Goal: Task Accomplishment & Management: Manage account settings

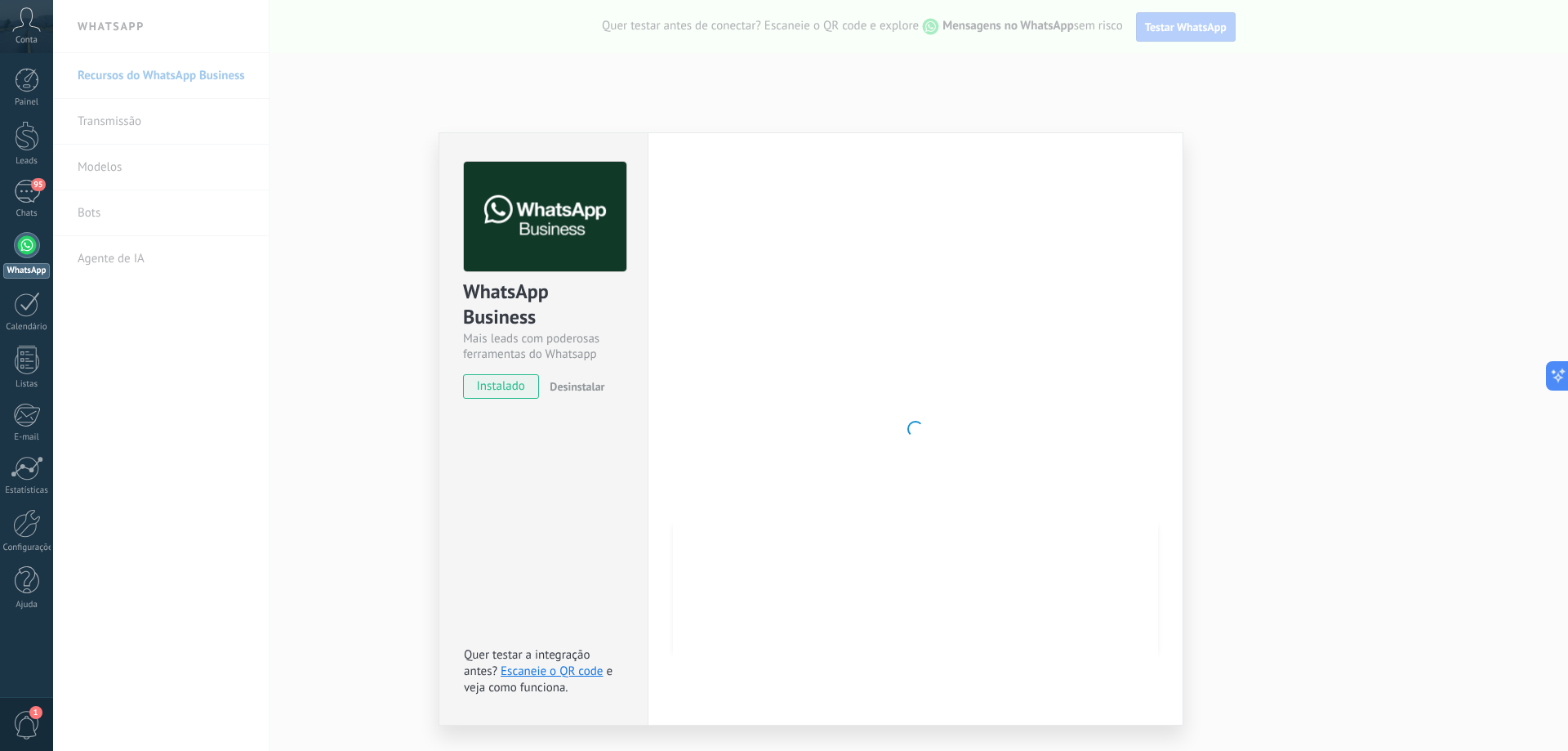
click at [27, 25] on icon at bounding box center [26, 19] width 29 height 25
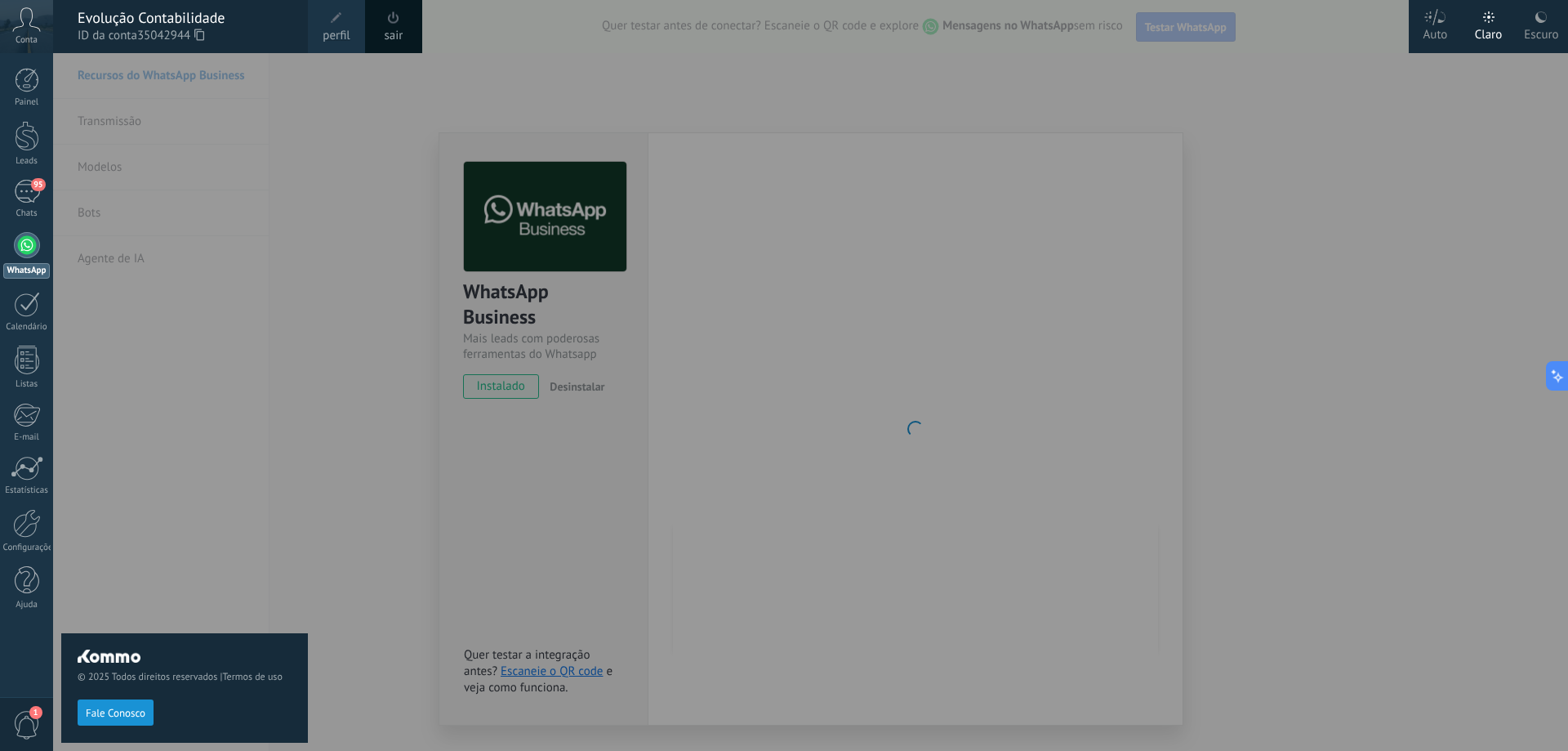
click at [65, 124] on div "© 2025 Todos direitos reservados | Termos de uso Fale Conosco" at bounding box center [184, 402] width 247 height 697
click at [12, 72] on link "Painel" at bounding box center [27, 87] width 54 height 40
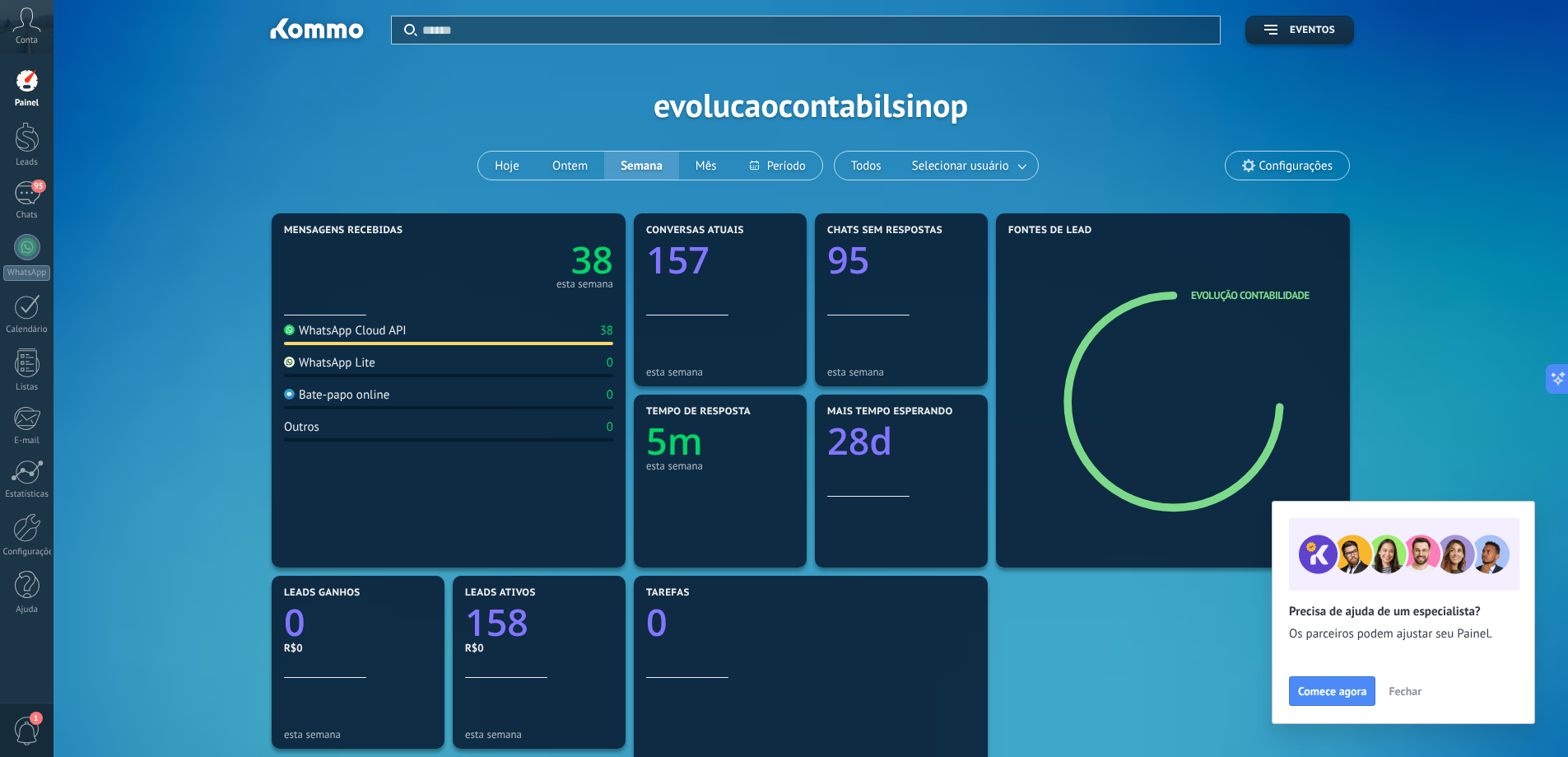
click at [1401, 685] on span "Fechar" at bounding box center [1404, 691] width 33 height 12
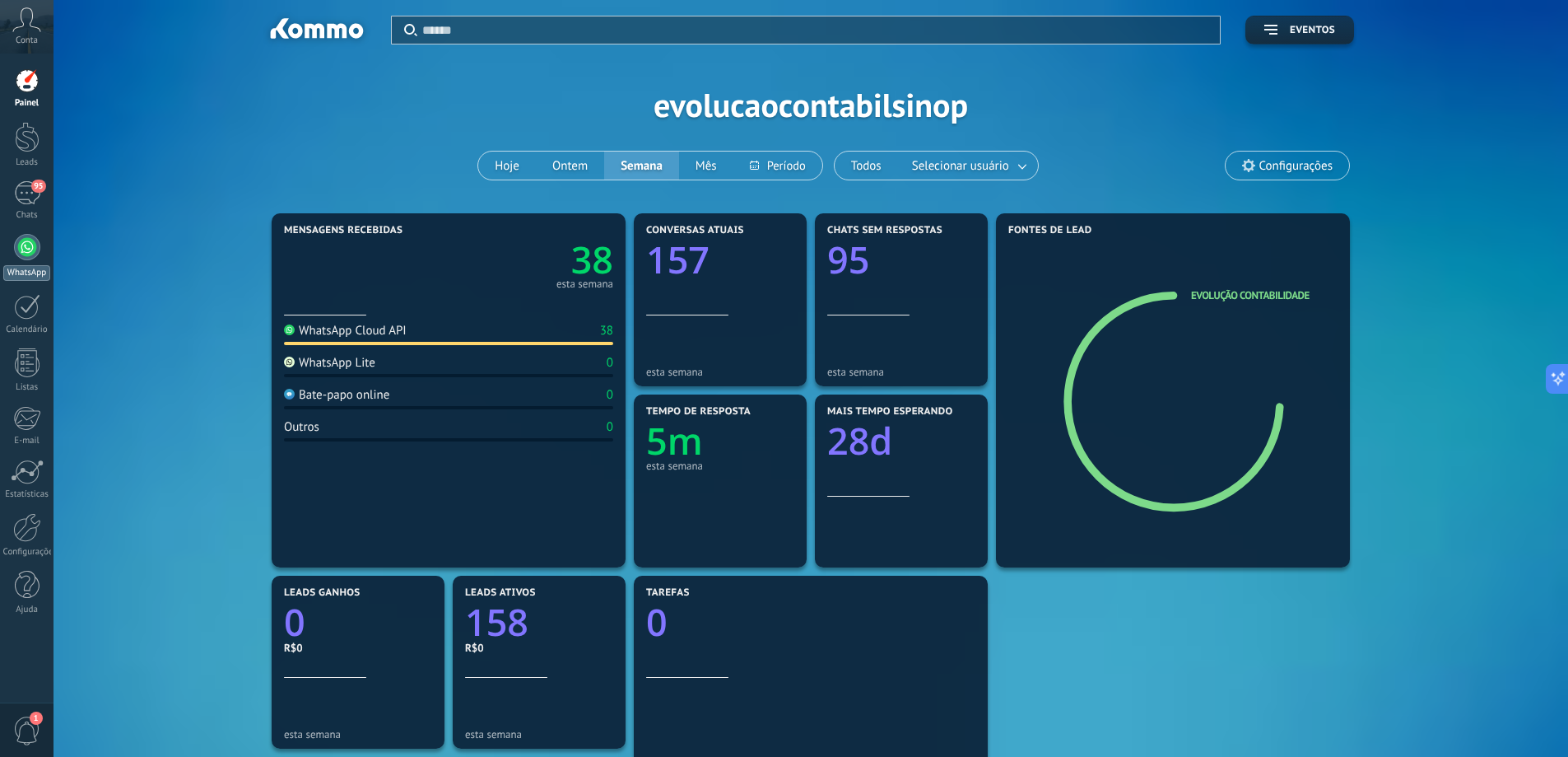
click at [35, 251] on div at bounding box center [27, 247] width 26 height 26
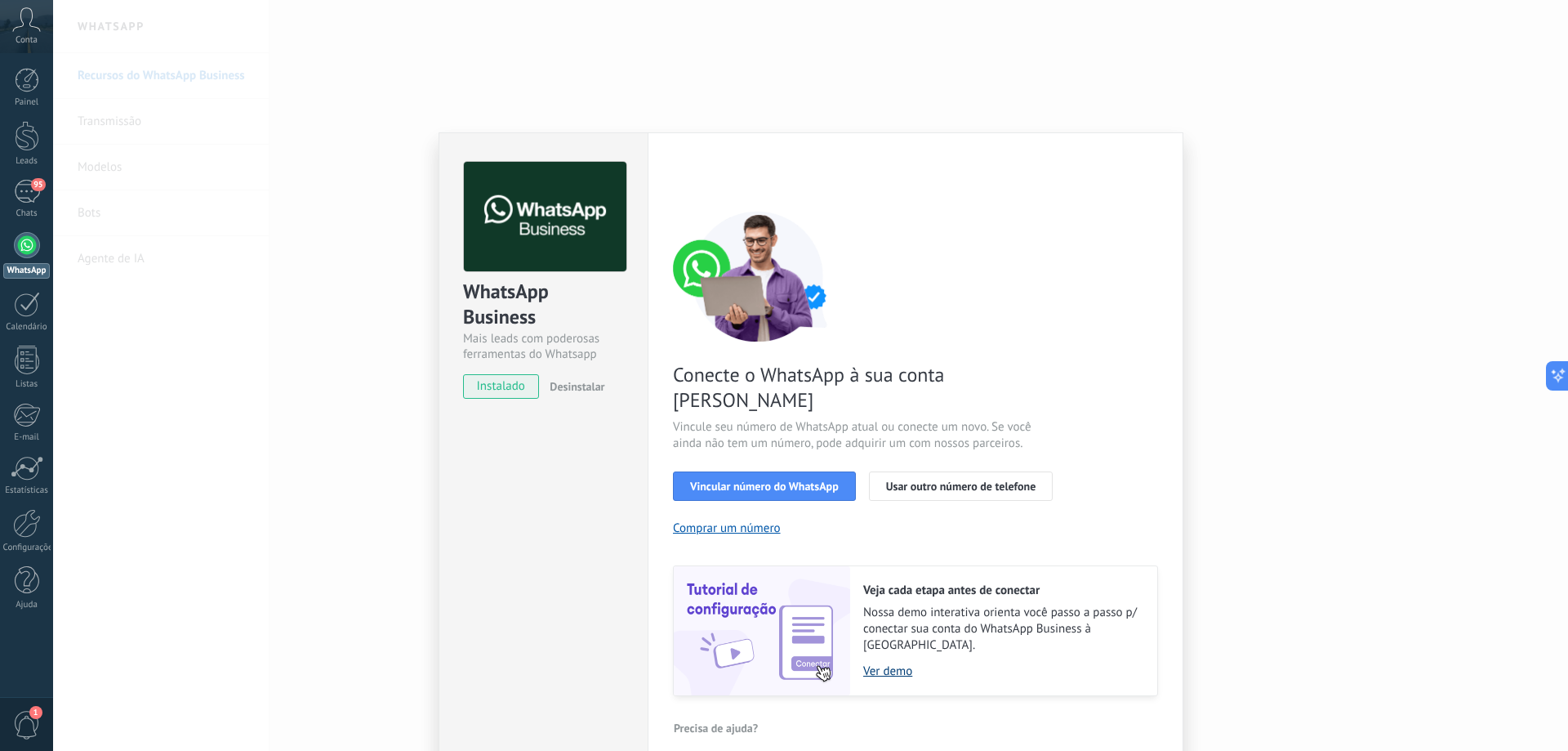
click at [878, 664] on link "Ver demo" at bounding box center [1003, 672] width 278 height 16
click at [71, 212] on div "WhatsApp Business Mais leads com poderosas ferramentas do Whatsapp instalado De…" at bounding box center [811, 375] width 1515 height 751
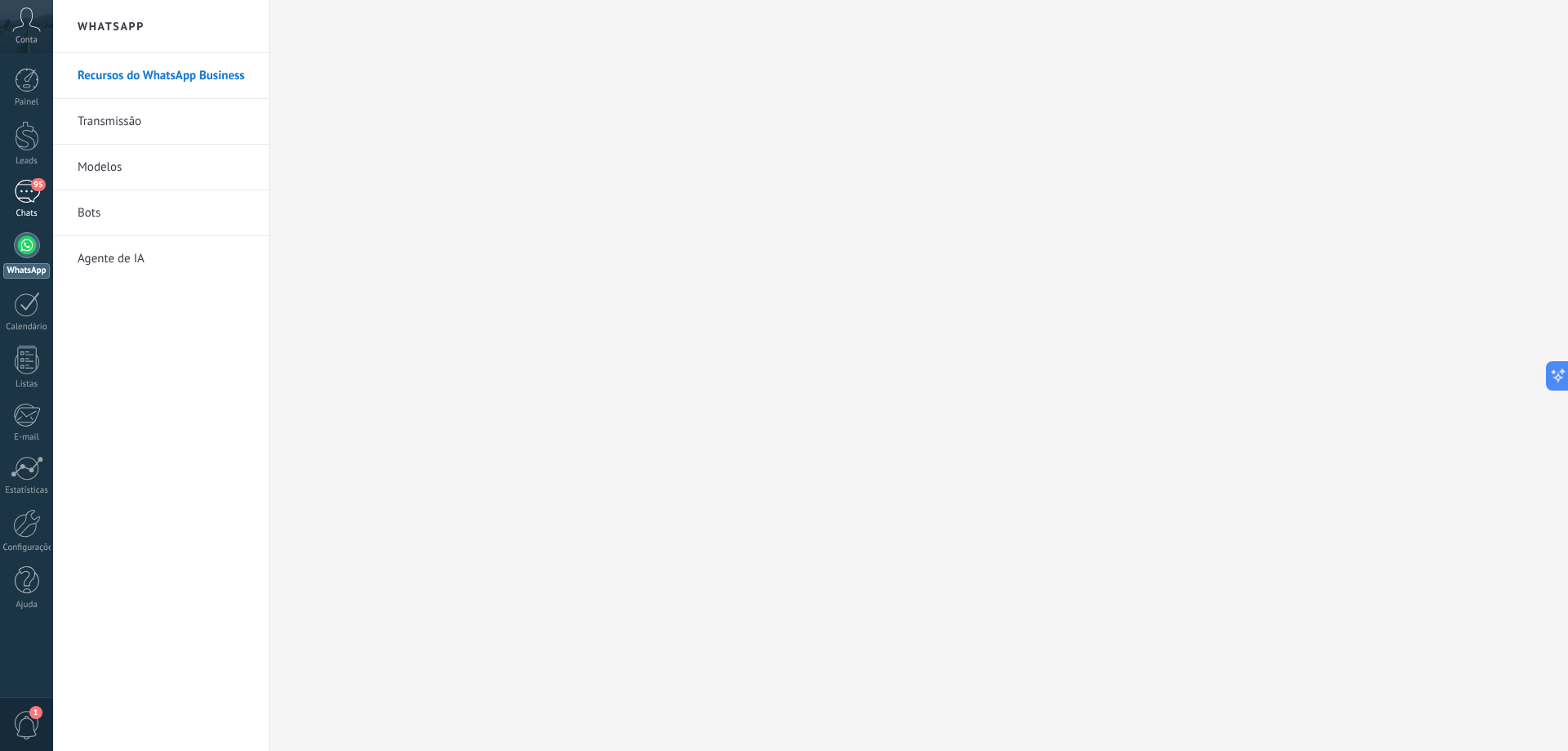
click at [35, 190] on span "95" at bounding box center [38, 185] width 14 height 13
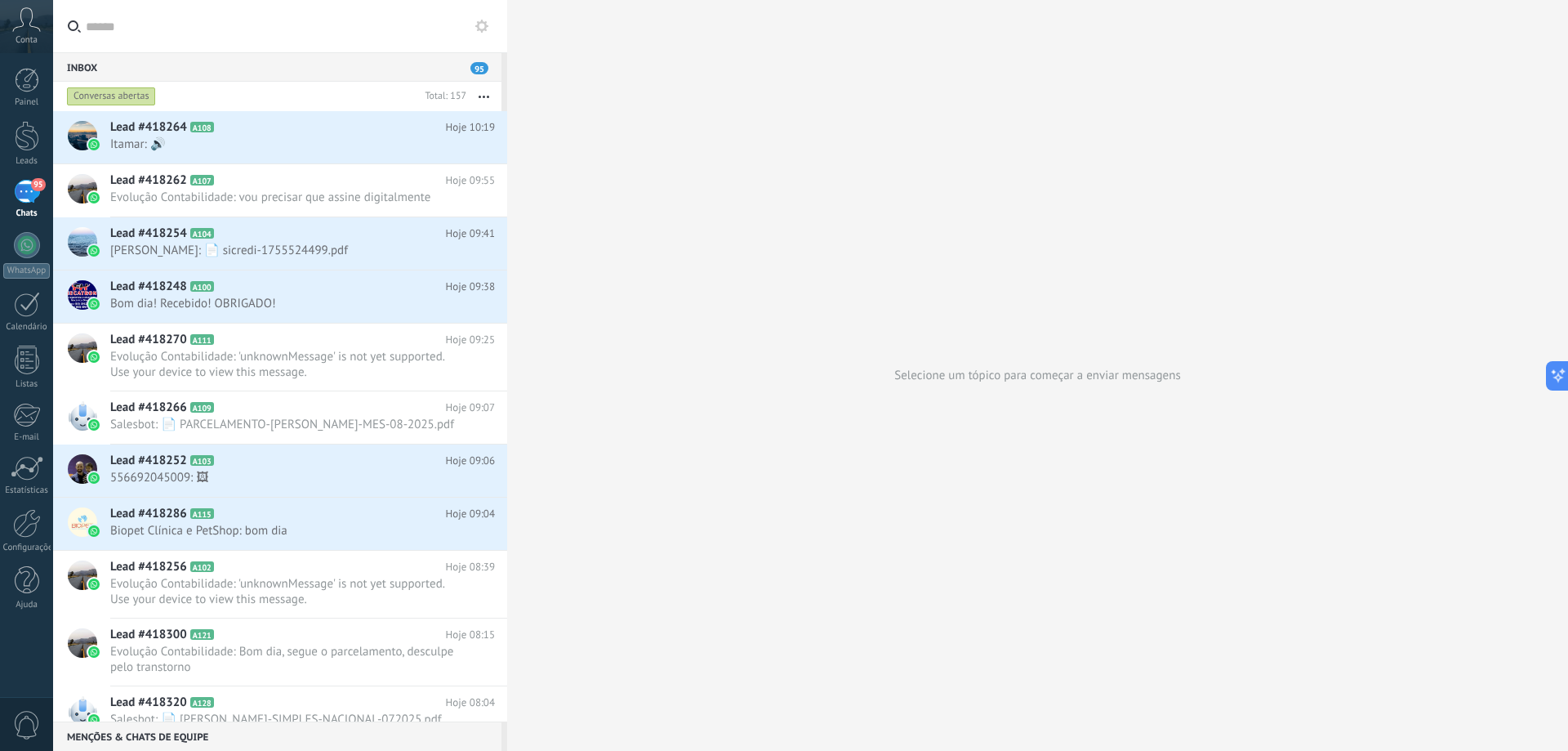
click at [1513, 0] on div at bounding box center [811, 0] width 1515 height 0
click at [243, 146] on span "Itamar: 🔊" at bounding box center [287, 145] width 354 height 16
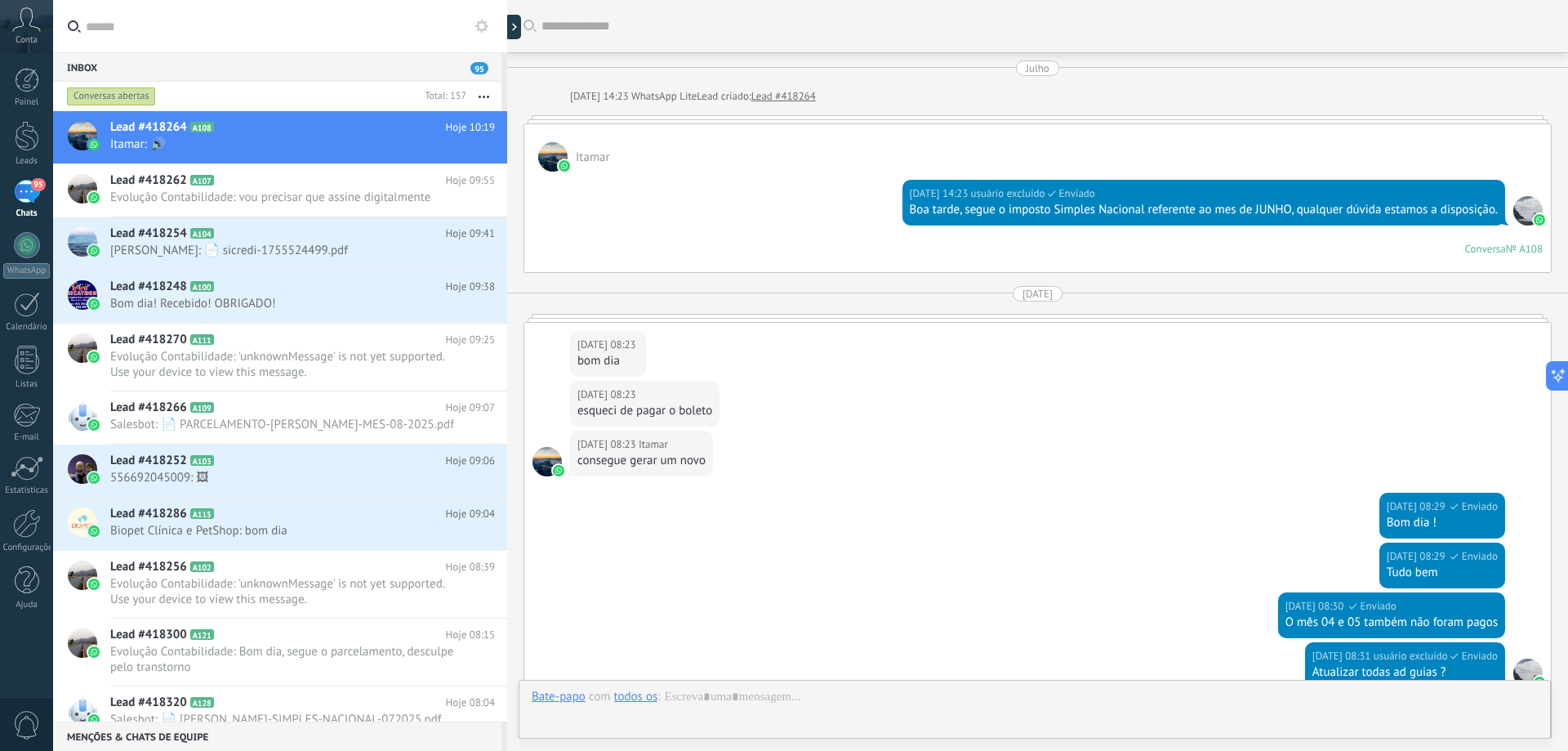
scroll to position [3165, 0]
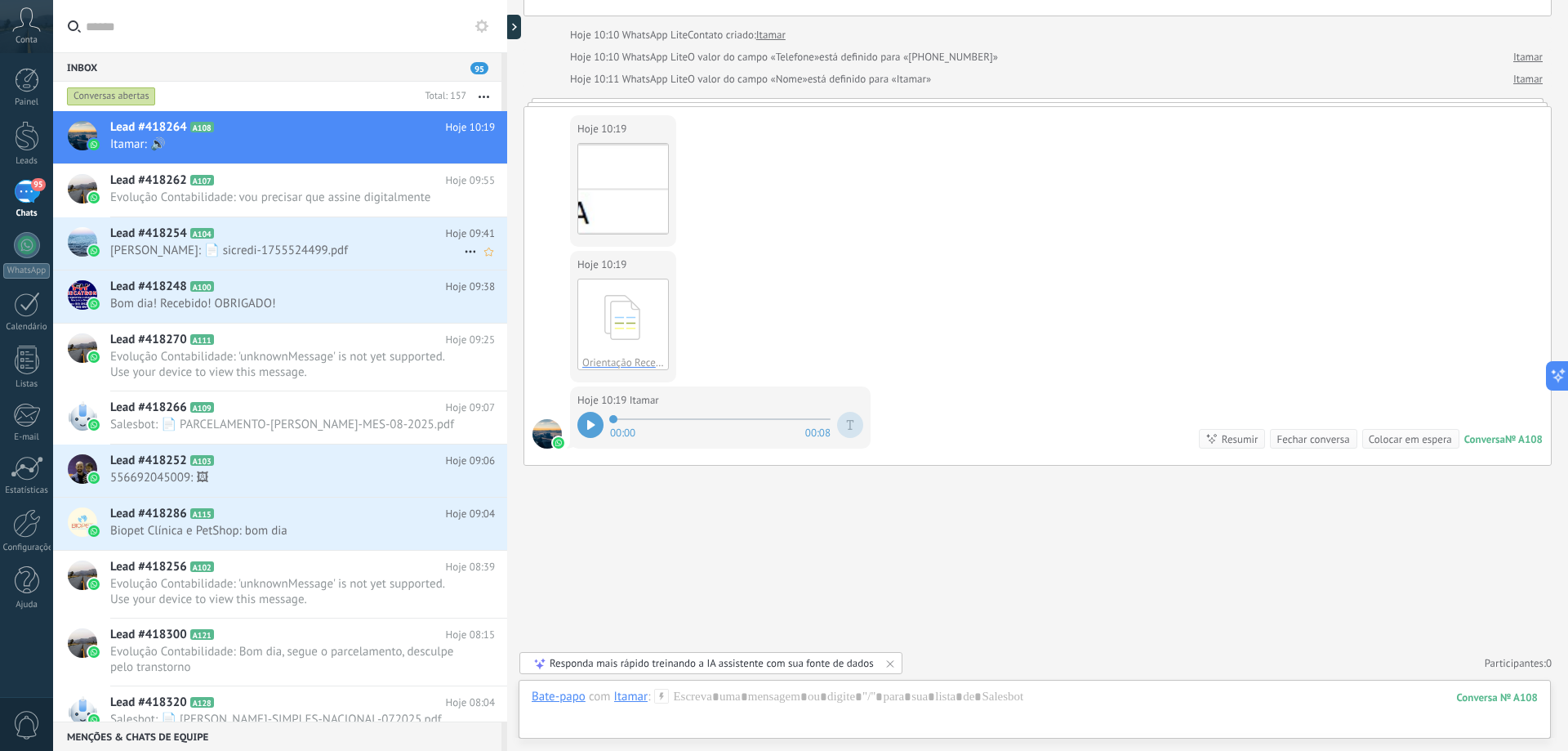
click at [276, 230] on h2 "Lead #418254 A104" at bounding box center [278, 233] width 335 height 16
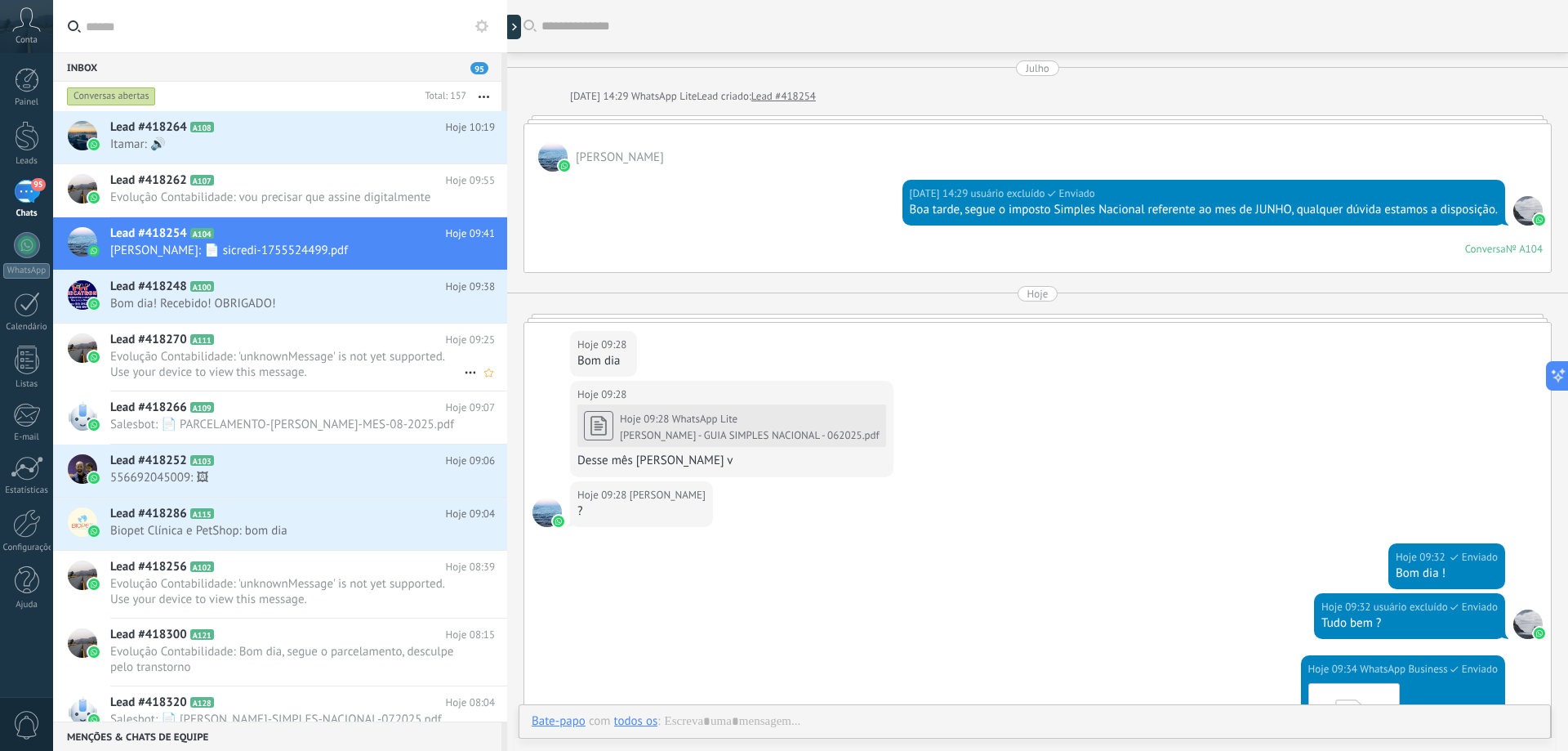
scroll to position [711, 0]
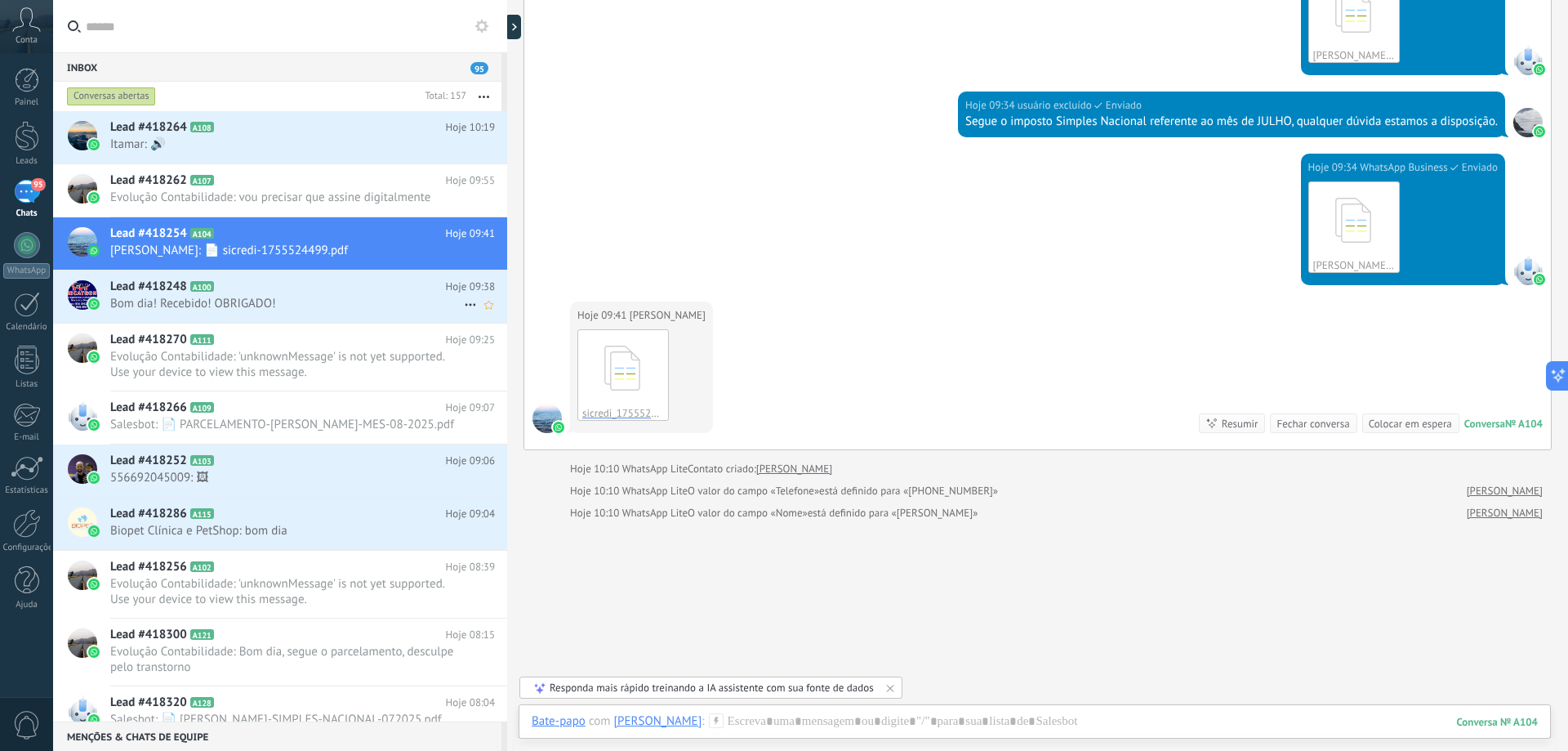
click at [257, 285] on h2 "Lead #418248 A100" at bounding box center [278, 287] width 335 height 16
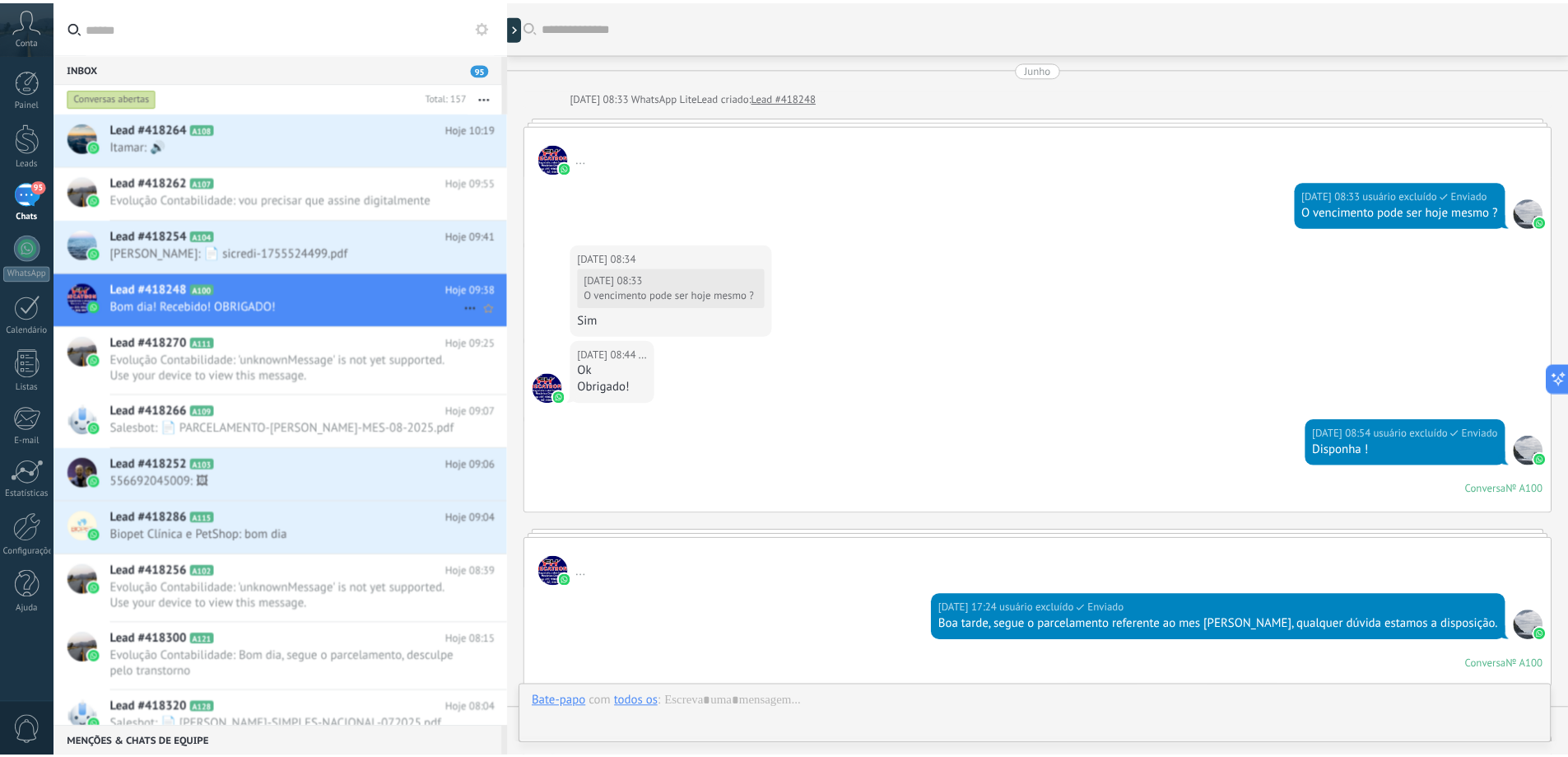
scroll to position [1183, 0]
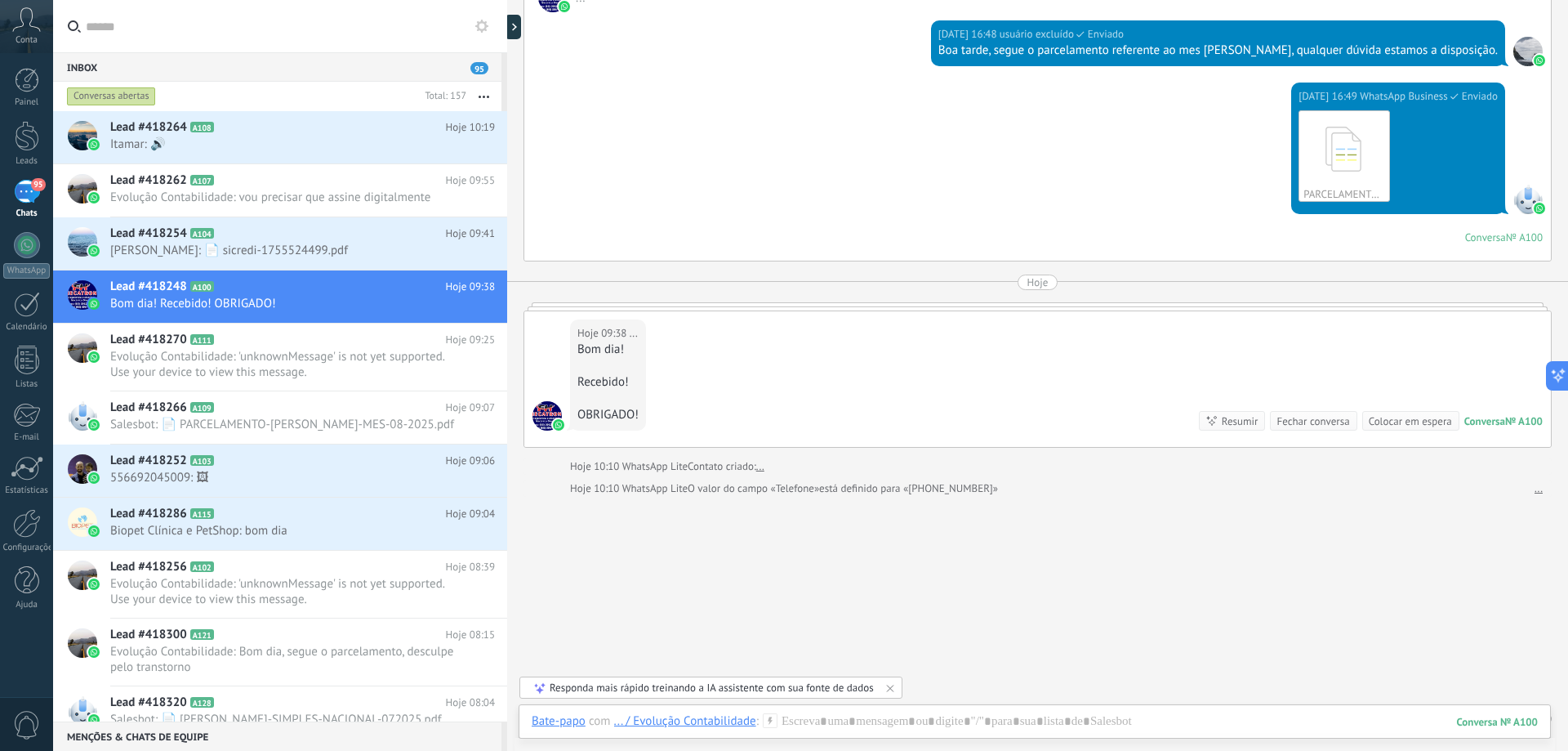
click at [26, 203] on div "95" at bounding box center [27, 191] width 26 height 24
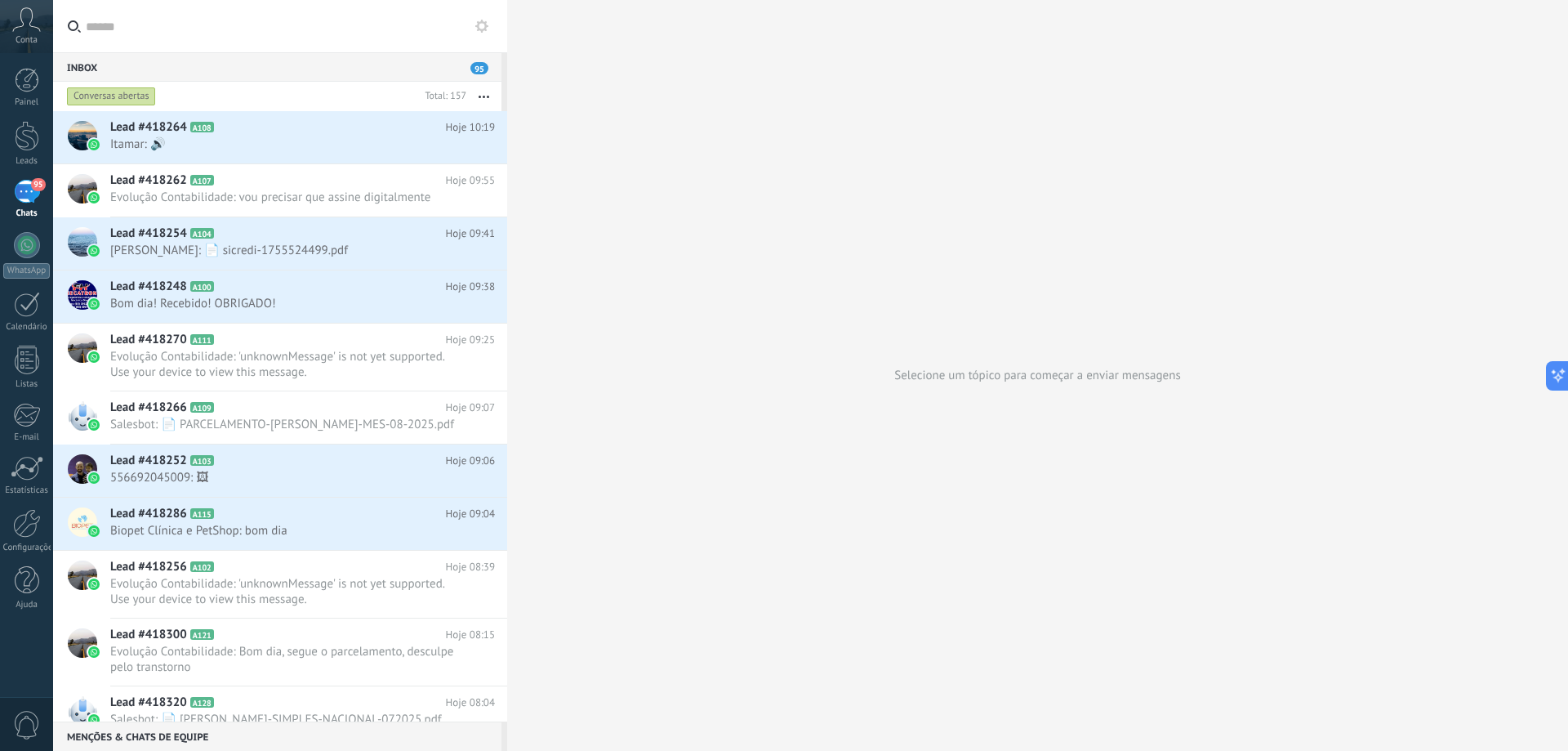
click at [22, 189] on div "95" at bounding box center [27, 191] width 26 height 24
click at [16, 151] on link "Leads" at bounding box center [27, 144] width 54 height 46
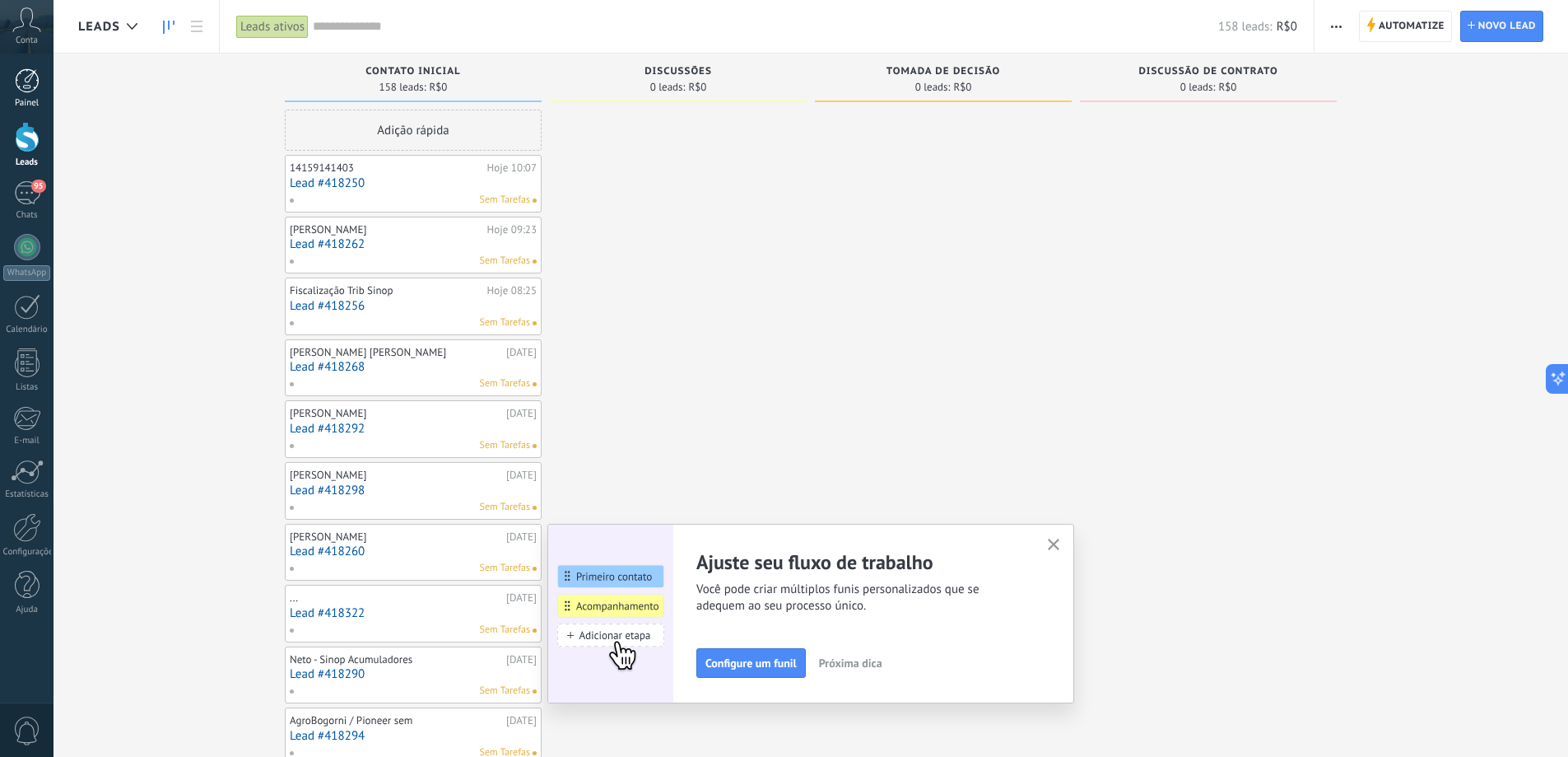
click at [12, 87] on link "Painel" at bounding box center [27, 88] width 54 height 40
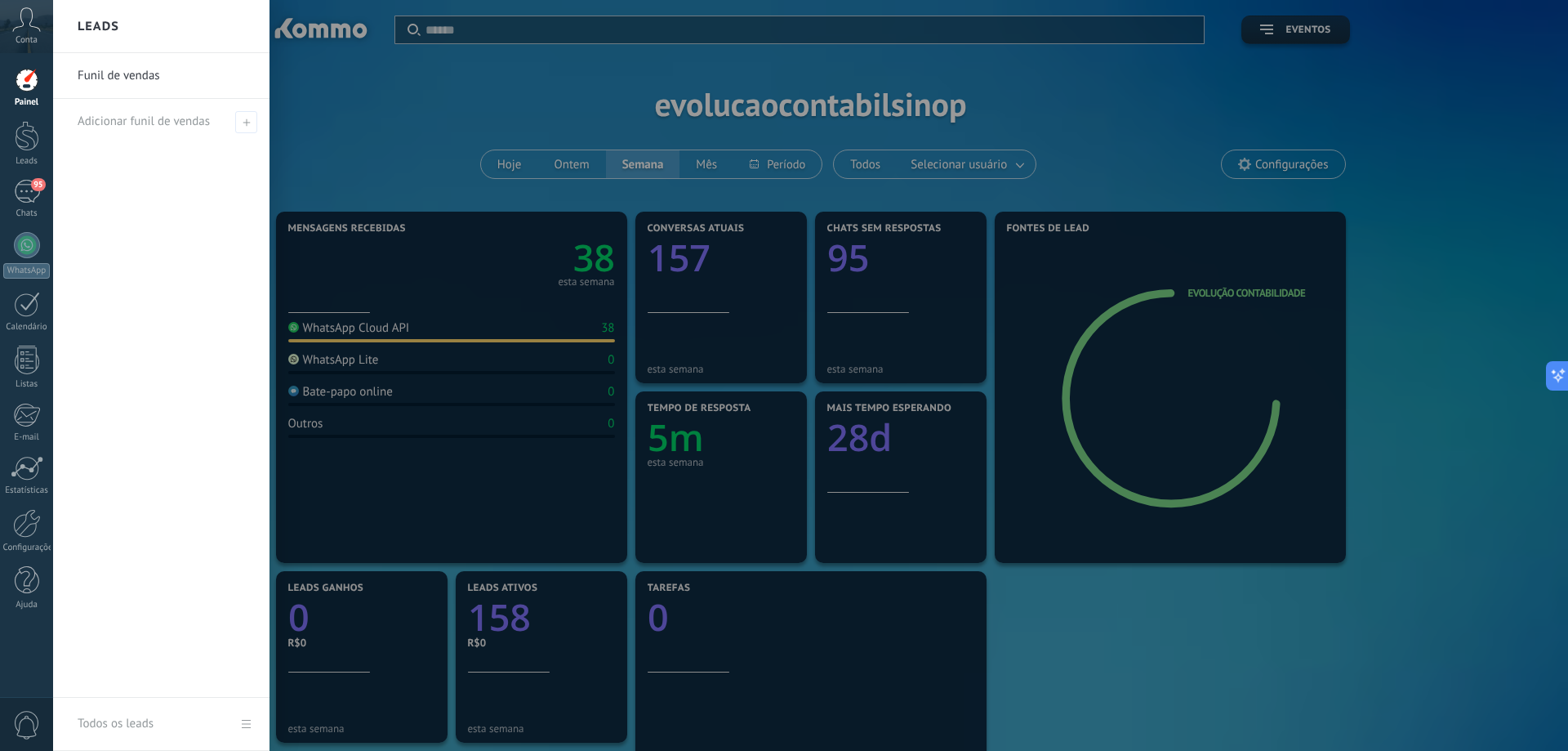
click at [1287, 165] on div at bounding box center [837, 375] width 1568 height 751
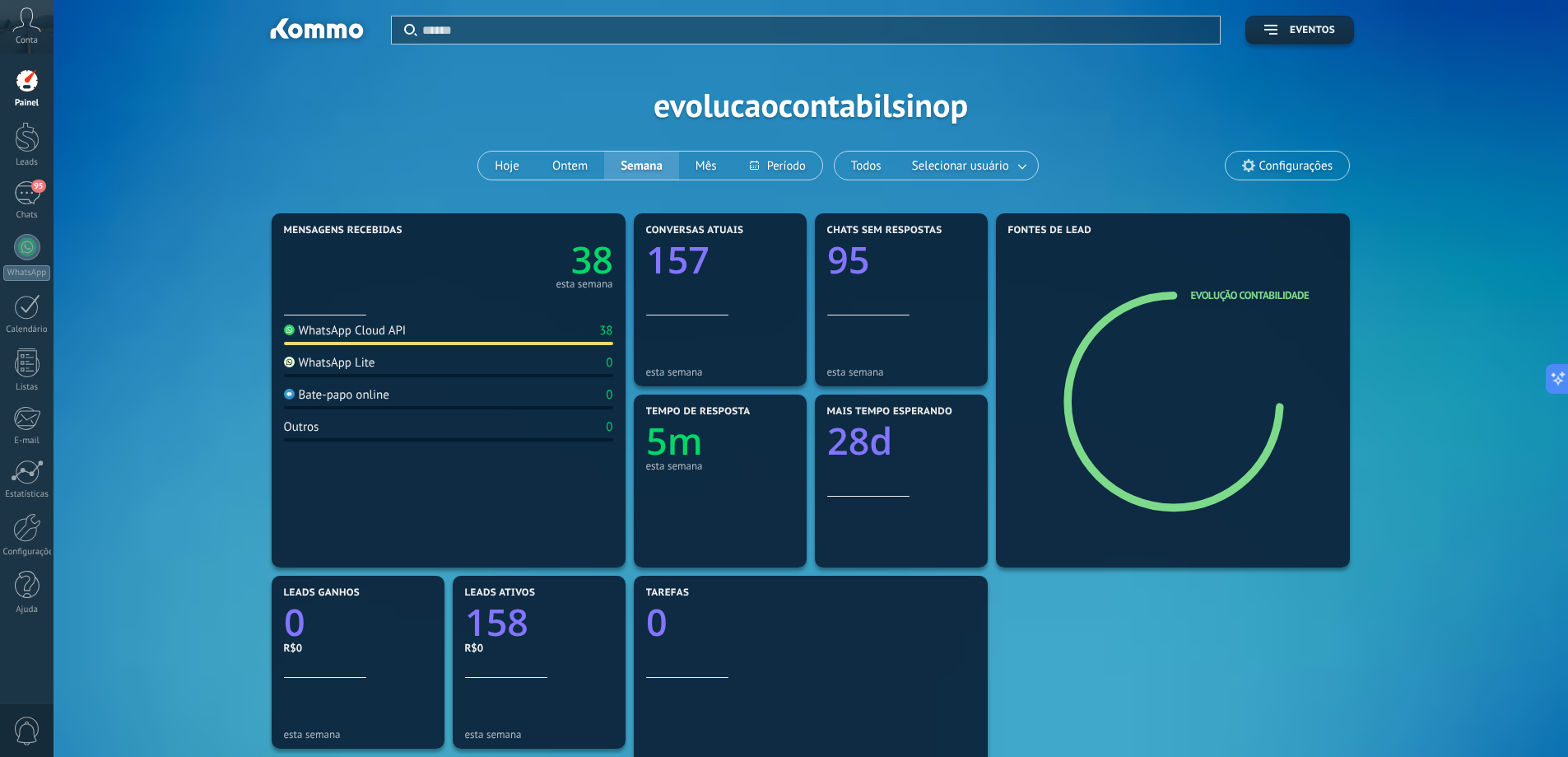
click at [1307, 168] on span "Configurações" at bounding box center [1295, 166] width 73 height 14
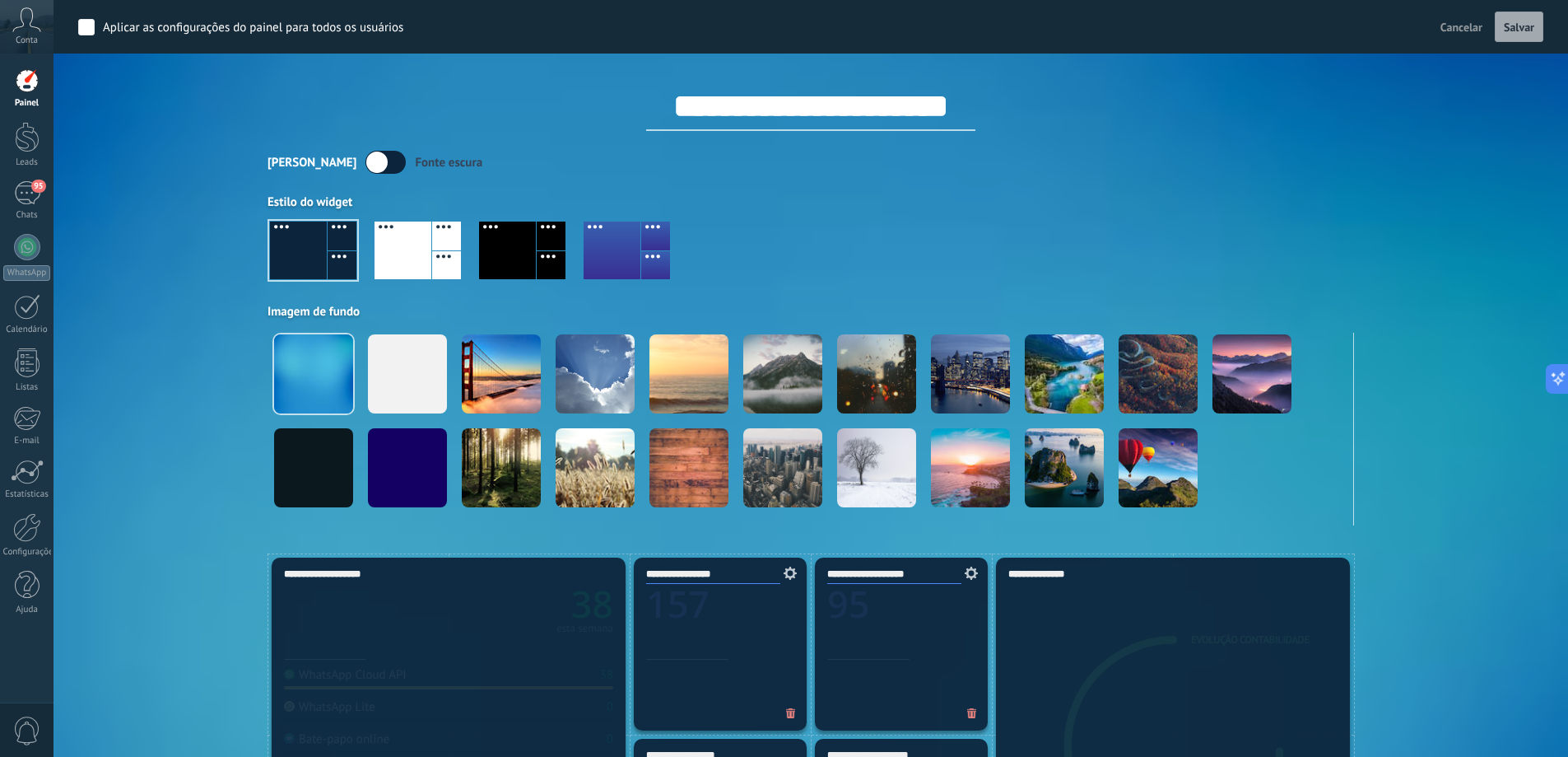
click at [366, 166] on label at bounding box center [386, 162] width 40 height 23
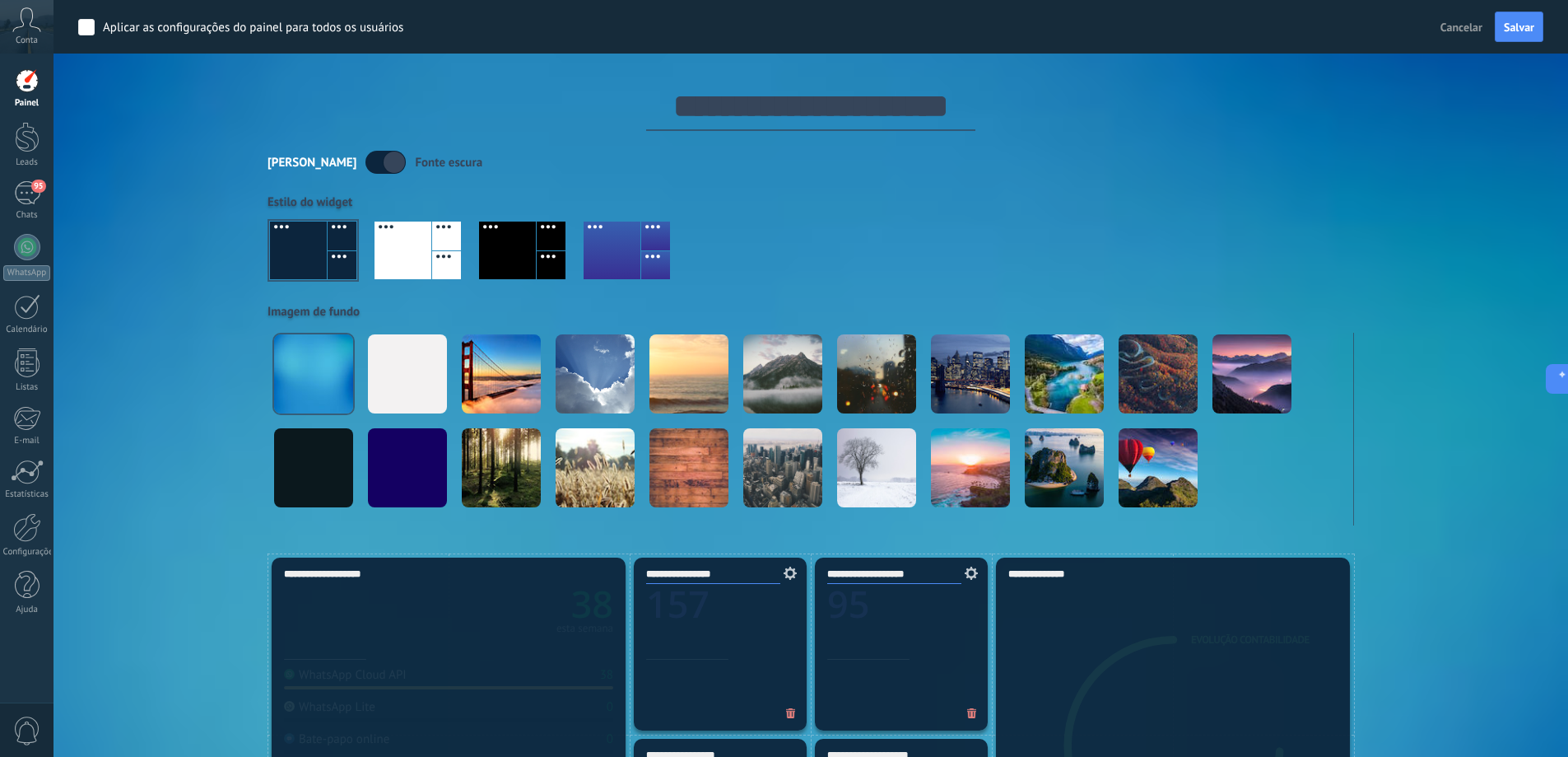
click at [366, 166] on label at bounding box center [386, 162] width 40 height 23
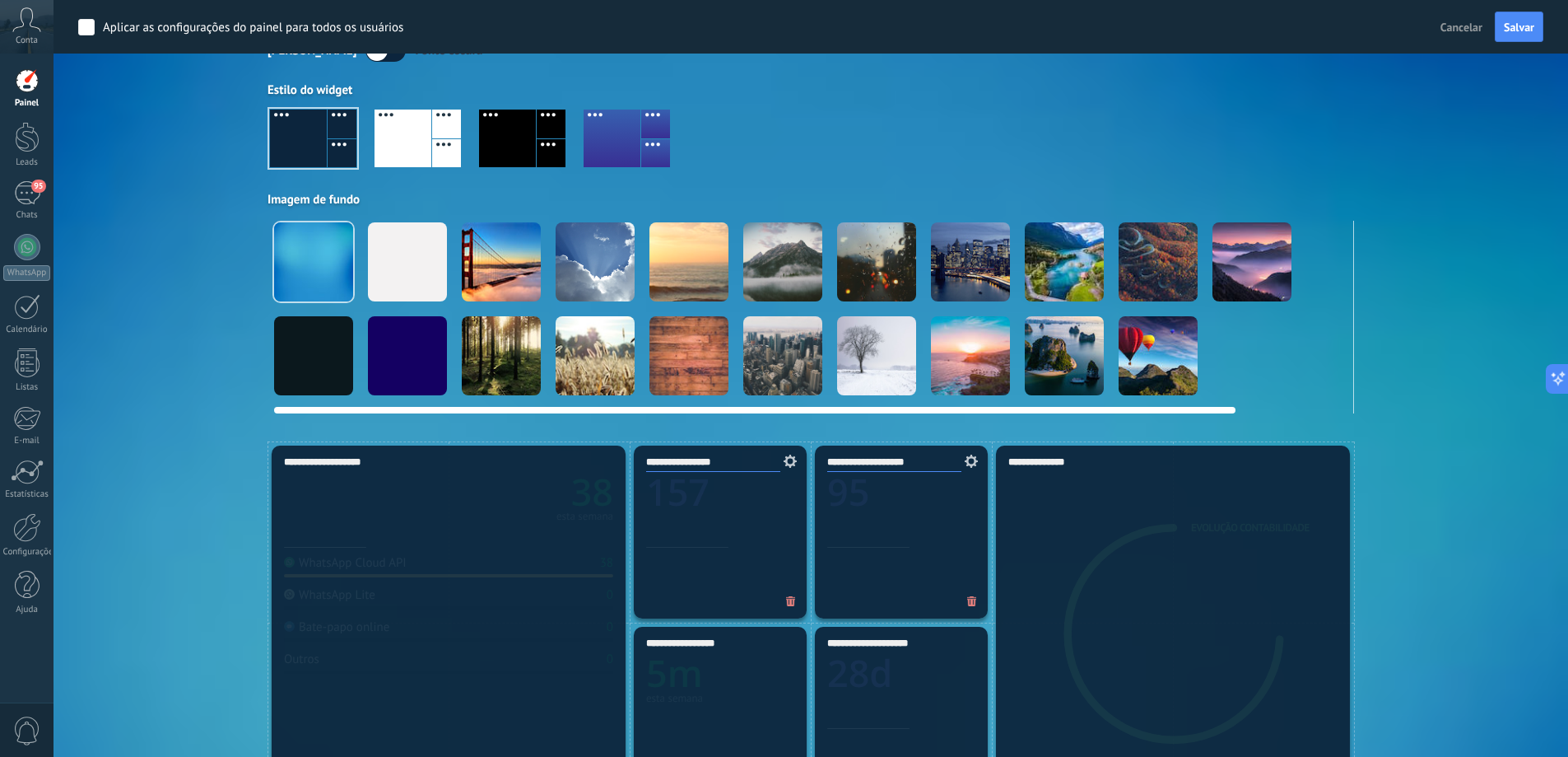
scroll to position [82, 0]
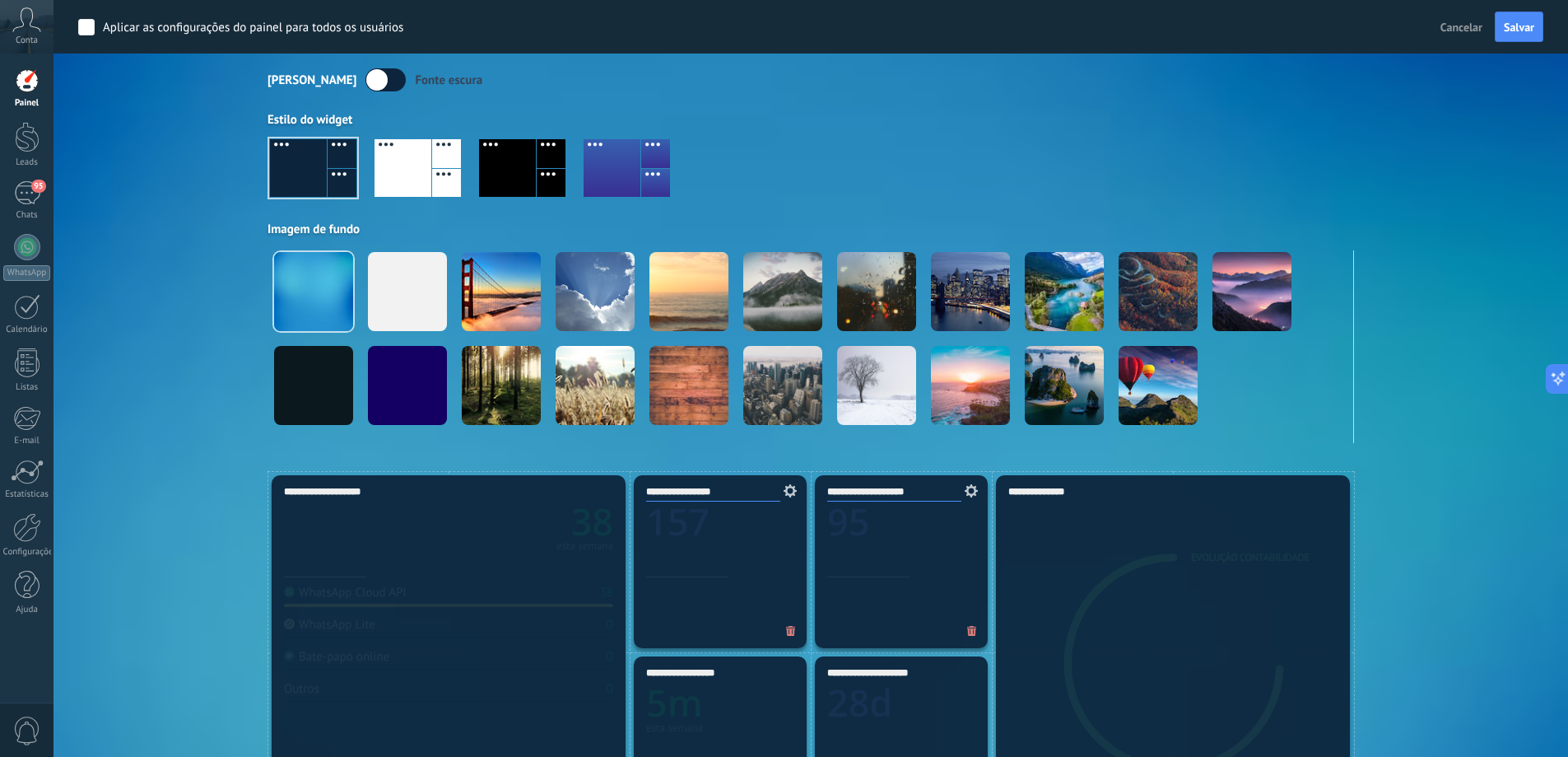
click at [411, 156] on div at bounding box center [403, 168] width 57 height 58
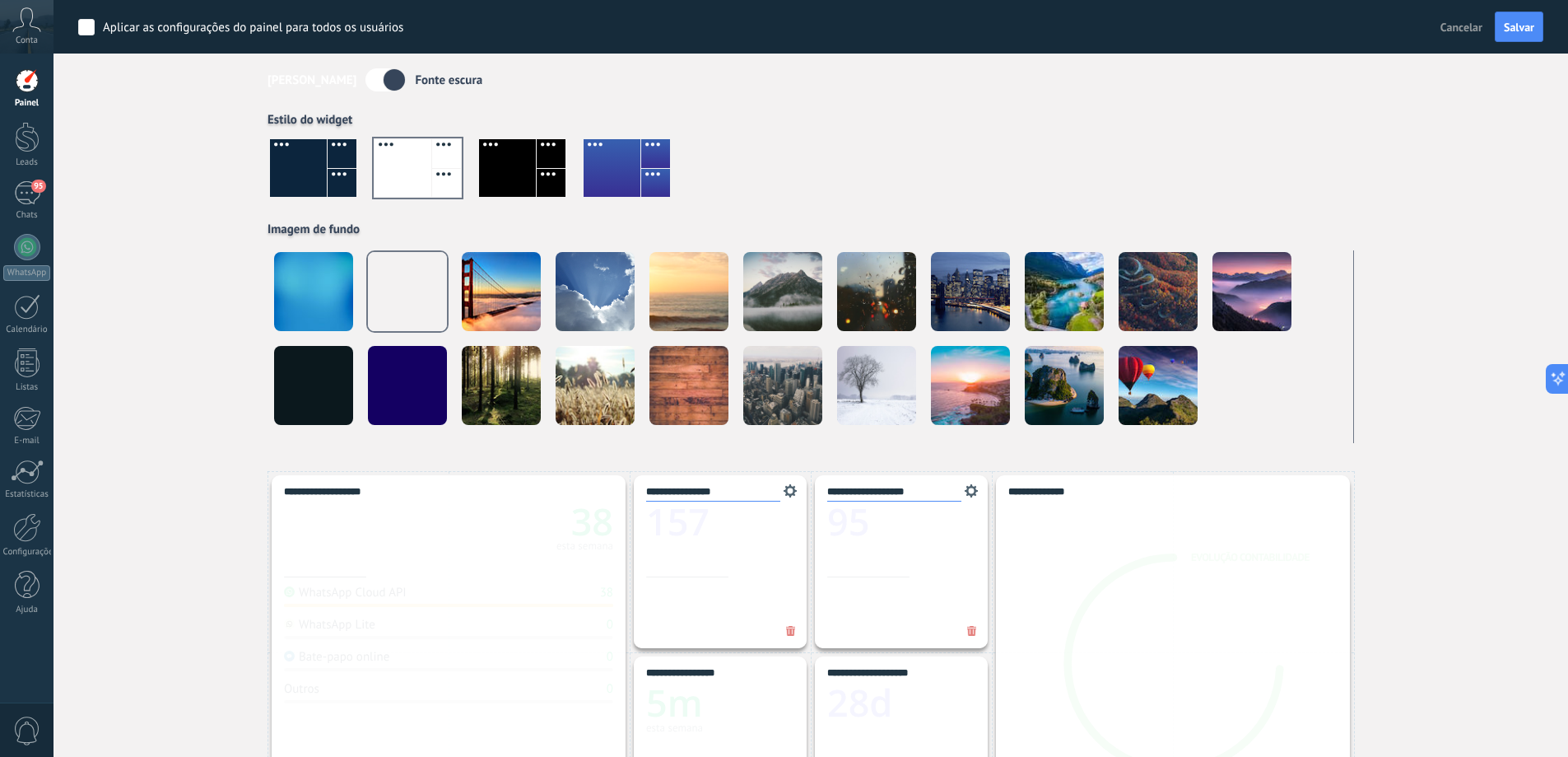
click at [516, 170] on div at bounding box center [507, 168] width 57 height 58
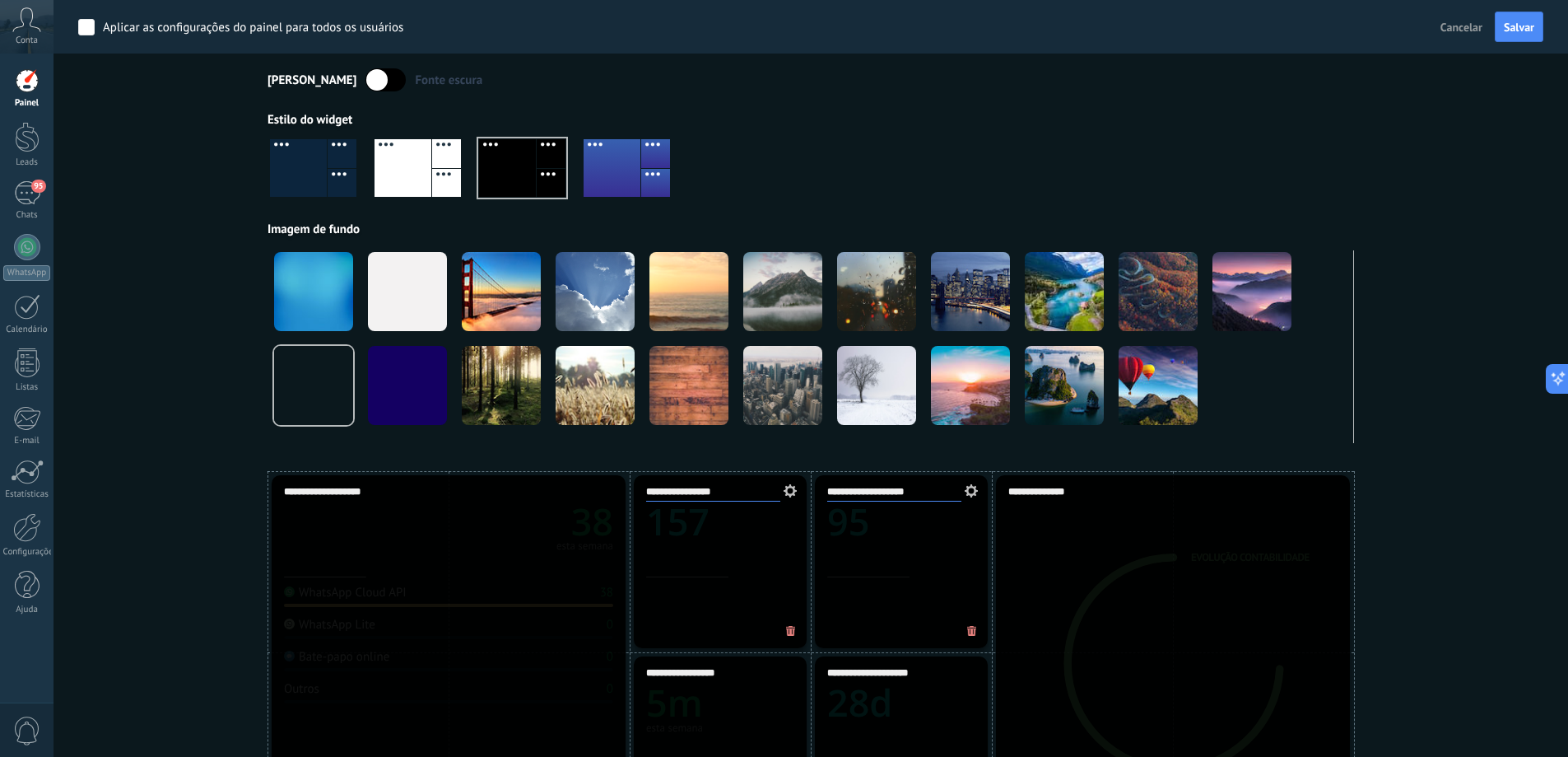
click at [610, 170] on div at bounding box center [612, 168] width 57 height 58
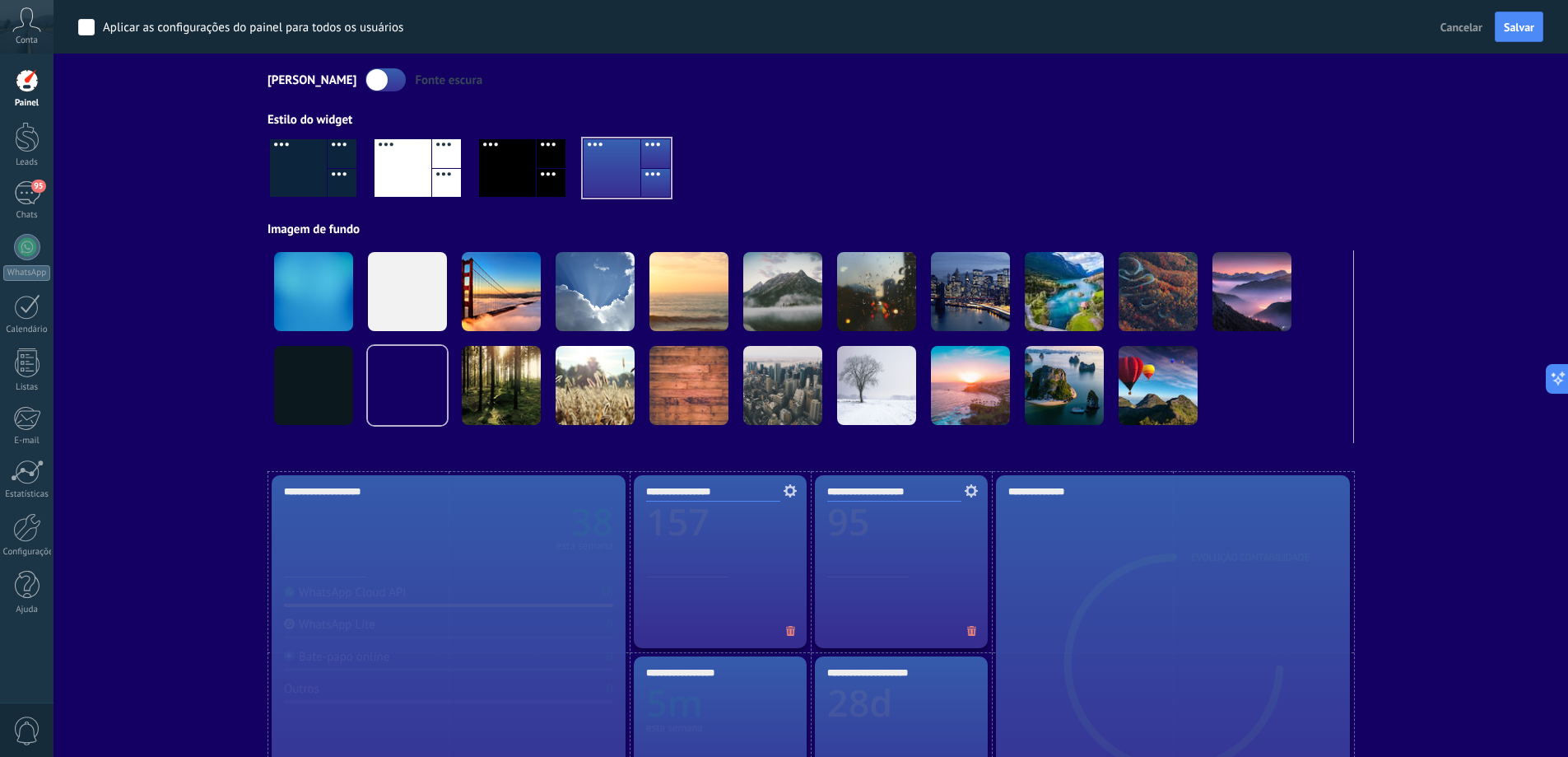
click at [305, 183] on div at bounding box center [298, 168] width 57 height 58
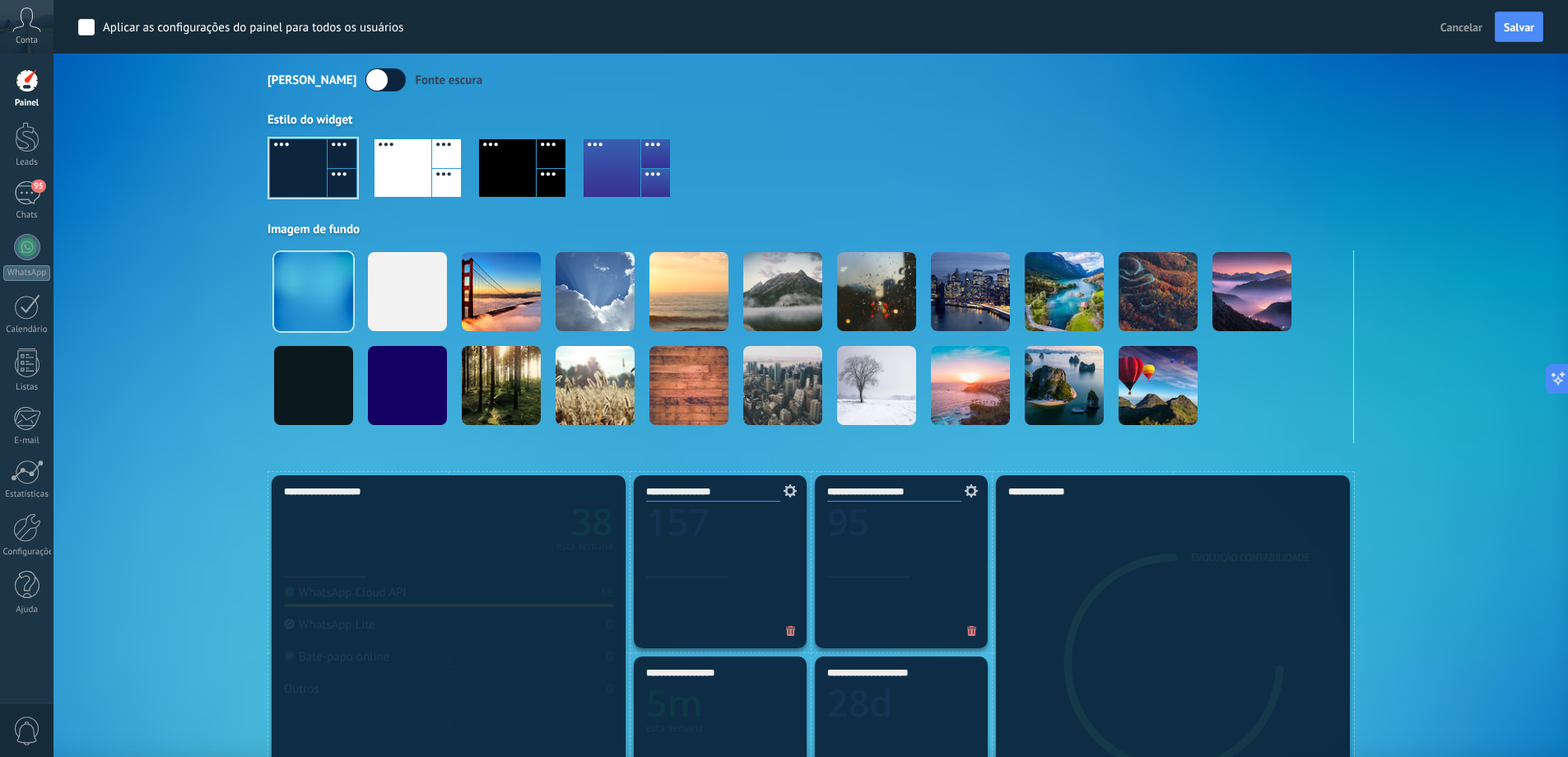
click at [423, 156] on div at bounding box center [403, 168] width 57 height 58
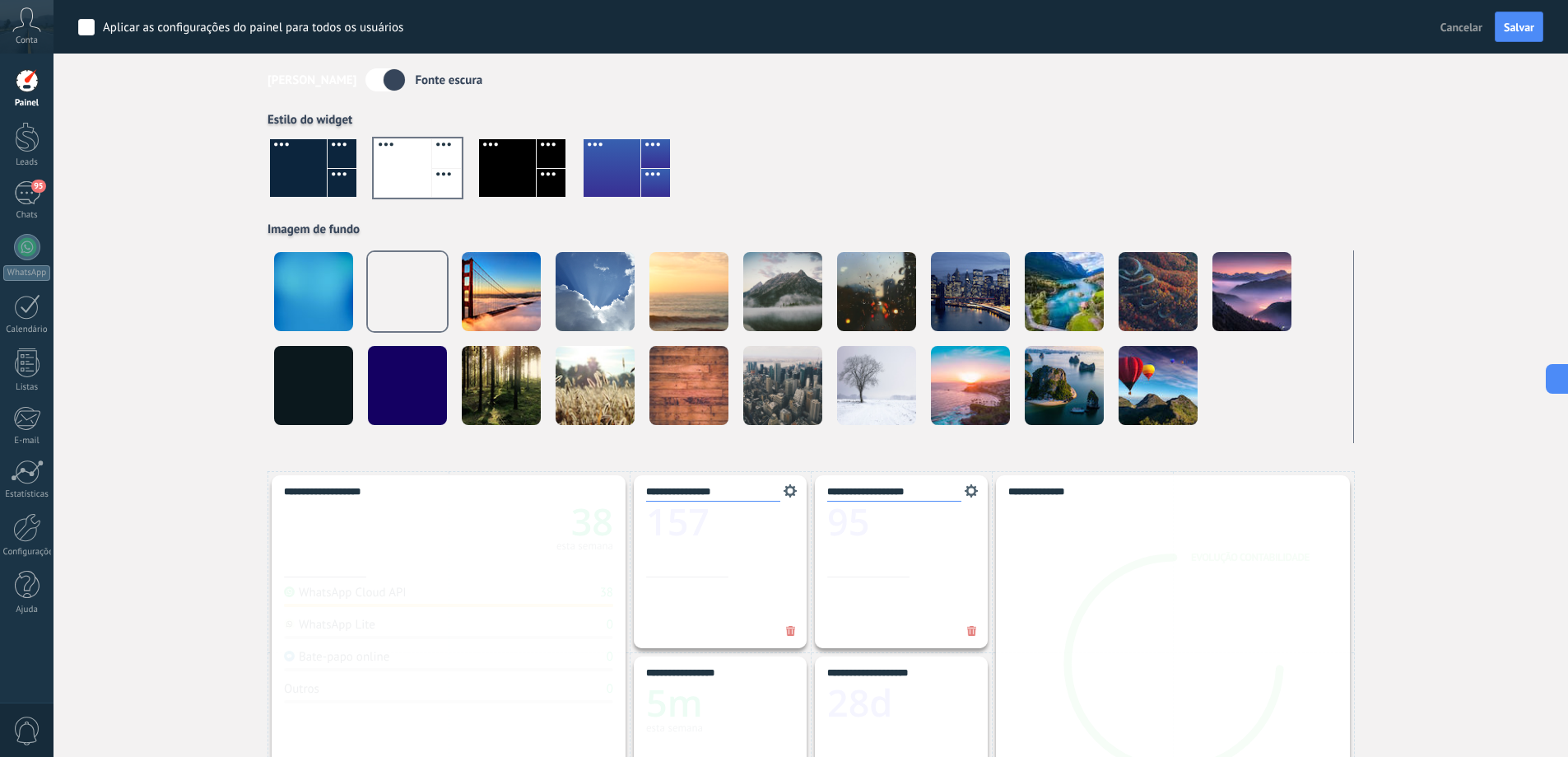
click at [366, 83] on label at bounding box center [386, 79] width 40 height 23
click at [304, 170] on div at bounding box center [298, 168] width 57 height 58
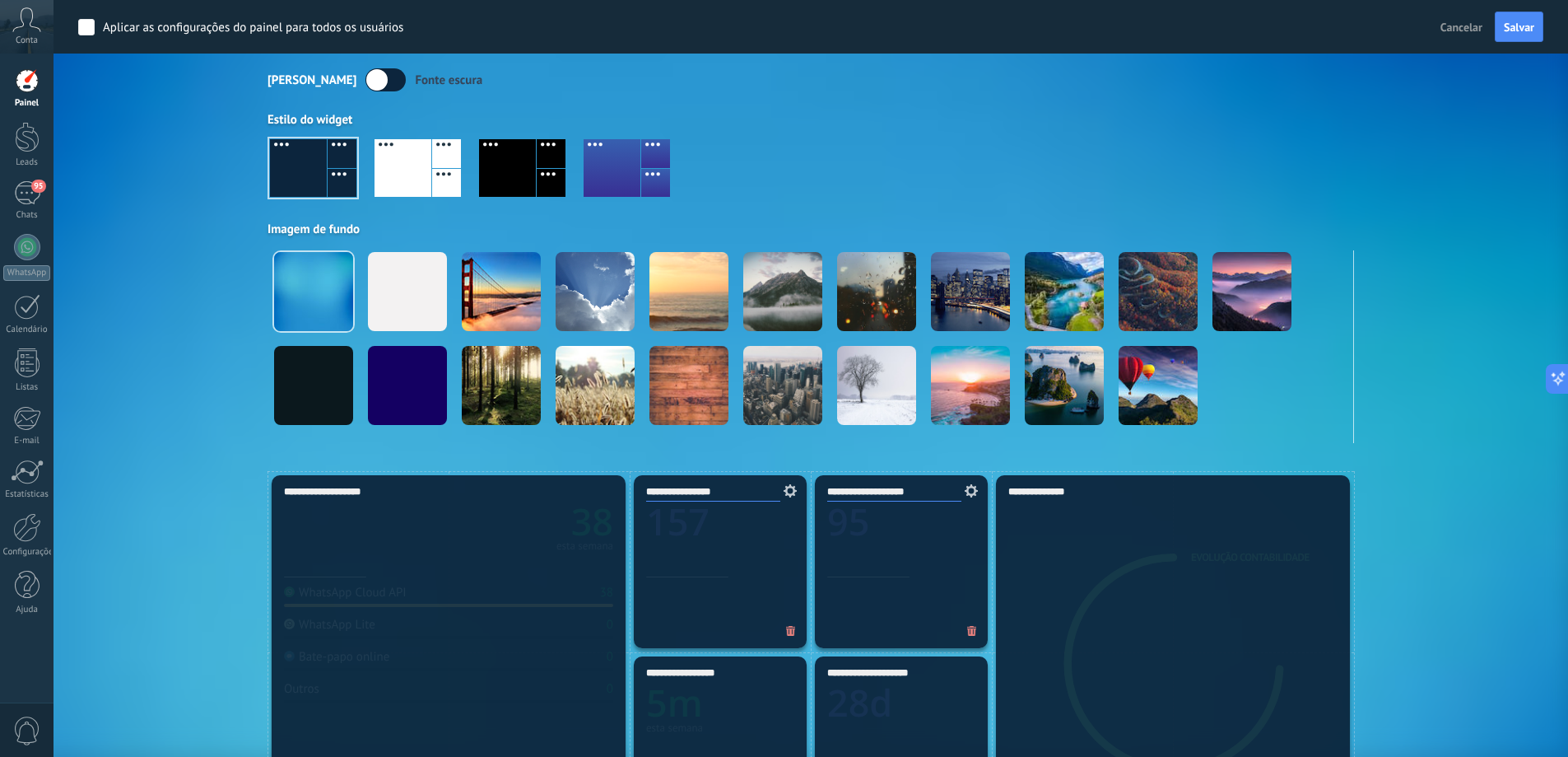
click at [384, 168] on div at bounding box center [403, 168] width 57 height 58
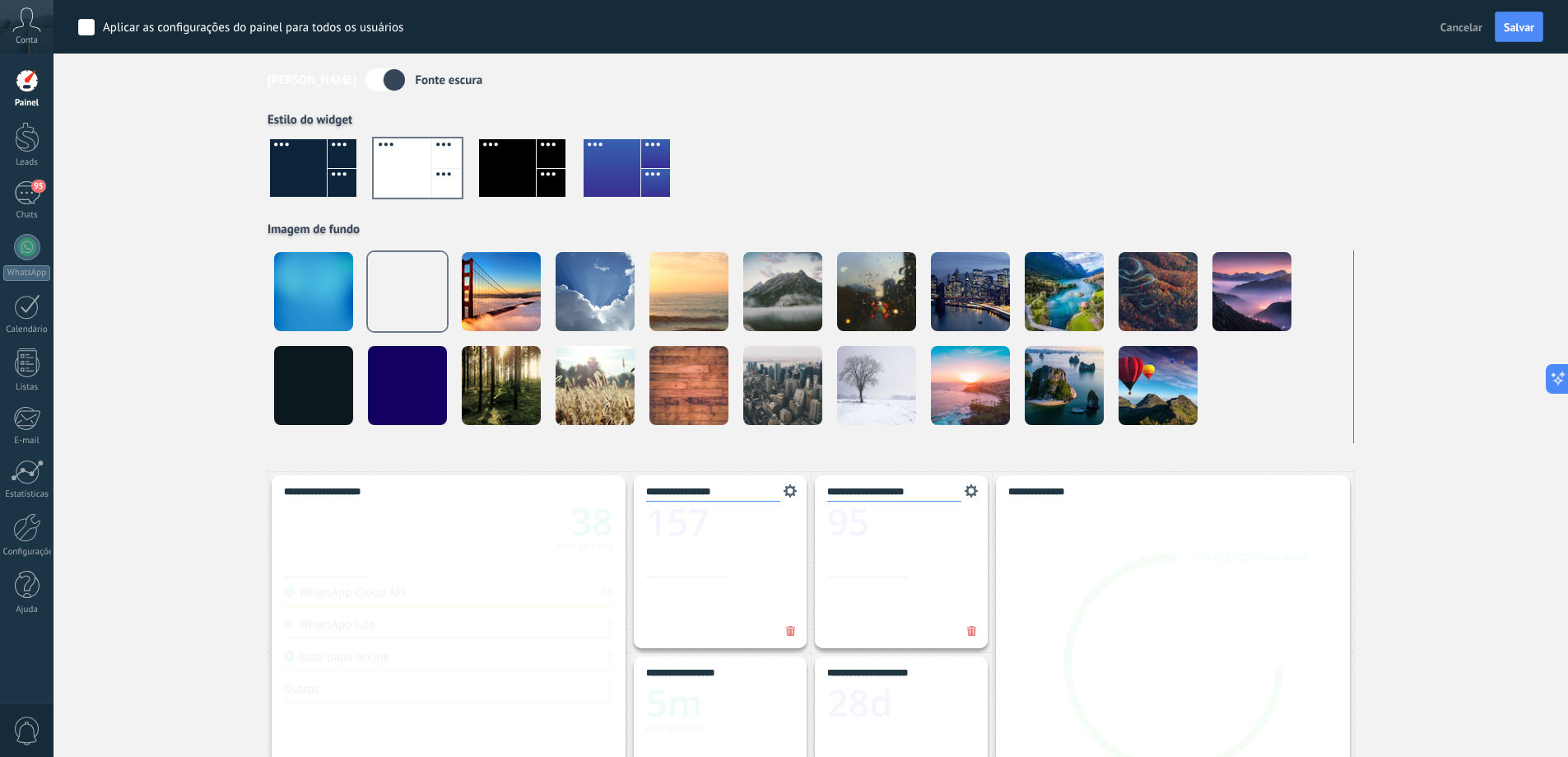
click at [503, 157] on div at bounding box center [507, 168] width 57 height 58
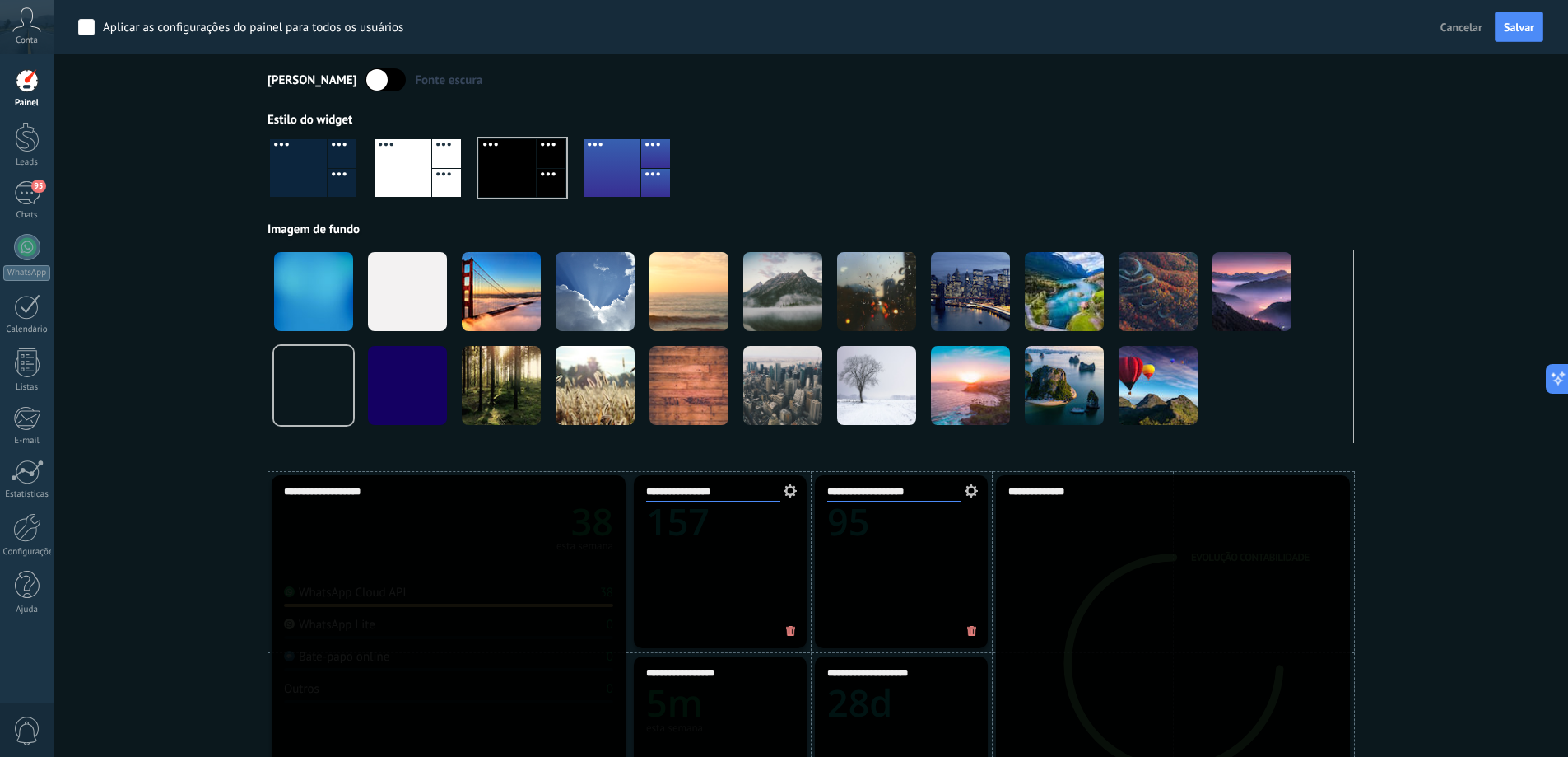
click at [651, 169] on div at bounding box center [656, 183] width 29 height 29
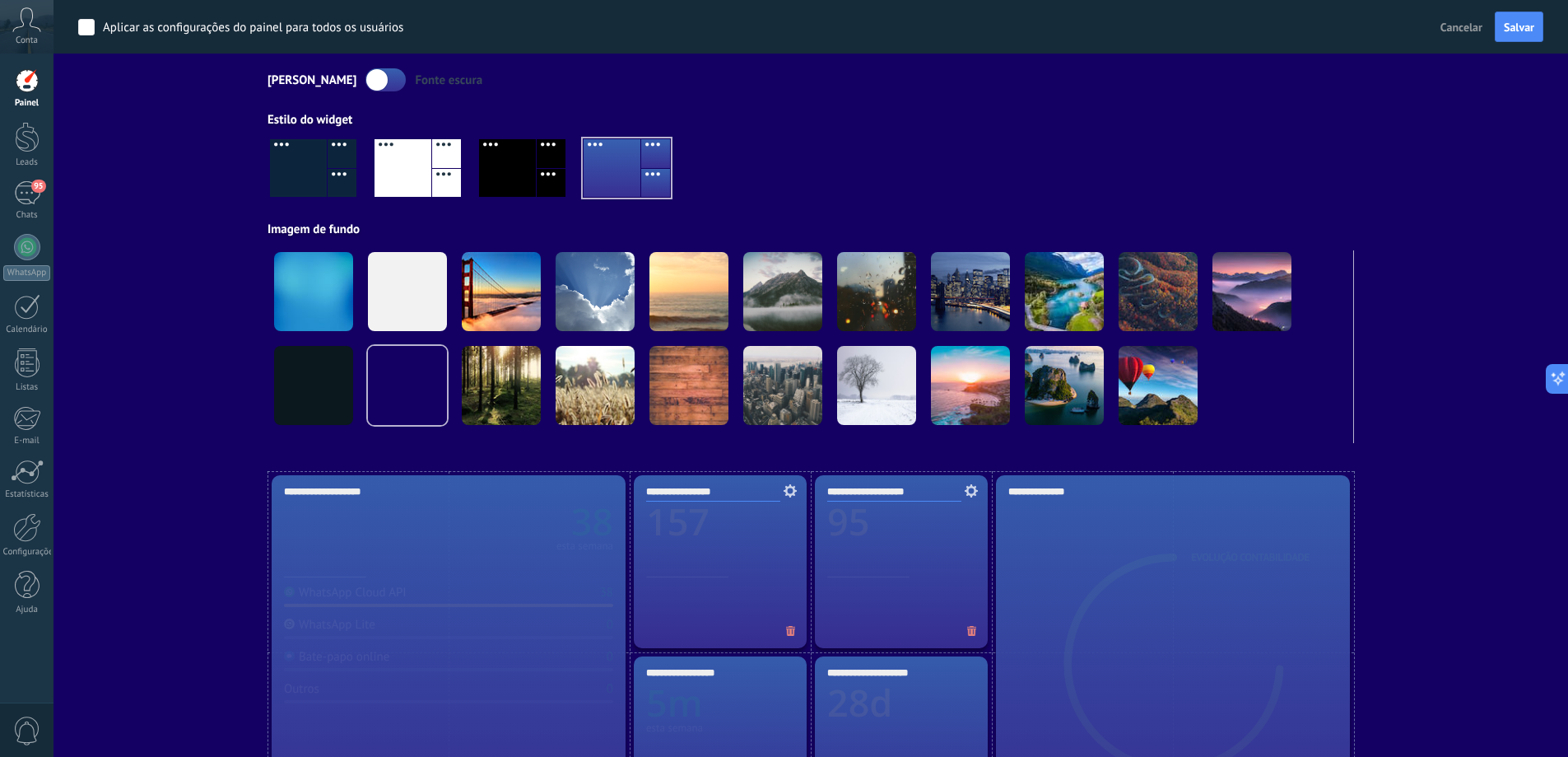
click at [460, 154] on div at bounding box center [446, 153] width 29 height 29
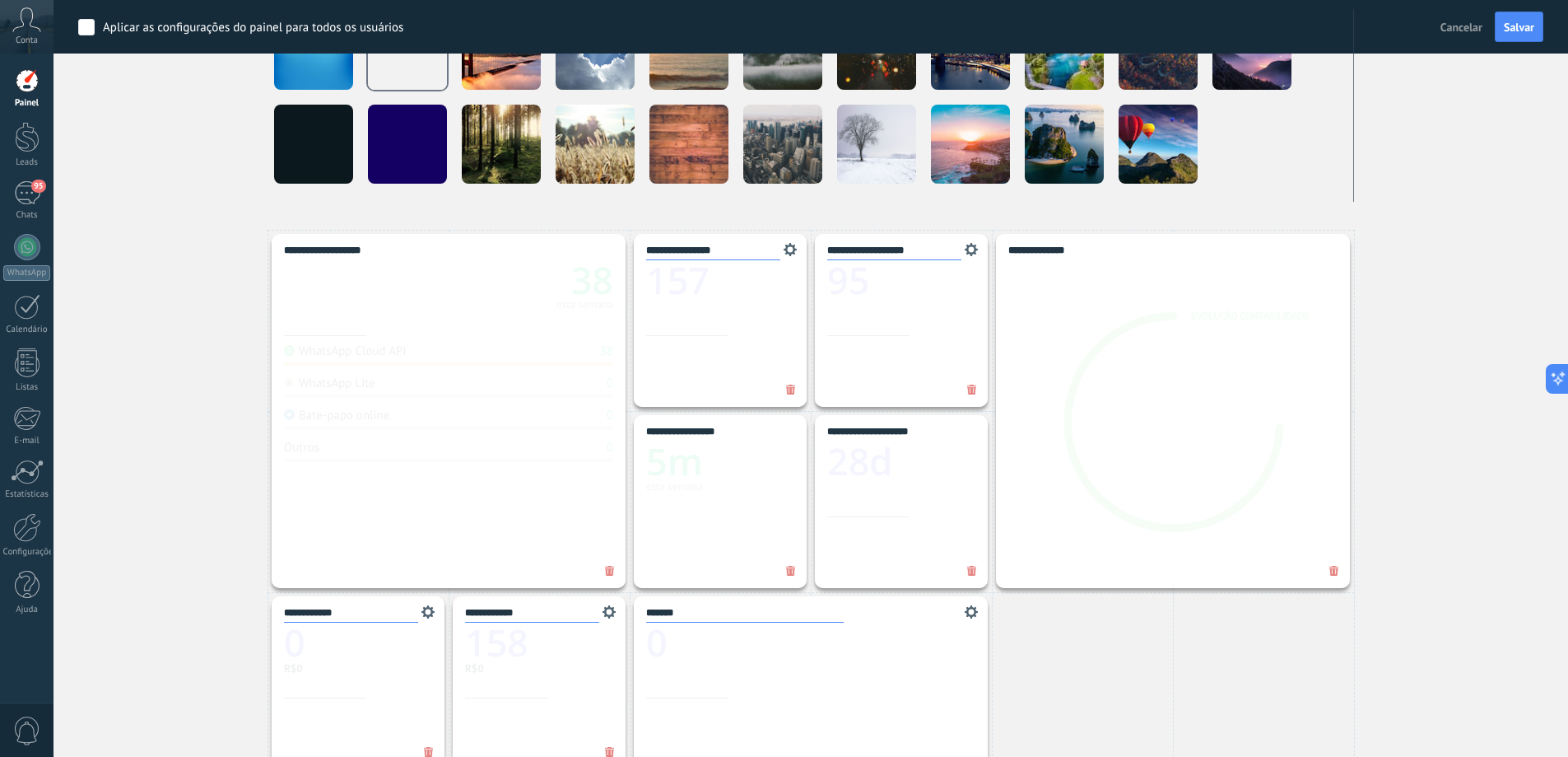
scroll to position [329, 0]
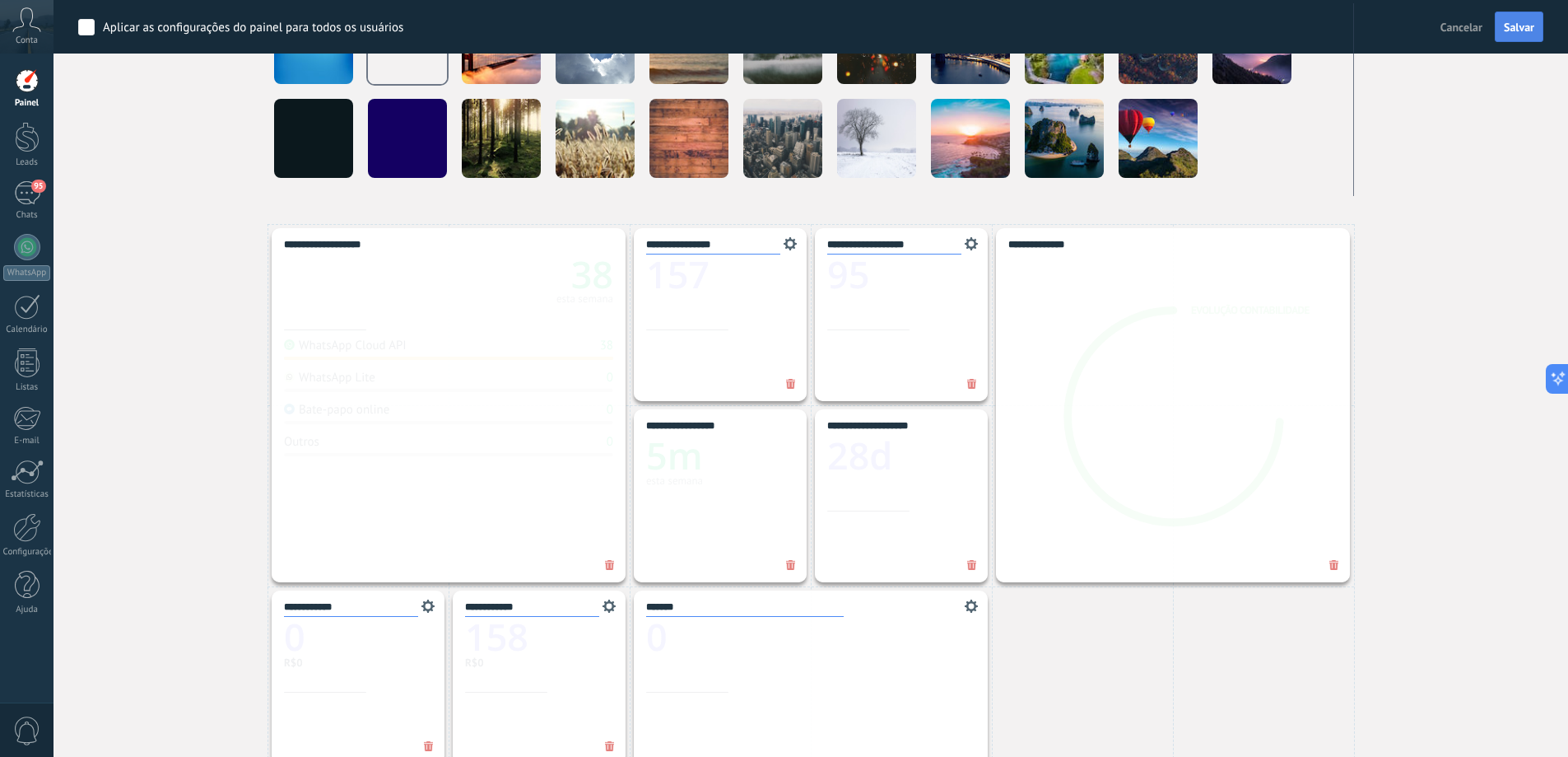
click at [1542, 25] on button "Salvar" at bounding box center [1519, 27] width 49 height 31
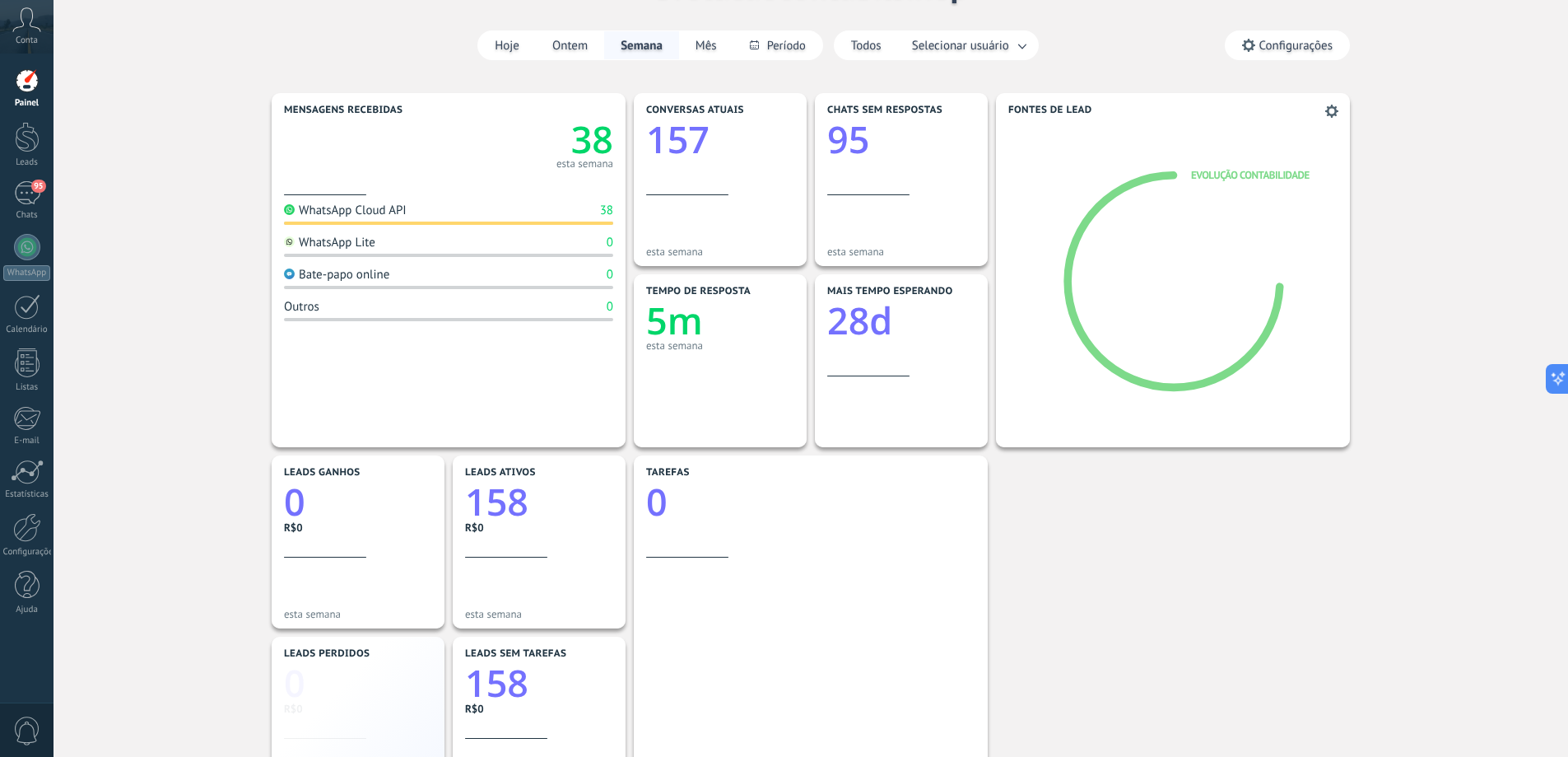
scroll to position [72, 0]
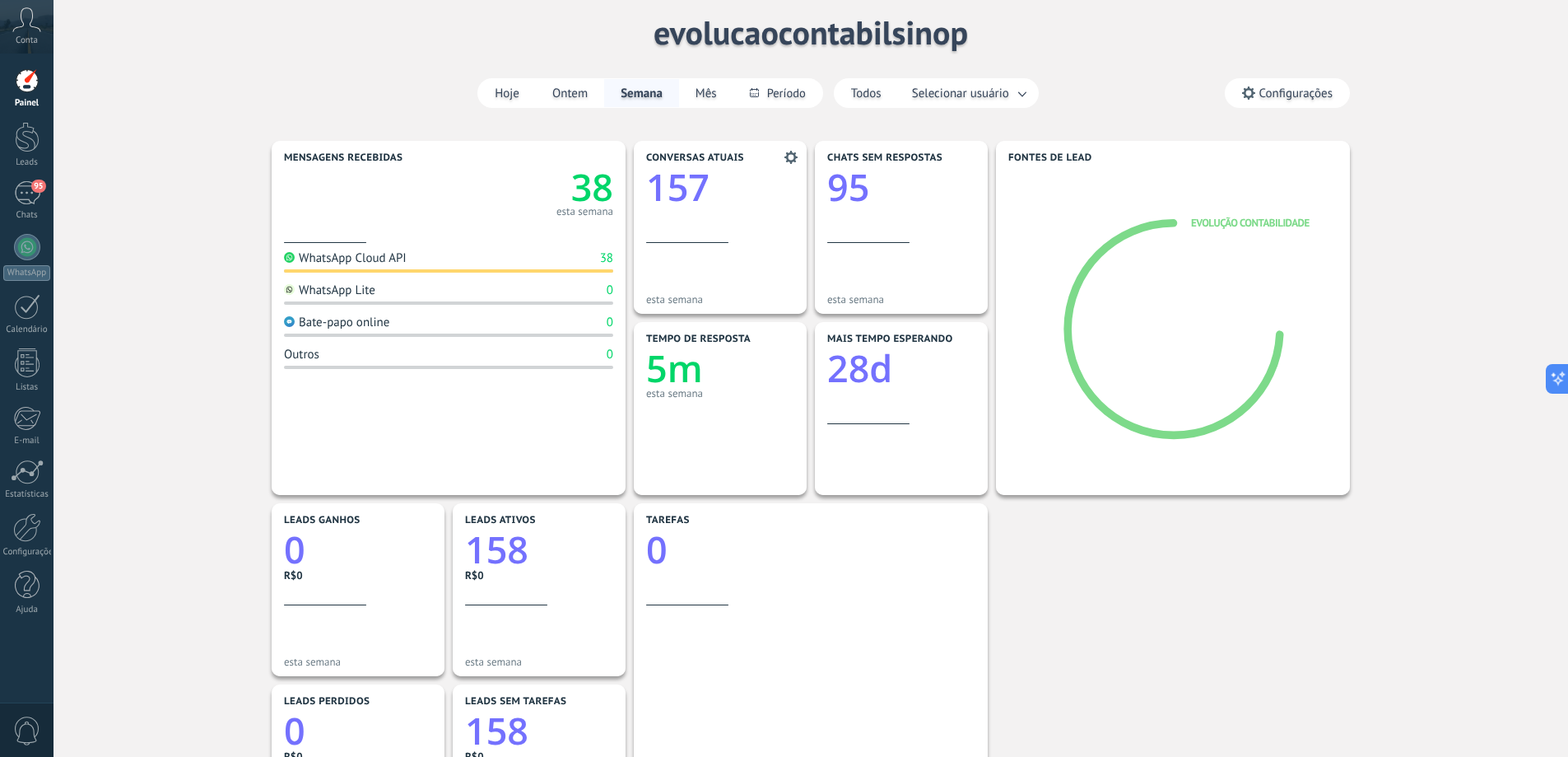
click at [686, 185] on text "157" at bounding box center [677, 187] width 63 height 50
drag, startPoint x: 696, startPoint y: 194, endPoint x: 911, endPoint y: 382, distance: 285.6
click at [1119, 284] on icon at bounding box center [1186, 330] width 157 height 124
click at [1336, 157] on use at bounding box center [1331, 158] width 13 height 13
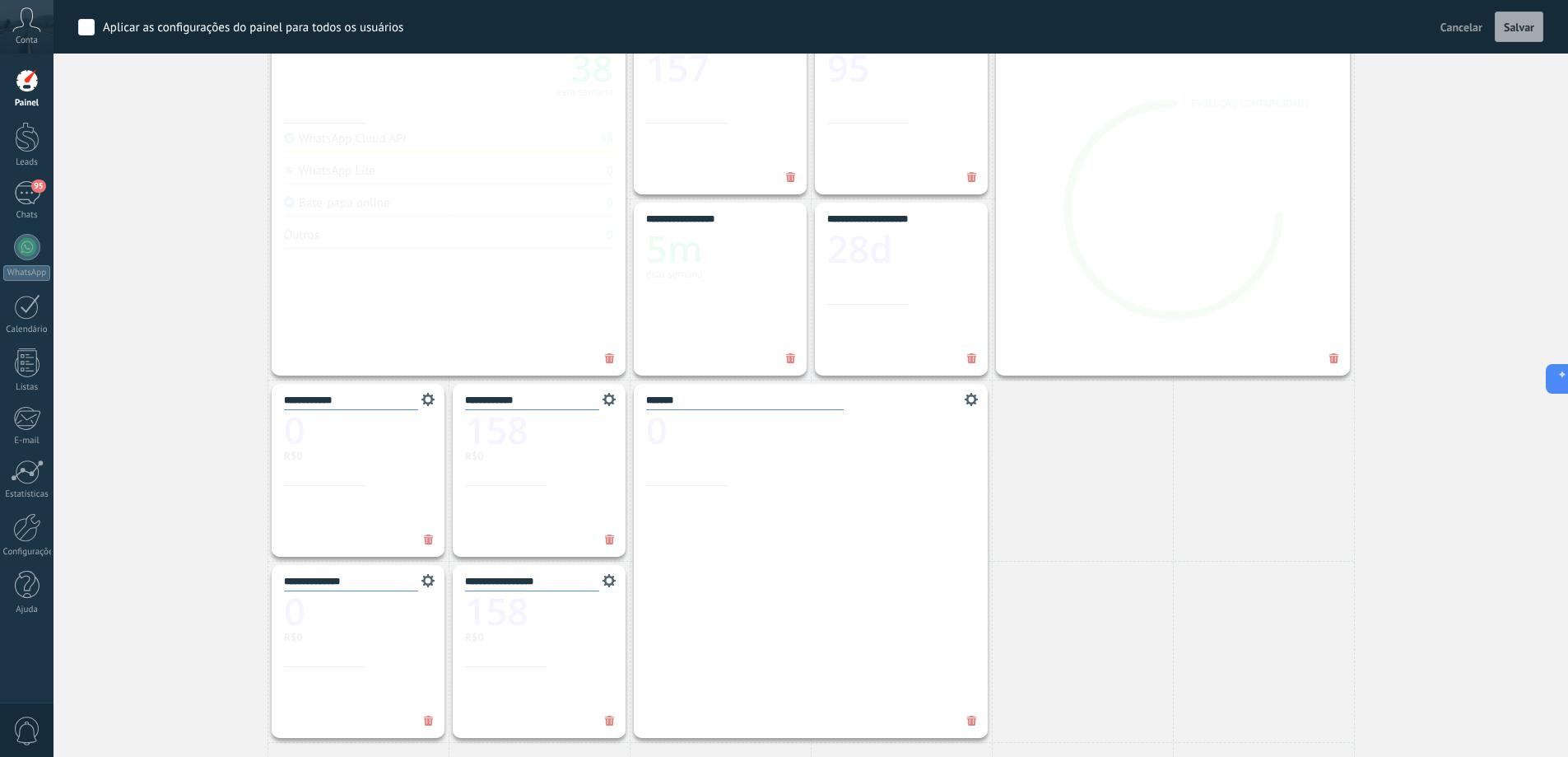
scroll to position [237, 0]
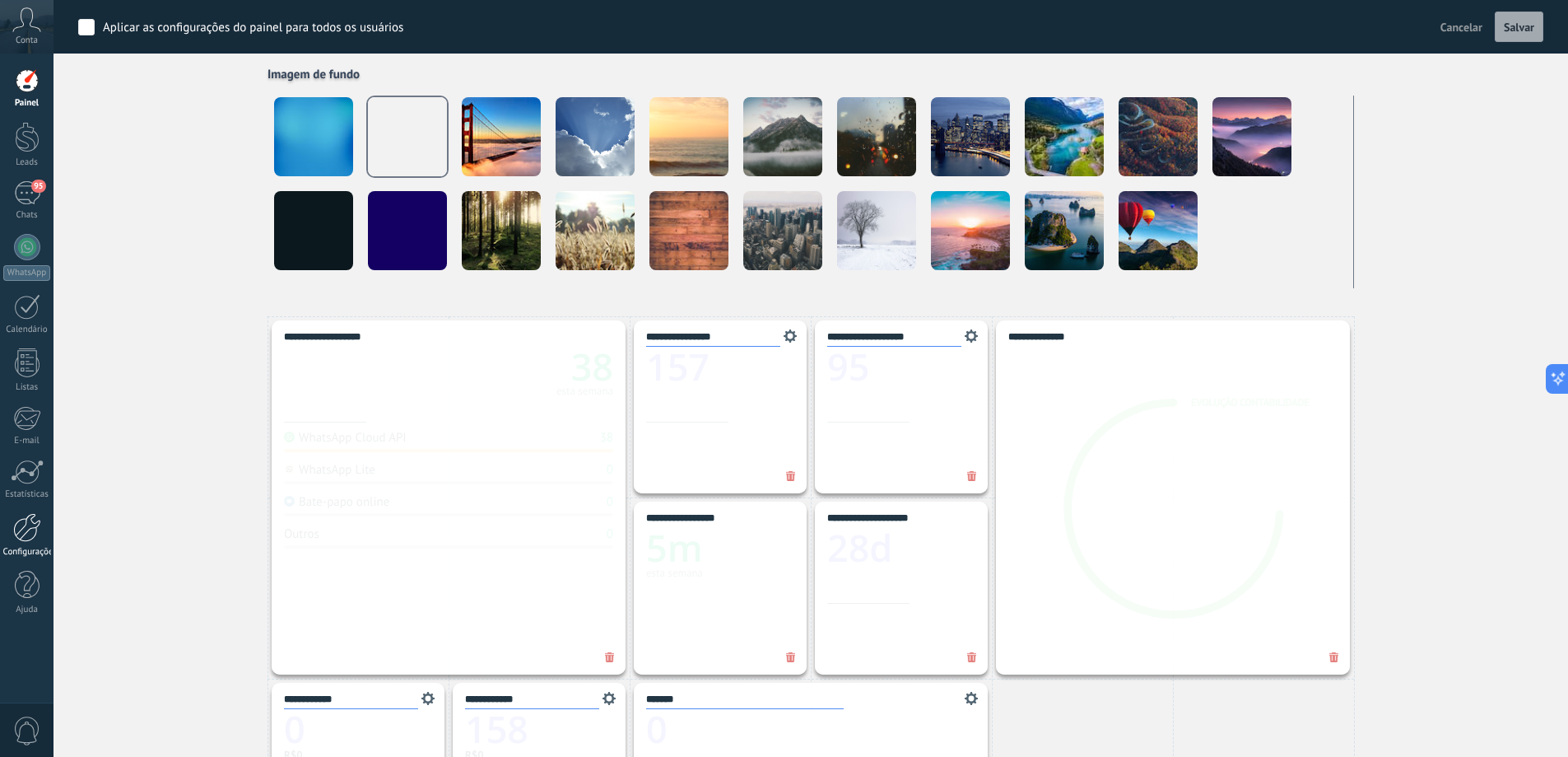
click at [30, 548] on div "Configurações" at bounding box center [27, 552] width 48 height 11
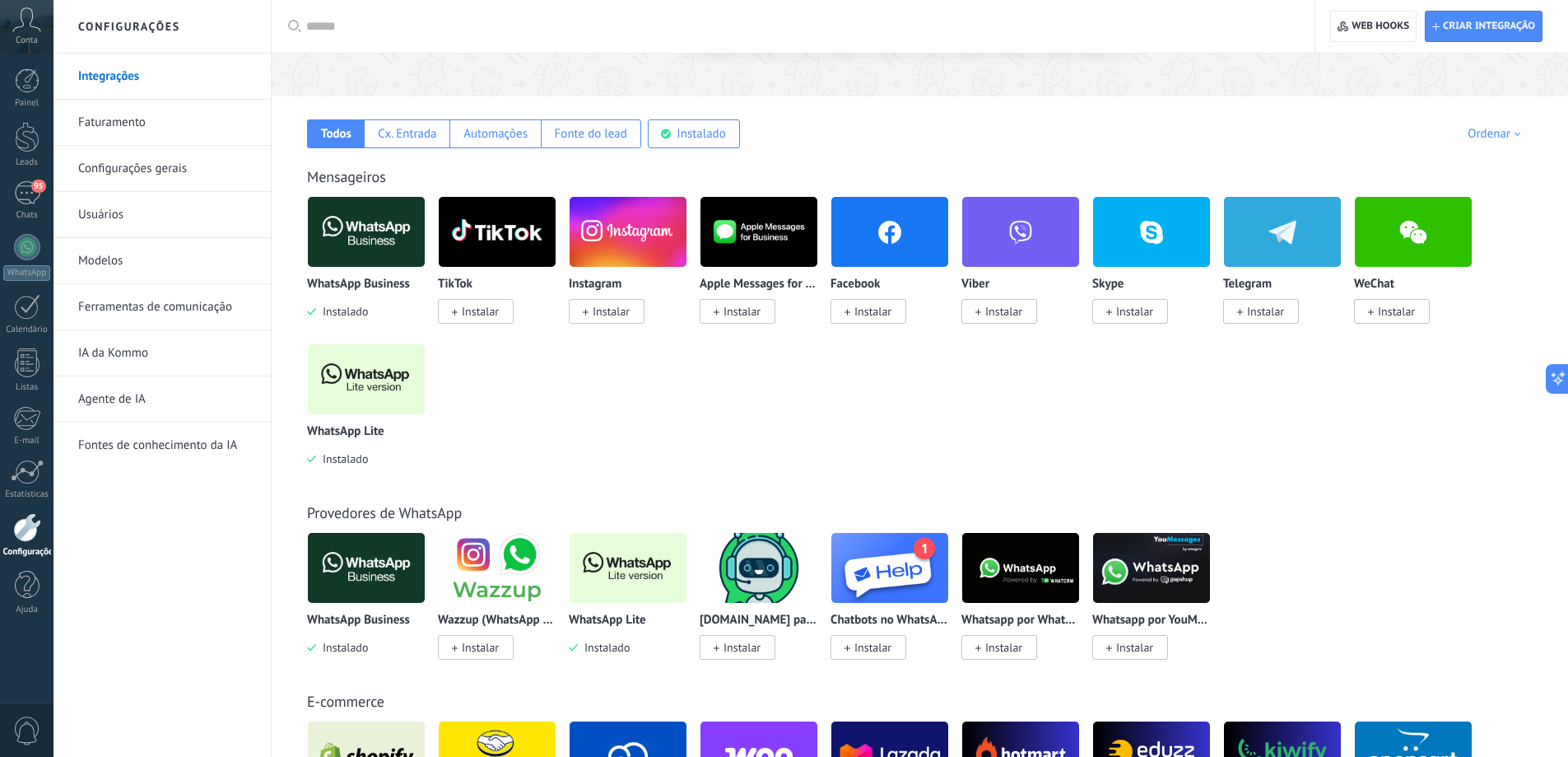
scroll to position [247, 0]
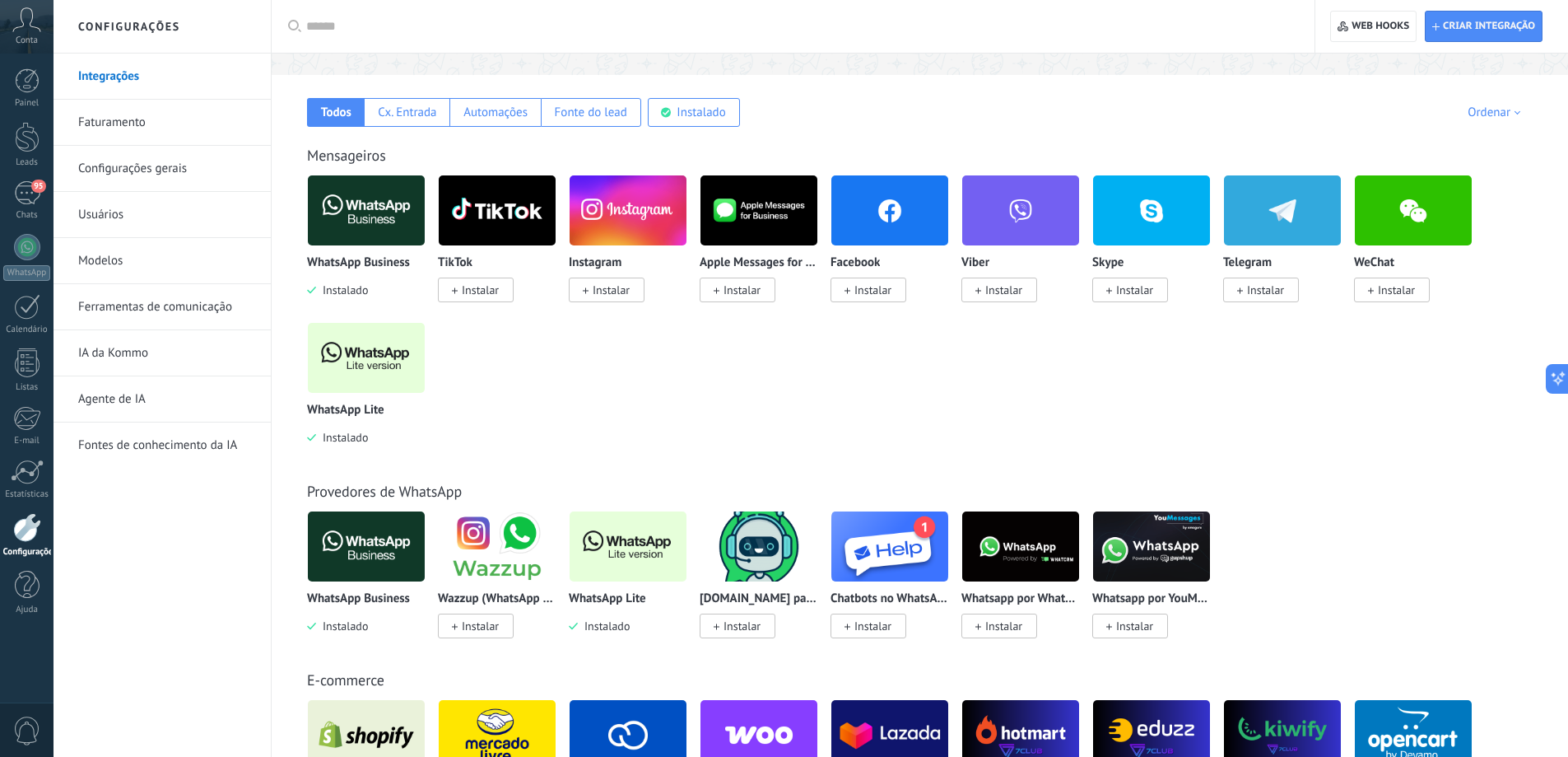
click at [360, 561] on img at bounding box center [366, 546] width 117 height 80
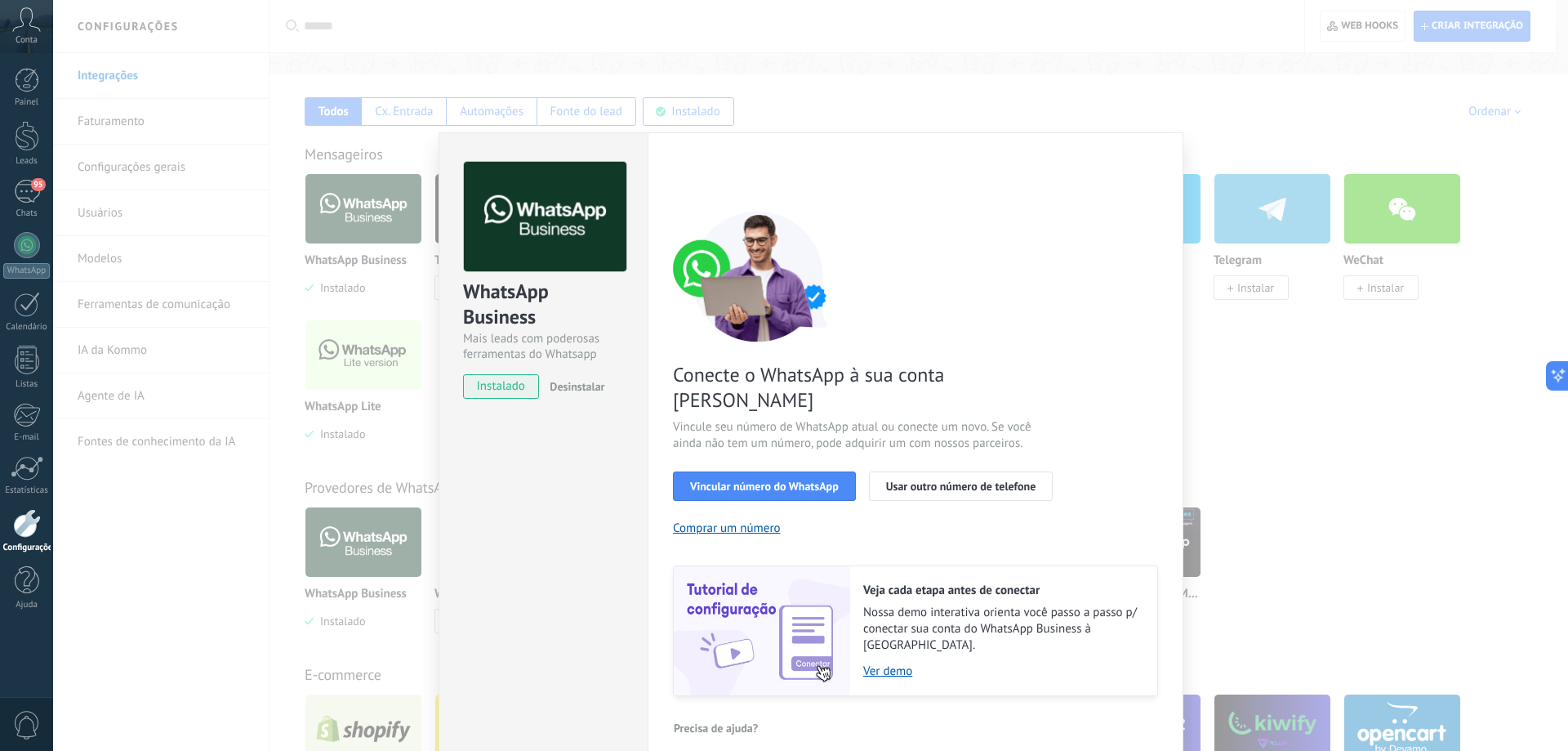
click at [363, 506] on body ".abccls-1,.abccls-2{fill-rule:evenodd}.abccls-2{fill:#fff} .abfcls-1{fill:none}…" at bounding box center [784, 130] width 1568 height 751
click at [363, 535] on div "WhatsApp Business Mais leads com poderosas ferramentas do Whatsapp instalado De…" at bounding box center [811, 375] width 1515 height 751
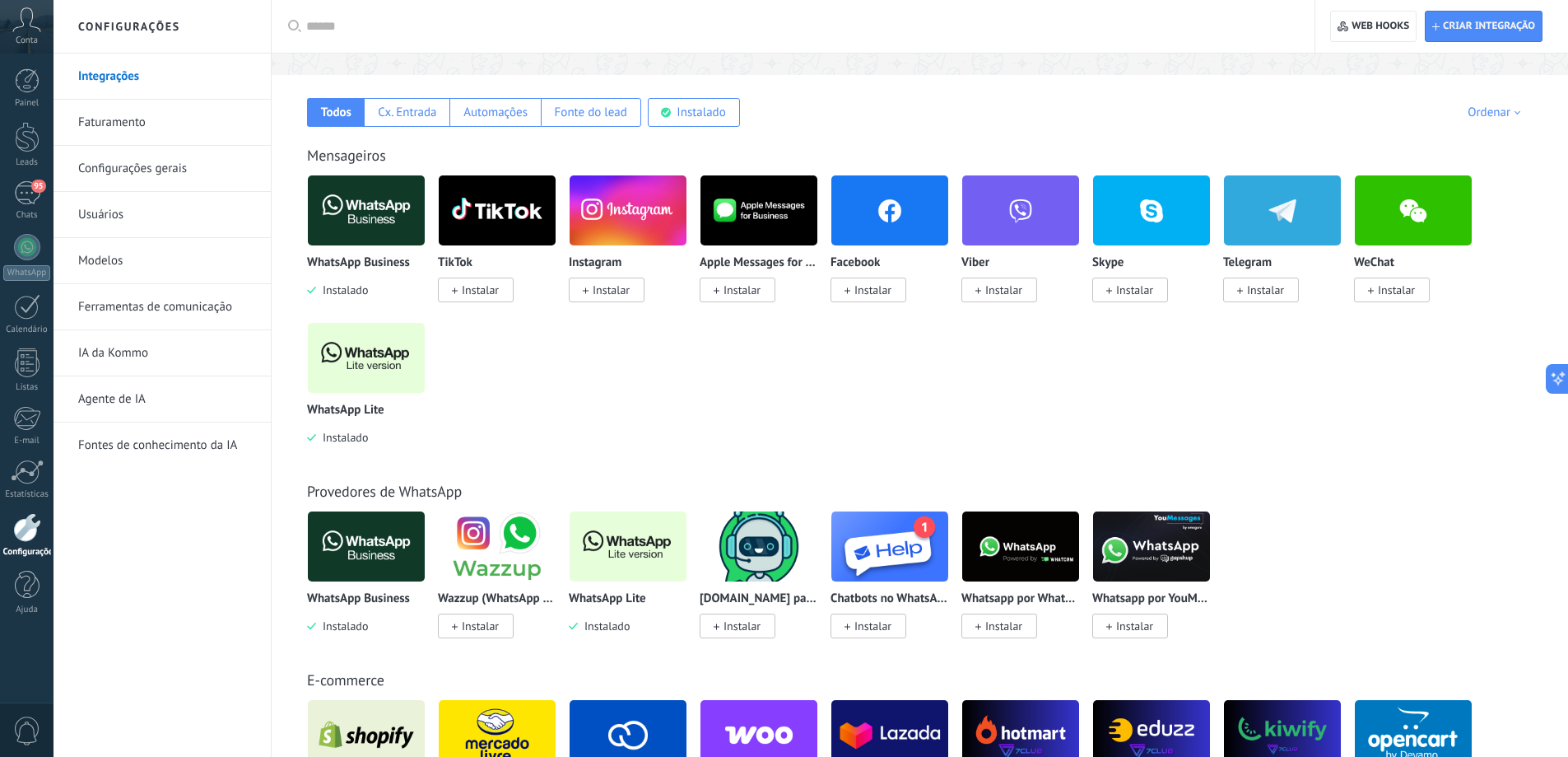
click at [366, 539] on img at bounding box center [366, 546] width 117 height 80
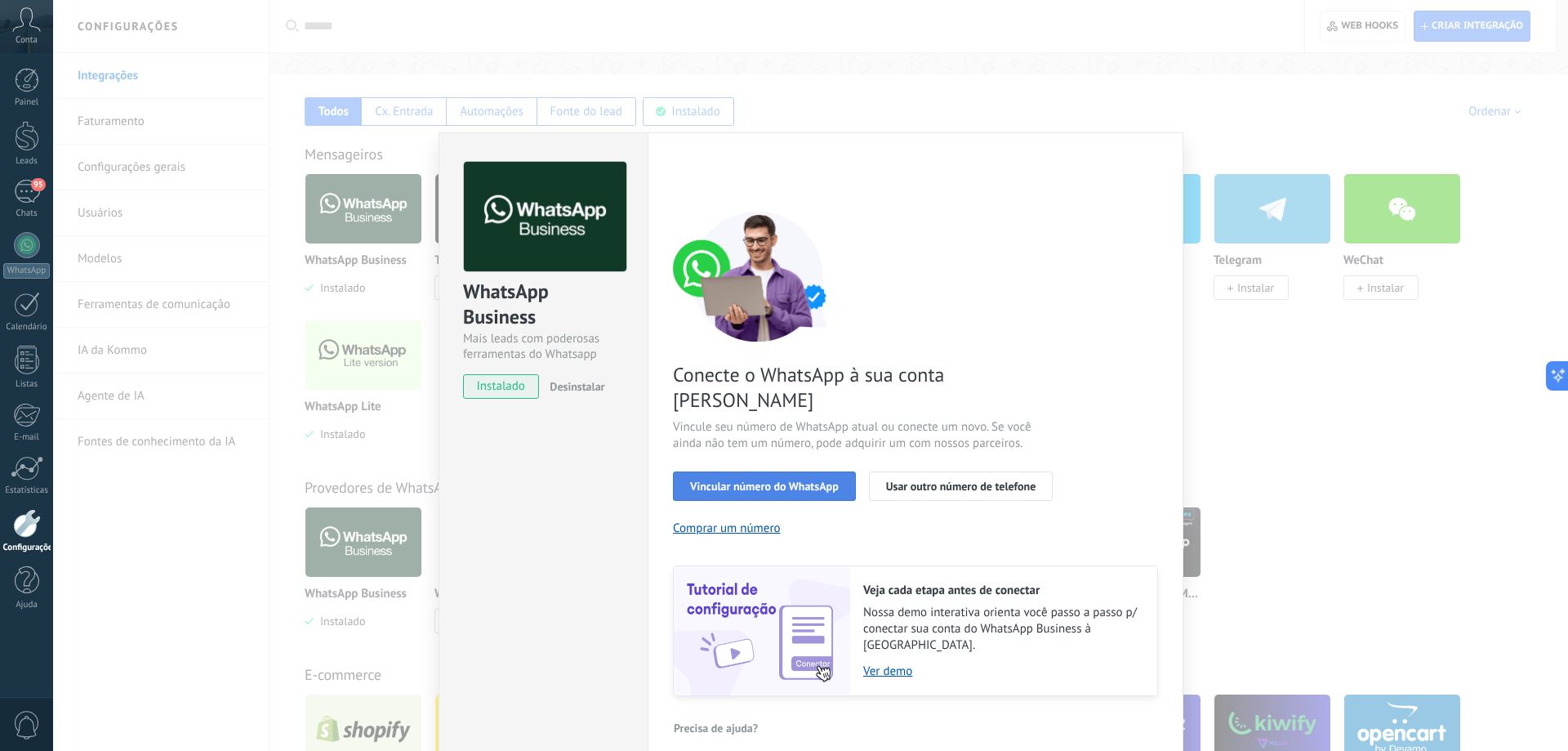
click at [786, 480] on span "Vincular número do WhatsApp" at bounding box center [765, 486] width 149 height 12
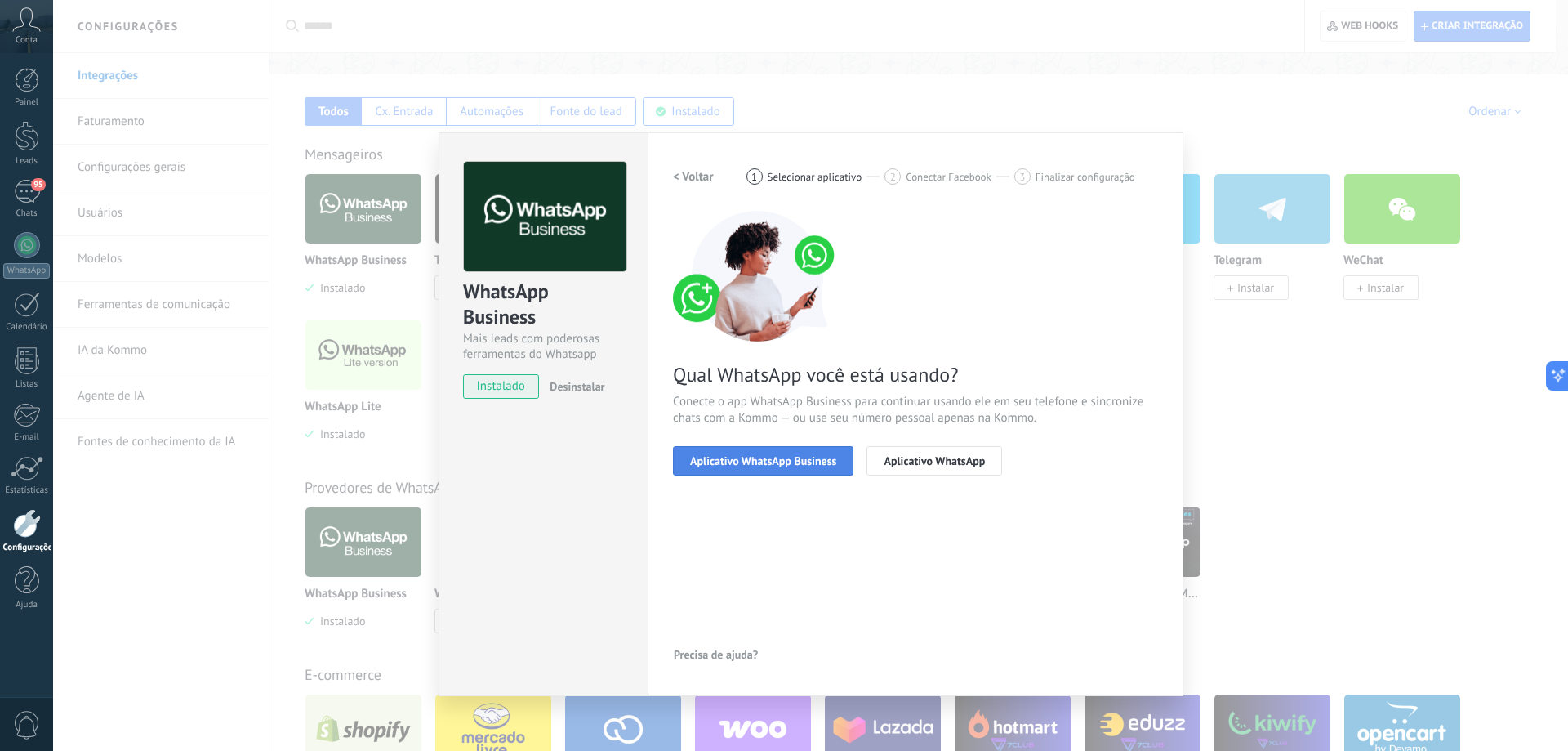
click at [766, 462] on span "Aplicativo WhatsApp Business" at bounding box center [763, 461] width 146 height 12
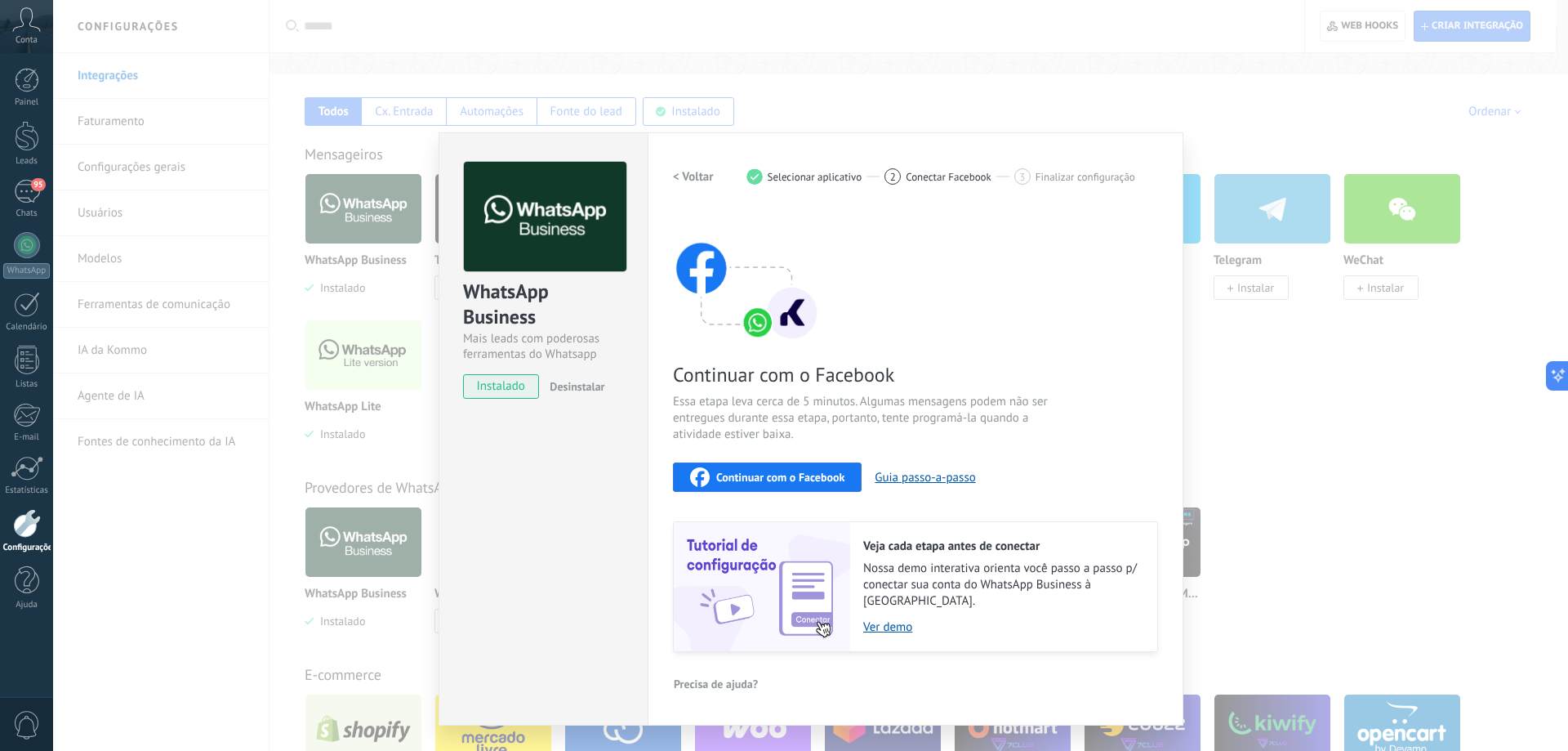
click at [759, 474] on span "Continuar com o Facebook" at bounding box center [780, 477] width 128 height 12
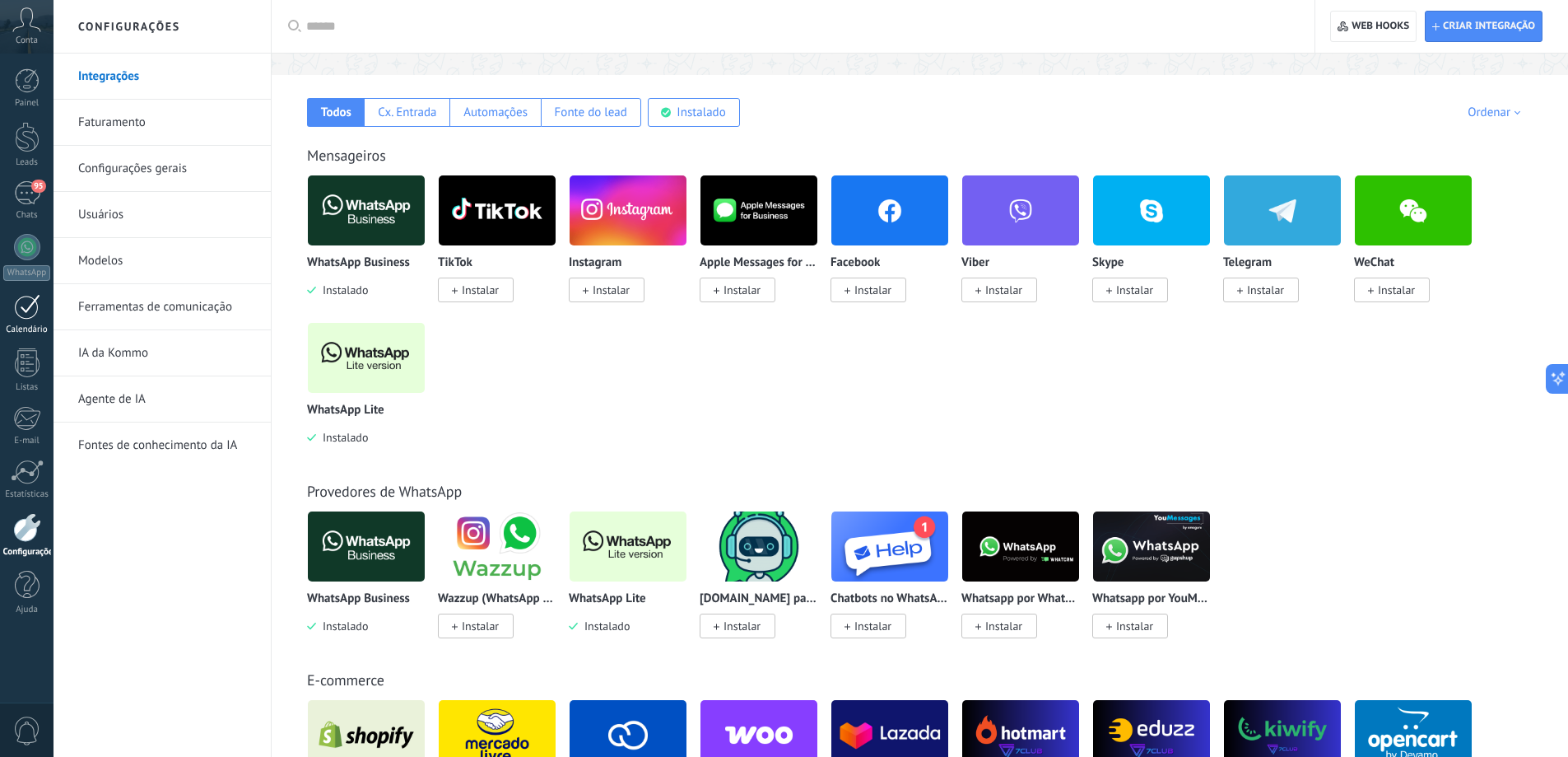
click at [26, 310] on div at bounding box center [27, 307] width 26 height 26
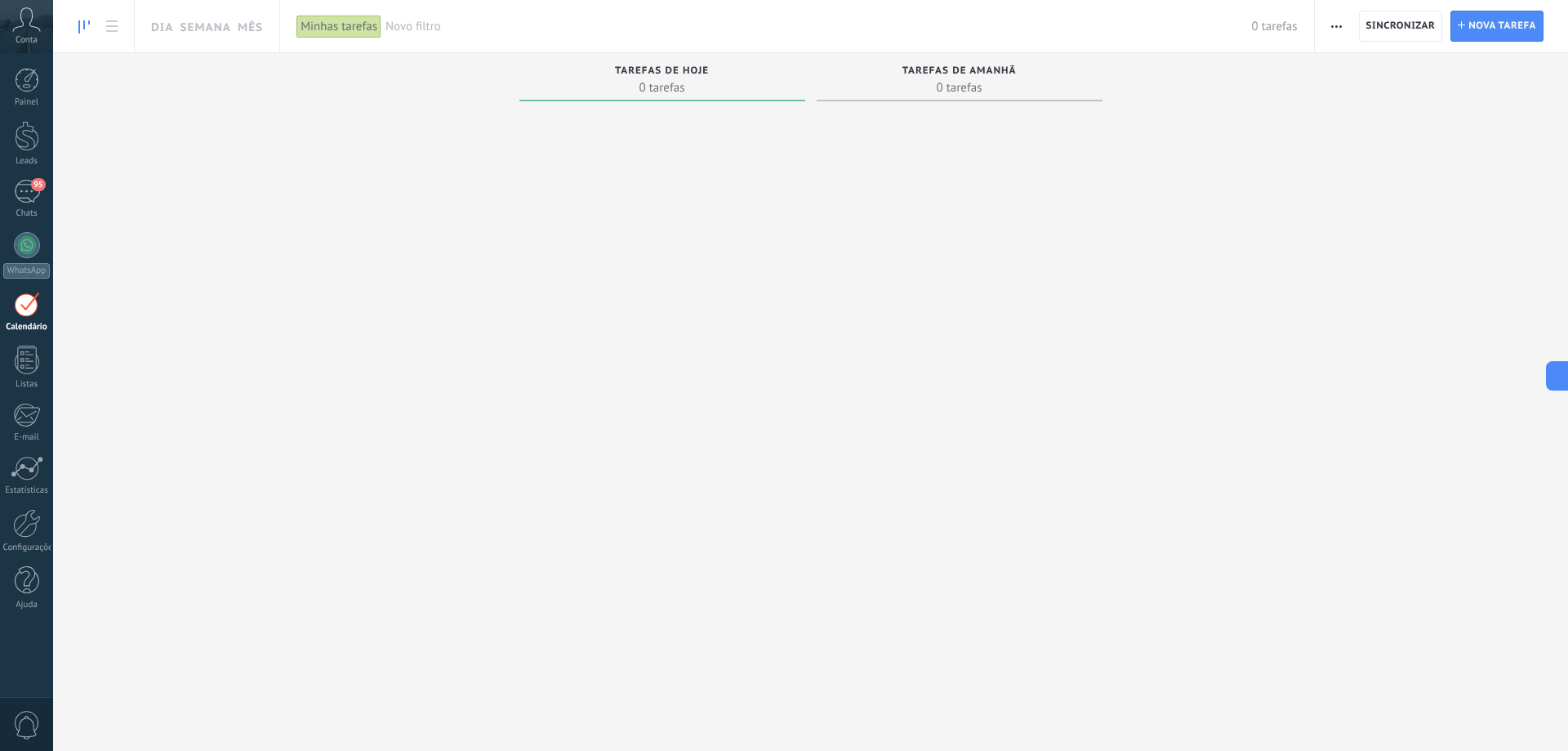
click at [30, 30] on icon at bounding box center [26, 19] width 29 height 25
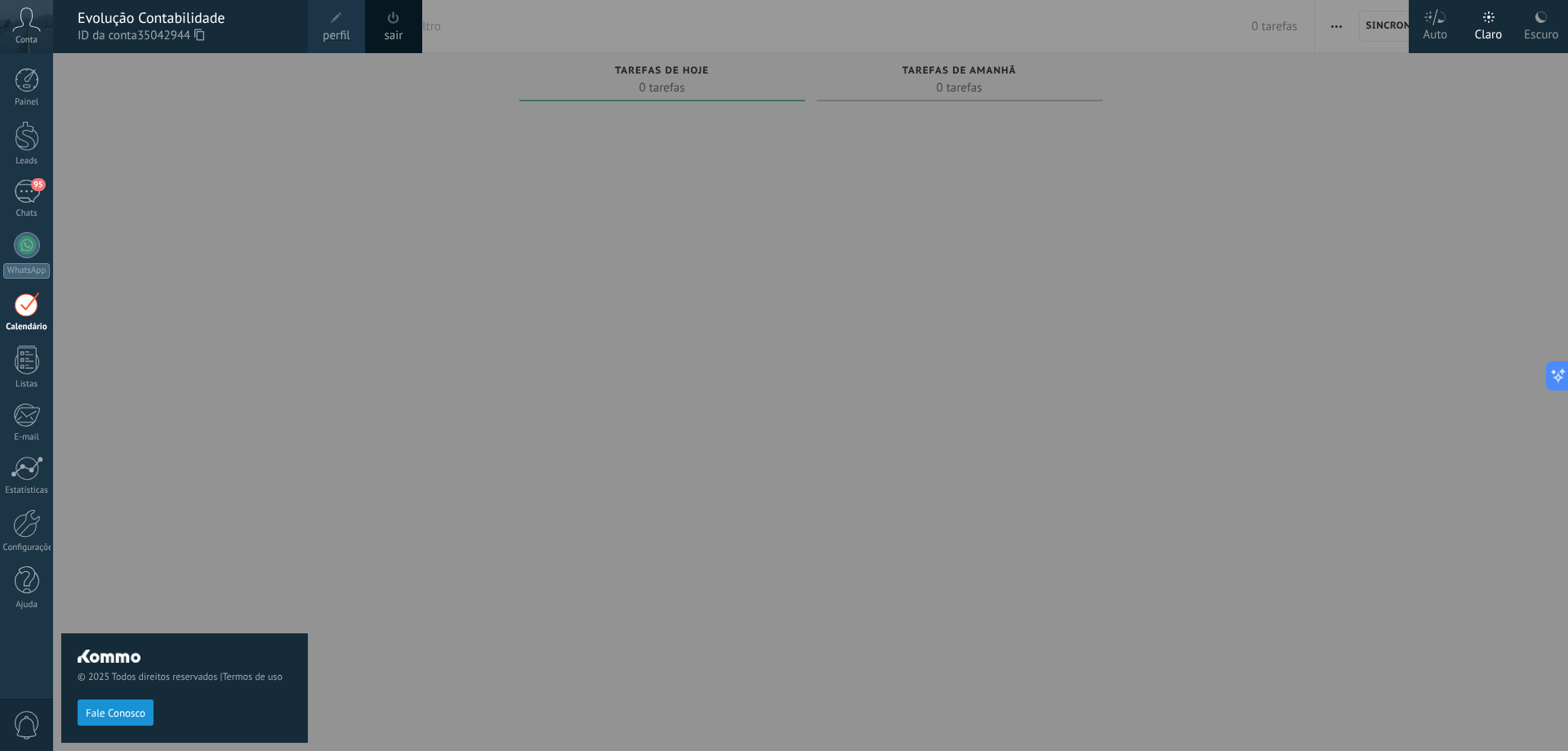
click at [328, 30] on span "perfil" at bounding box center [335, 36] width 27 height 18
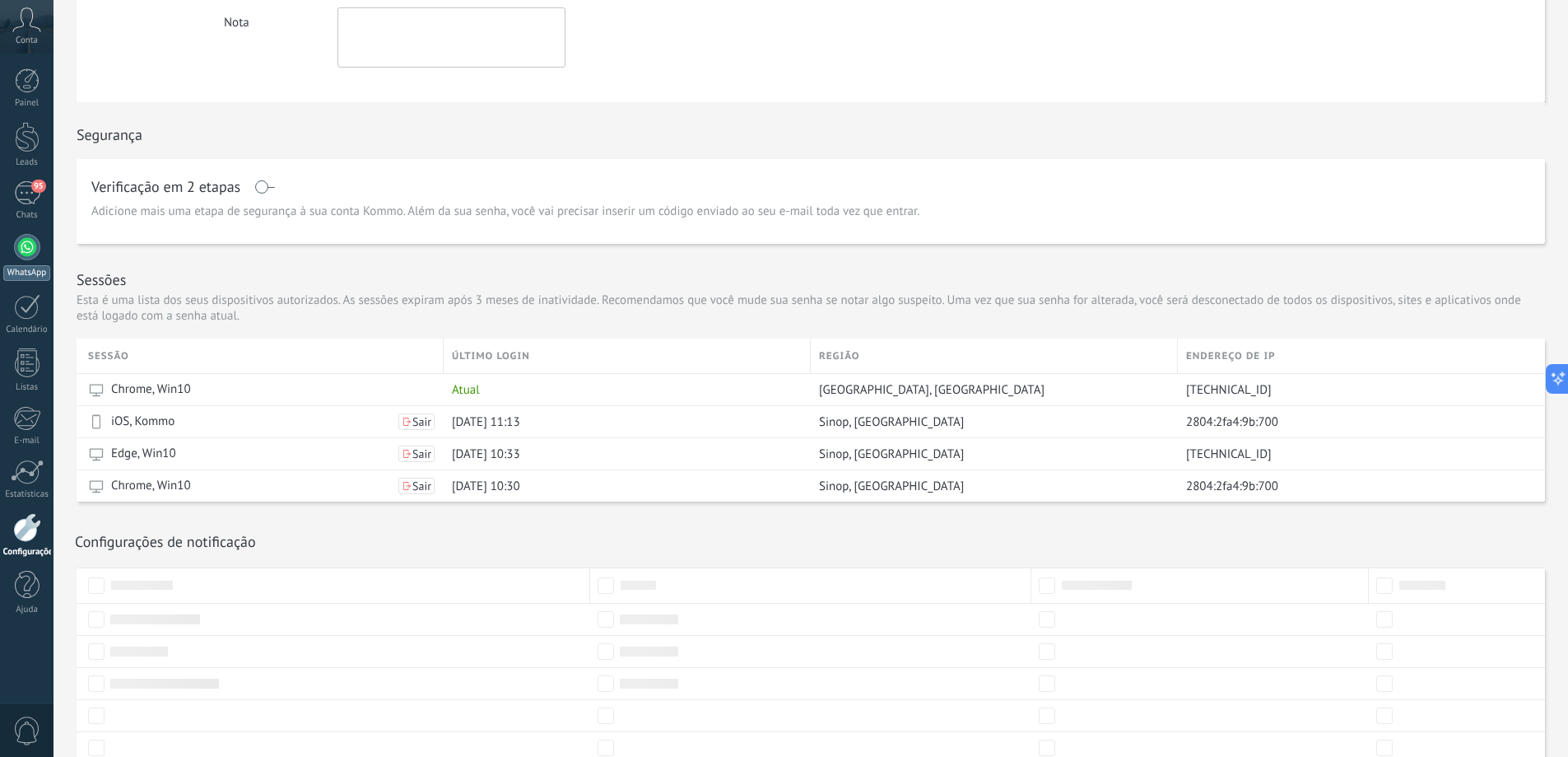
scroll to position [198, 0]
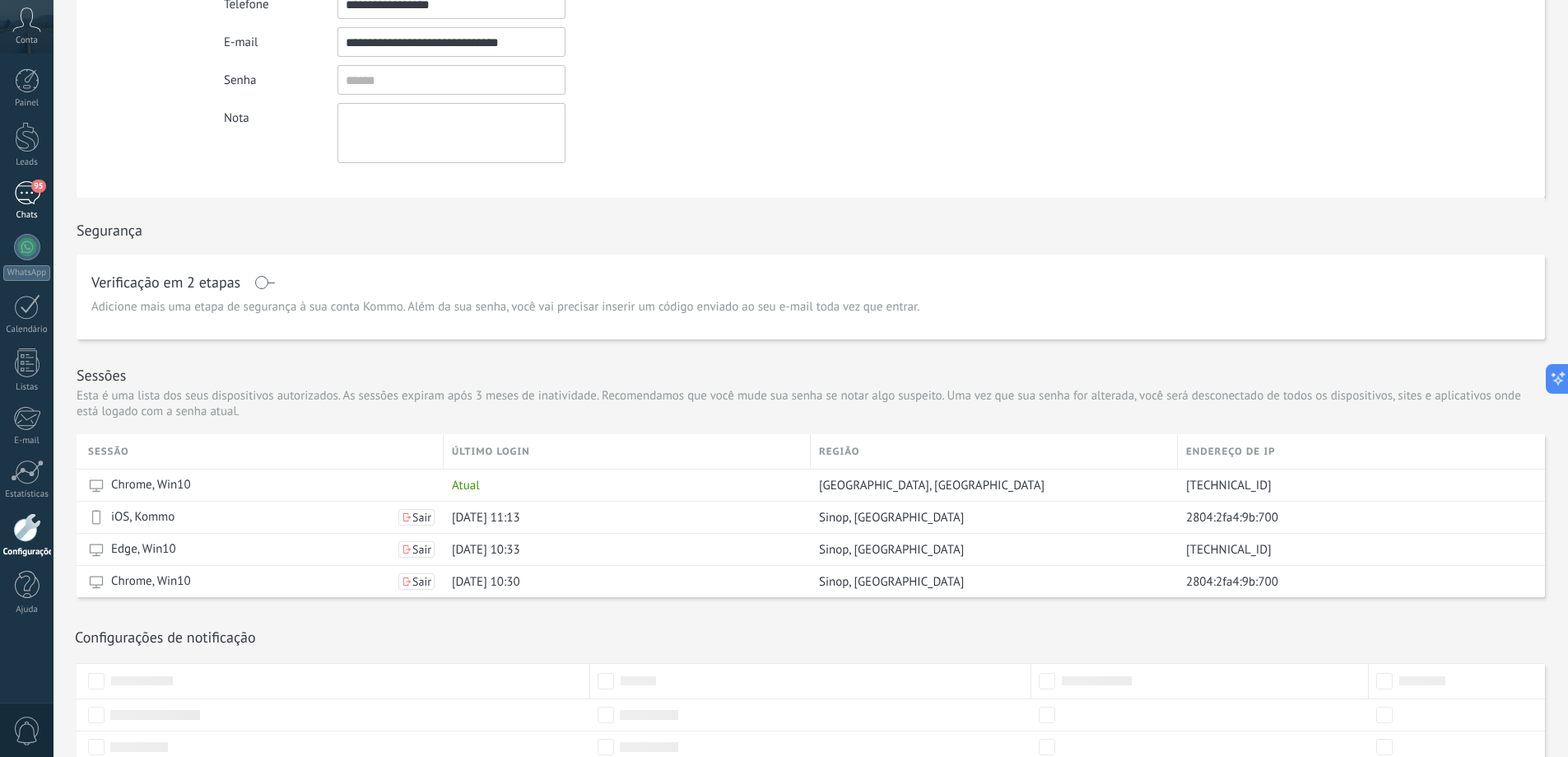
click at [21, 201] on div "95" at bounding box center [27, 193] width 26 height 24
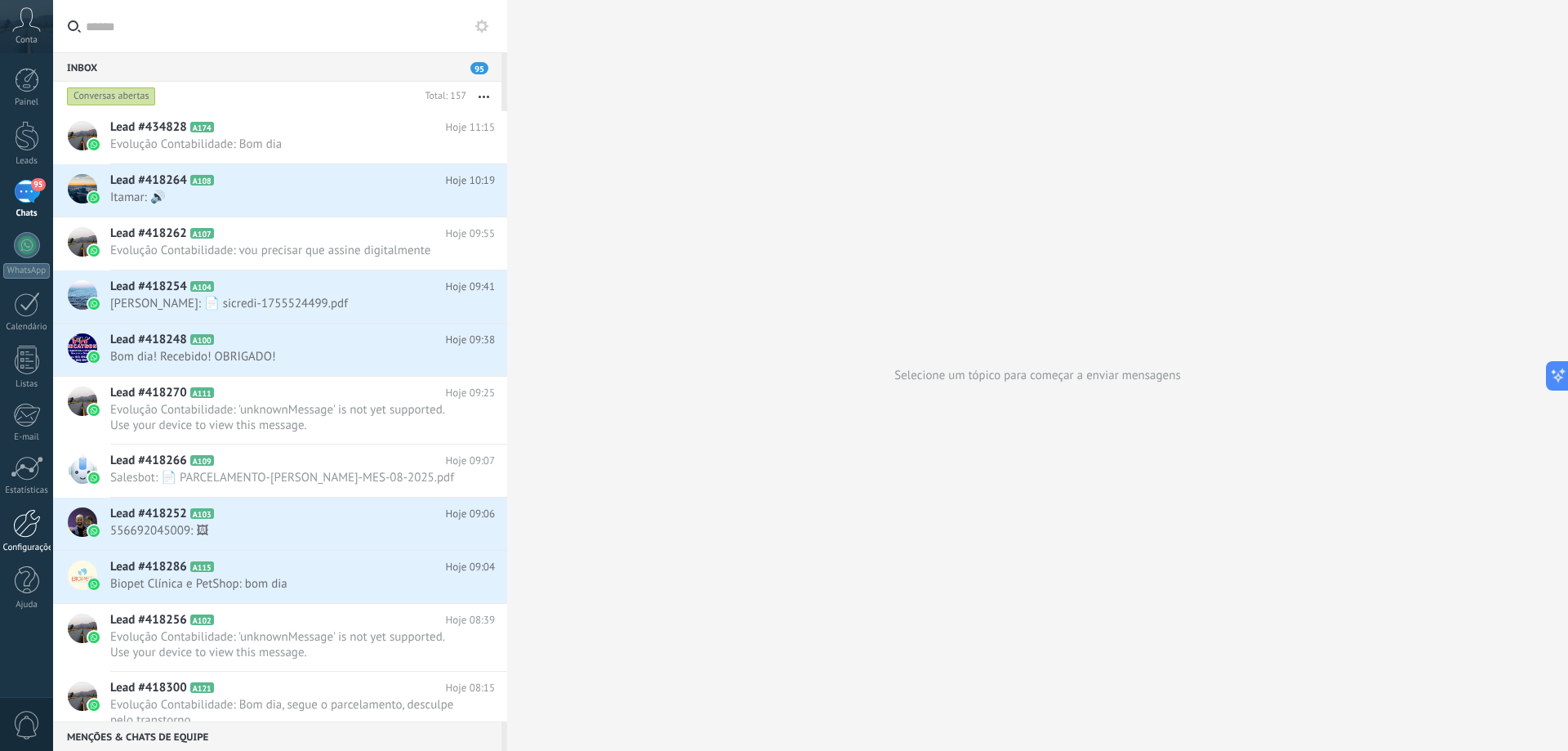
click at [32, 543] on div "Configurações" at bounding box center [27, 548] width 48 height 11
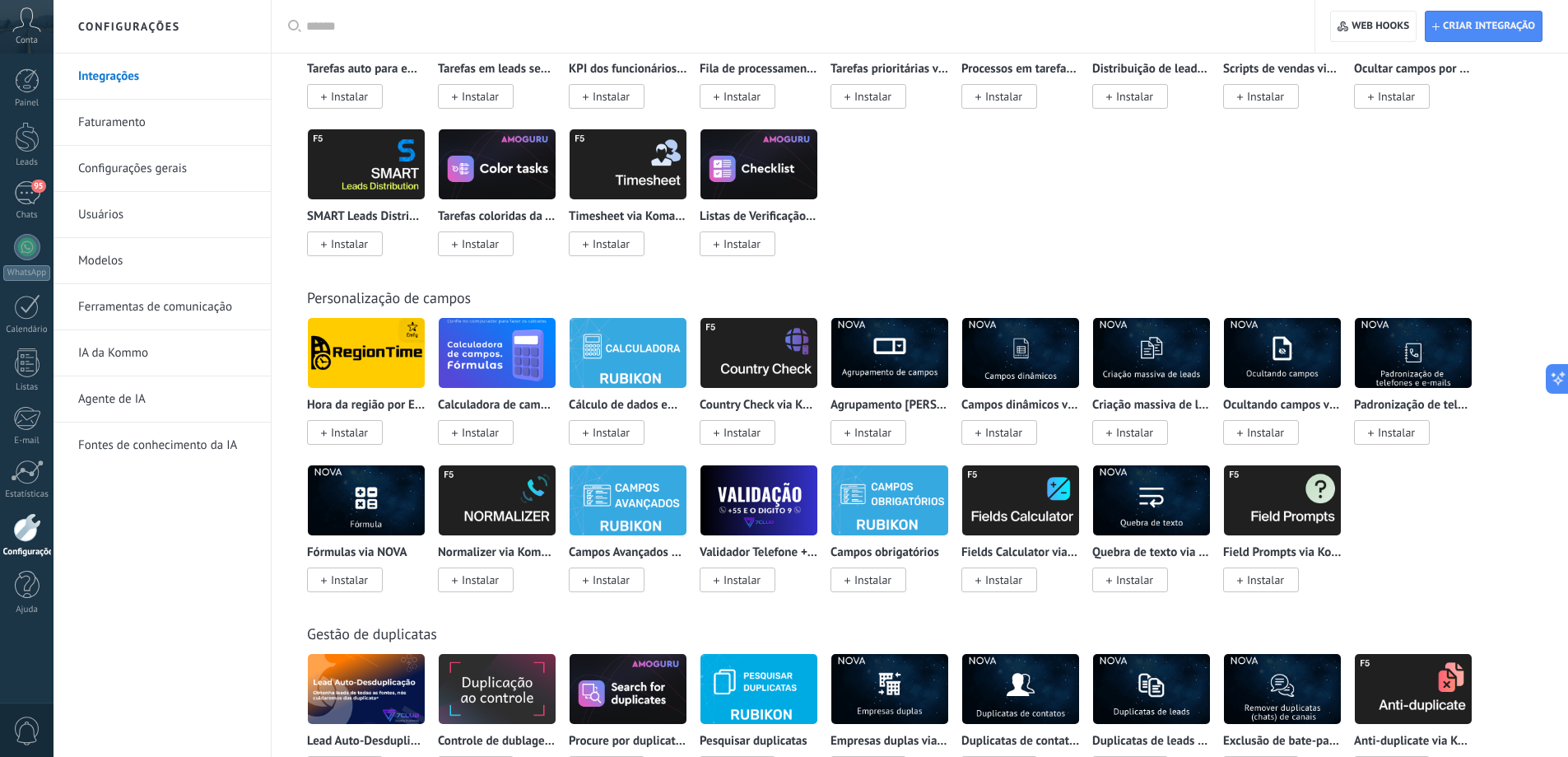
scroll to position [5144, 0]
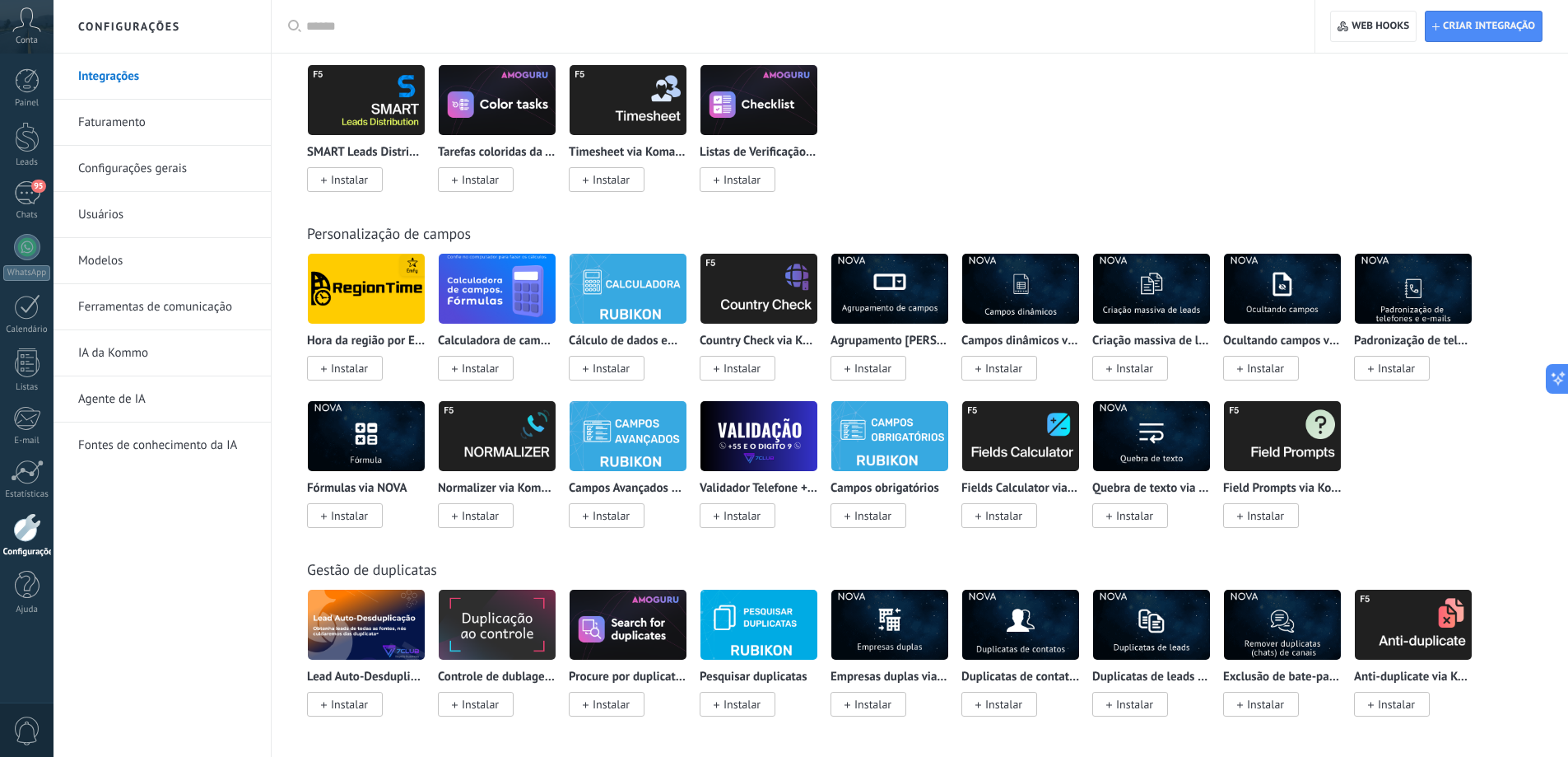
click at [180, 312] on link "Ferramentas de comunicação" at bounding box center [166, 307] width 176 height 46
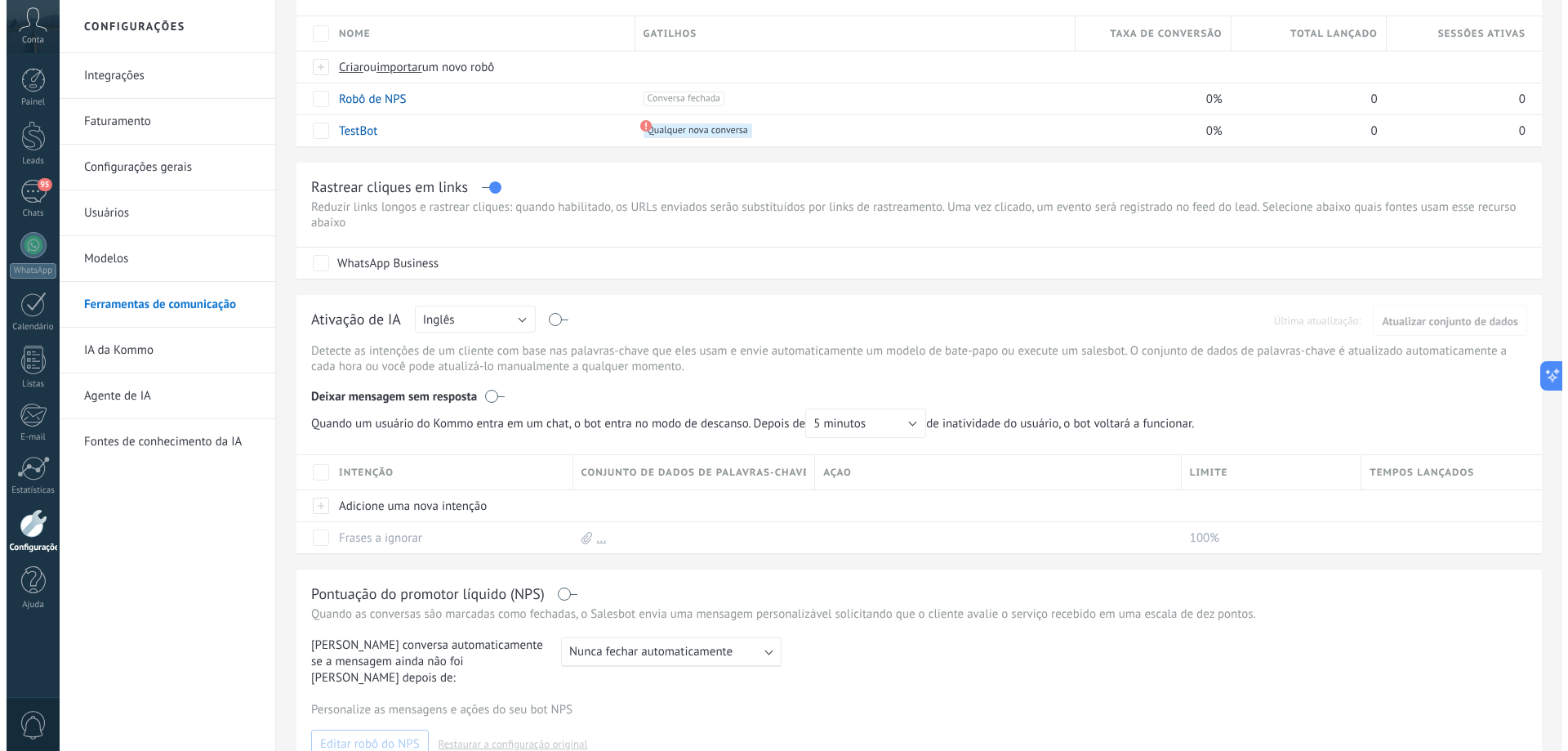
scroll to position [164, 0]
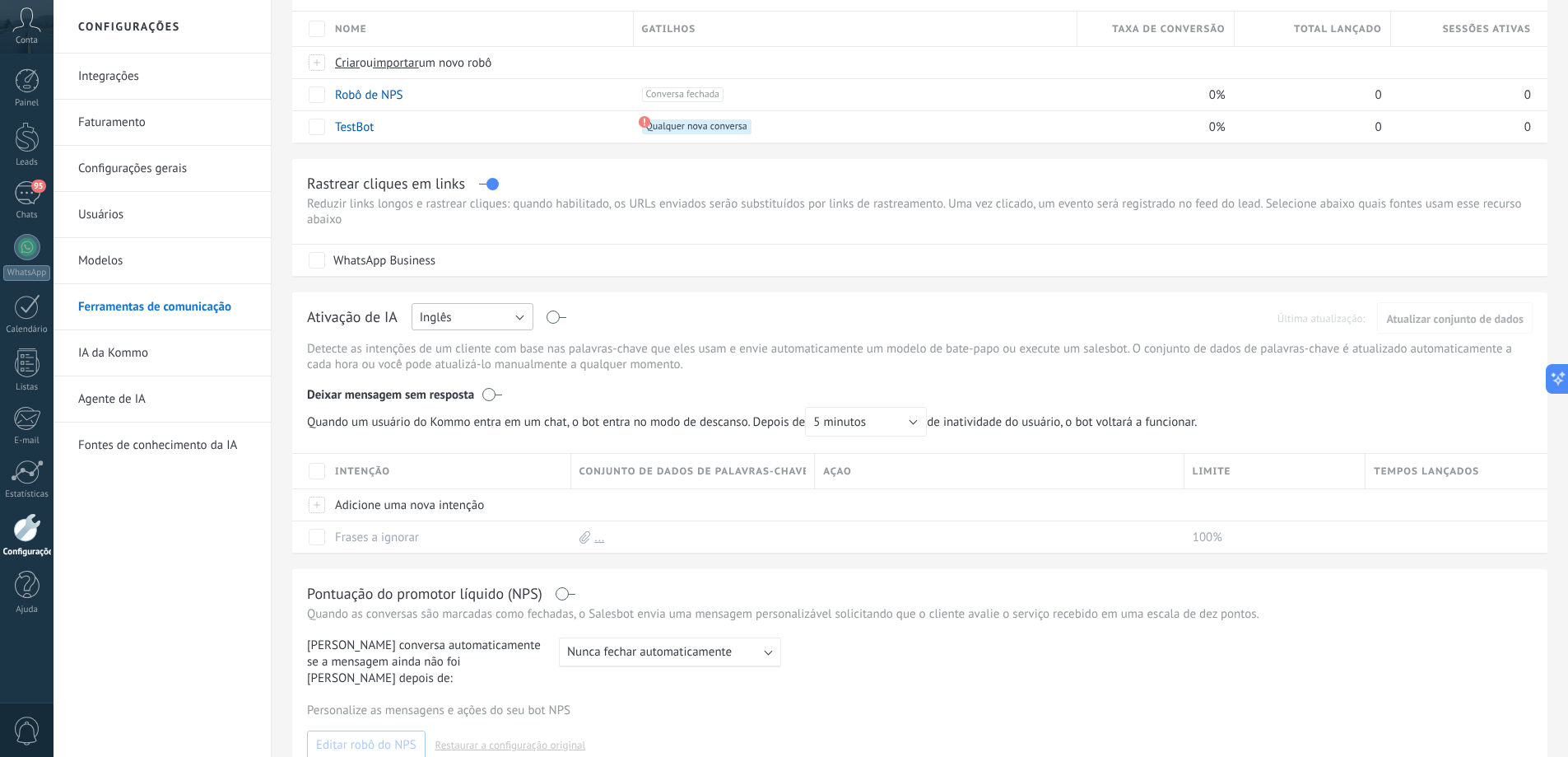
click at [498, 323] on button "Inglês" at bounding box center [473, 316] width 122 height 27
click at [474, 397] on span "Português" at bounding box center [465, 402] width 126 height 16
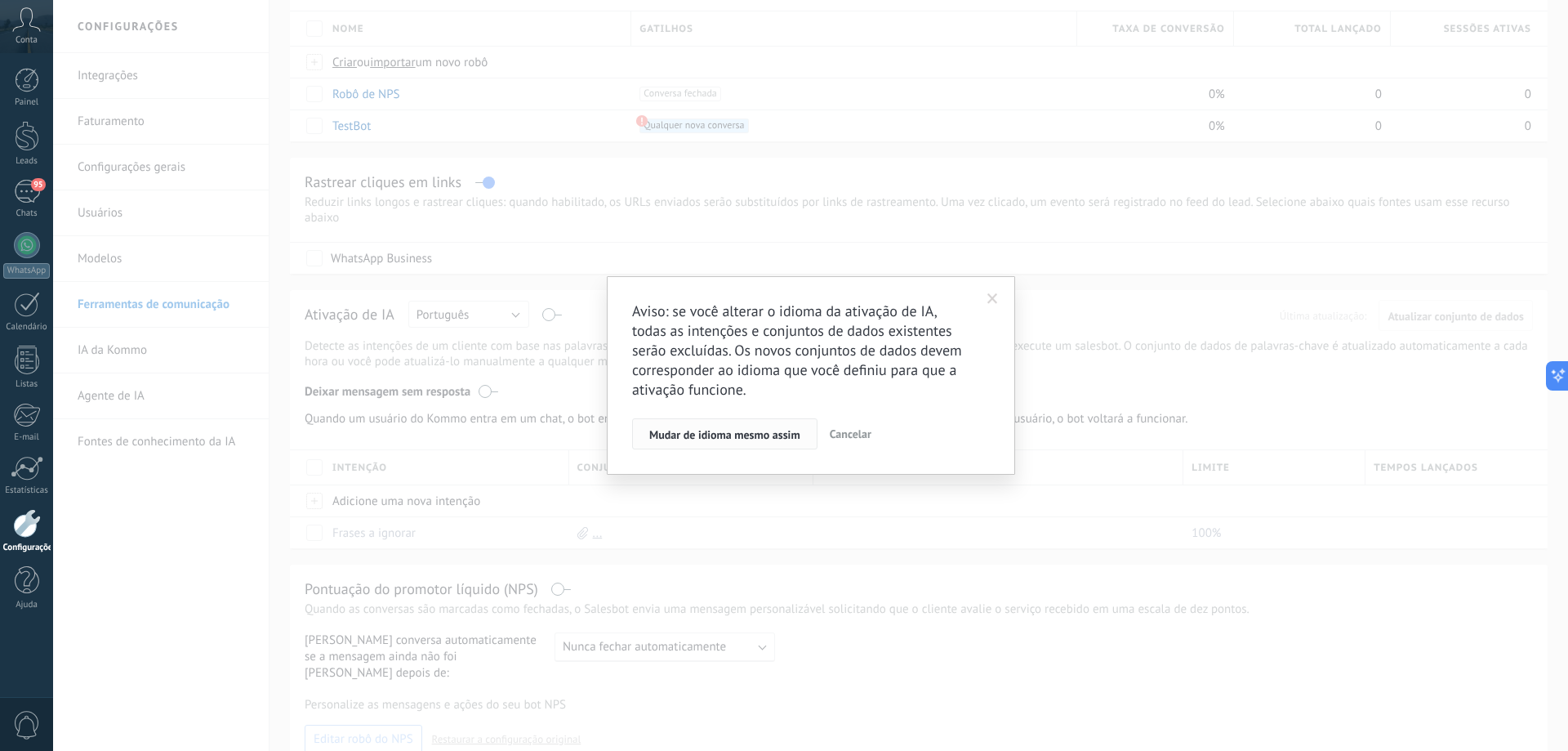
click at [727, 435] on span "Mudar de idioma mesmo assim" at bounding box center [725, 435] width 151 height 12
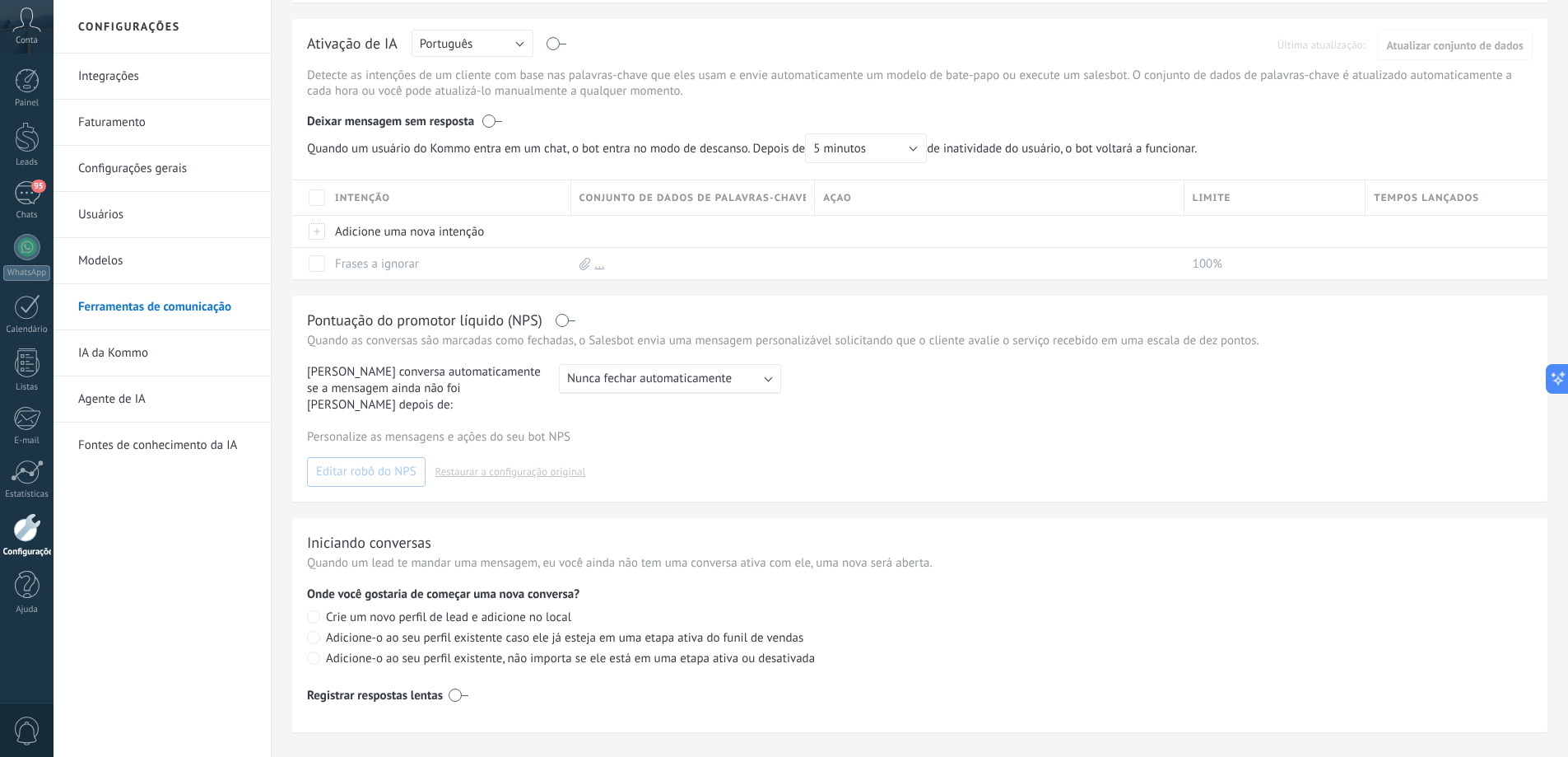
scroll to position [451, 0]
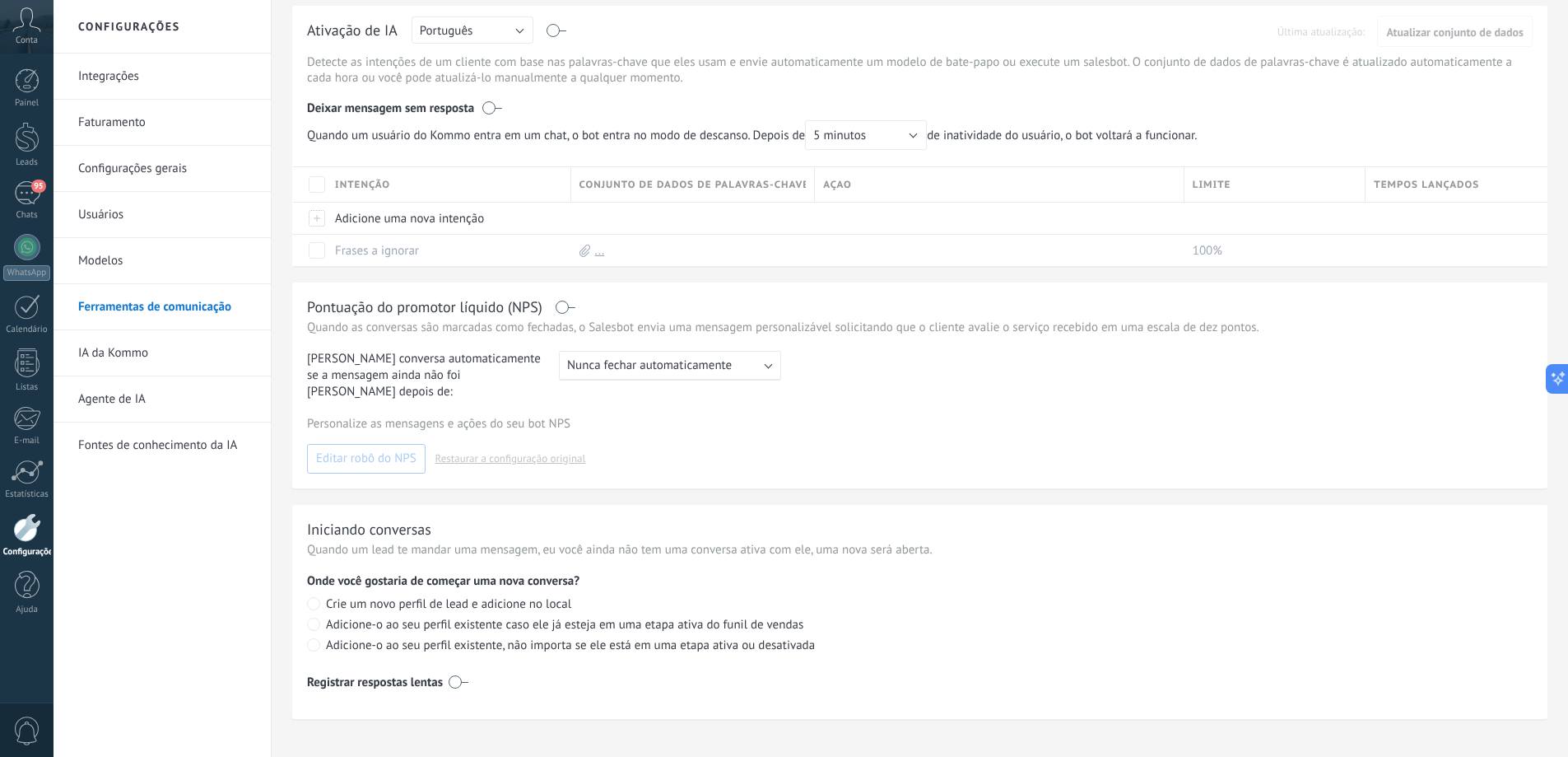
click at [144, 265] on link "Modelos" at bounding box center [166, 261] width 176 height 46
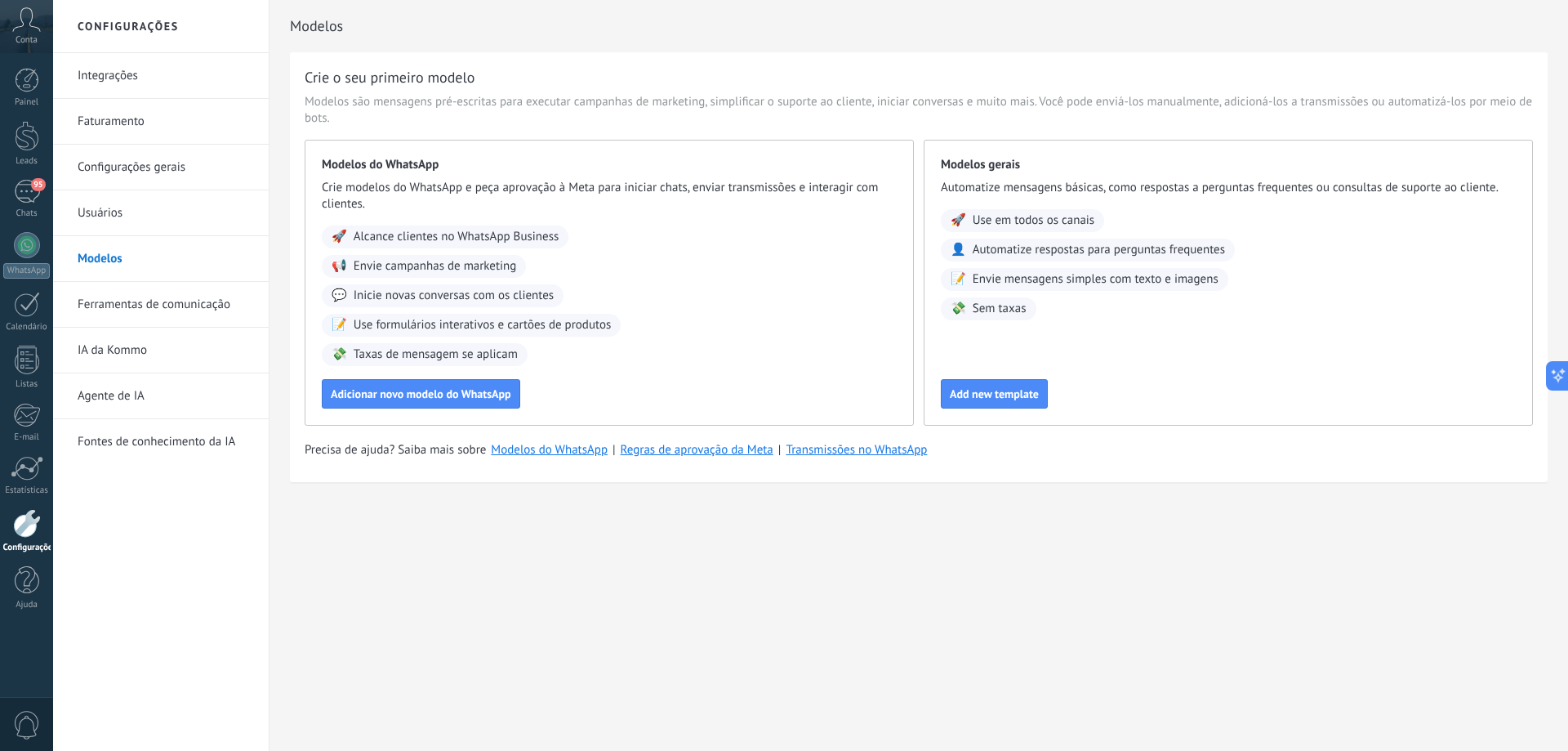
click at [137, 205] on link "Usuários" at bounding box center [165, 213] width 175 height 46
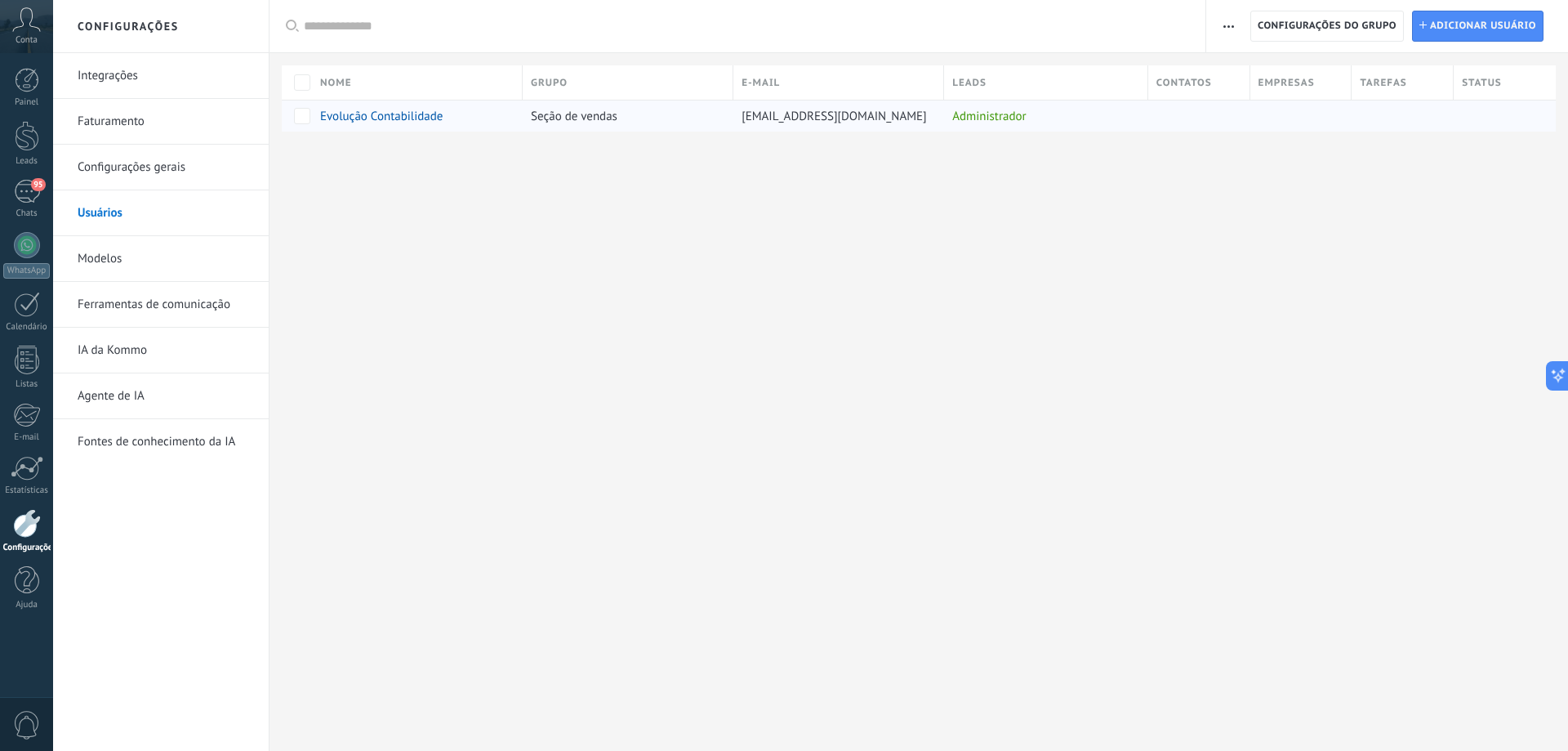
click at [664, 114] on div "Seção de vendas" at bounding box center [624, 115] width 202 height 31
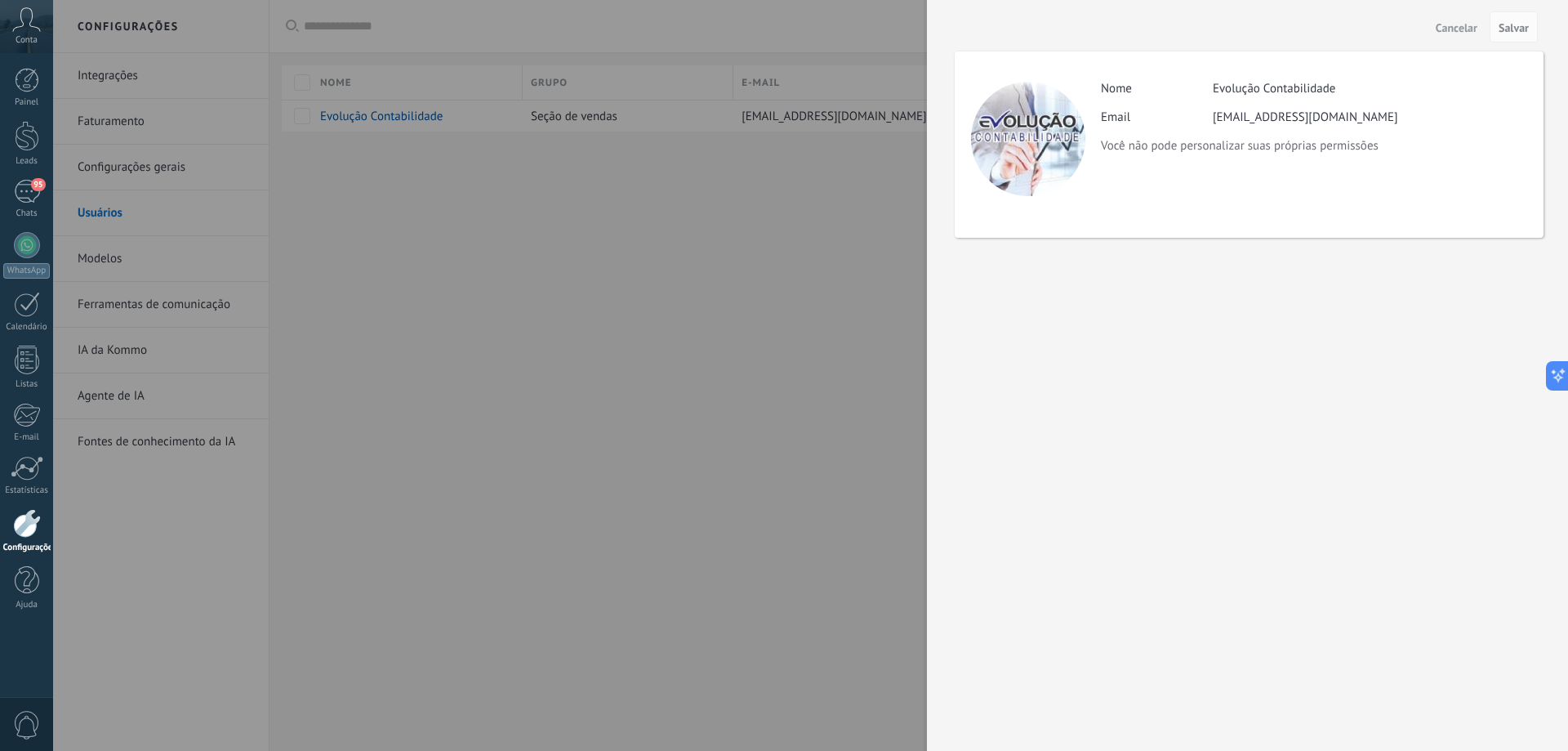
click at [1108, 156] on div "Atividade Nome Evolução Contabilidade Email evolucaocontabilsinop@gmail.com Voc…" at bounding box center [1250, 145] width 589 height 187
drag, startPoint x: 1013, startPoint y: 124, endPoint x: 1124, endPoint y: 119, distance: 111.1
click at [1013, 123] on div at bounding box center [1027, 138] width 114 height 114
click at [288, 91] on div at bounding box center [784, 375] width 1568 height 751
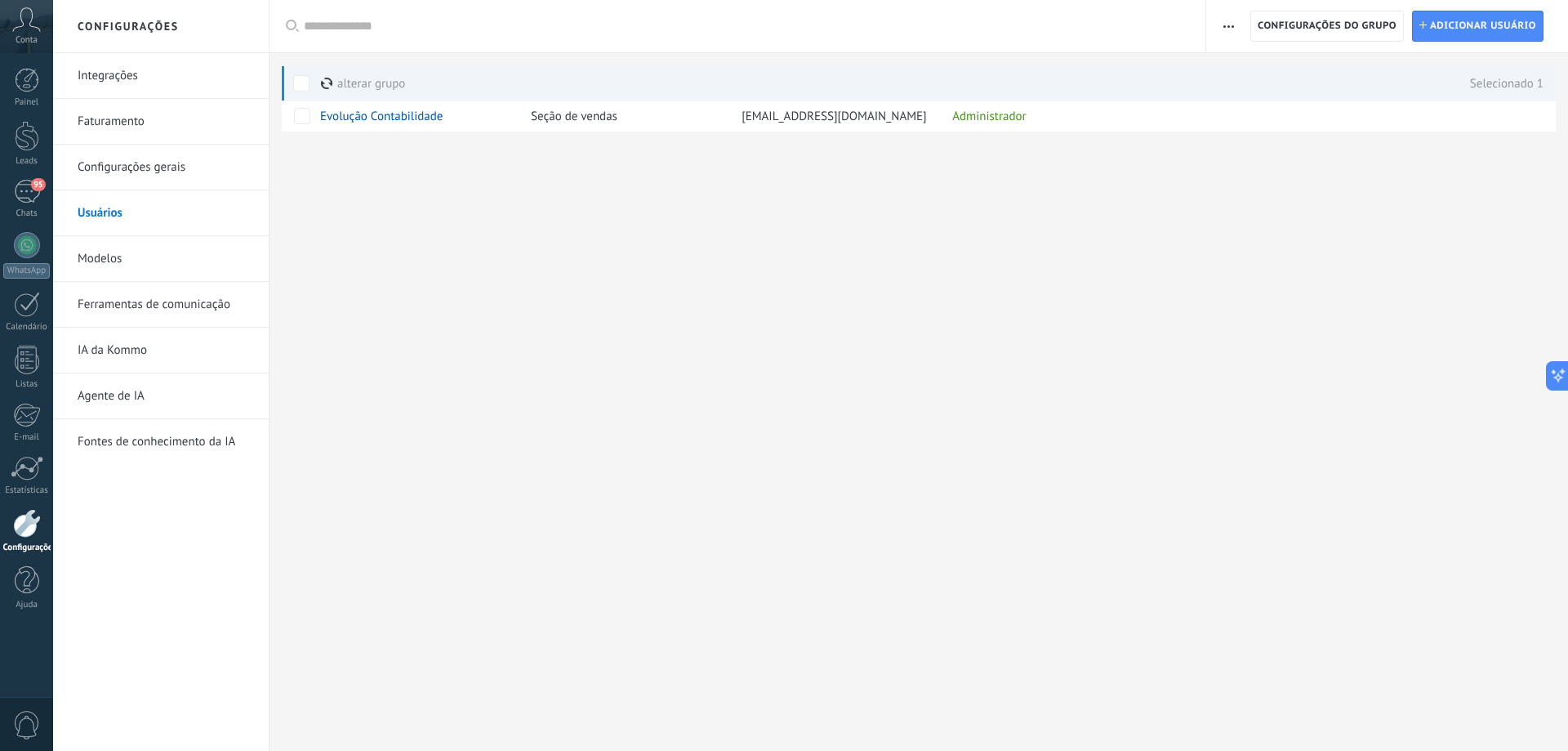
click at [1217, 21] on button "button" at bounding box center [1229, 26] width 24 height 31
drag, startPoint x: 286, startPoint y: 157, endPoint x: 299, endPoint y: 132, distance: 28.2
click at [290, 155] on div at bounding box center [918, 159] width 1298 height 54
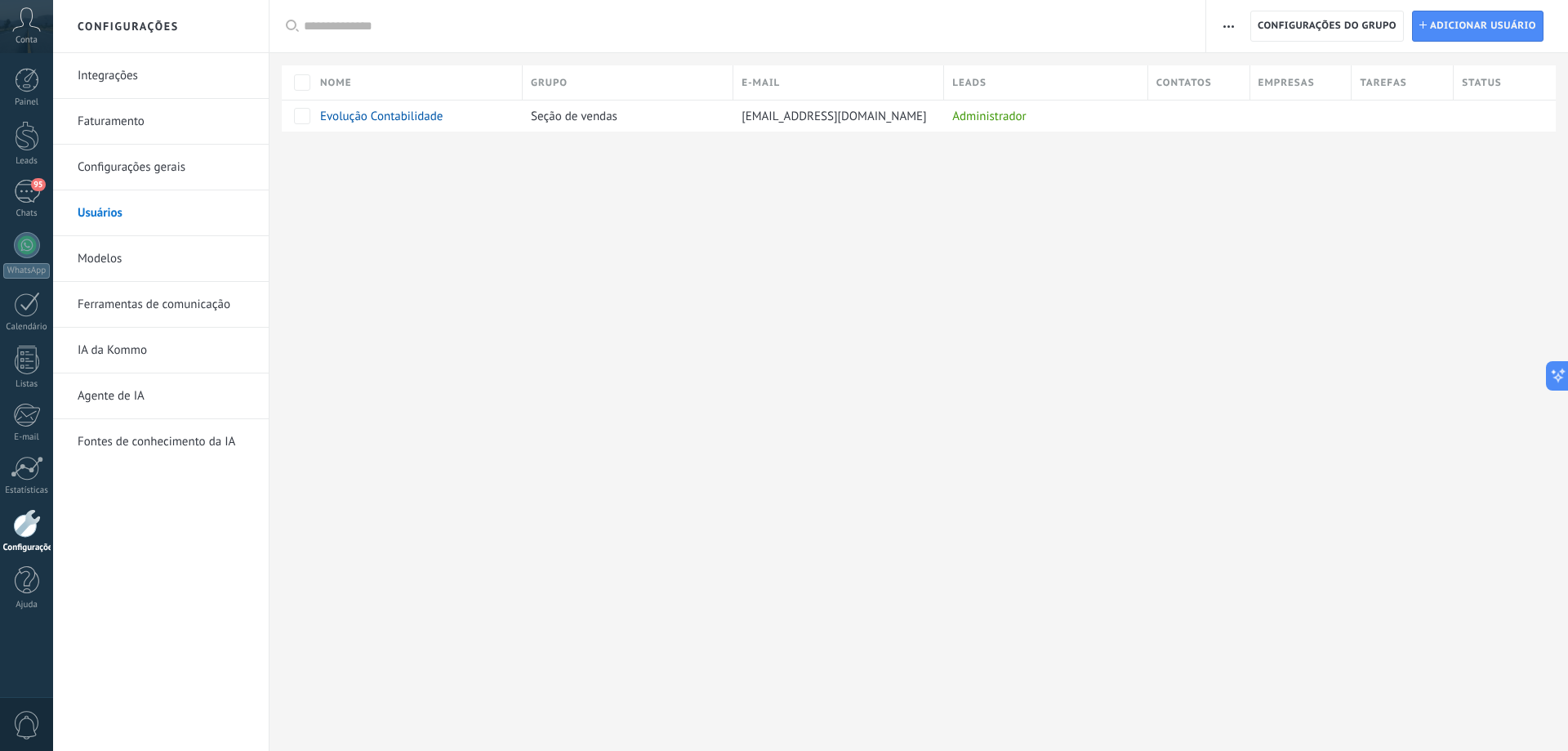
click at [173, 160] on link "Configurações gerais" at bounding box center [165, 168] width 175 height 46
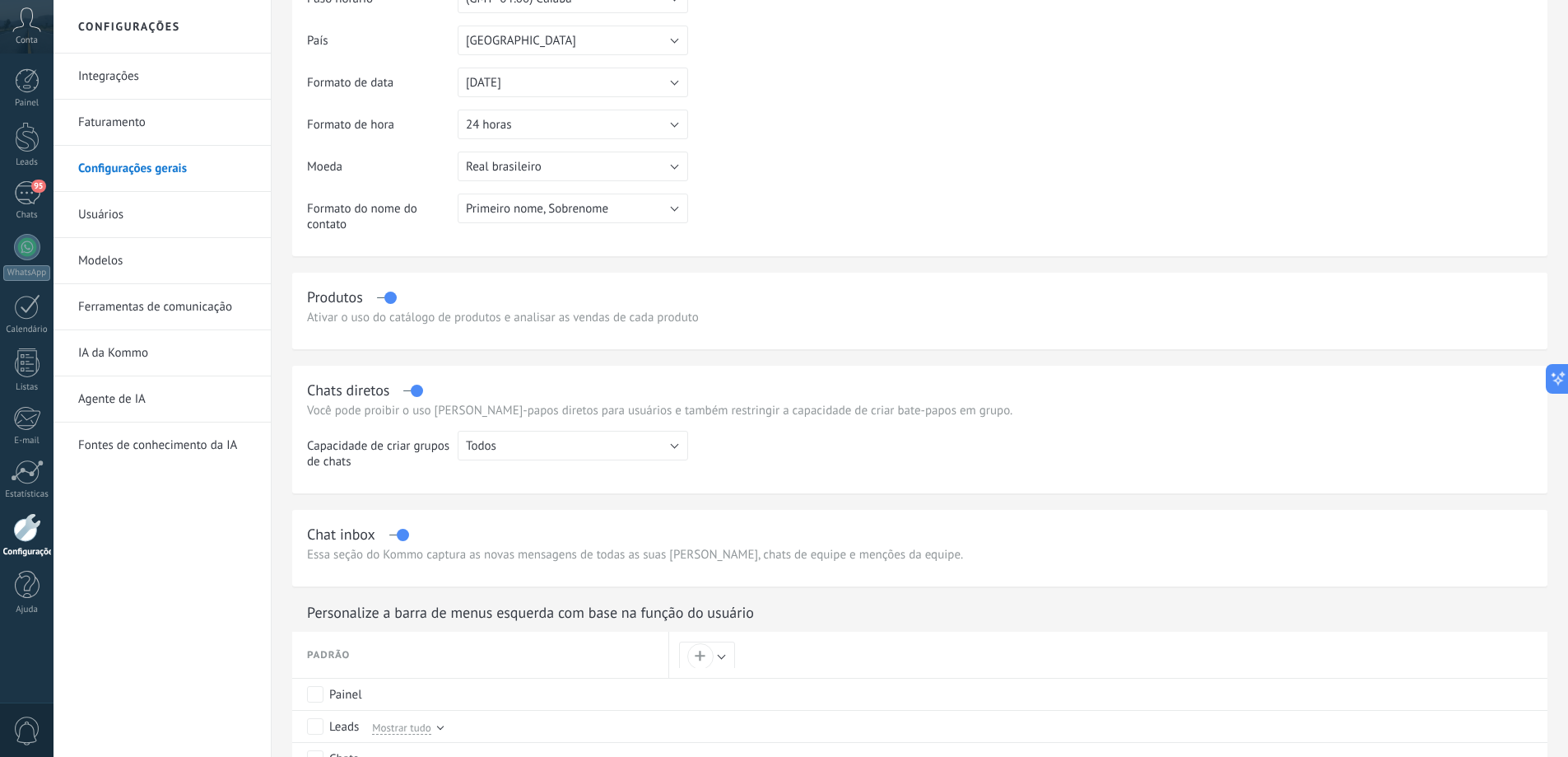
scroll to position [247, 0]
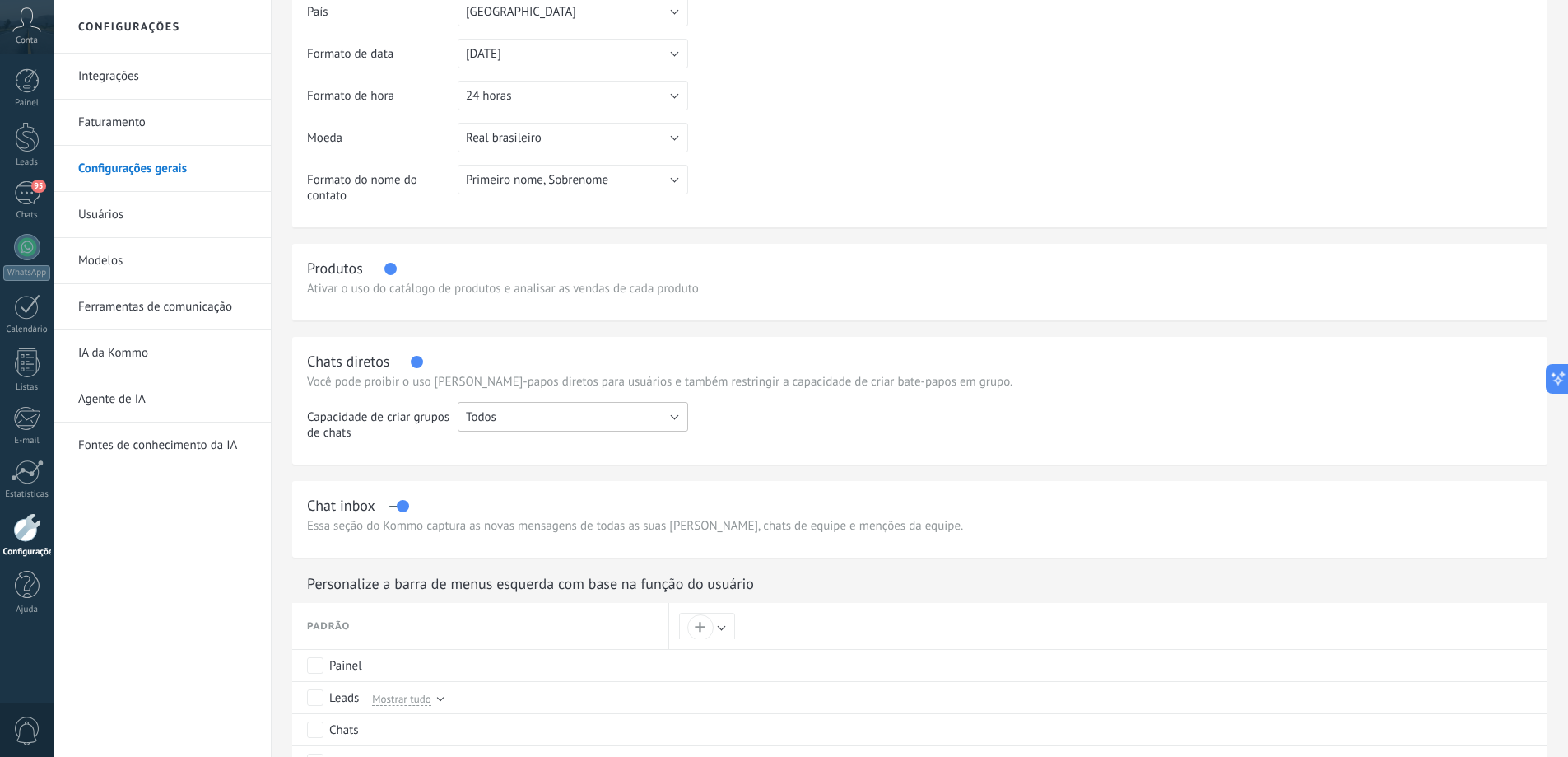
click at [510, 419] on button "Todos" at bounding box center [573, 417] width 231 height 30
click at [510, 419] on span "Todos" at bounding box center [565, 417] width 235 height 16
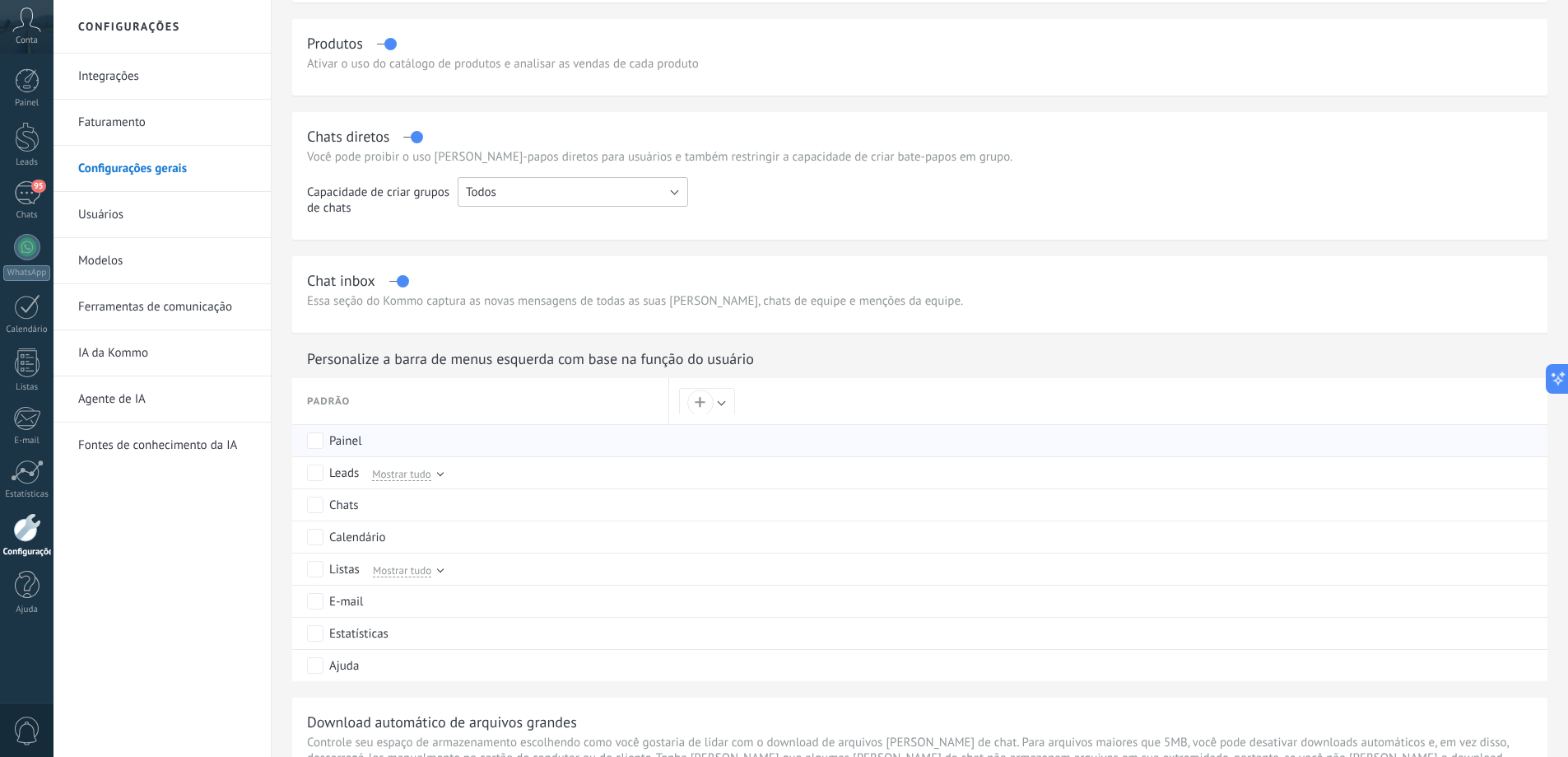
scroll to position [659, 0]
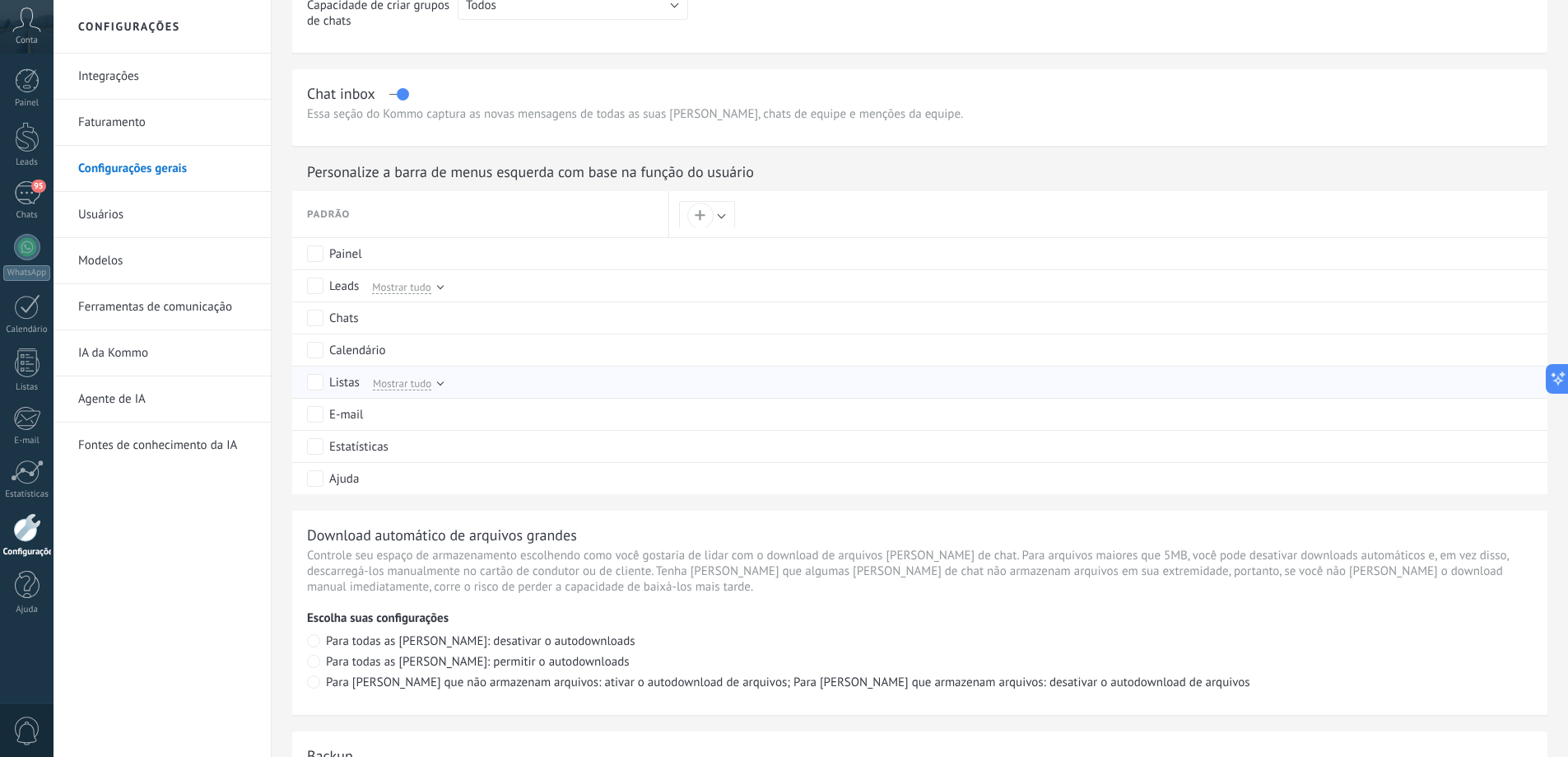
click at [427, 385] on span "Mostrar tudo" at bounding box center [402, 383] width 58 height 15
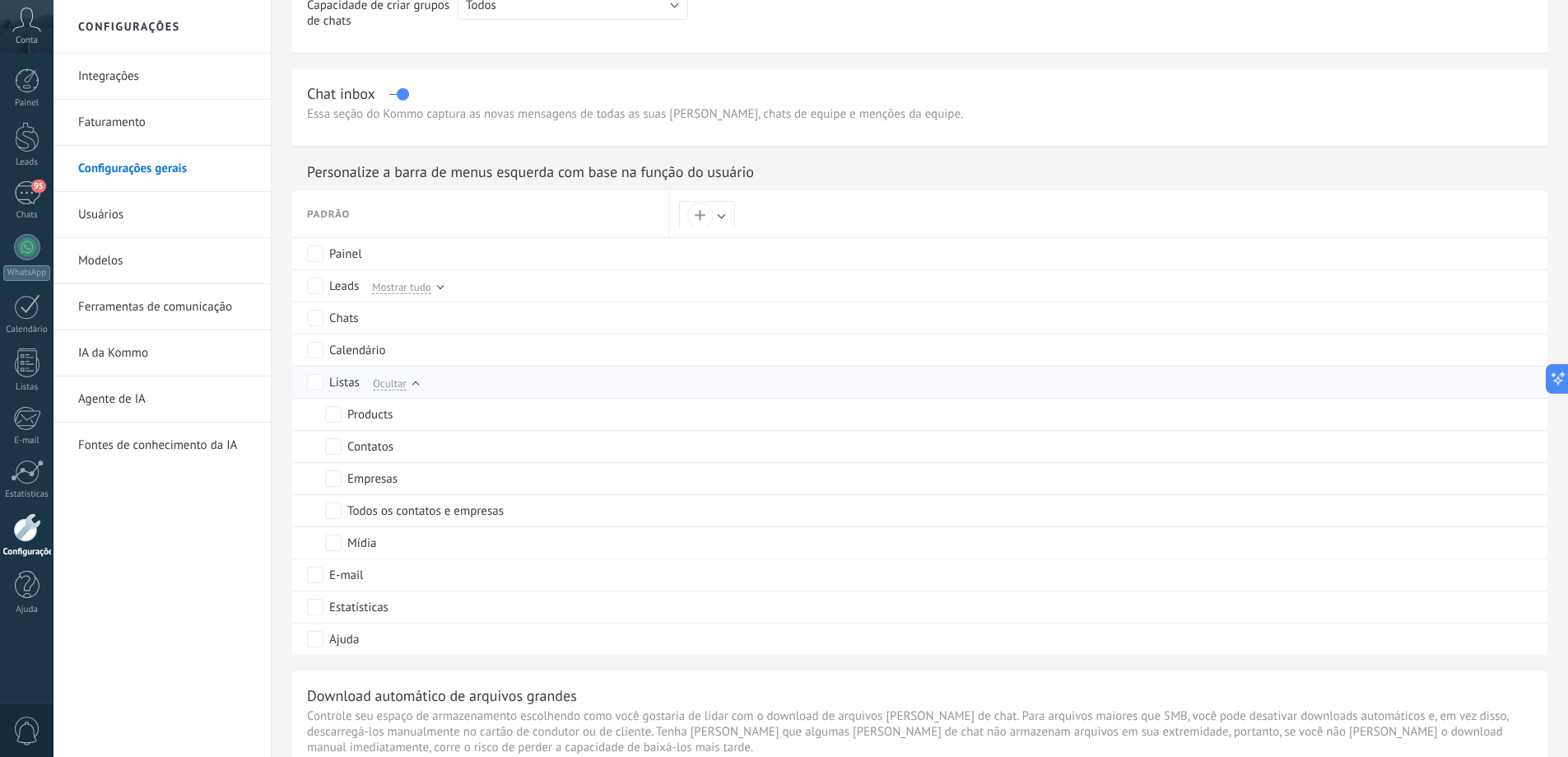
click at [427, 385] on div "Listas Ocultar" at bounding box center [484, 381] width 354 height 31
click at [412, 383] on div "Ocultar" at bounding box center [392, 382] width 53 height 15
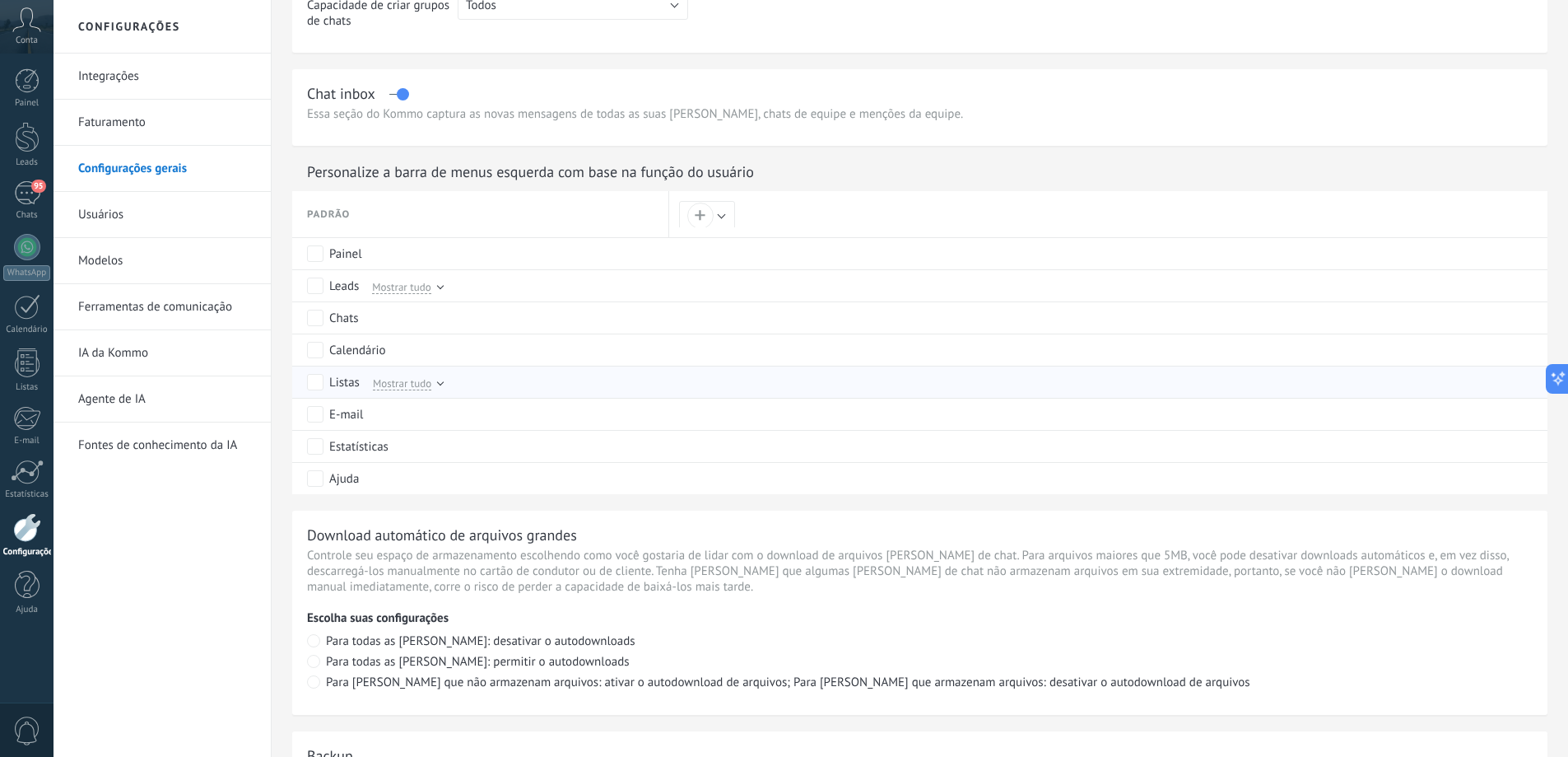
click at [412, 383] on span "Mostrar tudo" at bounding box center [402, 383] width 58 height 15
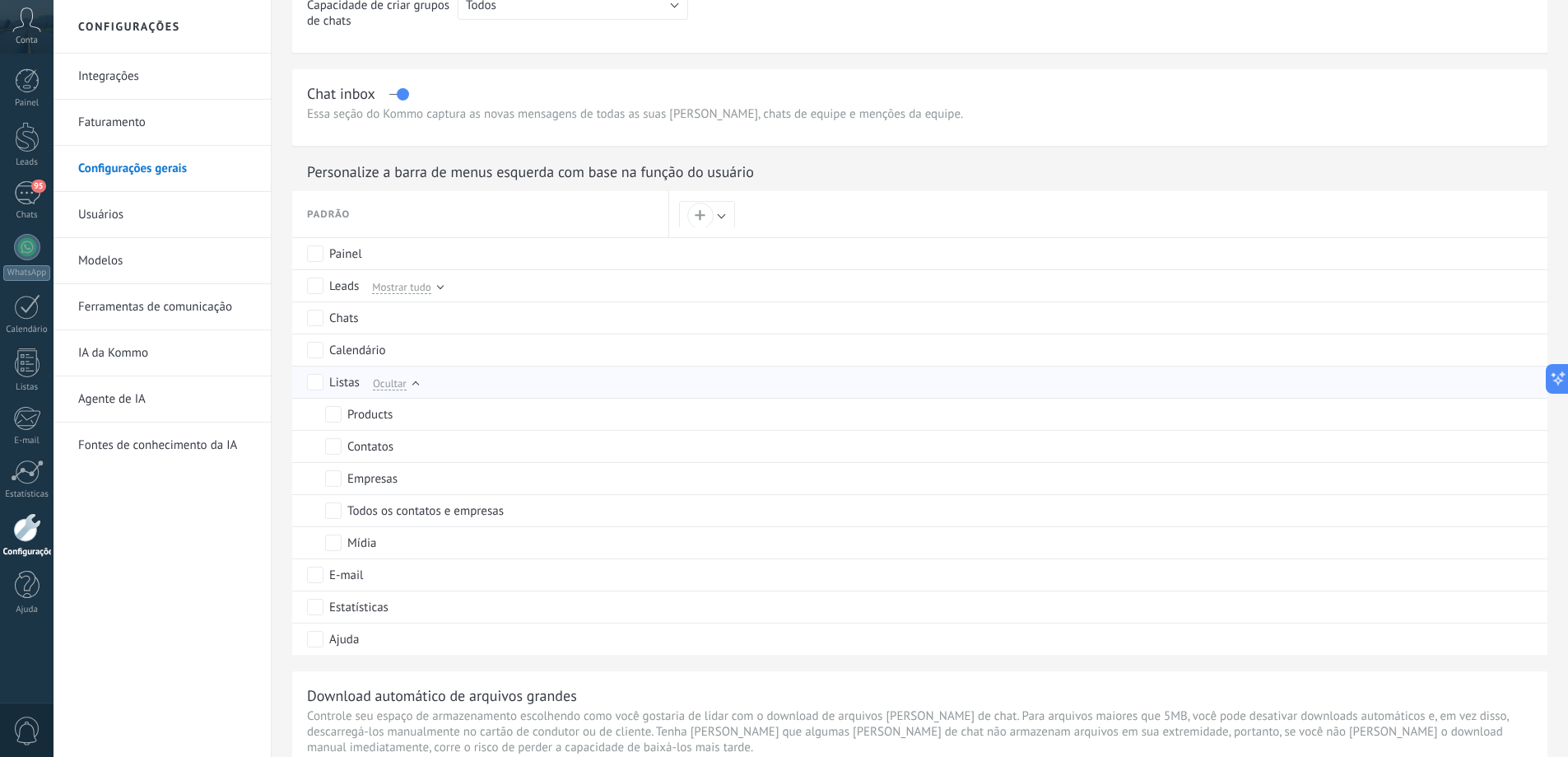
click at [412, 383] on div "Ocultar" at bounding box center [392, 382] width 53 height 15
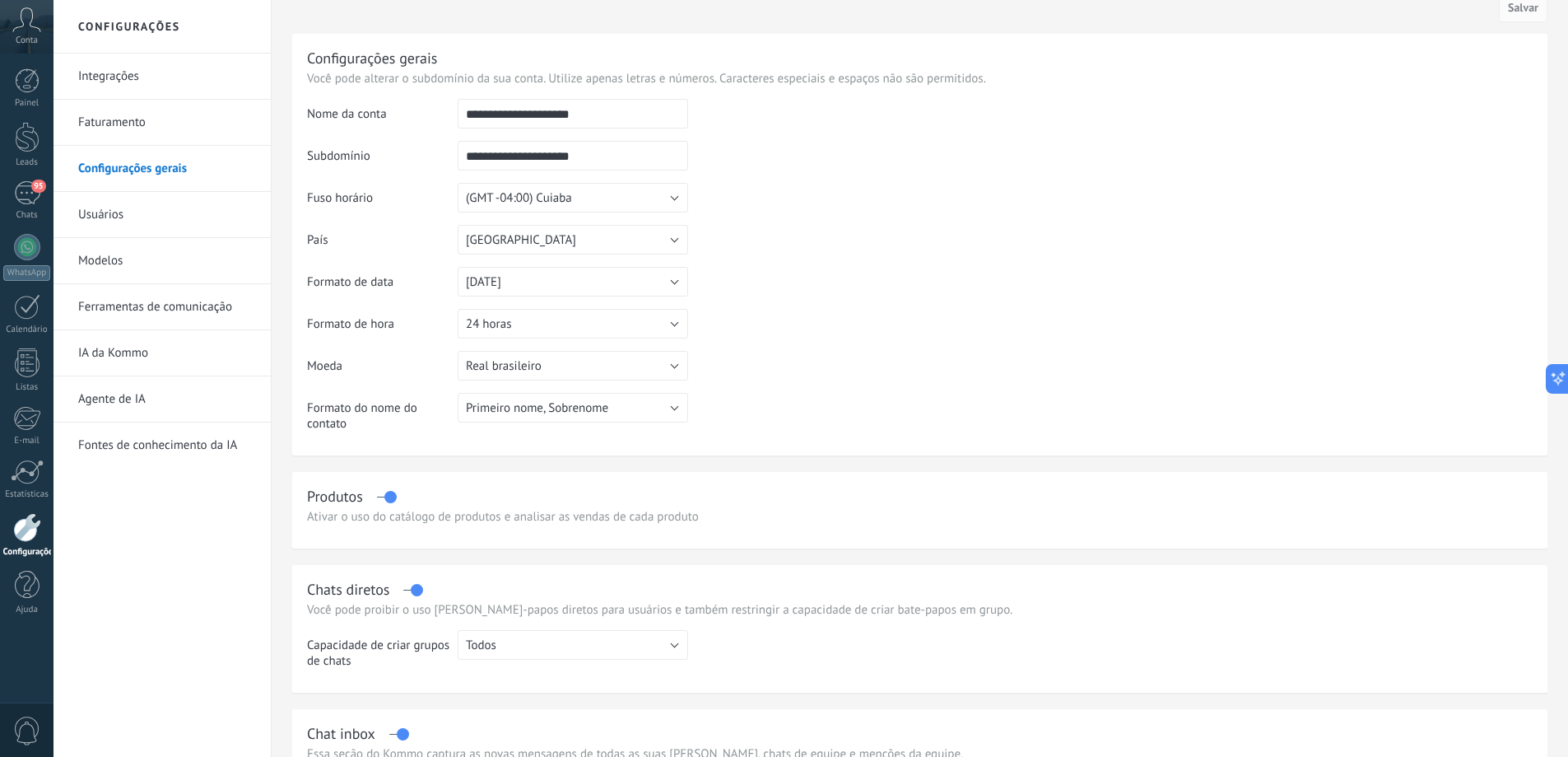
scroll to position [0, 0]
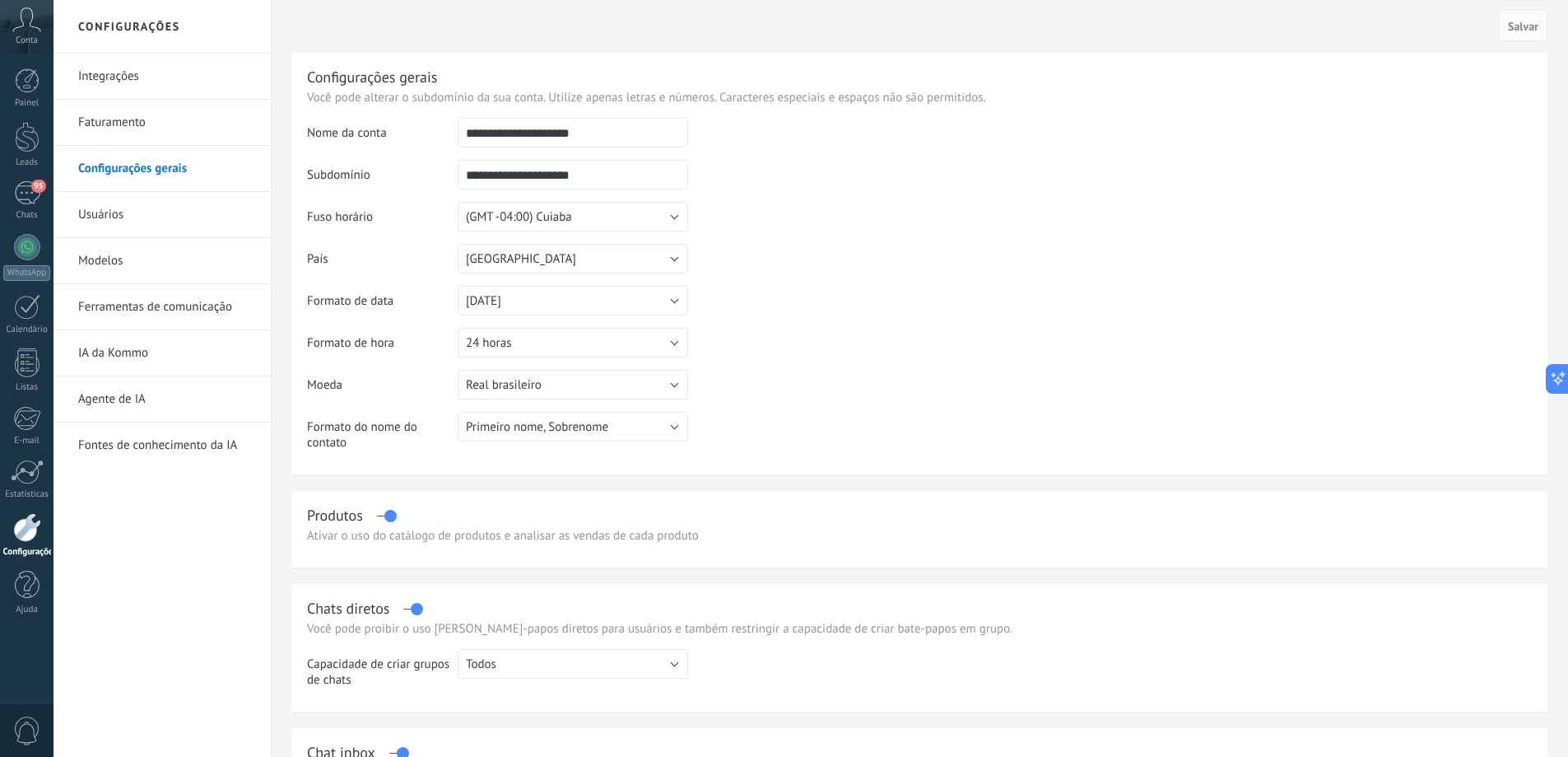
click at [158, 221] on link "Usuários" at bounding box center [166, 215] width 176 height 46
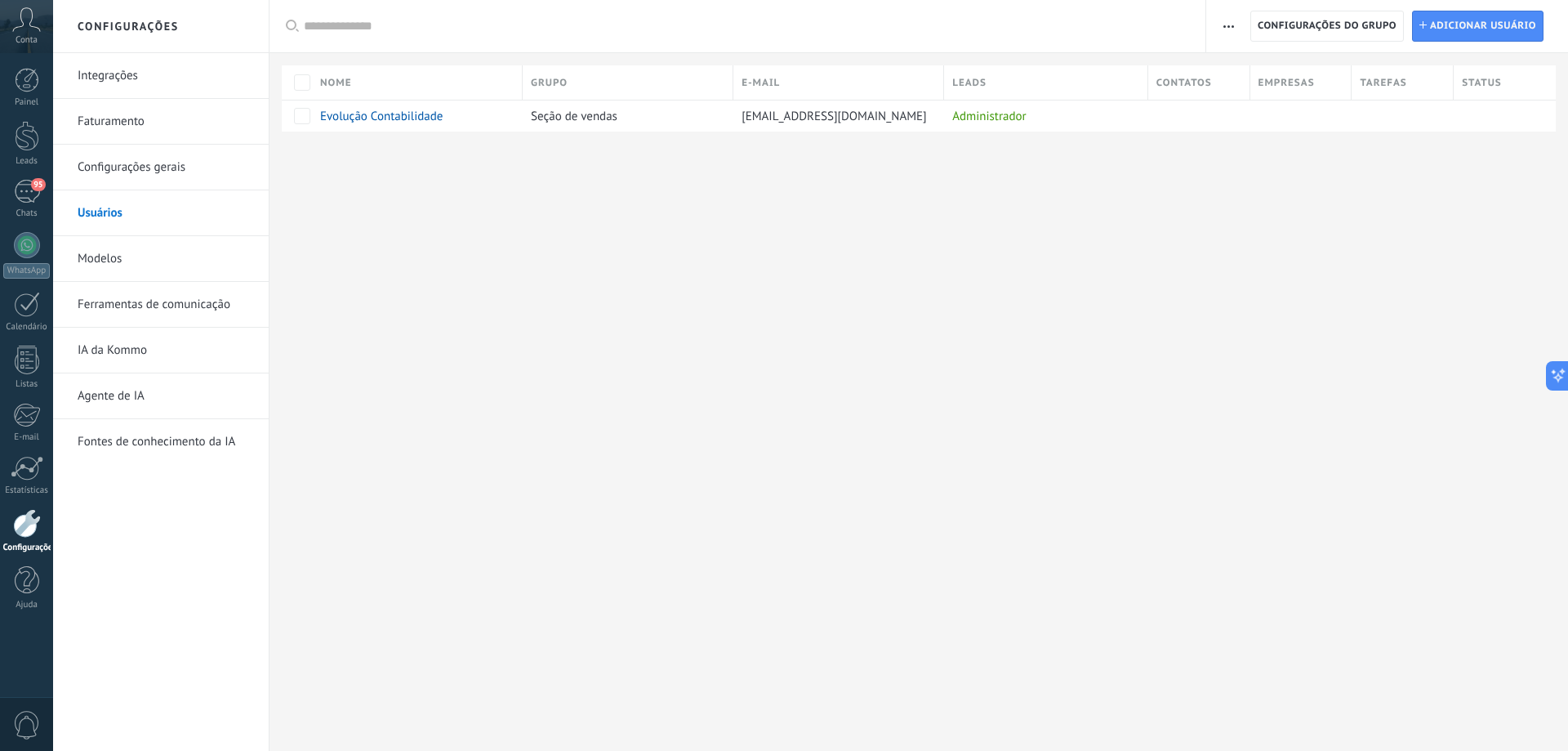
click at [122, 270] on link "Modelos" at bounding box center [165, 259] width 175 height 46
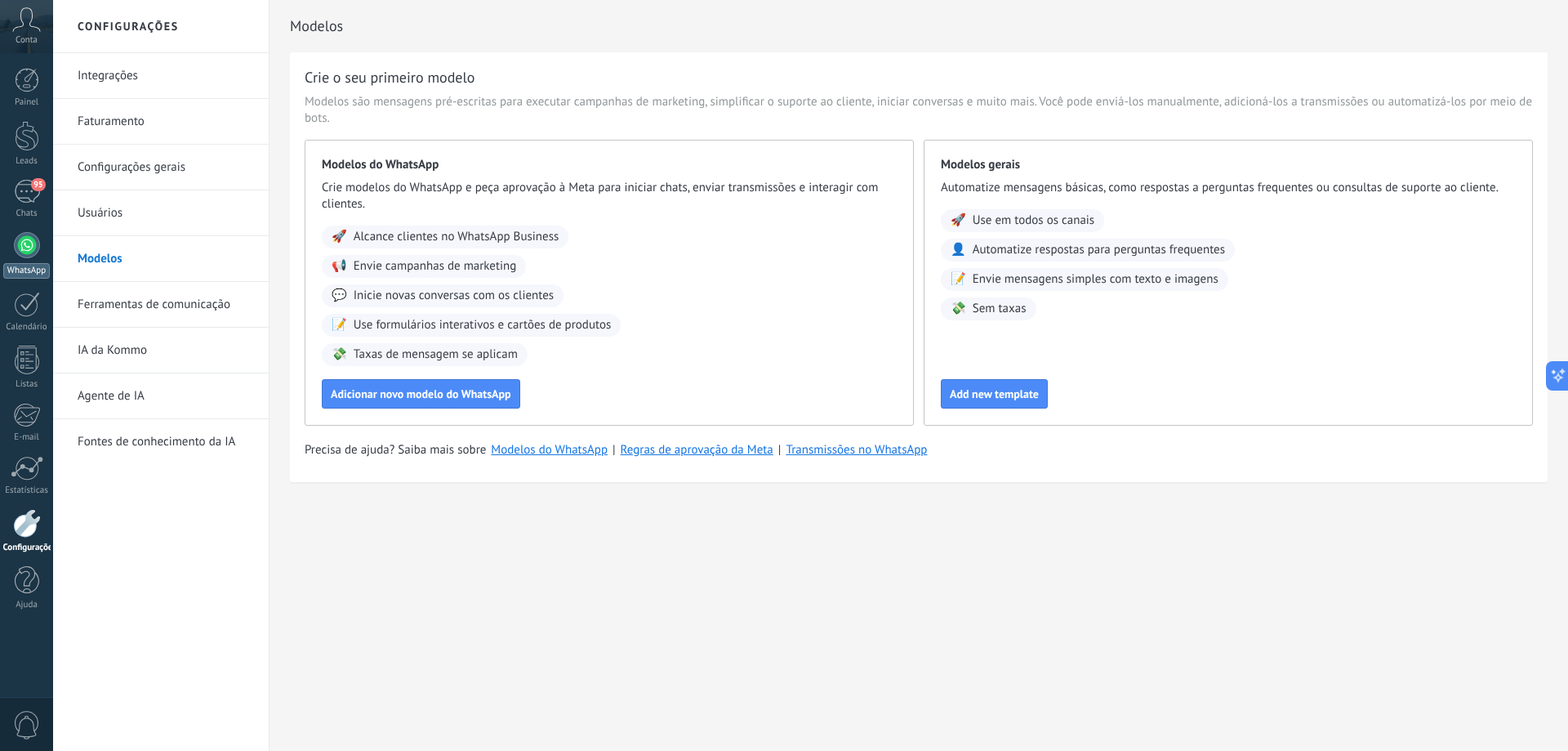
click at [24, 248] on div at bounding box center [27, 245] width 26 height 26
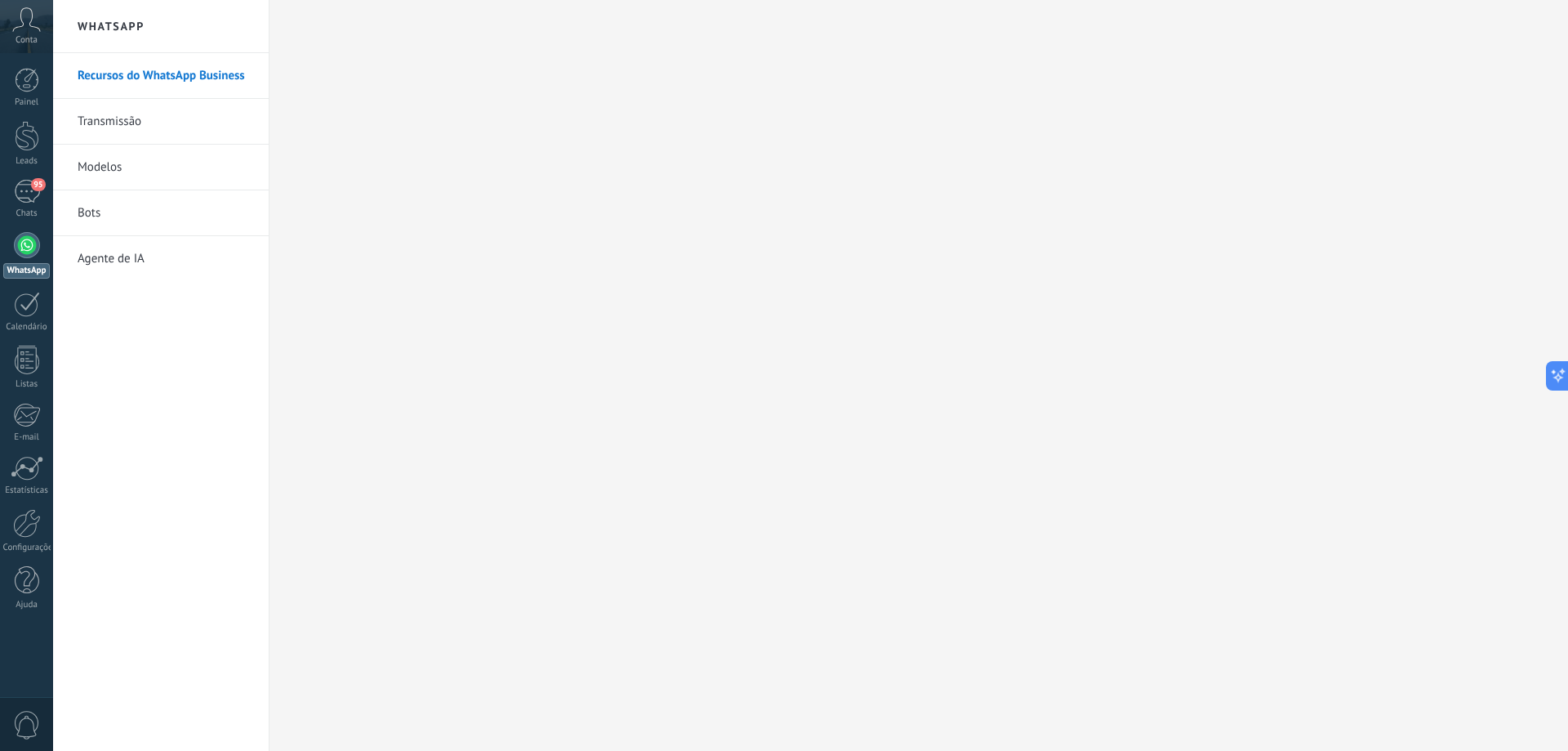
click at [187, 107] on link "Transmissão" at bounding box center [165, 122] width 175 height 46
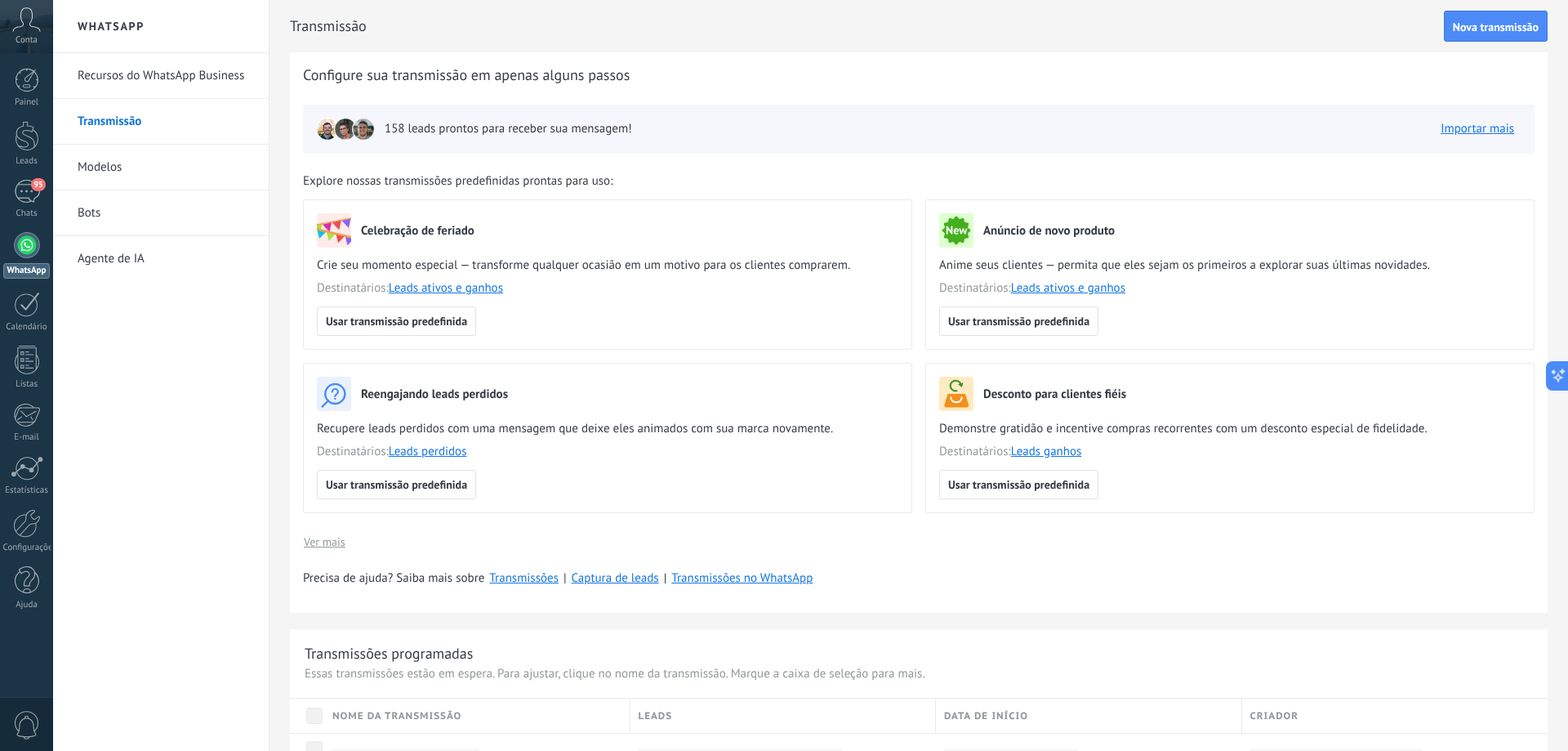
click at [145, 169] on link "Modelos" at bounding box center [165, 168] width 175 height 46
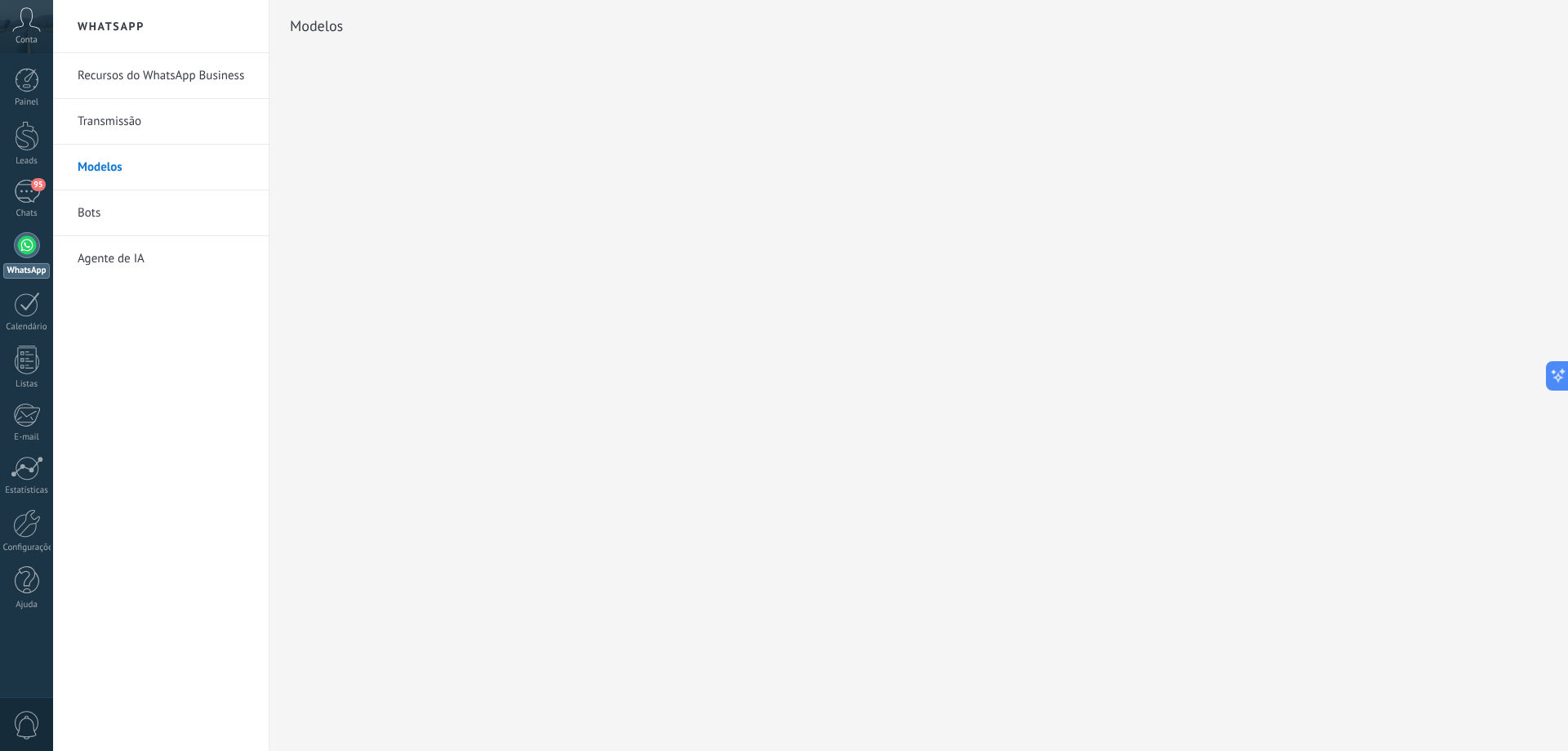
click at [157, 118] on link "Transmissão" at bounding box center [165, 122] width 175 height 46
click at [112, 159] on link "Modelos" at bounding box center [165, 168] width 175 height 46
click at [98, 222] on link "Bots" at bounding box center [165, 213] width 175 height 46
click at [124, 250] on link "Agente de IA" at bounding box center [165, 259] width 175 height 46
click at [80, 205] on link "Bots" at bounding box center [165, 213] width 175 height 46
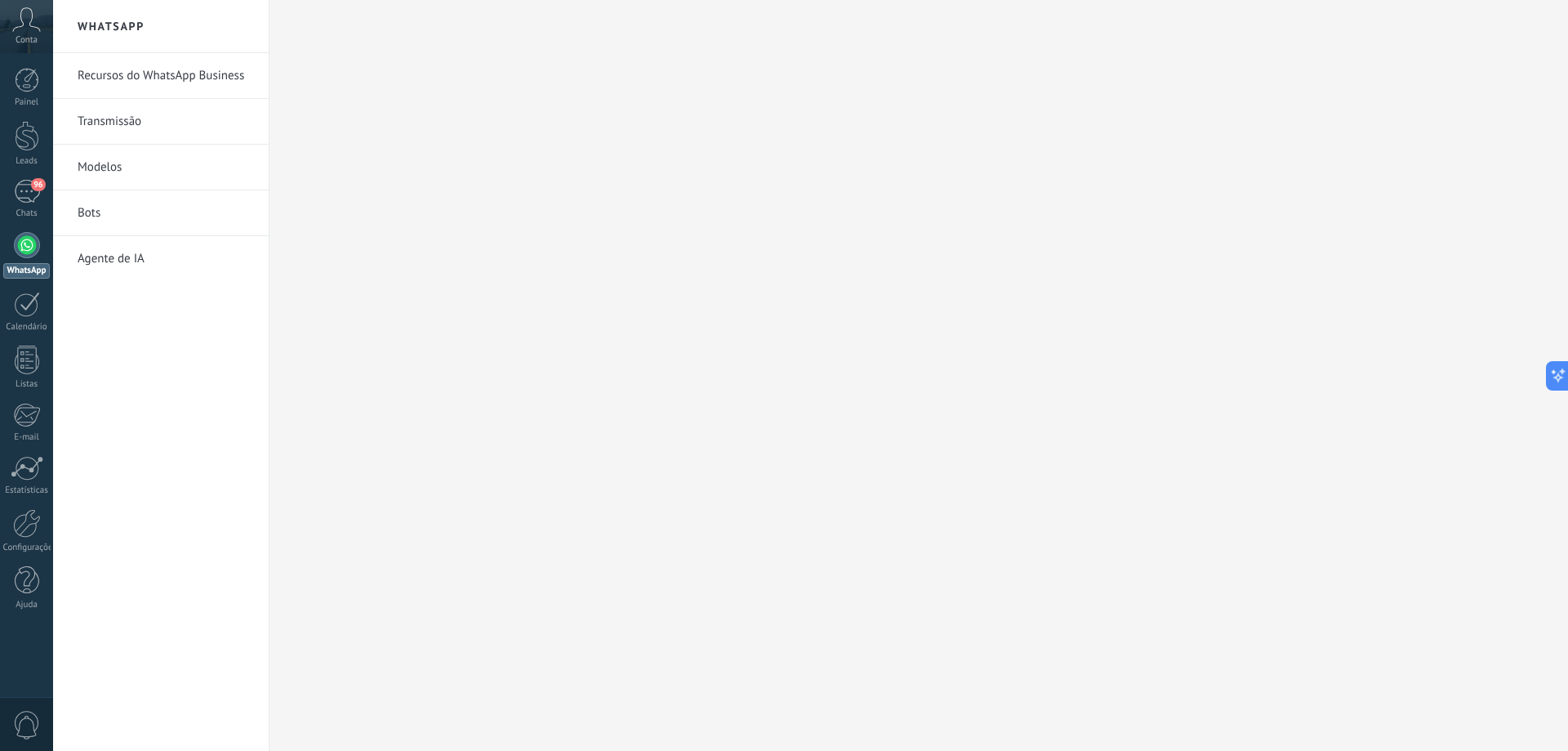
click at [187, 78] on link "Recursos do WhatsApp Business" at bounding box center [165, 76] width 175 height 46
click at [89, 95] on link "Recursos do WhatsApp Business" at bounding box center [165, 76] width 175 height 46
click at [108, 80] on link "Recursos do WhatsApp Business" at bounding box center [165, 76] width 175 height 46
click at [18, 19] on icon at bounding box center [26, 19] width 29 height 25
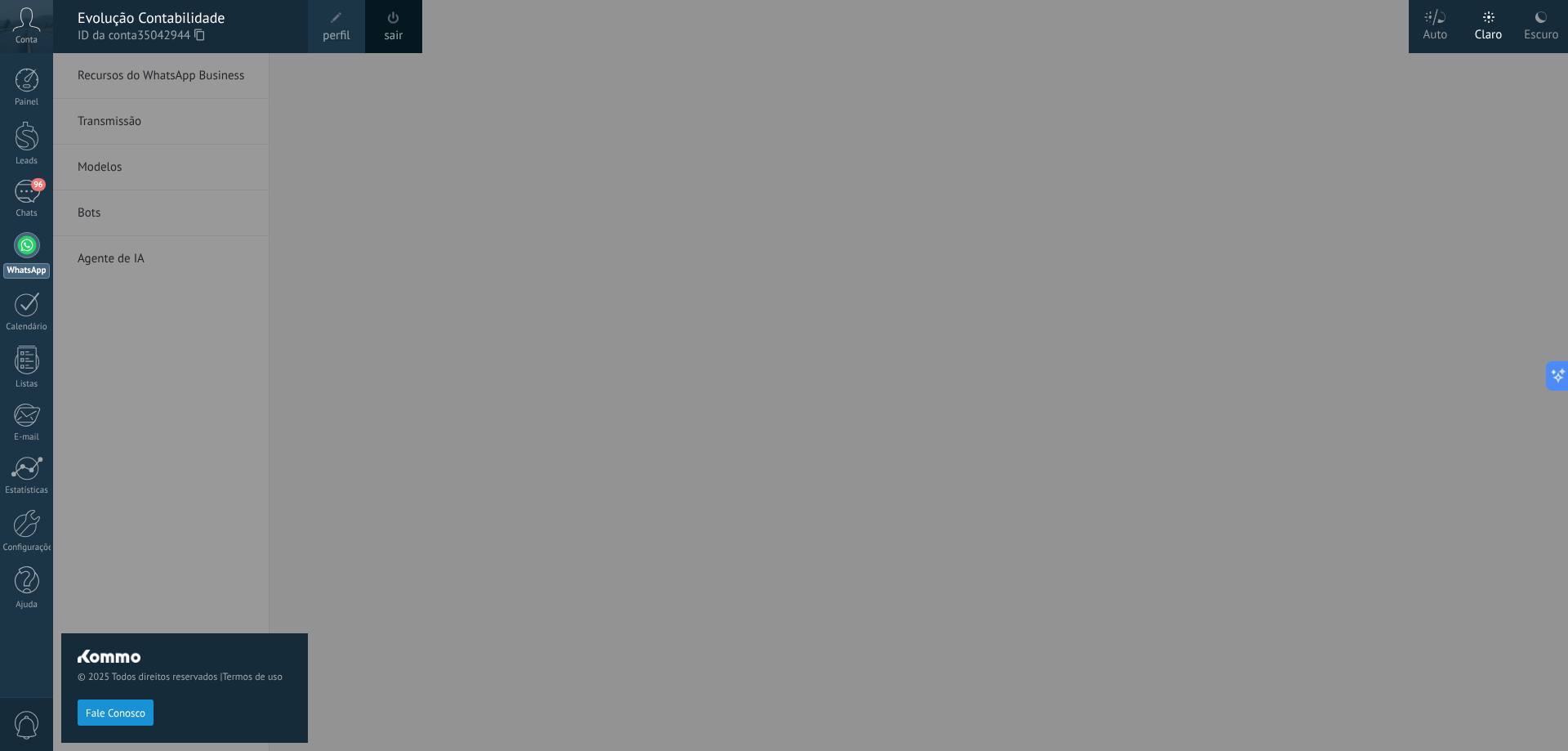
click at [336, 33] on span "perfil" at bounding box center [335, 36] width 27 height 18
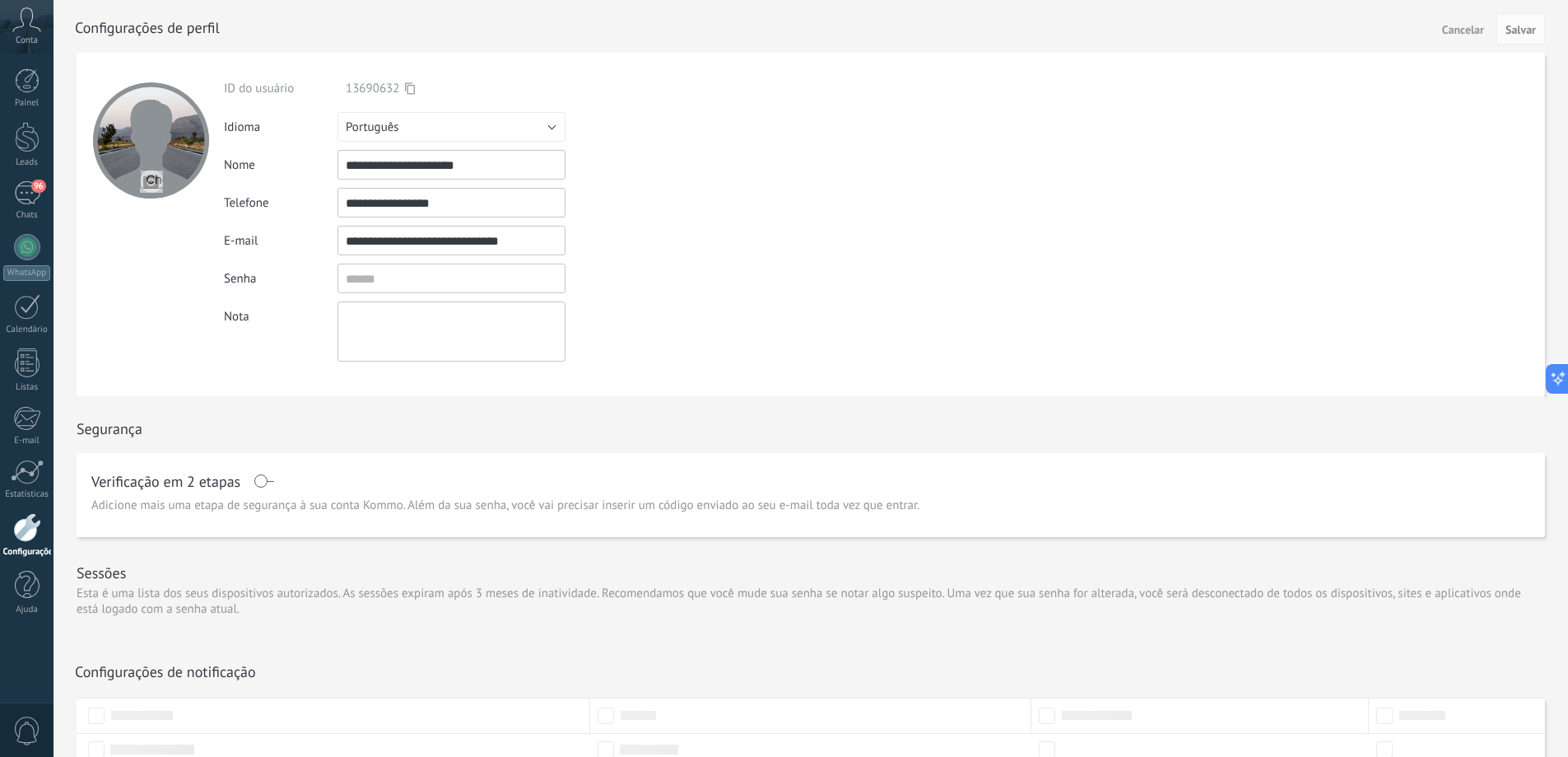
click at [145, 180] on input "file" at bounding box center [151, 181] width 23 height 23
drag, startPoint x: 145, startPoint y: 161, endPoint x: 148, endPoint y: 187, distance: 26.2
click at [145, 162] on div at bounding box center [151, 140] width 116 height 116
click at [151, 187] on input "file" at bounding box center [151, 181] width 23 height 23
type input "**********"
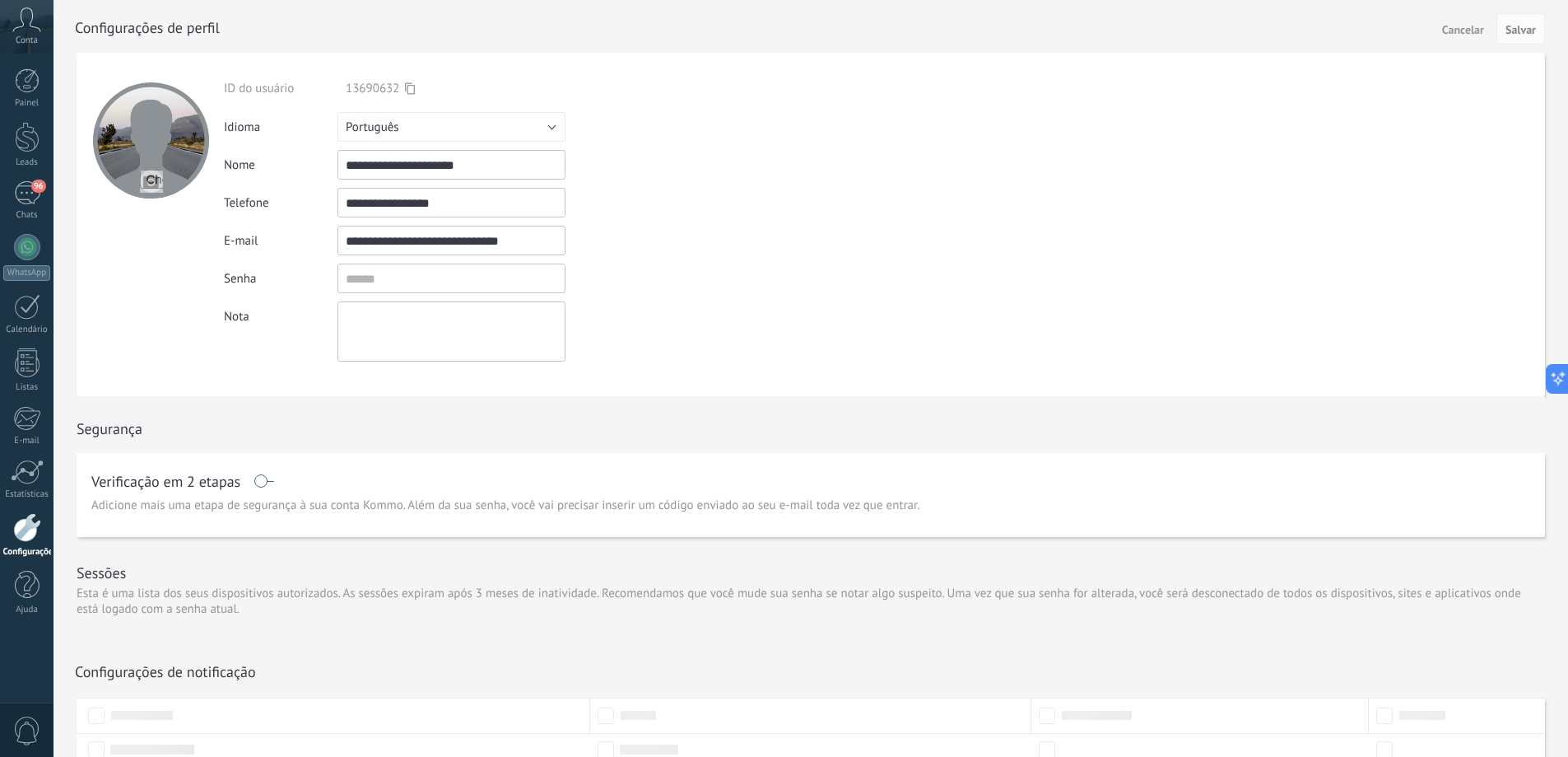
click at [156, 166] on div at bounding box center [151, 140] width 116 height 116
click at [149, 189] on input "file" at bounding box center [151, 181] width 23 height 23
click at [1518, 25] on span "Salvar" at bounding box center [1520, 30] width 30 height 12
click at [1523, 29] on span "Salvar" at bounding box center [1520, 30] width 30 height 12
click at [1518, 33] on span "Salvar" at bounding box center [1520, 30] width 30 height 12
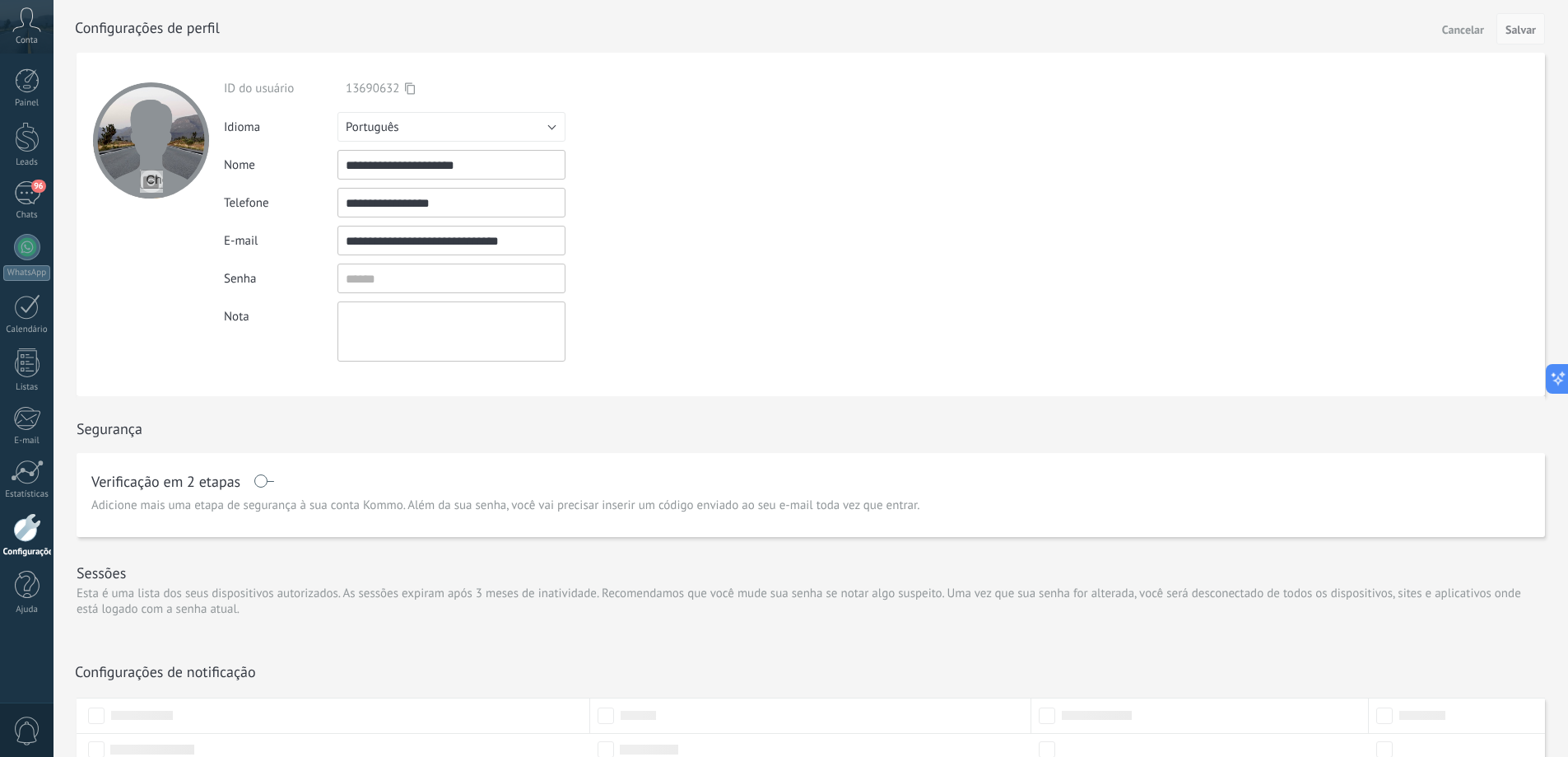
click at [1518, 33] on span "Salvar" at bounding box center [1520, 30] width 30 height 12
click at [21, 198] on div "96" at bounding box center [27, 193] width 26 height 24
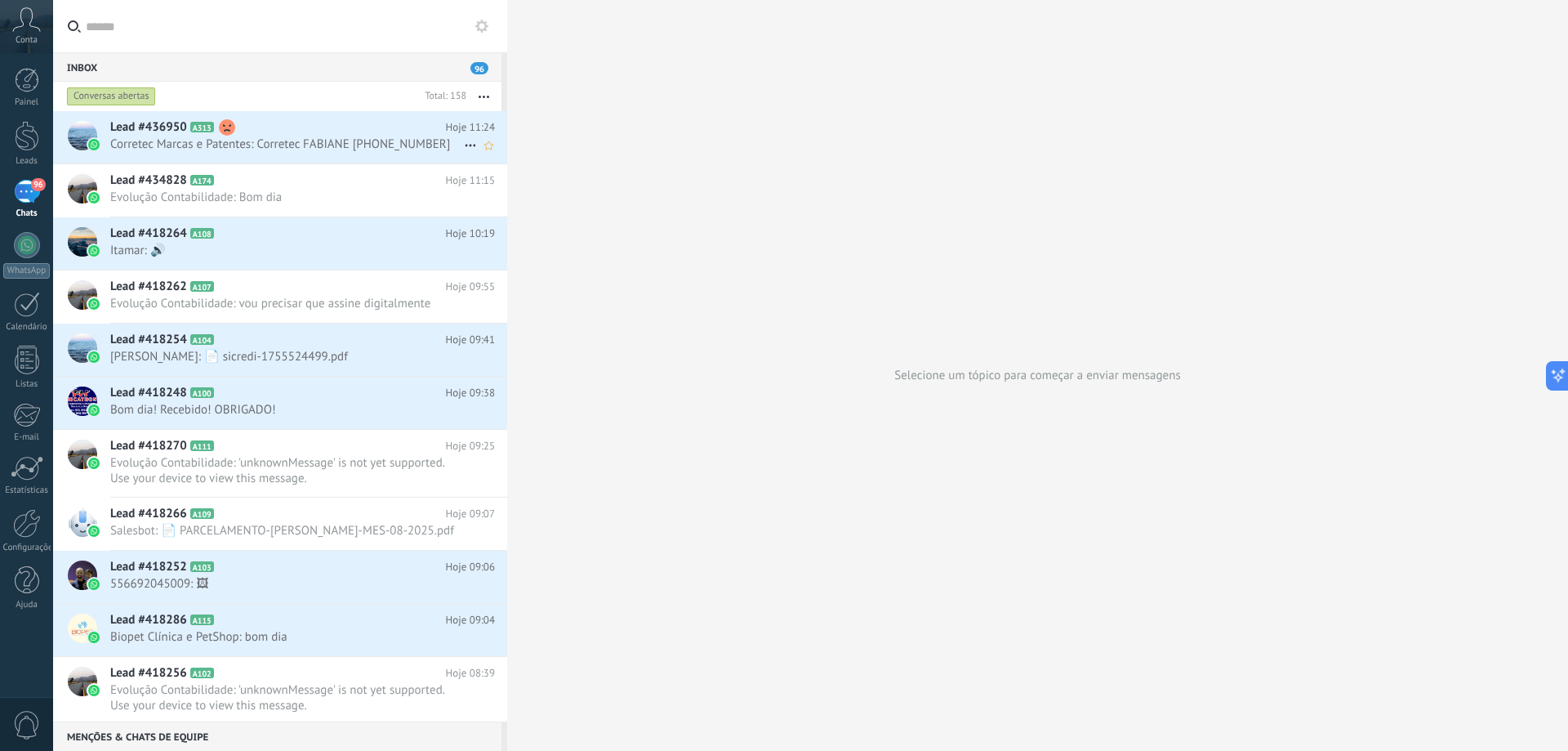
click at [224, 136] on div "Lead #436950 A313 Hoje 11:24 Corretec Marcas e Patentes: Corretec FABIANE +55 6…" at bounding box center [308, 137] width 397 height 52
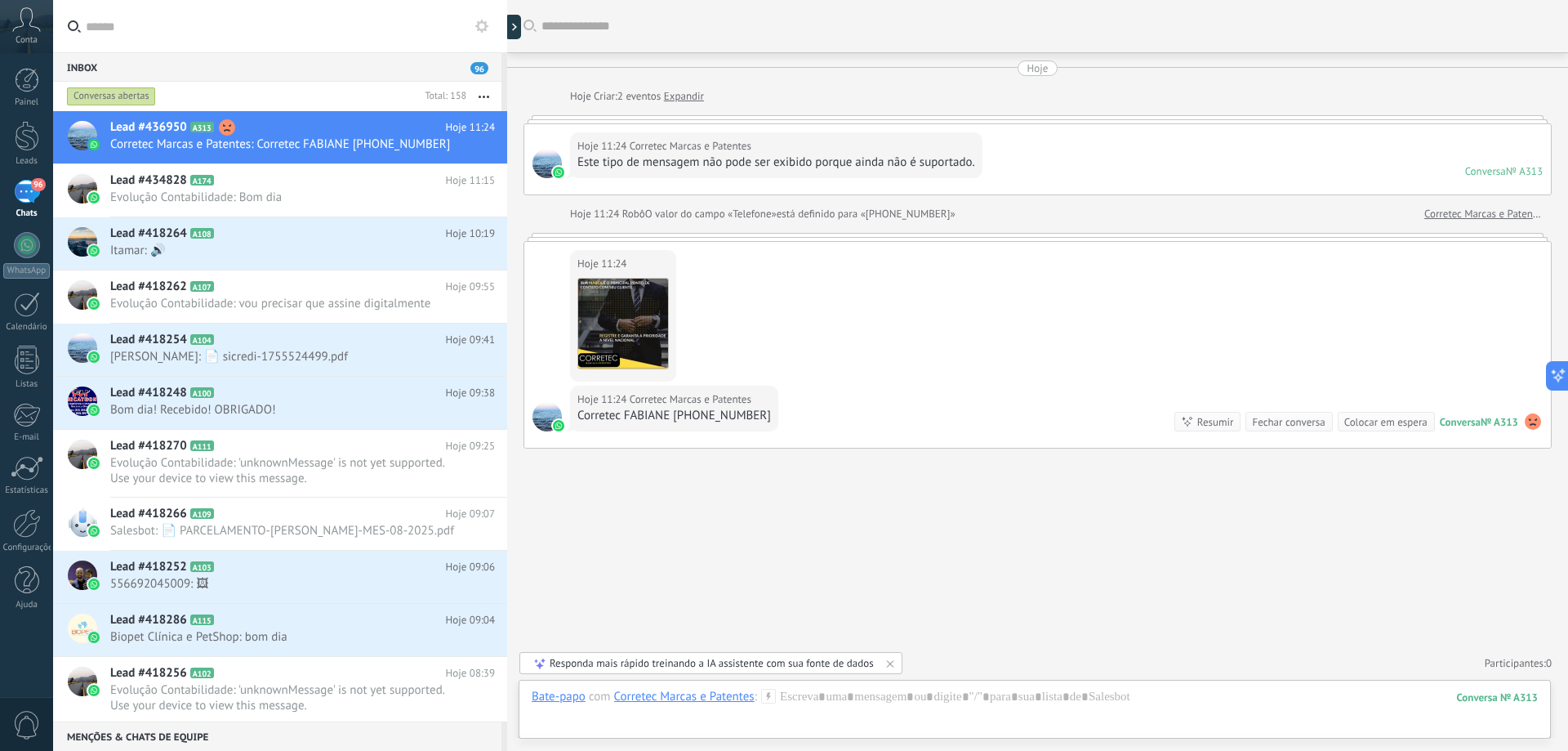
click at [264, 30] on input "text" at bounding box center [290, 26] width 409 height 53
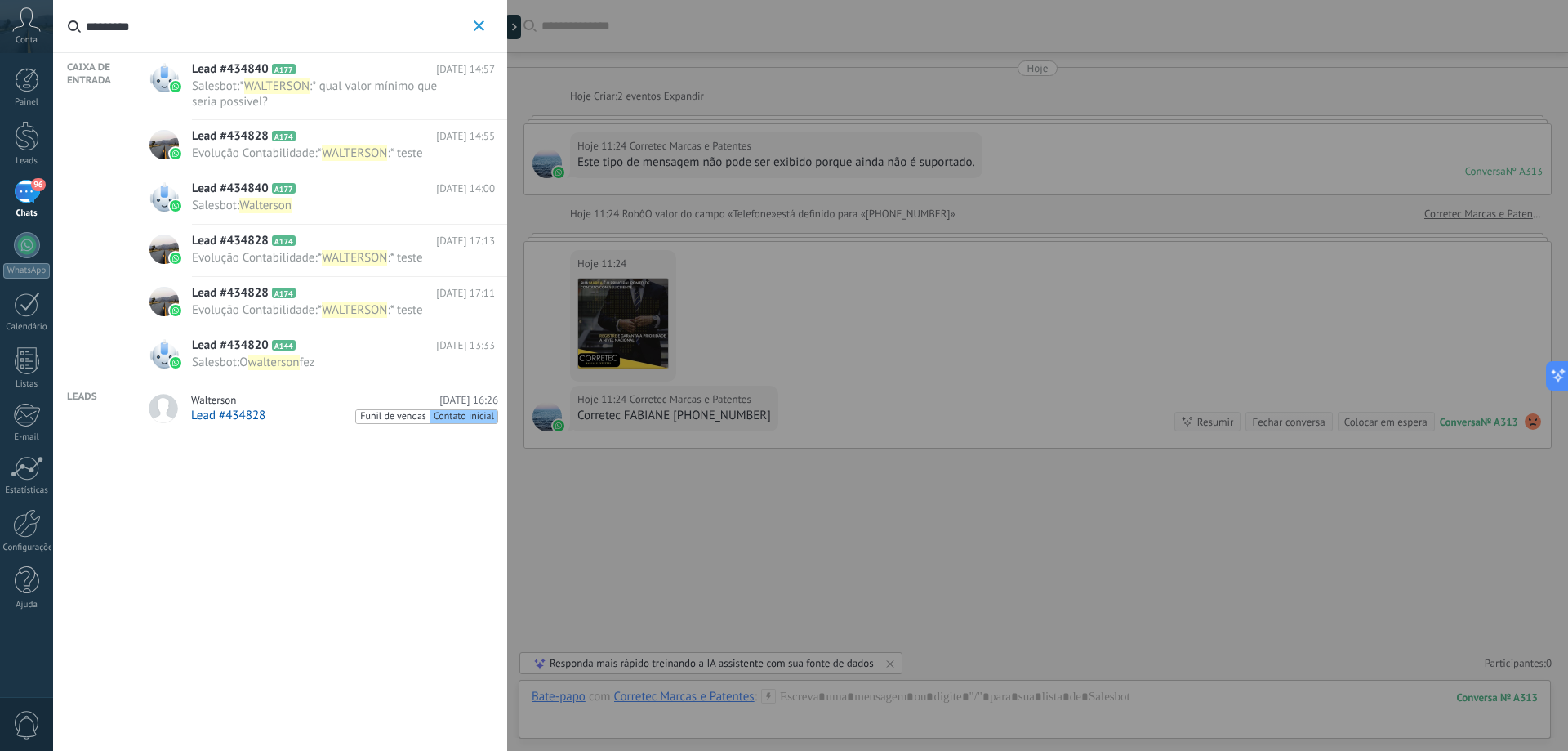
type input "*********"
click at [276, 416] on div "Lead #434828 Funil de vendas Contato inicial" at bounding box center [345, 416] width 307 height 16
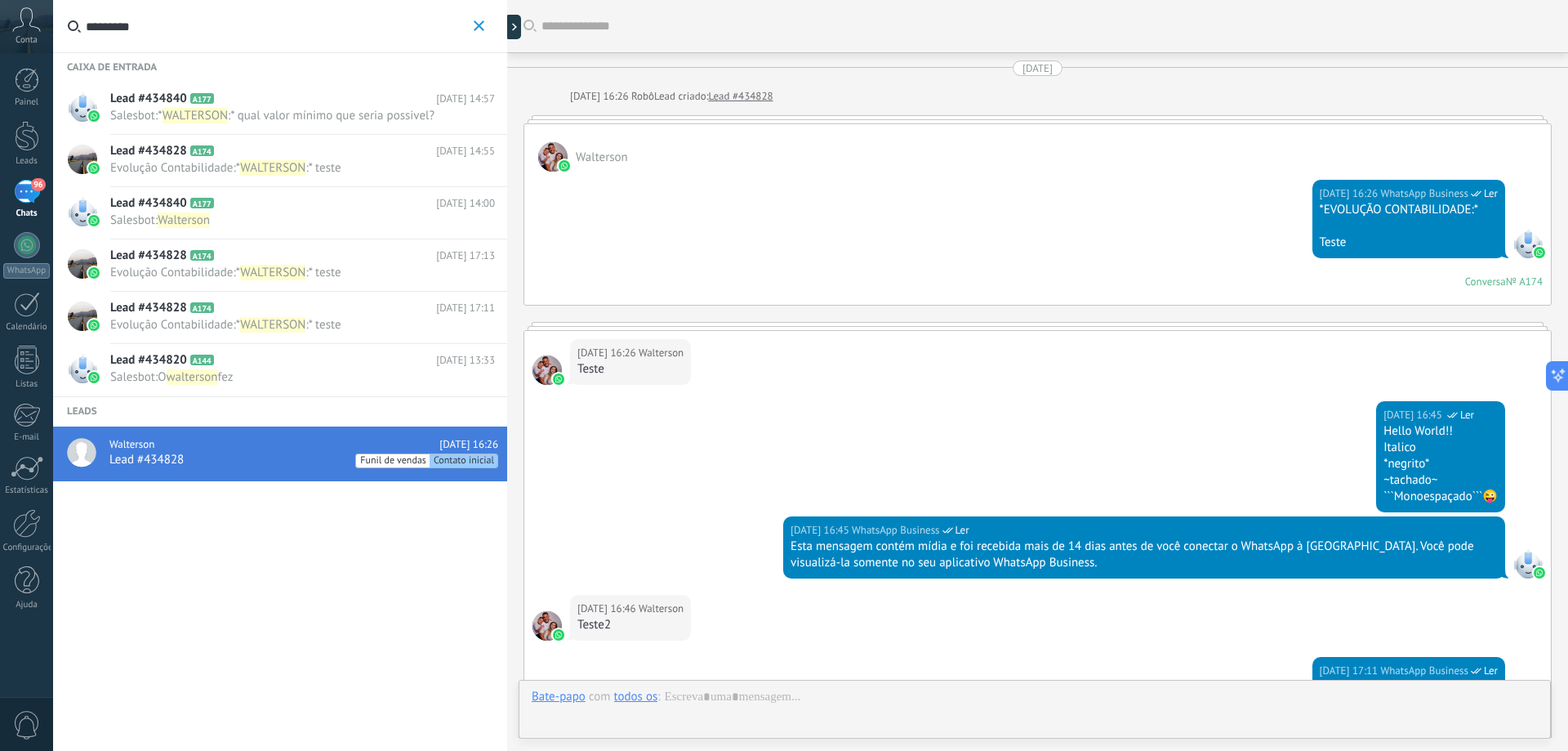
scroll to position [2023, 0]
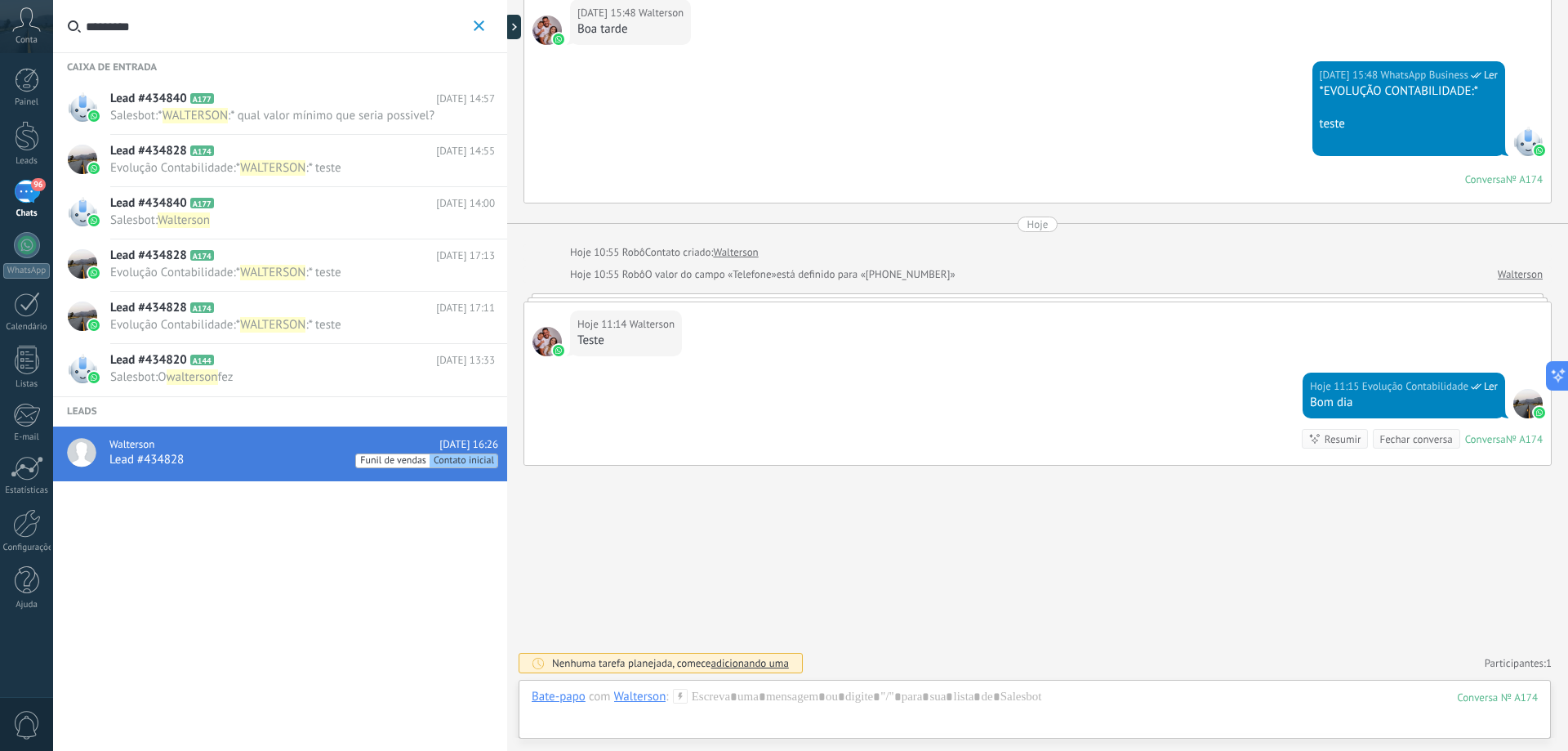
click at [460, 459] on span "Contato inicial" at bounding box center [463, 461] width 67 height 14
click at [32, 144] on div at bounding box center [27, 136] width 25 height 30
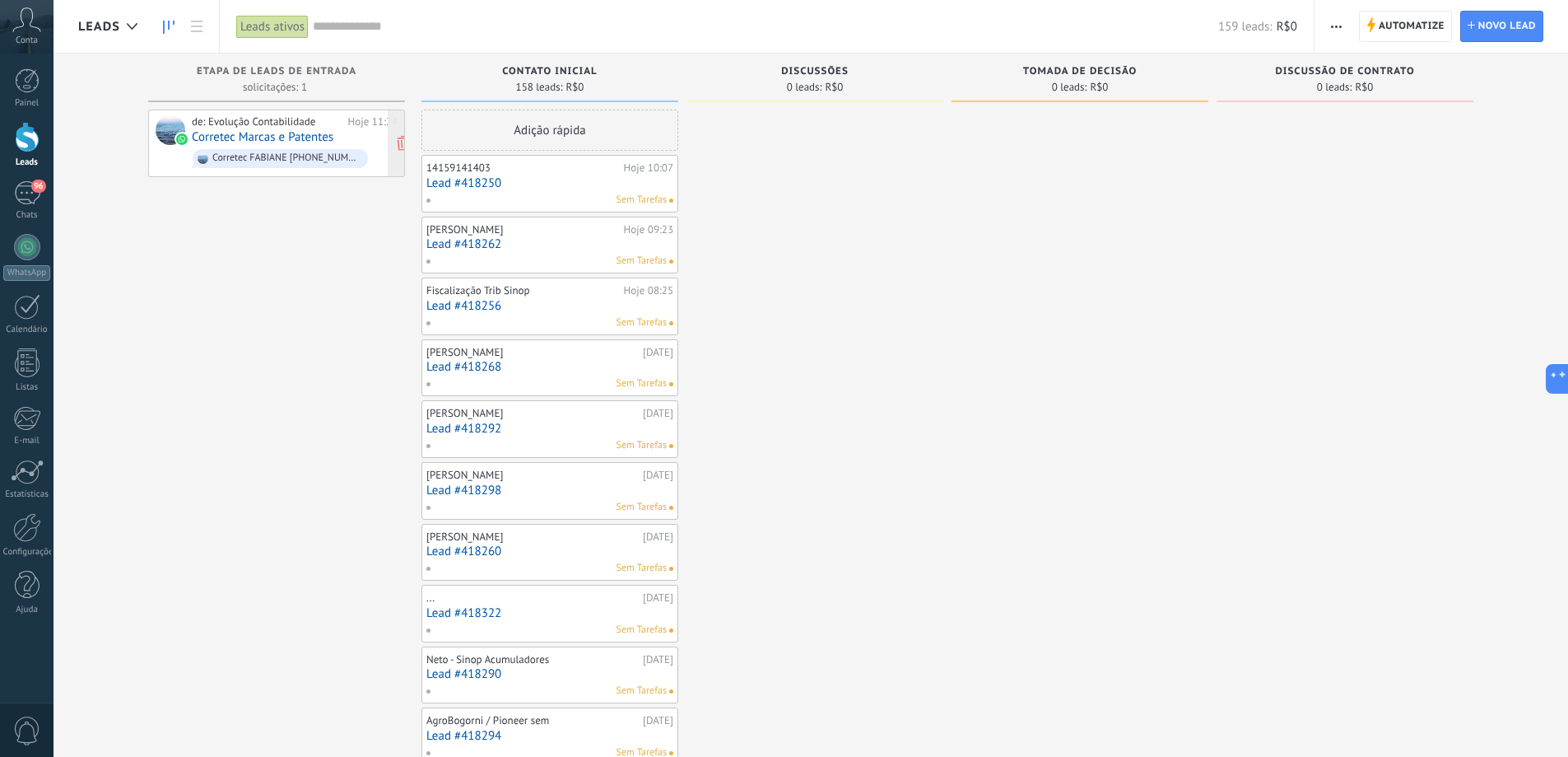
click at [296, 157] on div "Corretec FABIANE [PHONE_NUMBER]" at bounding box center [286, 158] width 148 height 12
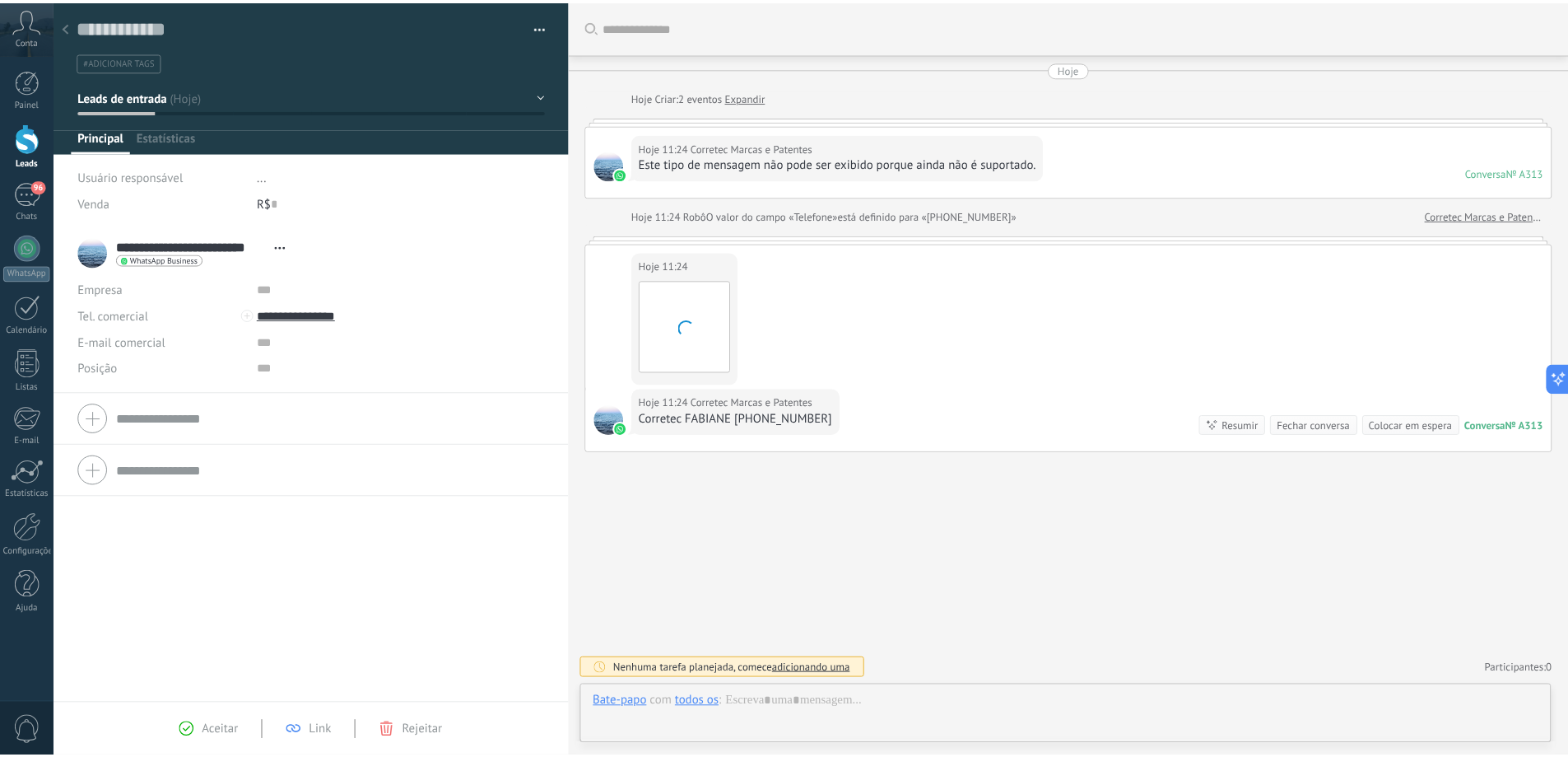
scroll to position [25, 0]
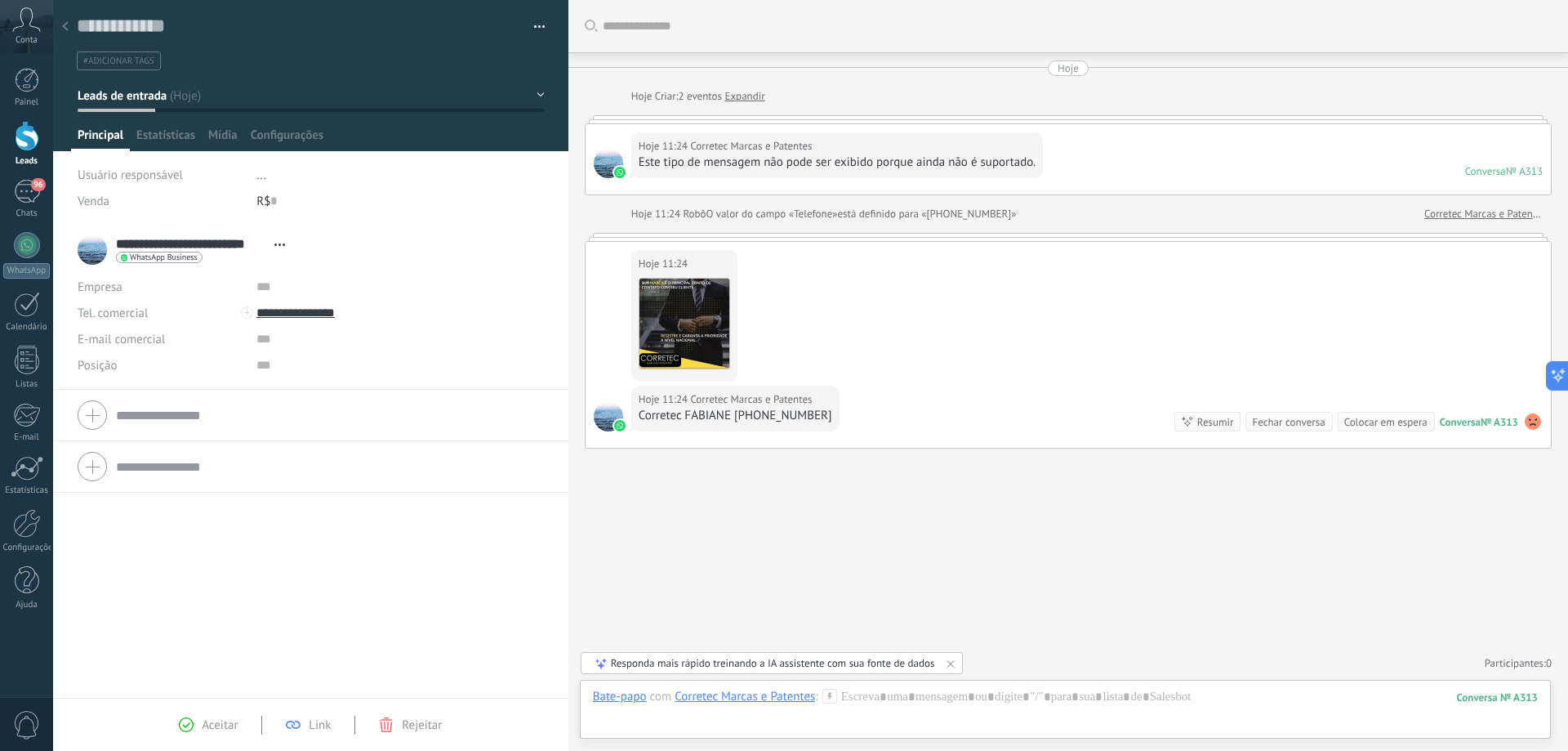
click at [536, 34] on button "button" at bounding box center [534, 27] width 24 height 25
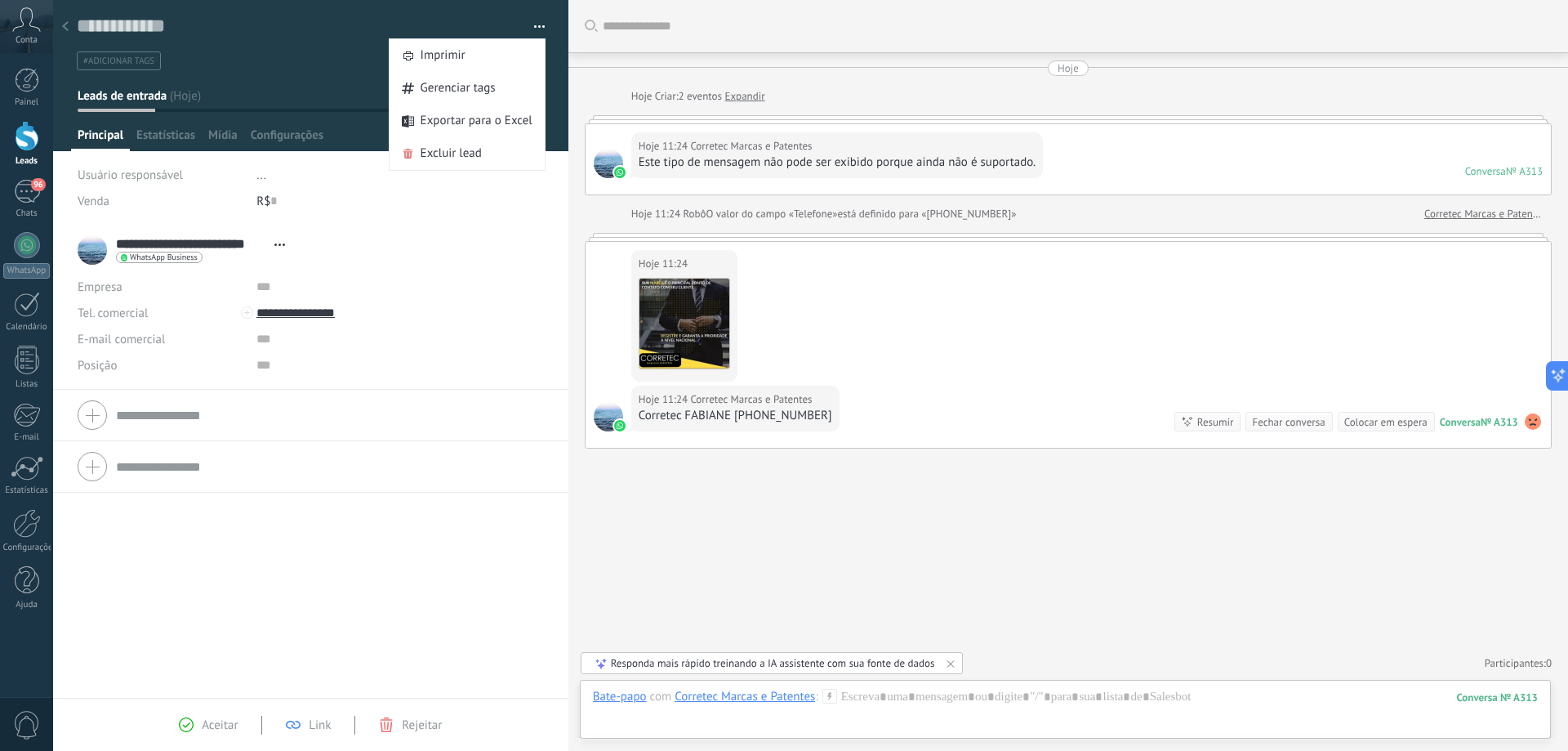
click at [867, 551] on div "Buscar Carregar mais Hoje Hoje Criar: 2 eventos Expandir Hoje 11:24 Corretec Ma…" at bounding box center [1068, 375] width 1000 height 751
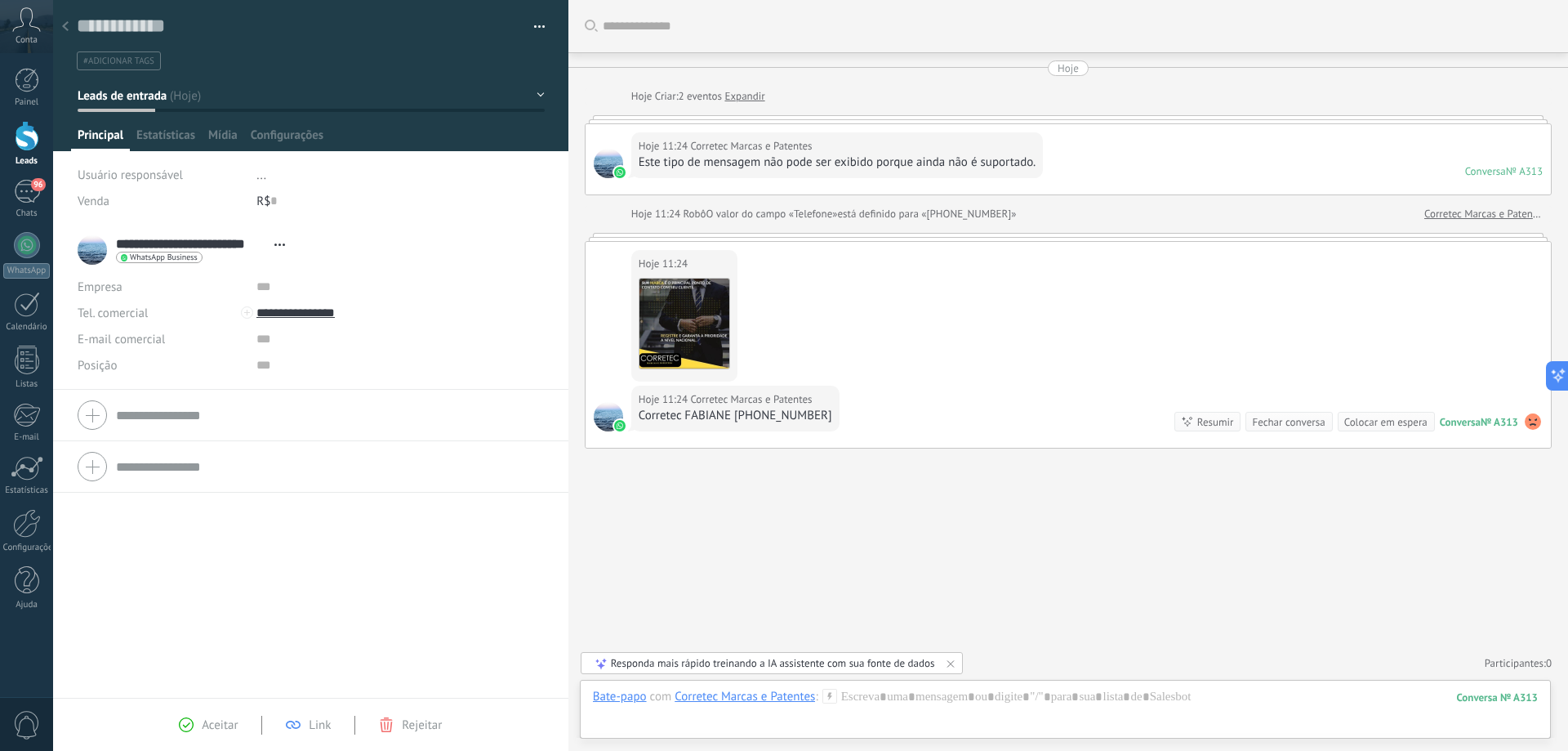
click at [669, 547] on div "Buscar Carregar mais Hoje Hoje Criar: 2 eventos Expandir Hoje 11:24 Corretec Ma…" at bounding box center [1068, 375] width 1000 height 751
click at [27, 85] on div at bounding box center [27, 79] width 25 height 25
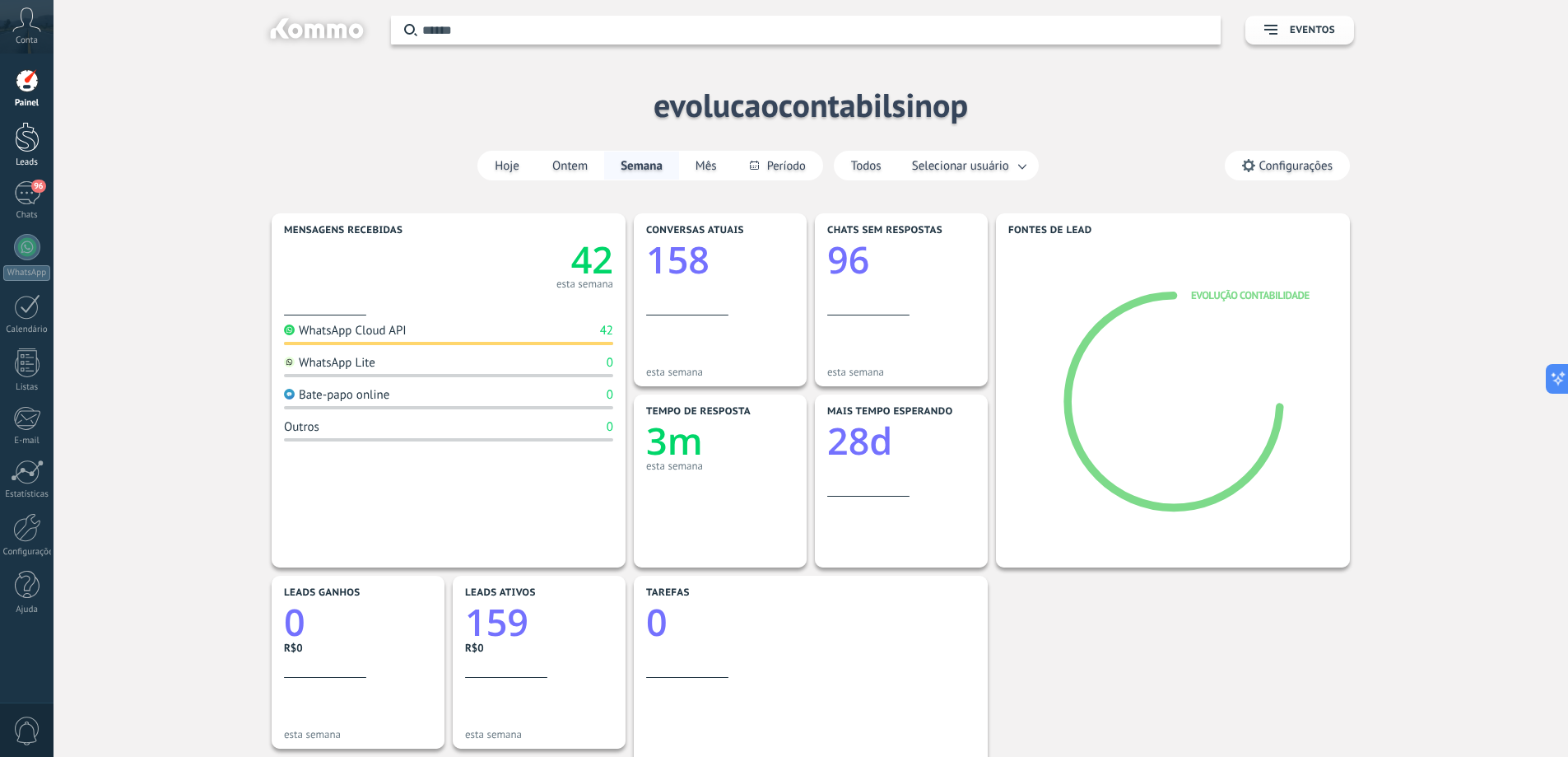
click at [20, 130] on div at bounding box center [27, 137] width 25 height 30
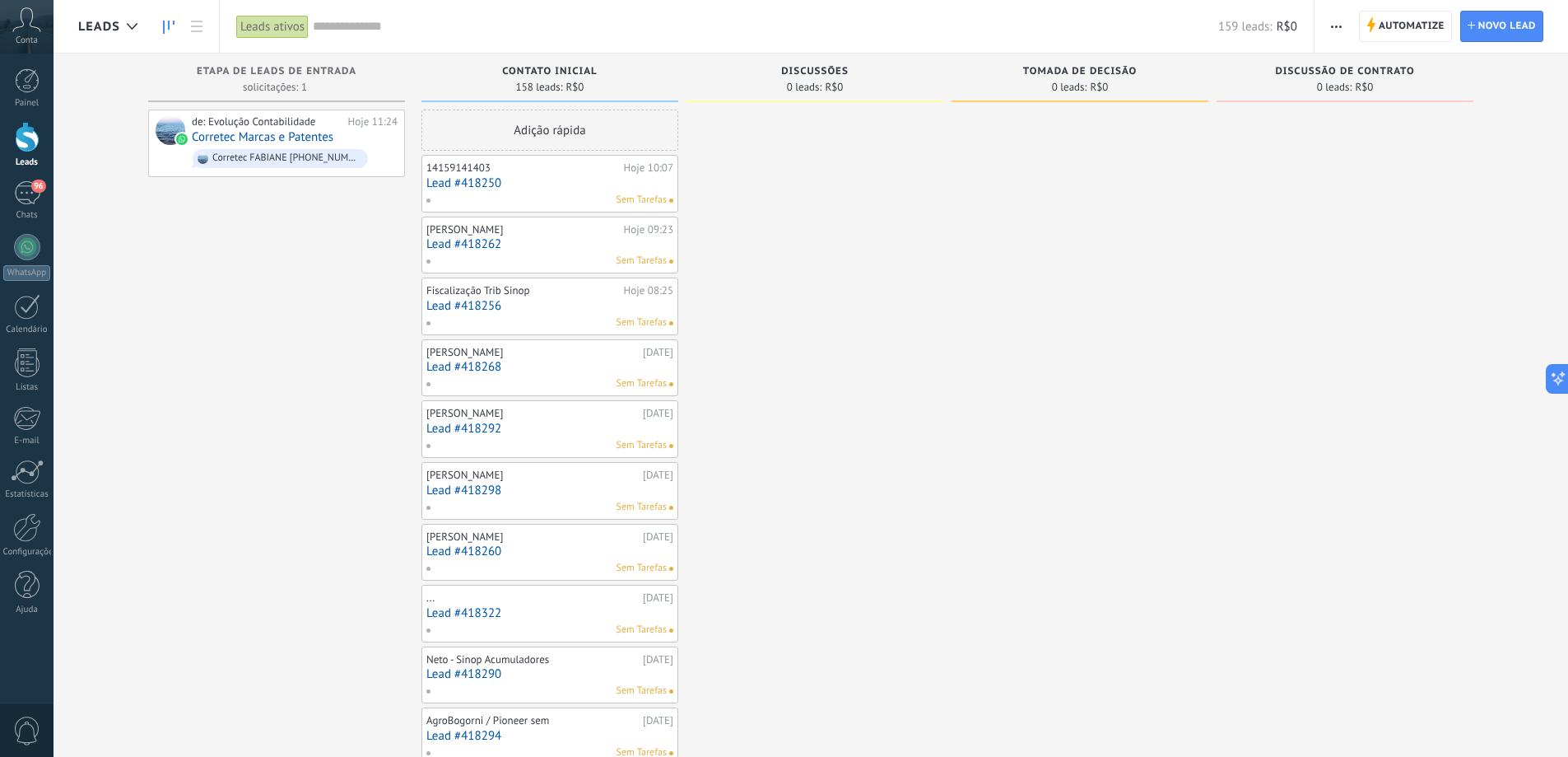
click at [296, 23] on div "Leads ativos" at bounding box center [272, 27] width 72 height 24
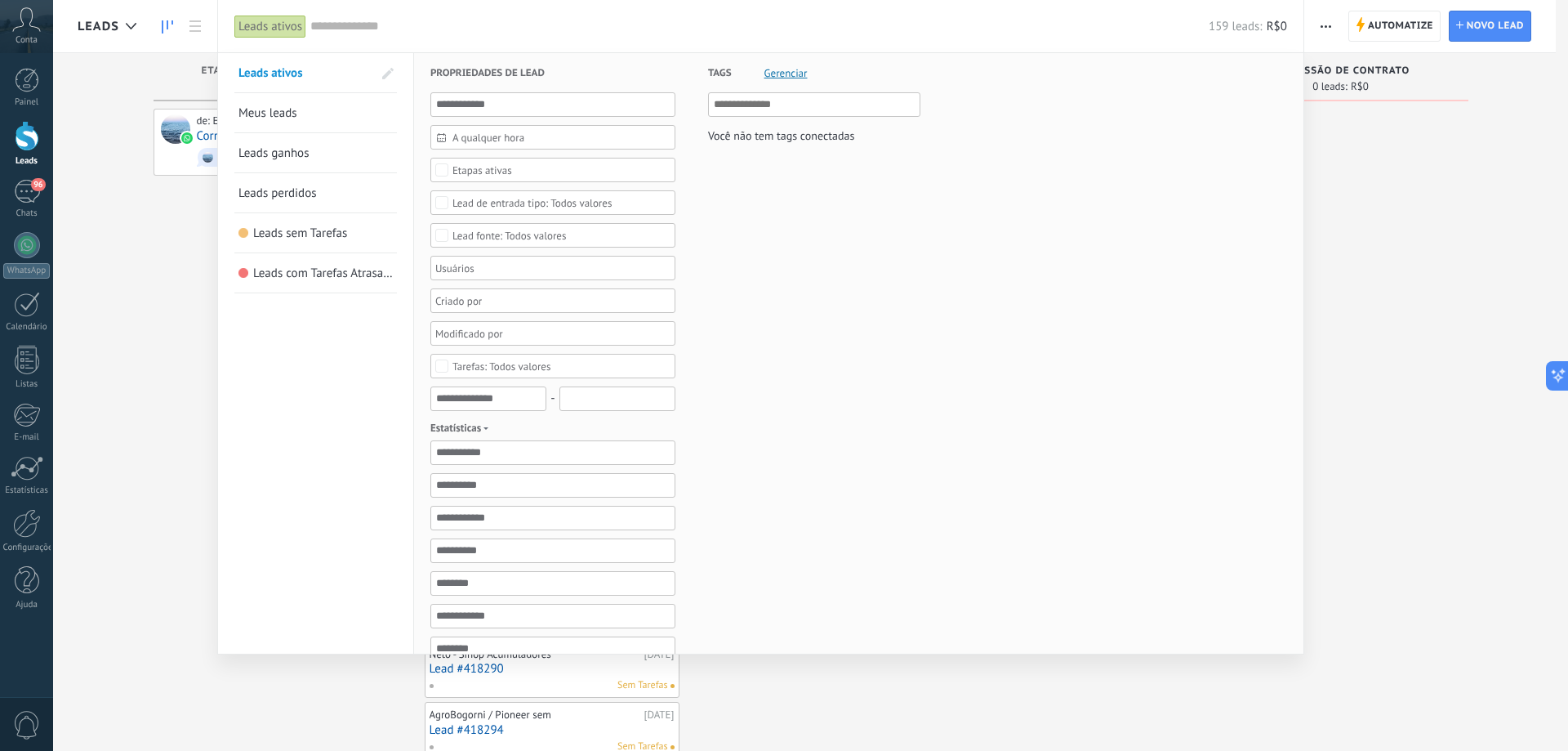
click at [1401, 201] on div at bounding box center [784, 375] width 1568 height 751
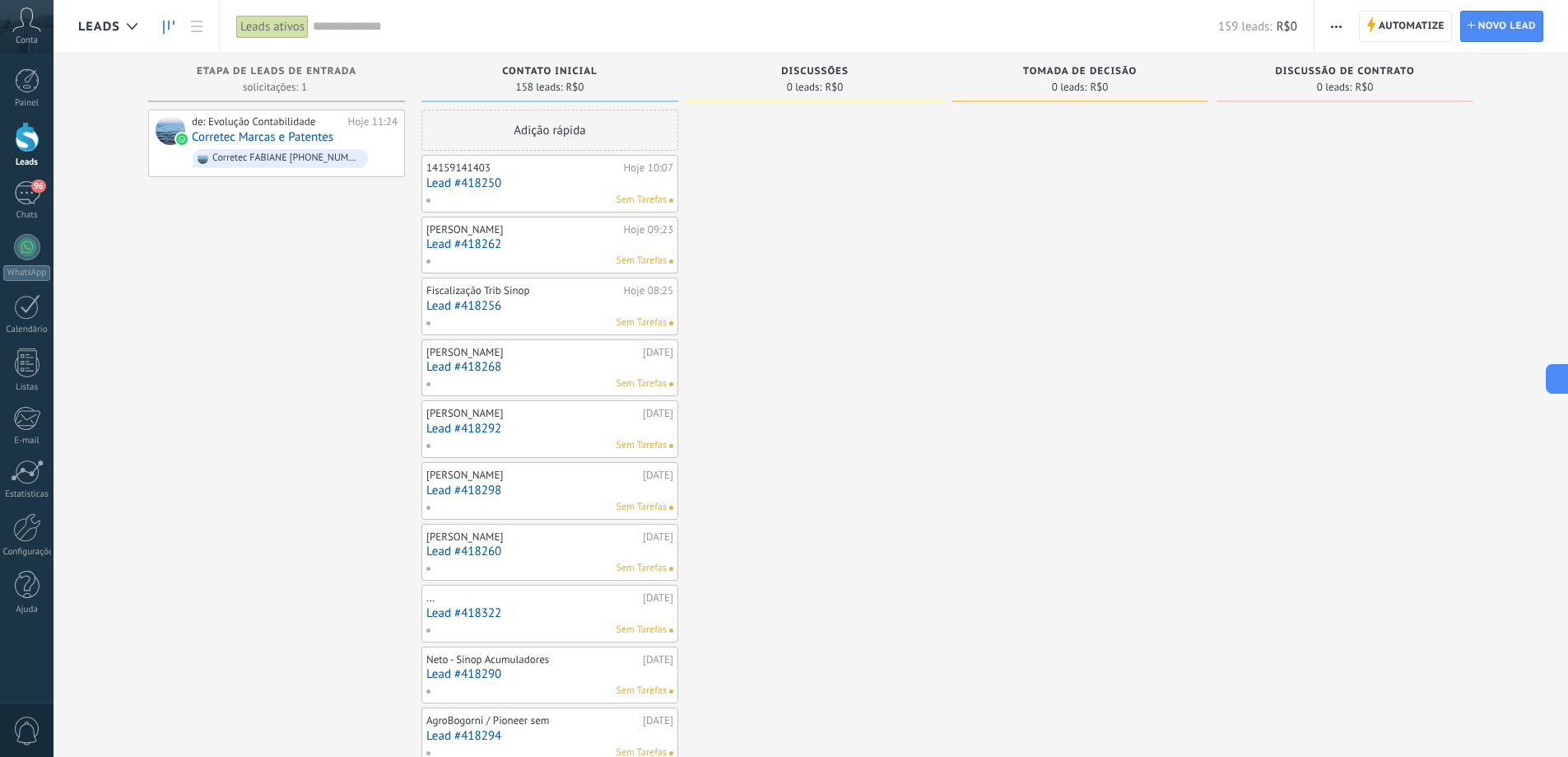
click at [1339, 26] on icon "button" at bounding box center [1336, 27] width 11 height 2
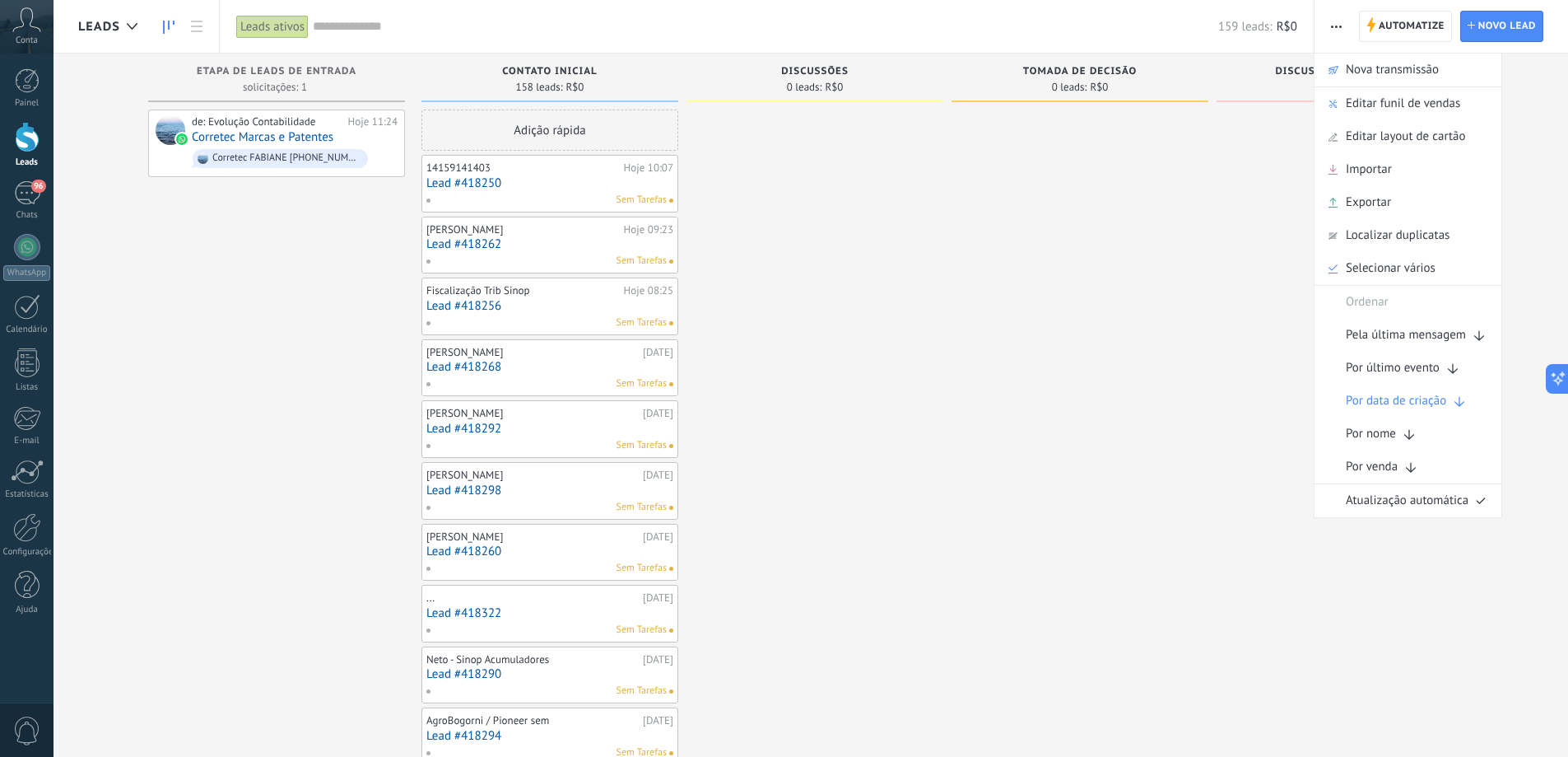
click at [1102, 210] on div at bounding box center [1079, 745] width 257 height 1270
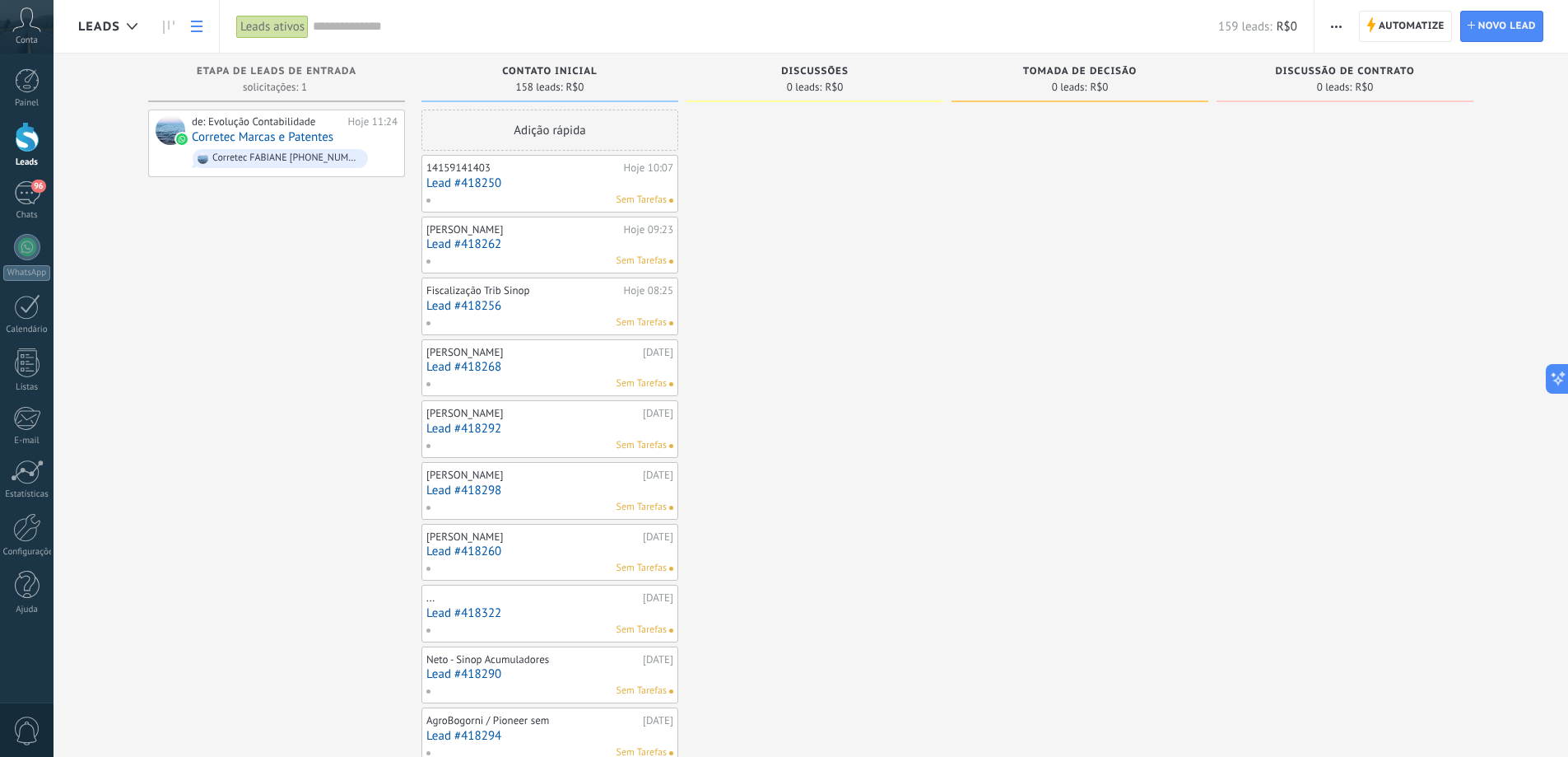
click at [191, 22] on use at bounding box center [197, 27] width 12 height 12
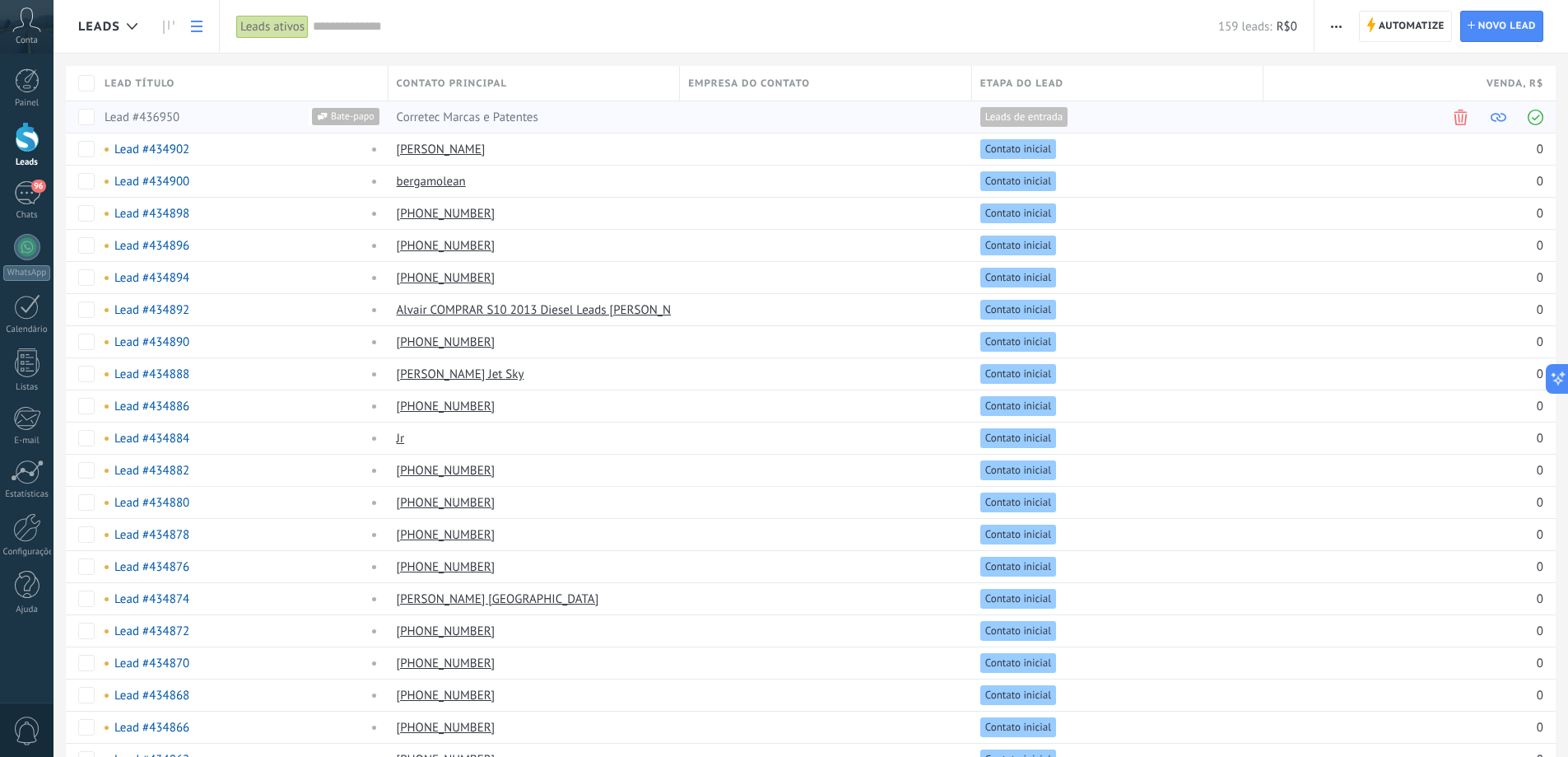
click at [1538, 113] on span at bounding box center [1536, 118] width 16 height 16
click at [164, 29] on use at bounding box center [169, 27] width 12 height 13
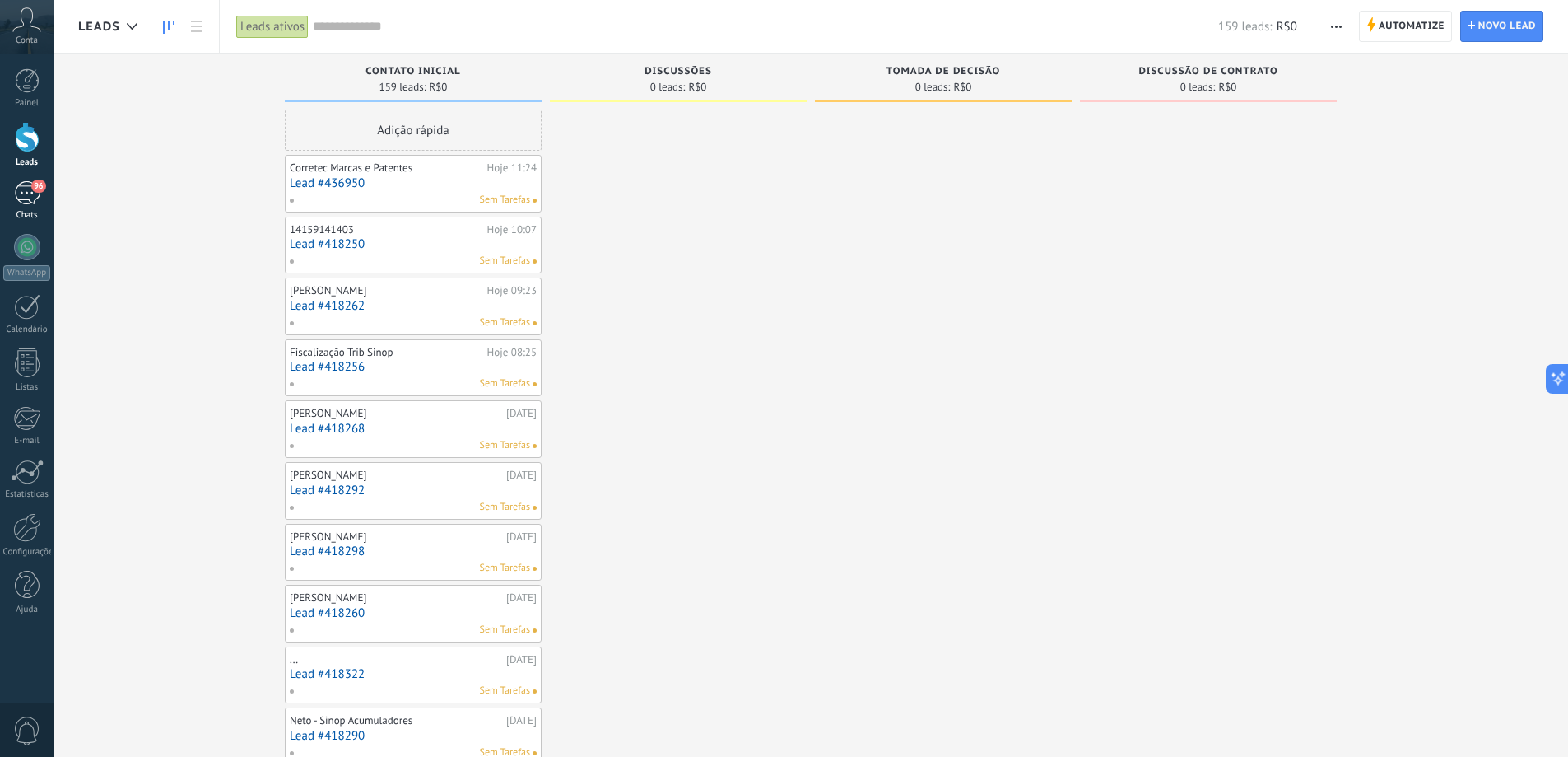
click at [22, 197] on div "96" at bounding box center [27, 193] width 26 height 24
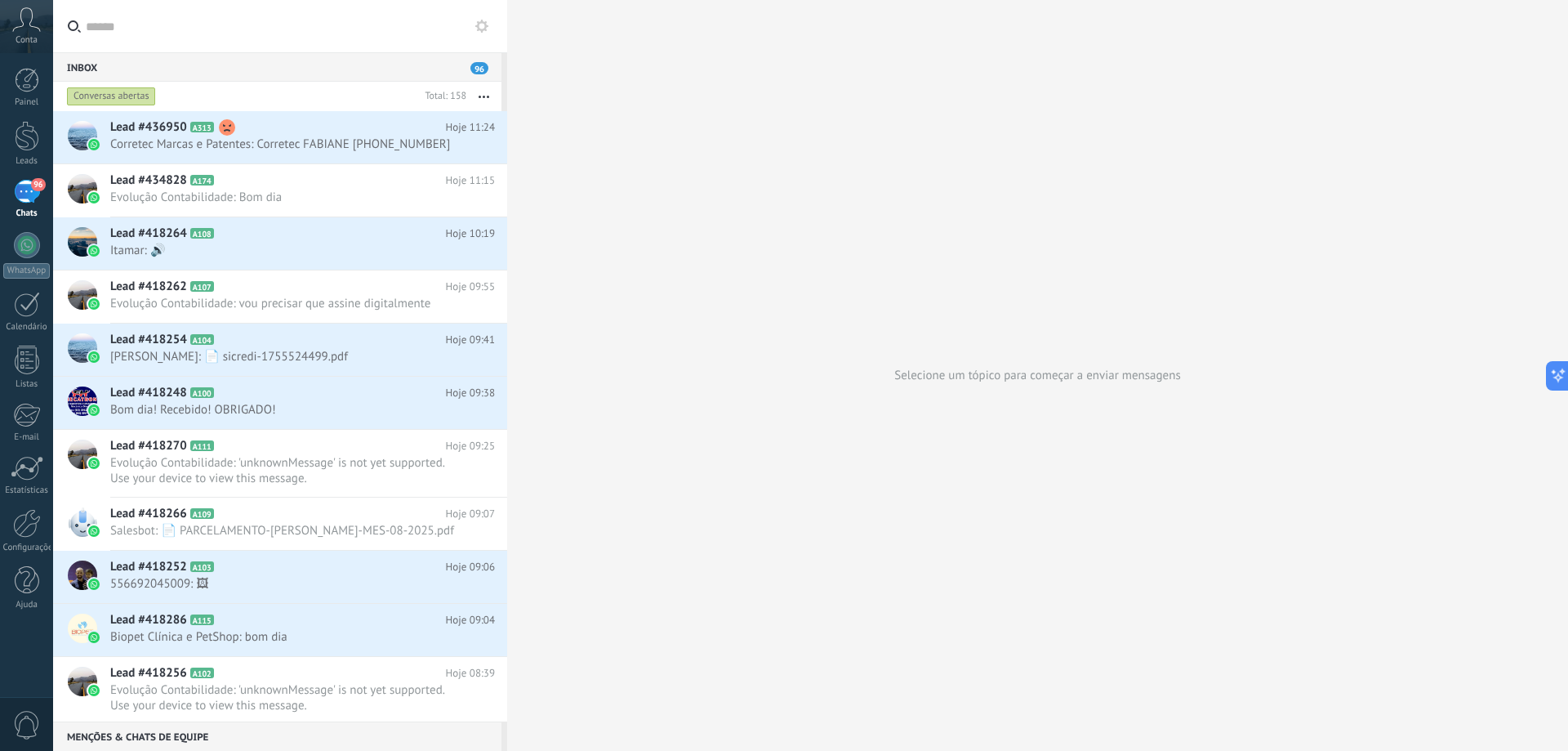
click at [481, 99] on button "button" at bounding box center [483, 96] width 35 height 30
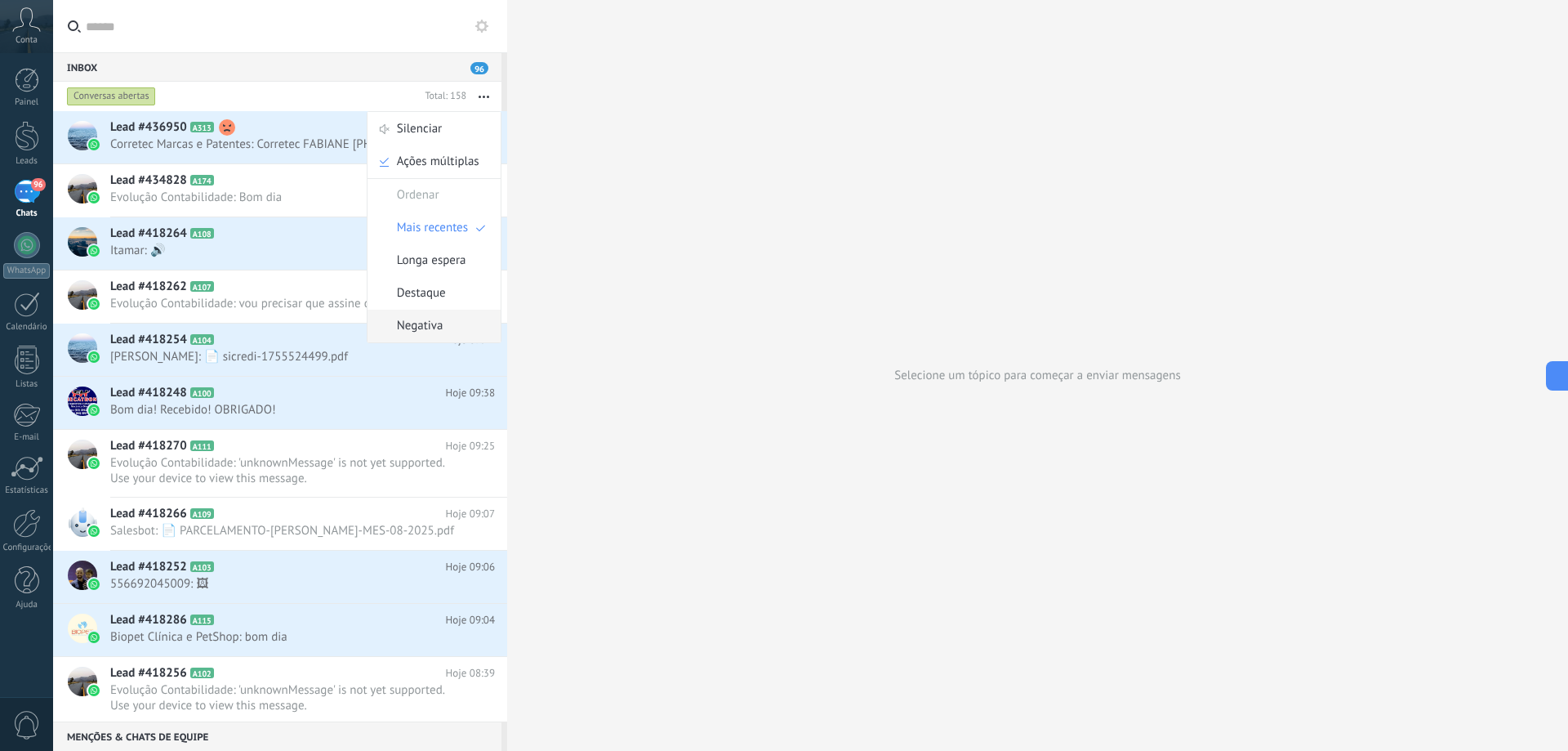
click at [427, 327] on span "Negativa" at bounding box center [420, 325] width 47 height 33
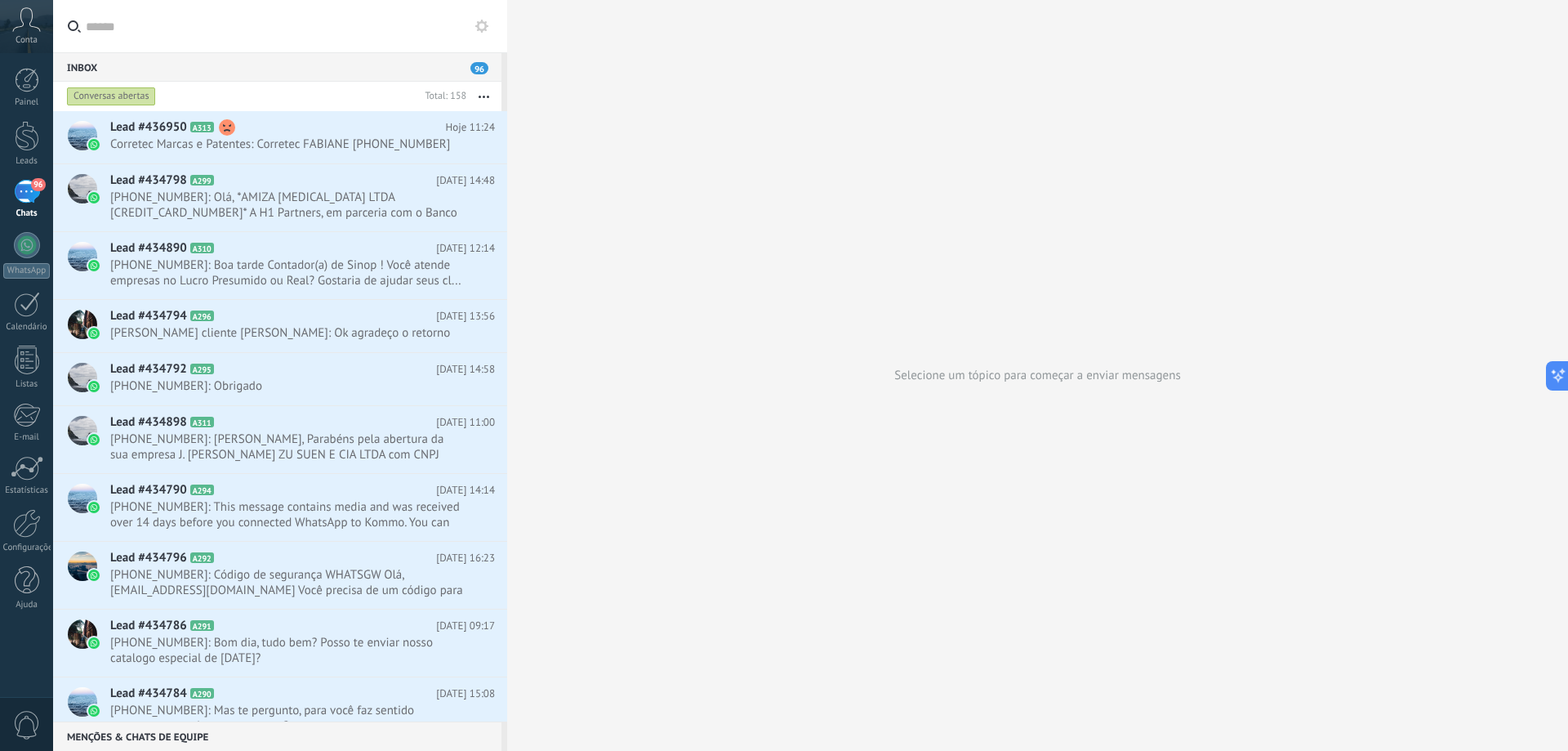
drag, startPoint x: 313, startPoint y: 141, endPoint x: 645, endPoint y: 188, distance: 335.3
click at [651, 193] on div "Selecione um tópico para começar a enviar mensagens" at bounding box center [1037, 375] width 1061 height 751
click at [461, 143] on icon at bounding box center [470, 146] width 20 height 20
click at [517, 146] on span "Marcar como respondida" at bounding box center [551, 153] width 128 height 33
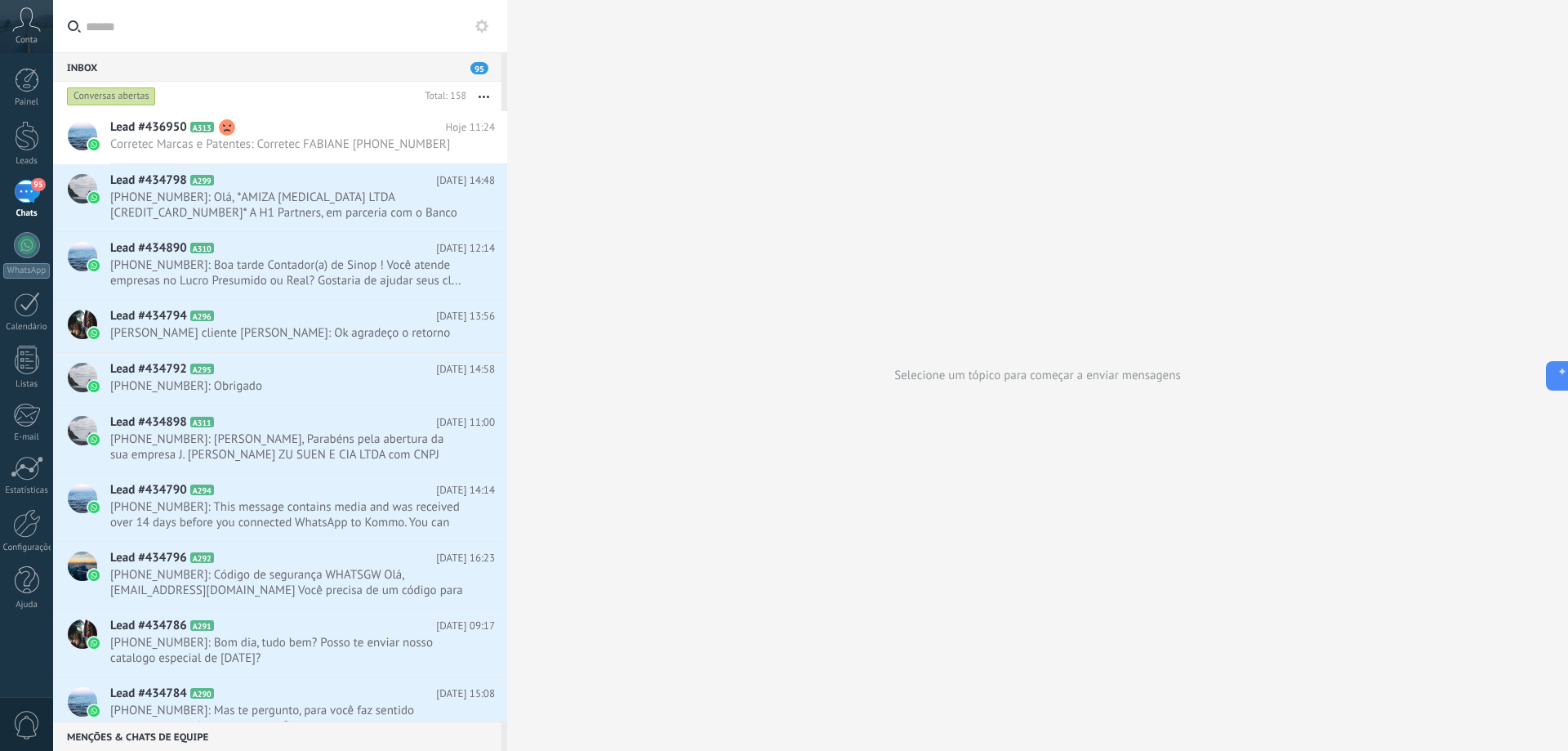
drag, startPoint x: 312, startPoint y: 187, endPoint x: 651, endPoint y: 189, distance: 339.0
click at [692, 191] on div "Selecione um tópico para começar a enviar mensagens" at bounding box center [1037, 375] width 1061 height 751
click at [460, 210] on icon at bounding box center [470, 213] width 20 height 20
click at [498, 248] on span "Conversa fechada" at bounding box center [534, 254] width 91 height 33
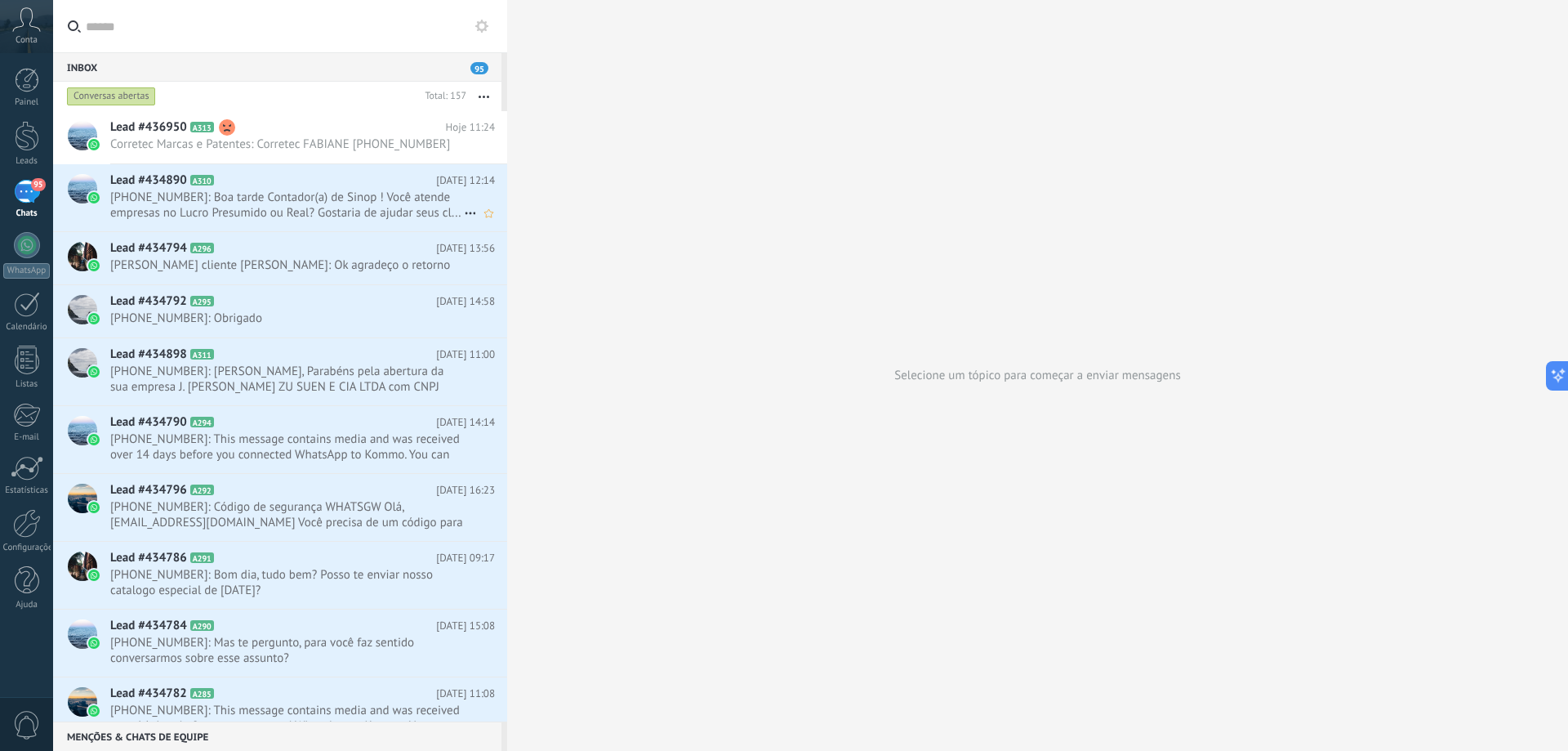
click at [432, 205] on span "+5511963283833: Boa tarde Contador(a) de Sinop ! Você atende empresas no Lucro …" at bounding box center [287, 204] width 354 height 31
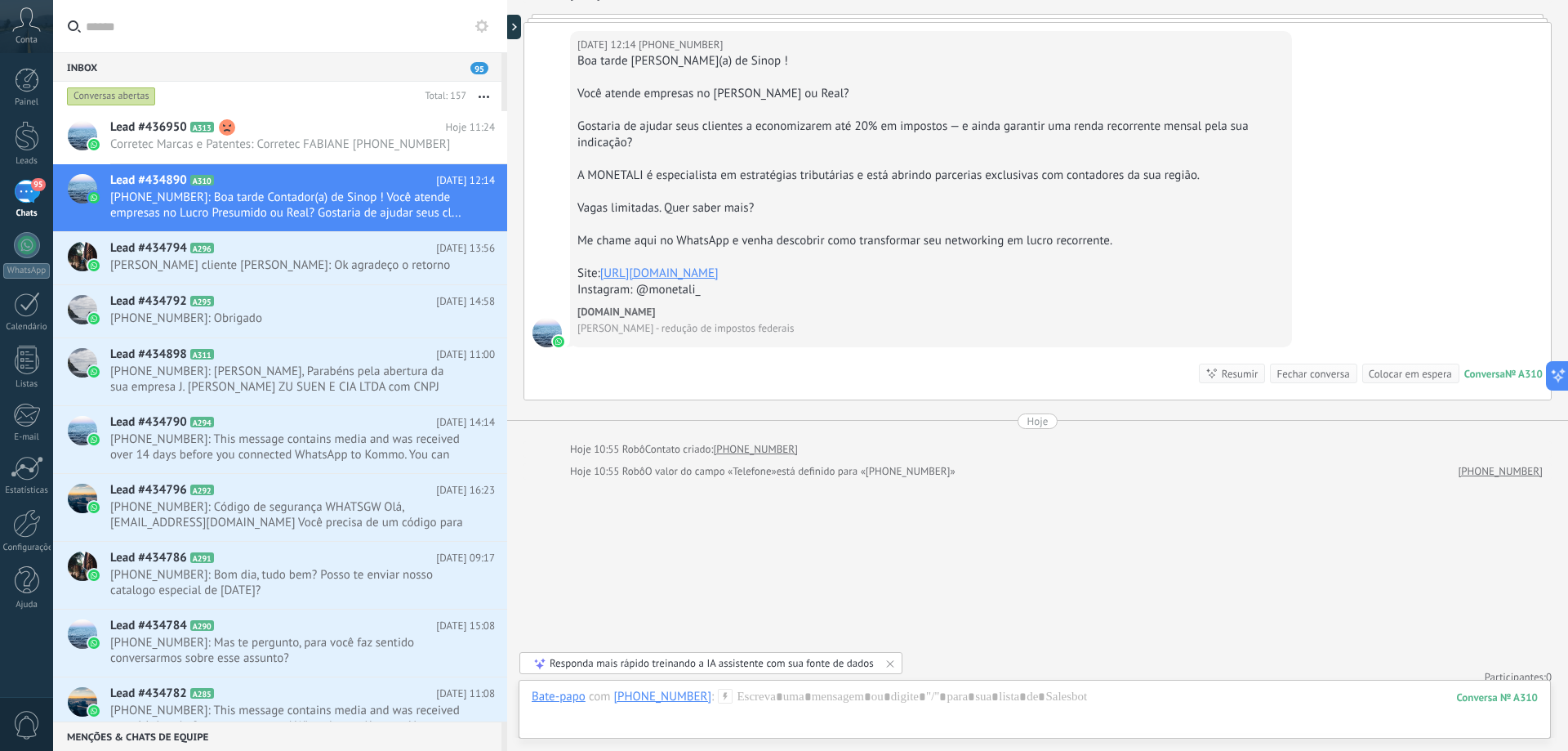
scroll to position [115, 0]
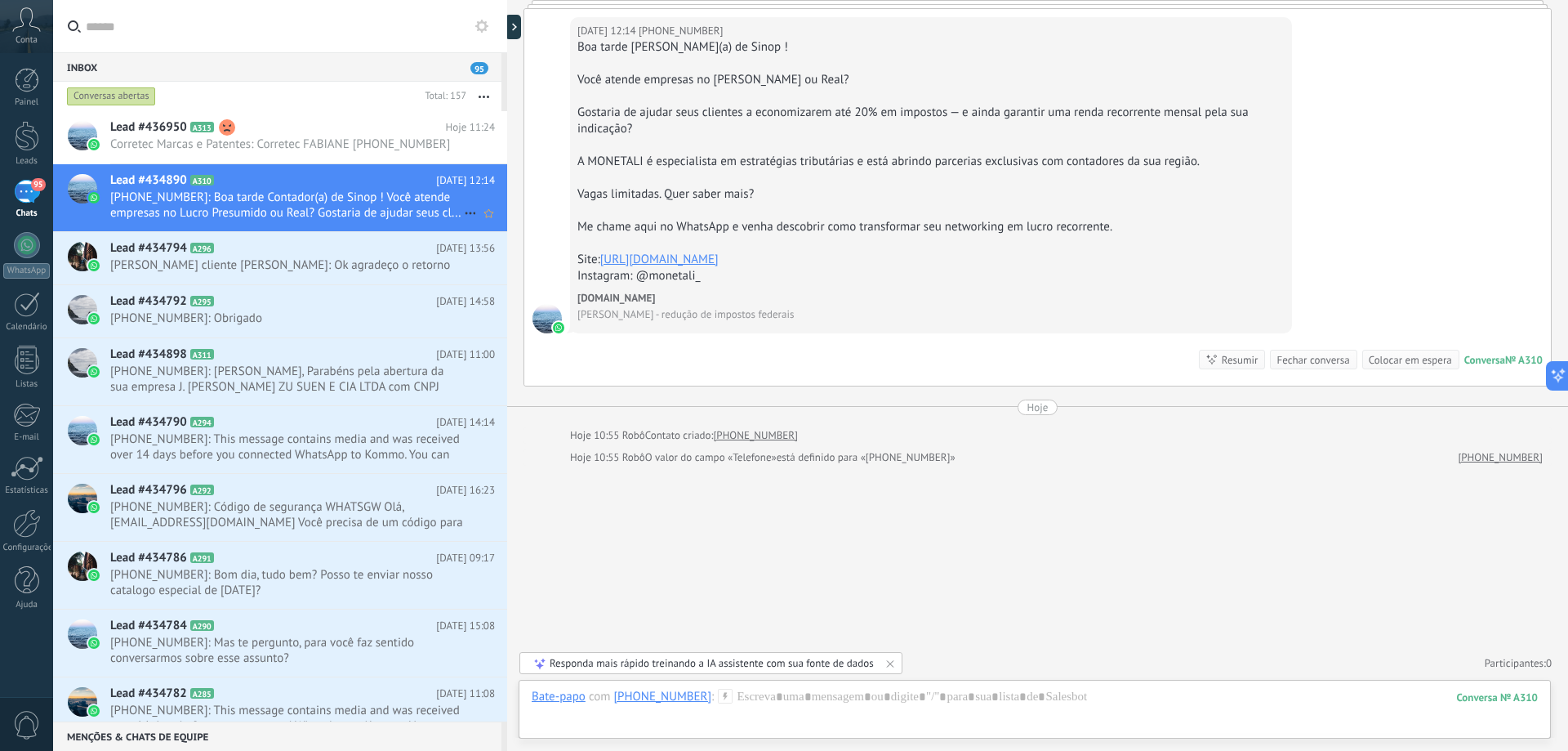
click at [469, 213] on use at bounding box center [470, 213] width 11 height 2
click at [493, 250] on span "Conversa fechada" at bounding box center [534, 254] width 91 height 33
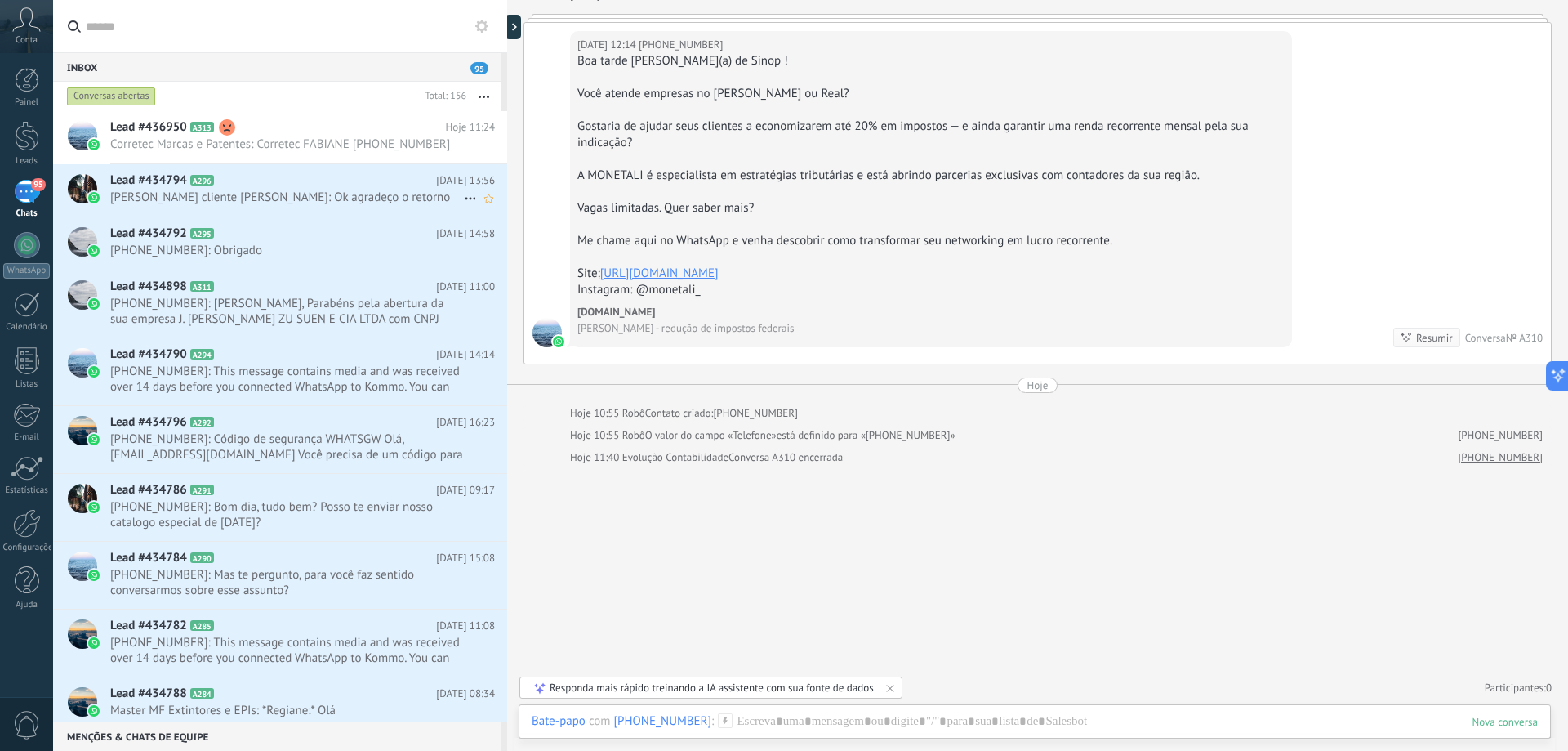
click at [436, 185] on span "23/07/2025 13:56" at bounding box center [465, 181] width 59 height 16
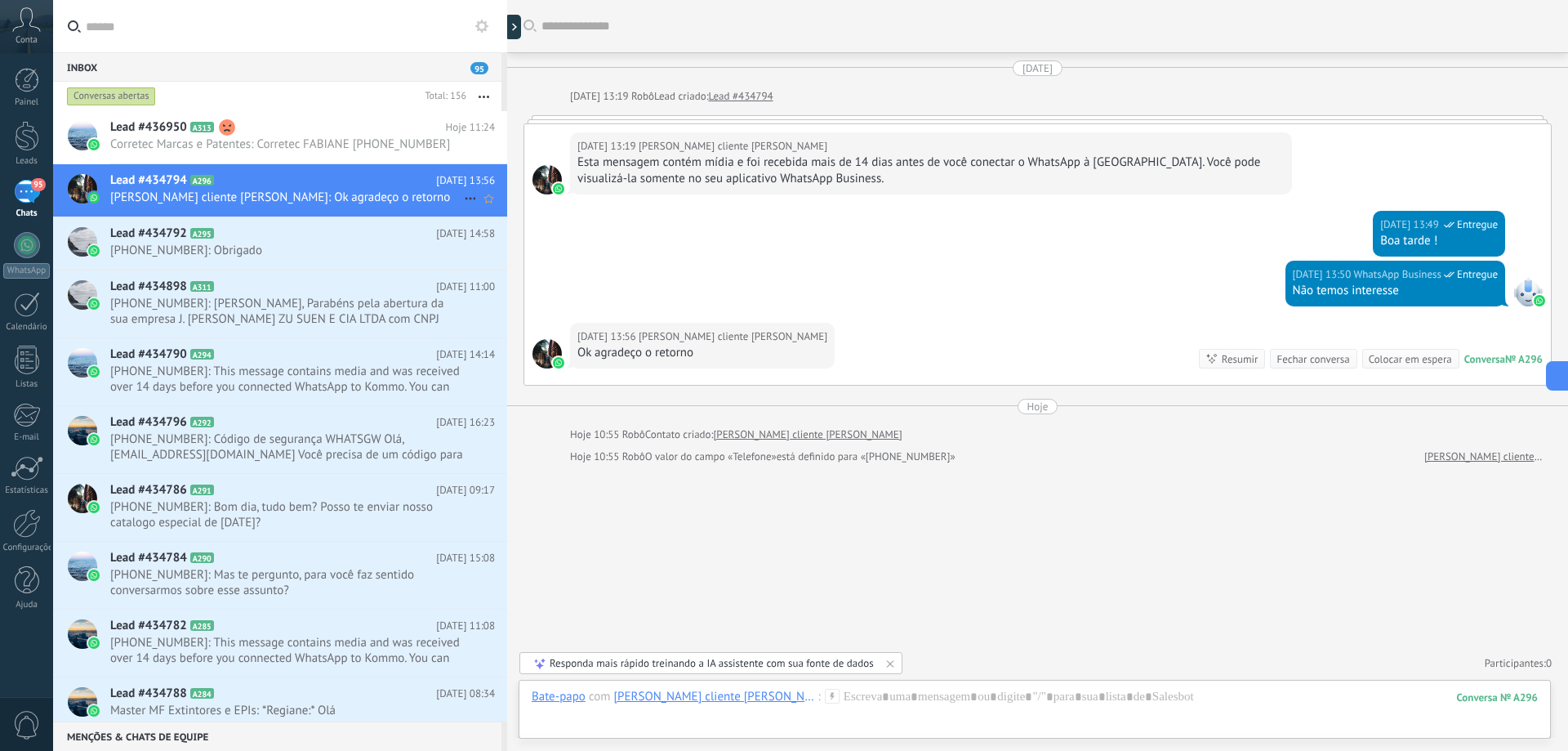
click at [461, 196] on icon at bounding box center [470, 198] width 20 height 20
click at [498, 241] on span "Conversa fechada" at bounding box center [534, 239] width 91 height 33
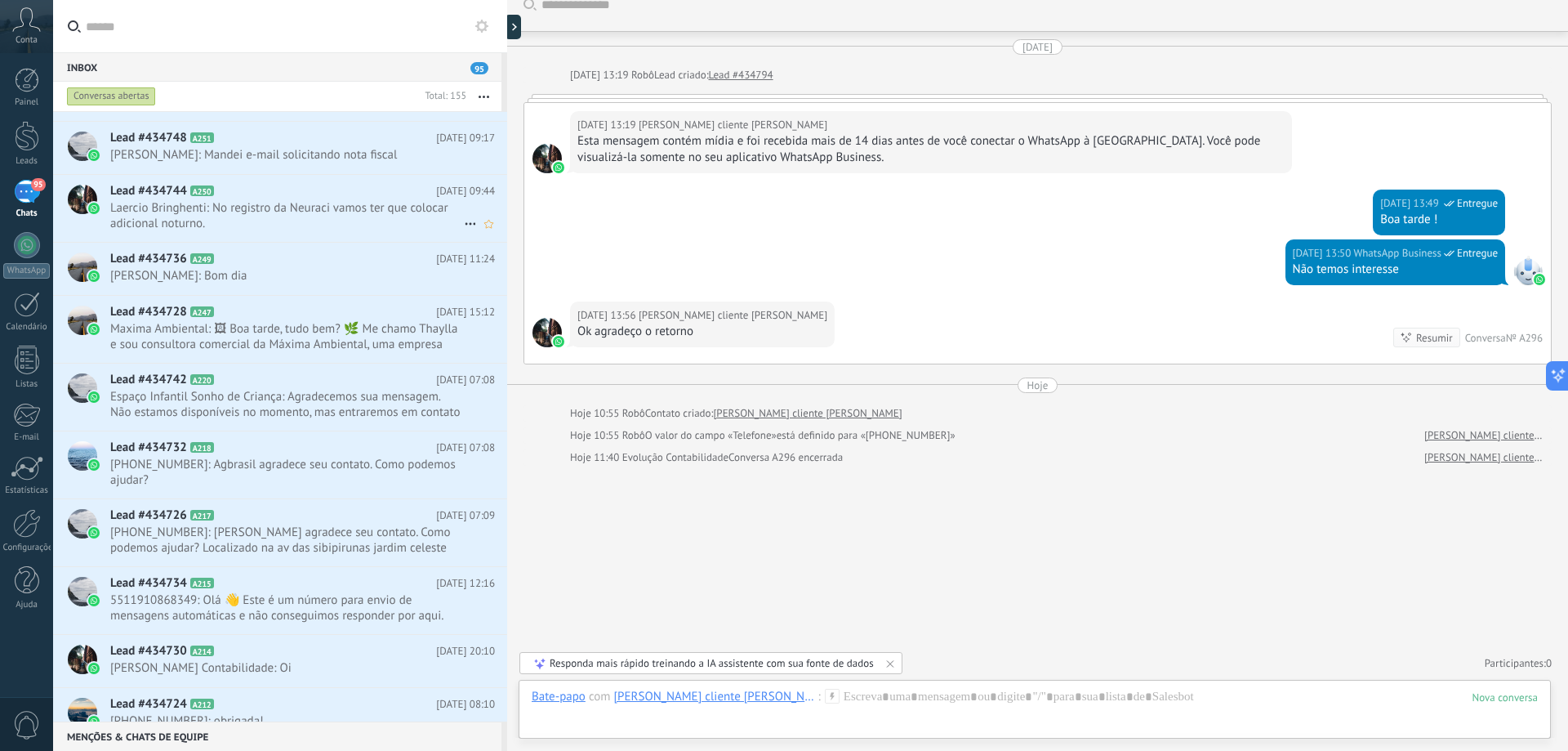
scroll to position [1554, 0]
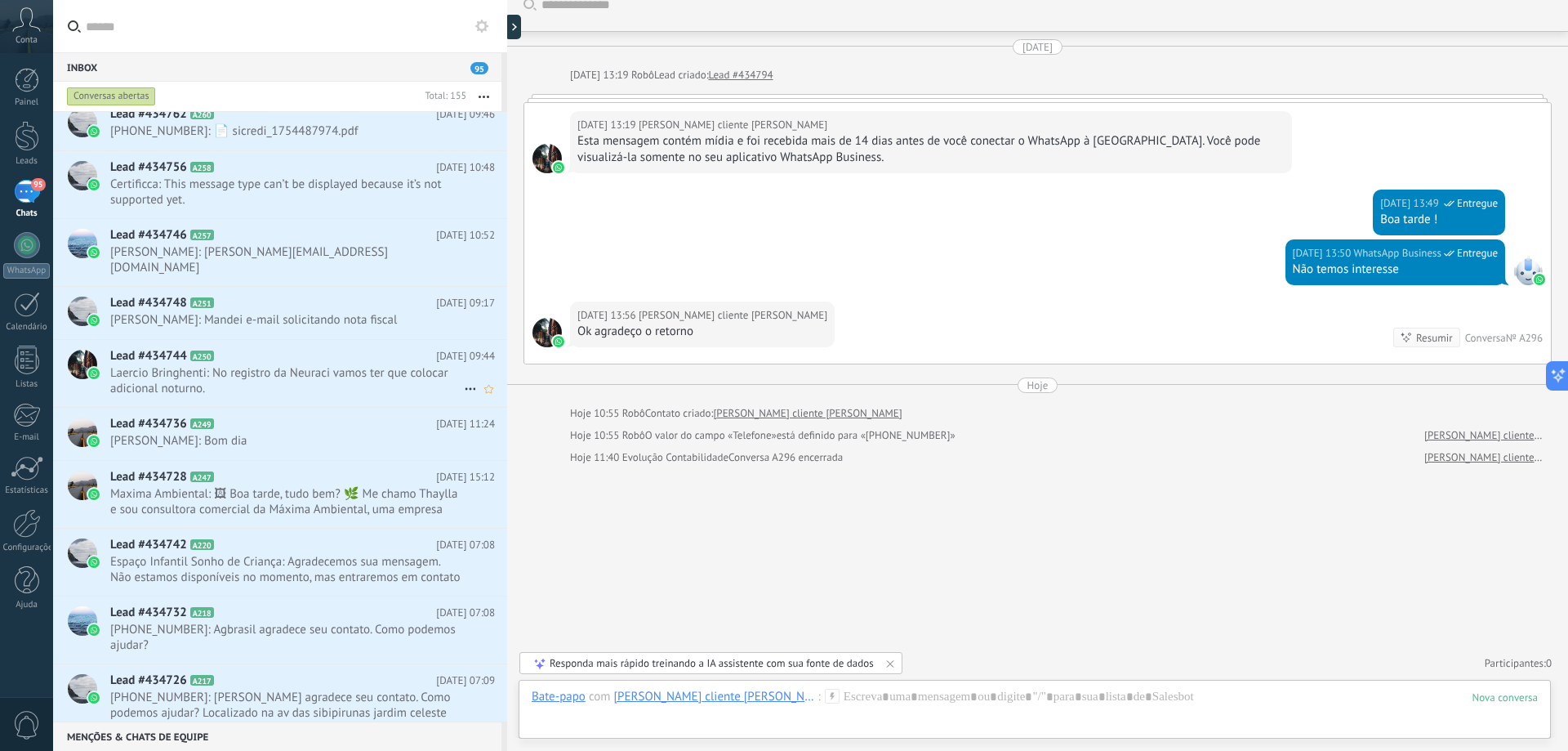
click at [250, 365] on span "Laercio Bringhenti: No registro da Neuraci vamos ter que colocar adicional notu…" at bounding box center [287, 380] width 354 height 31
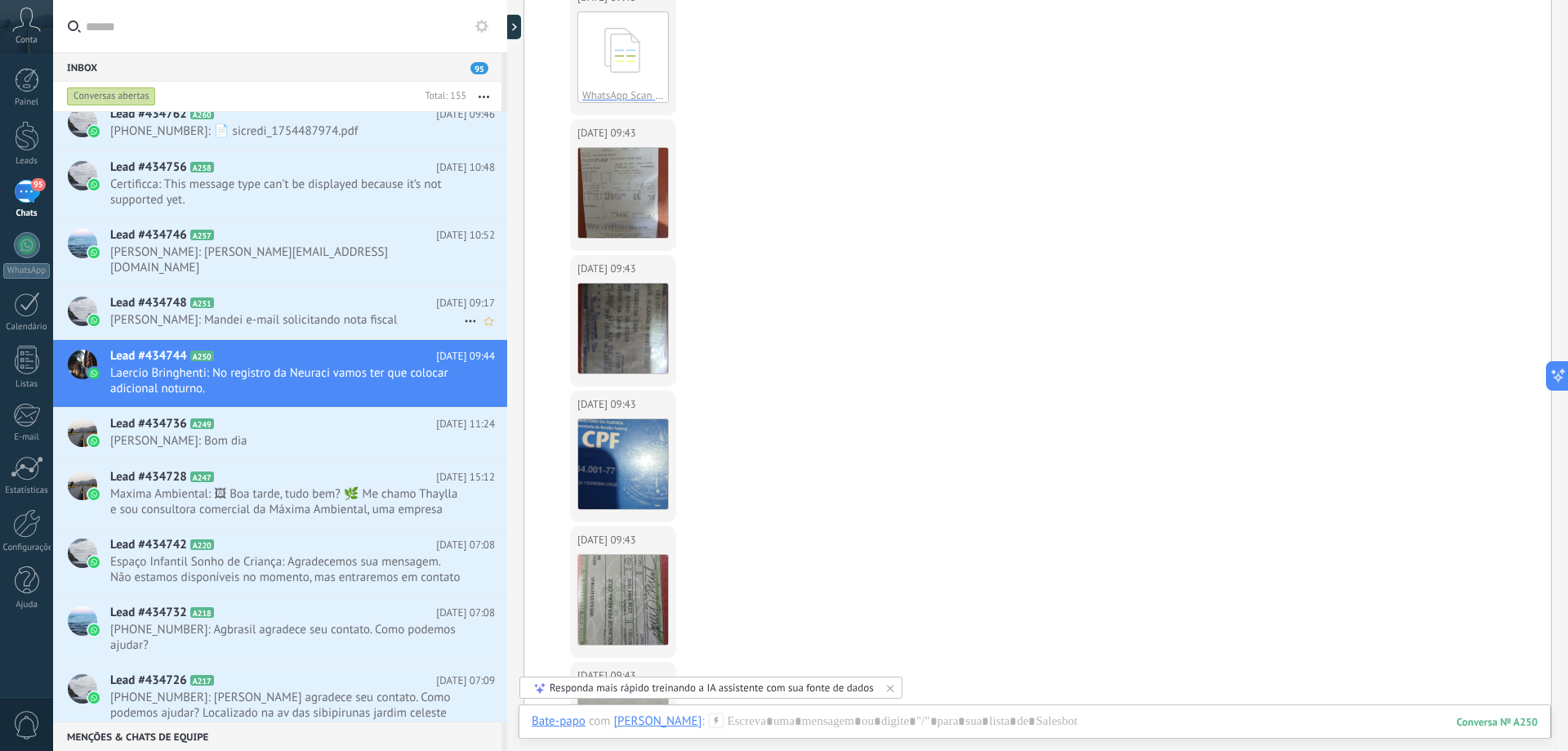
scroll to position [1605, 0]
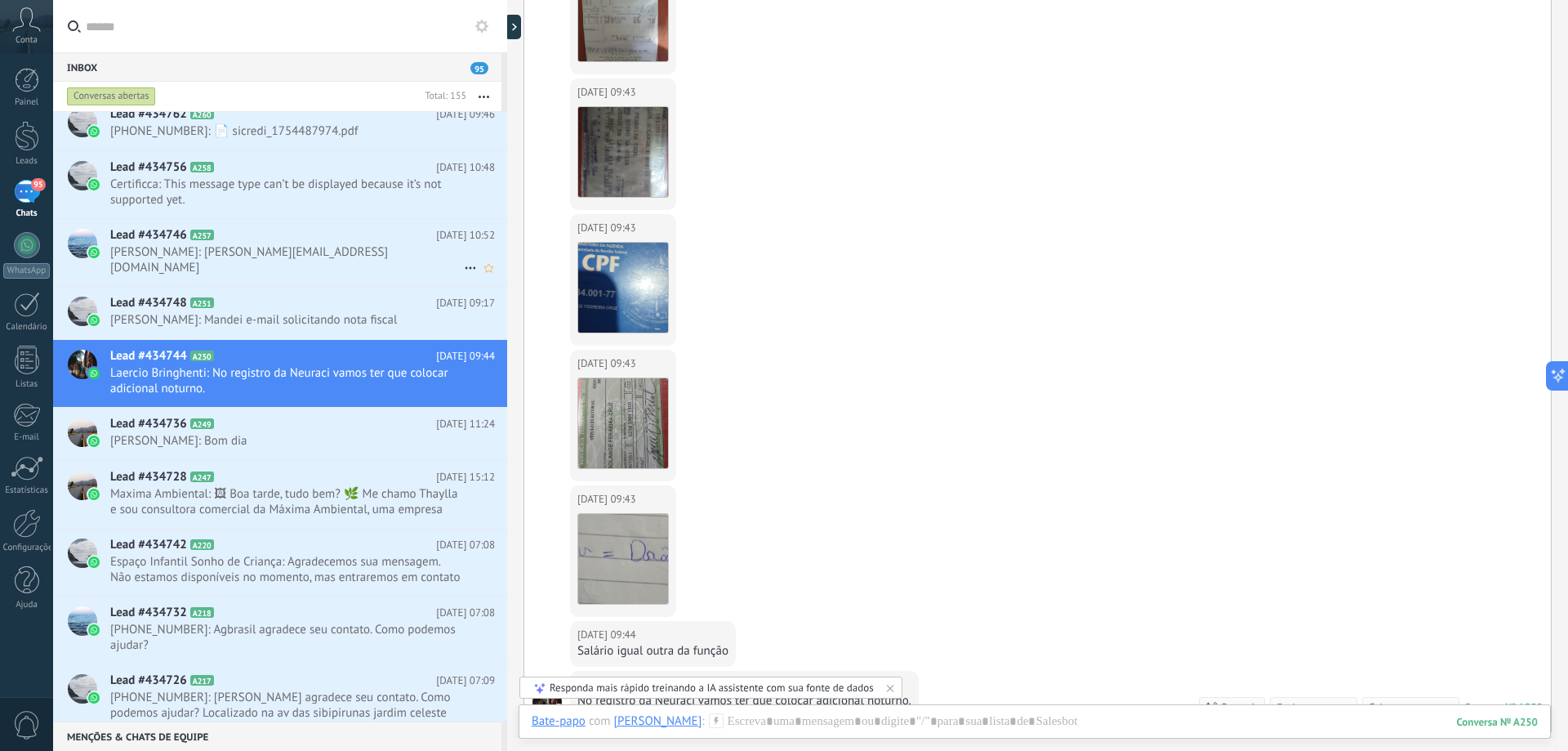
click at [193, 254] on span "Sonia Sinowidia: Sonia_sinowidia@hotmail.com" at bounding box center [287, 259] width 354 height 31
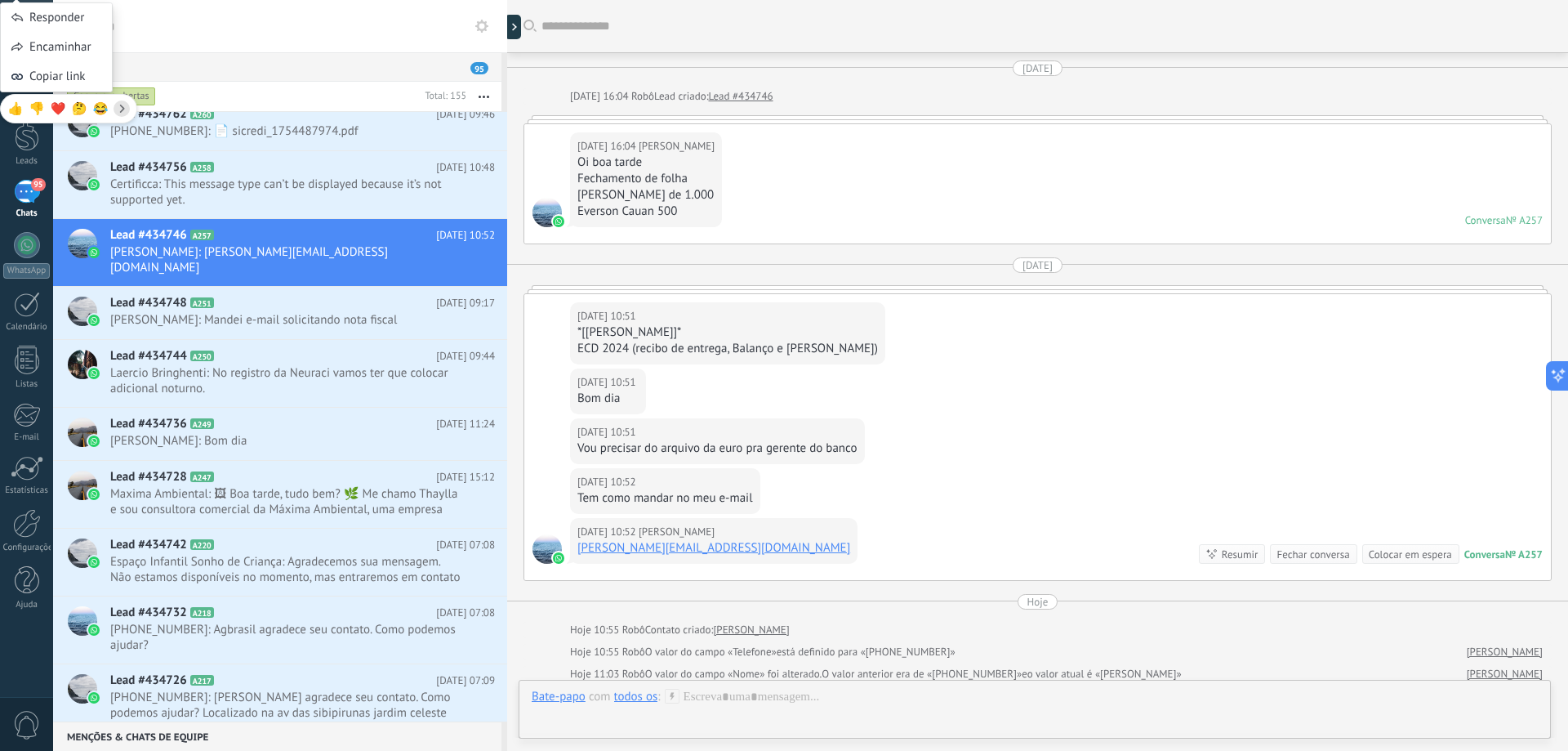
scroll to position [216, 0]
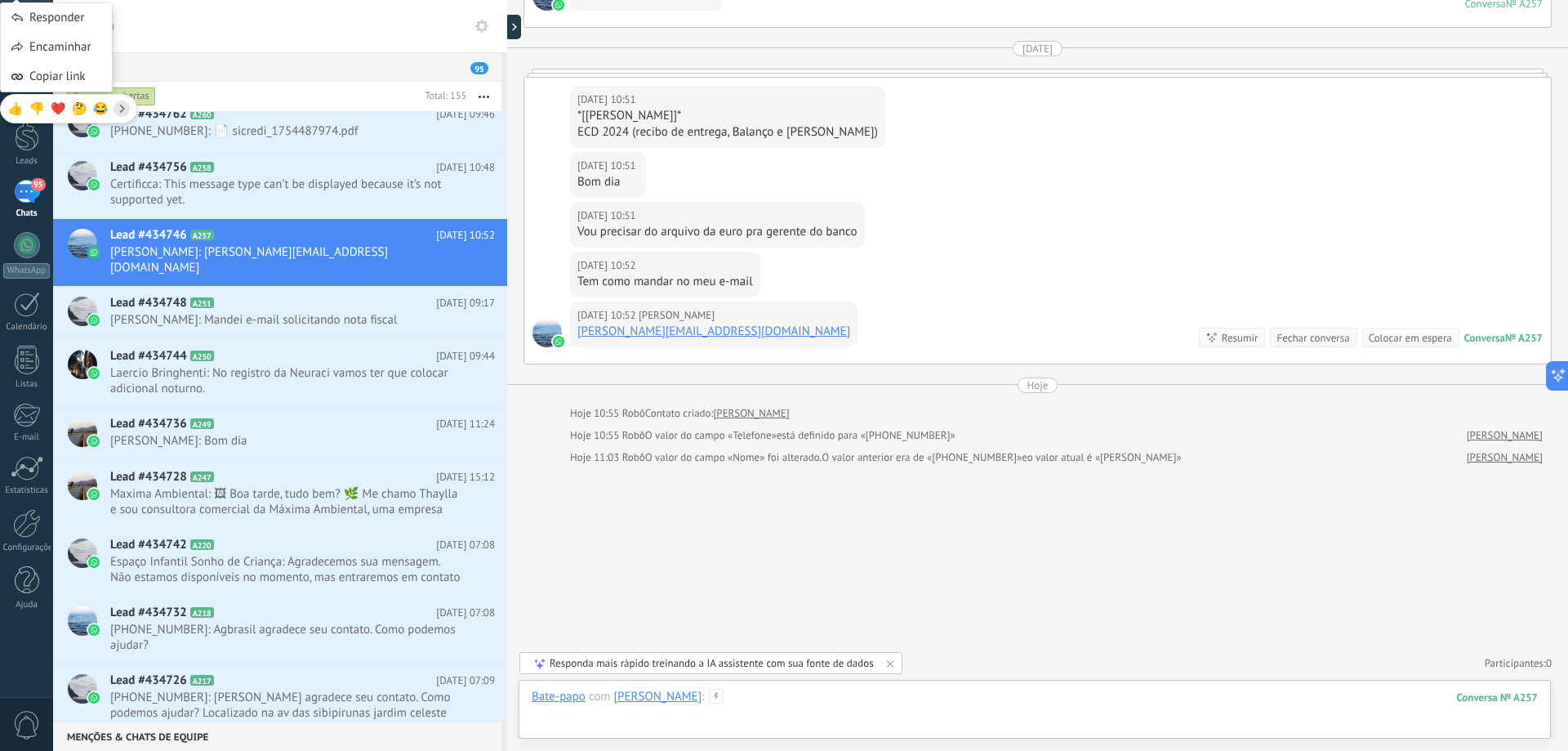
click at [784, 706] on div at bounding box center [1034, 712] width 1007 height 49
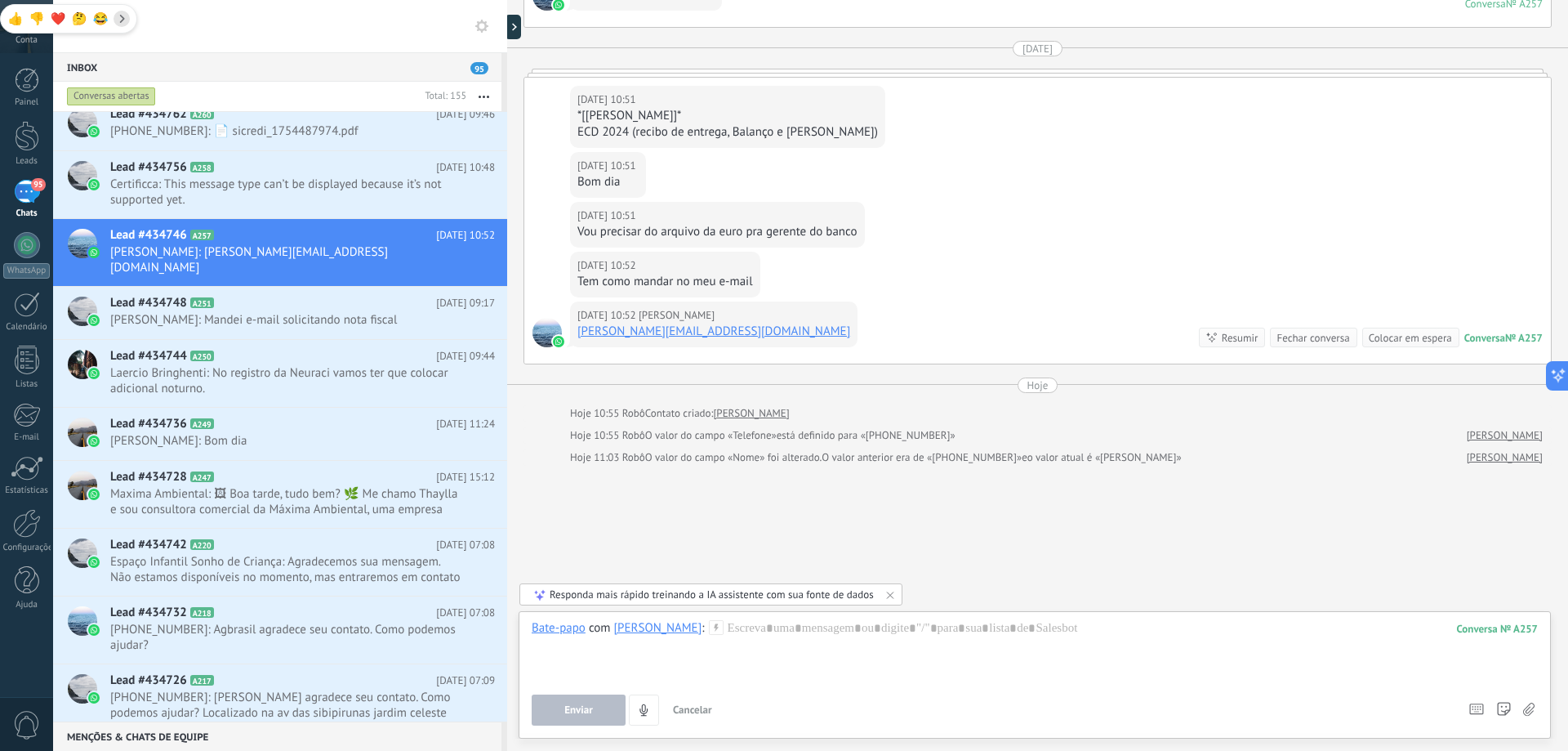
click at [692, 711] on span "Cancelar" at bounding box center [693, 709] width 40 height 14
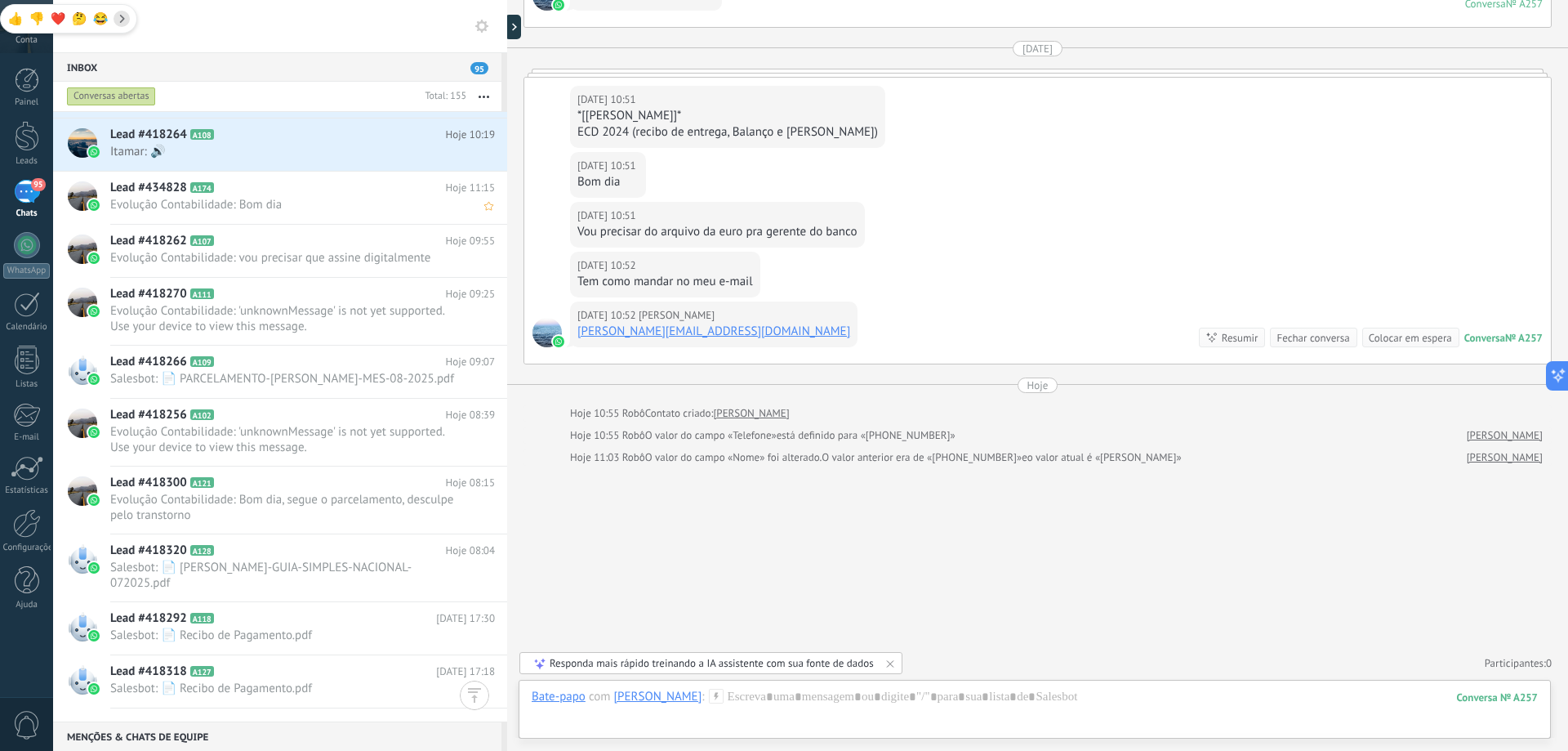
scroll to position [4966, 0]
click at [133, 21] on div "👍 👎 ❤️ 🤔 😂" at bounding box center [68, 19] width 137 height 30
click at [130, 18] on span "👍 👎 ❤️ 🤔 😂" at bounding box center [68, 26] width 127 height 16
click at [162, 58] on div "Inbox 95" at bounding box center [278, 67] width 448 height 30
click at [21, 220] on div "Painel Leads 95 Chats WhatsApp Clientes" at bounding box center [27, 346] width 54 height 559
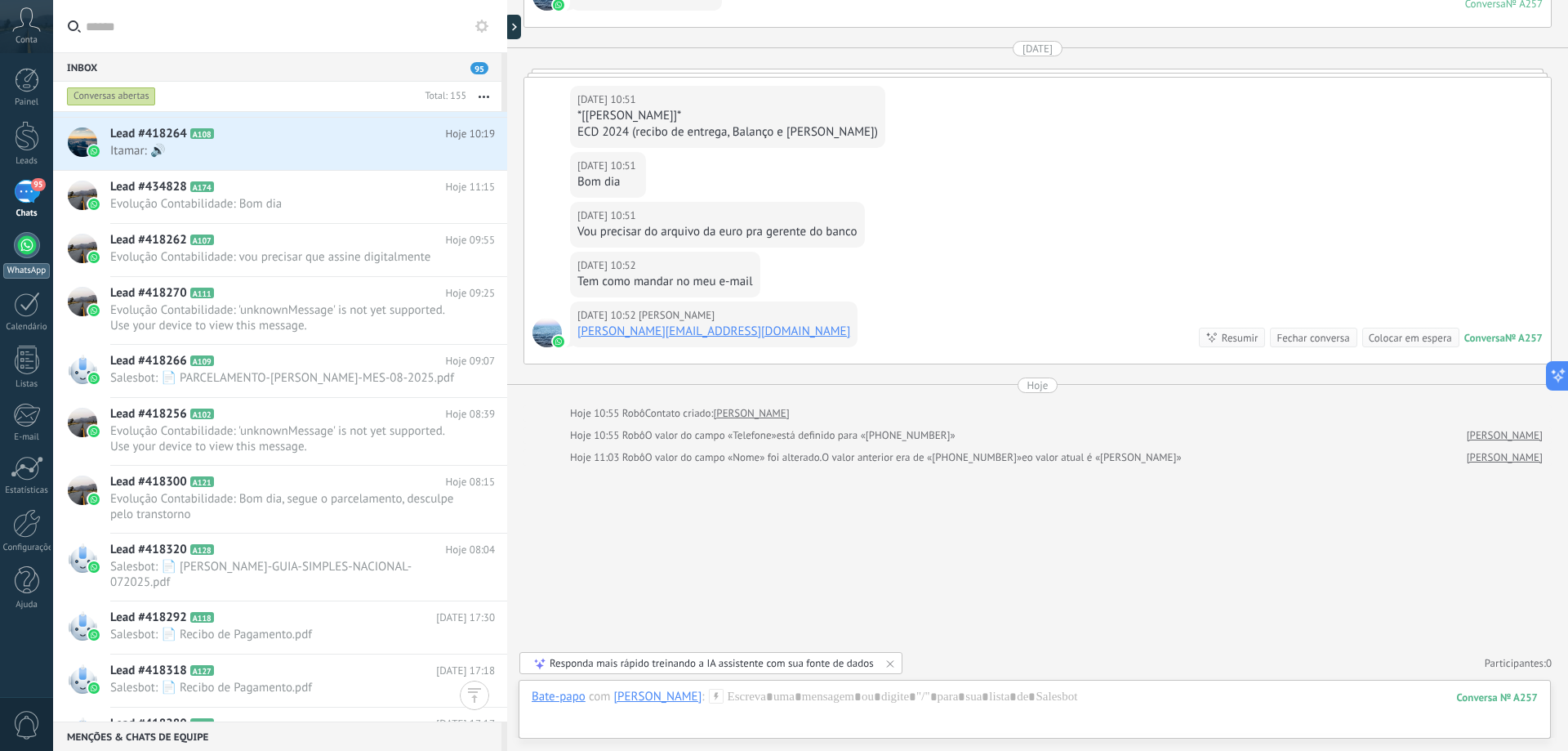
drag, startPoint x: 27, startPoint y: 186, endPoint x: 21, endPoint y: 238, distance: 52.3
click at [27, 185] on div "95" at bounding box center [27, 191] width 26 height 24
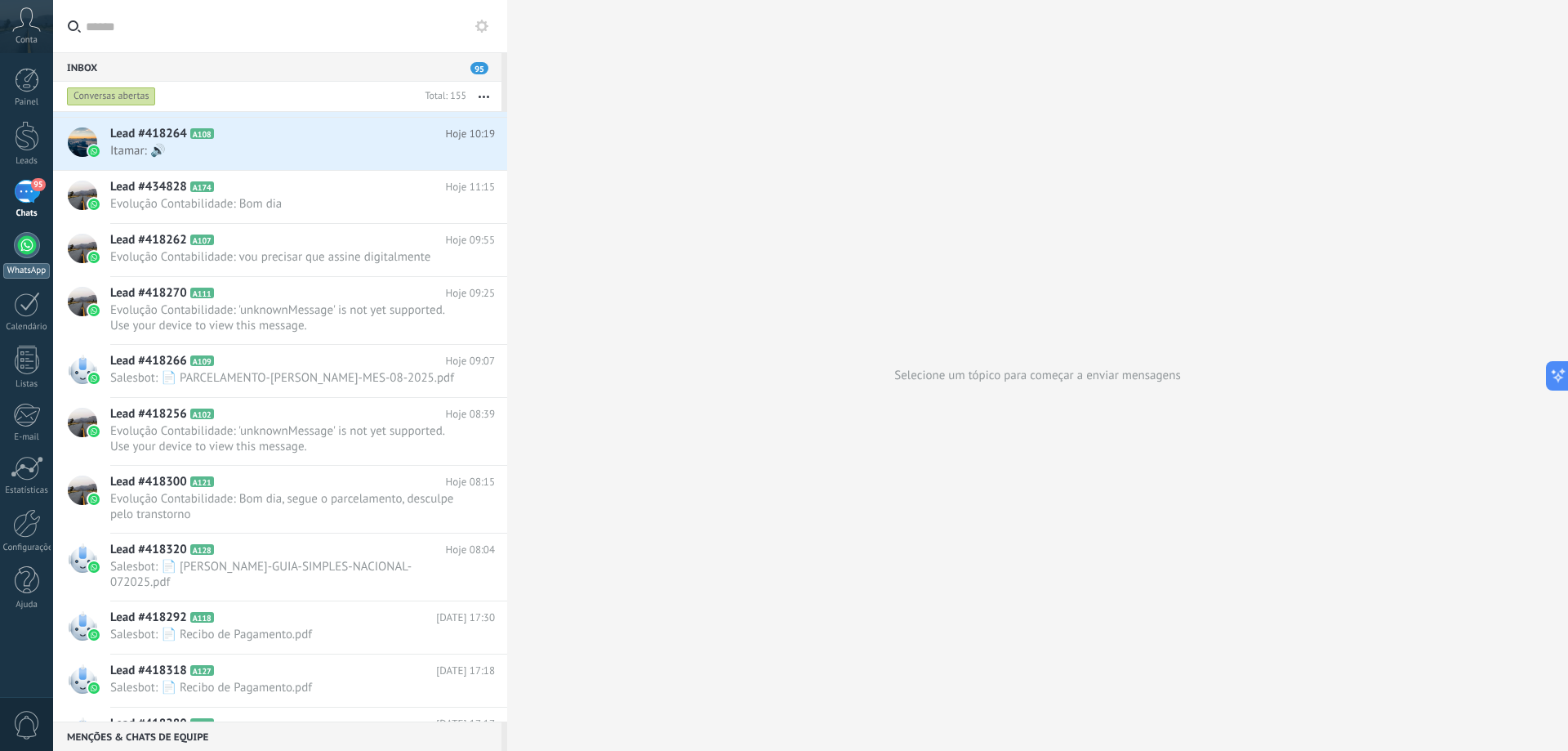
click at [21, 243] on div at bounding box center [27, 245] width 26 height 26
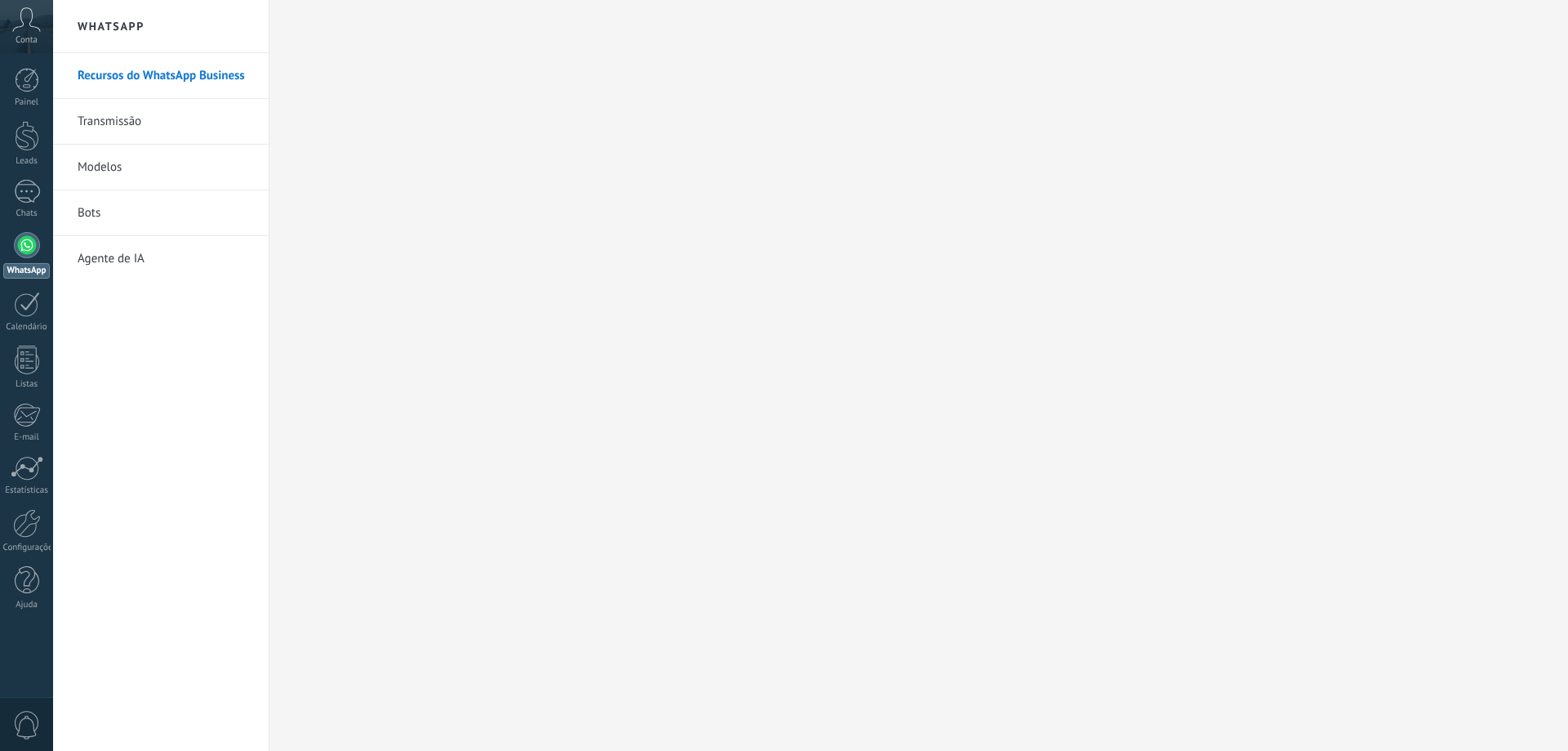
click at [141, 111] on link "Transmissão" at bounding box center [165, 122] width 175 height 46
click at [29, 515] on div at bounding box center [27, 523] width 28 height 29
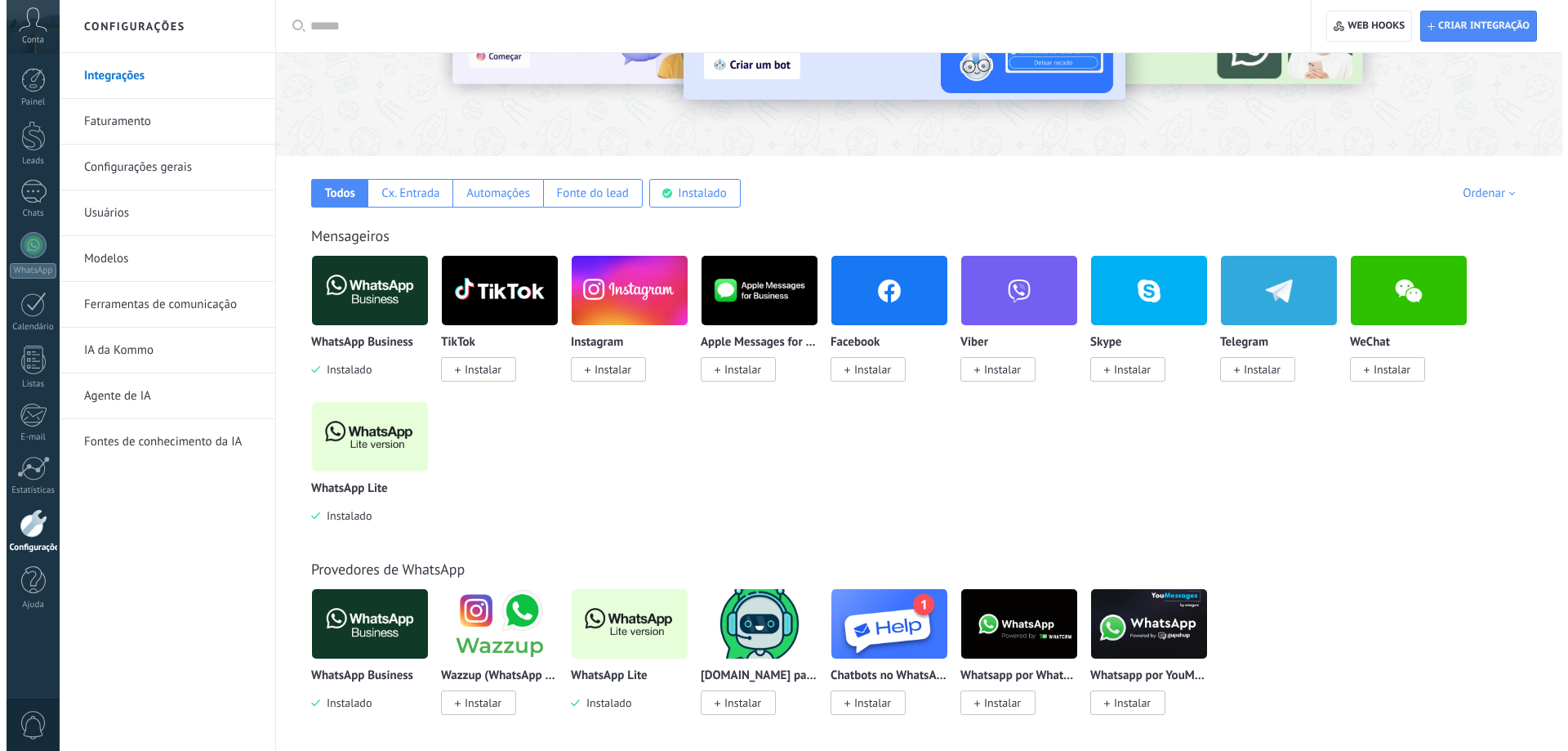
scroll to position [409, 0]
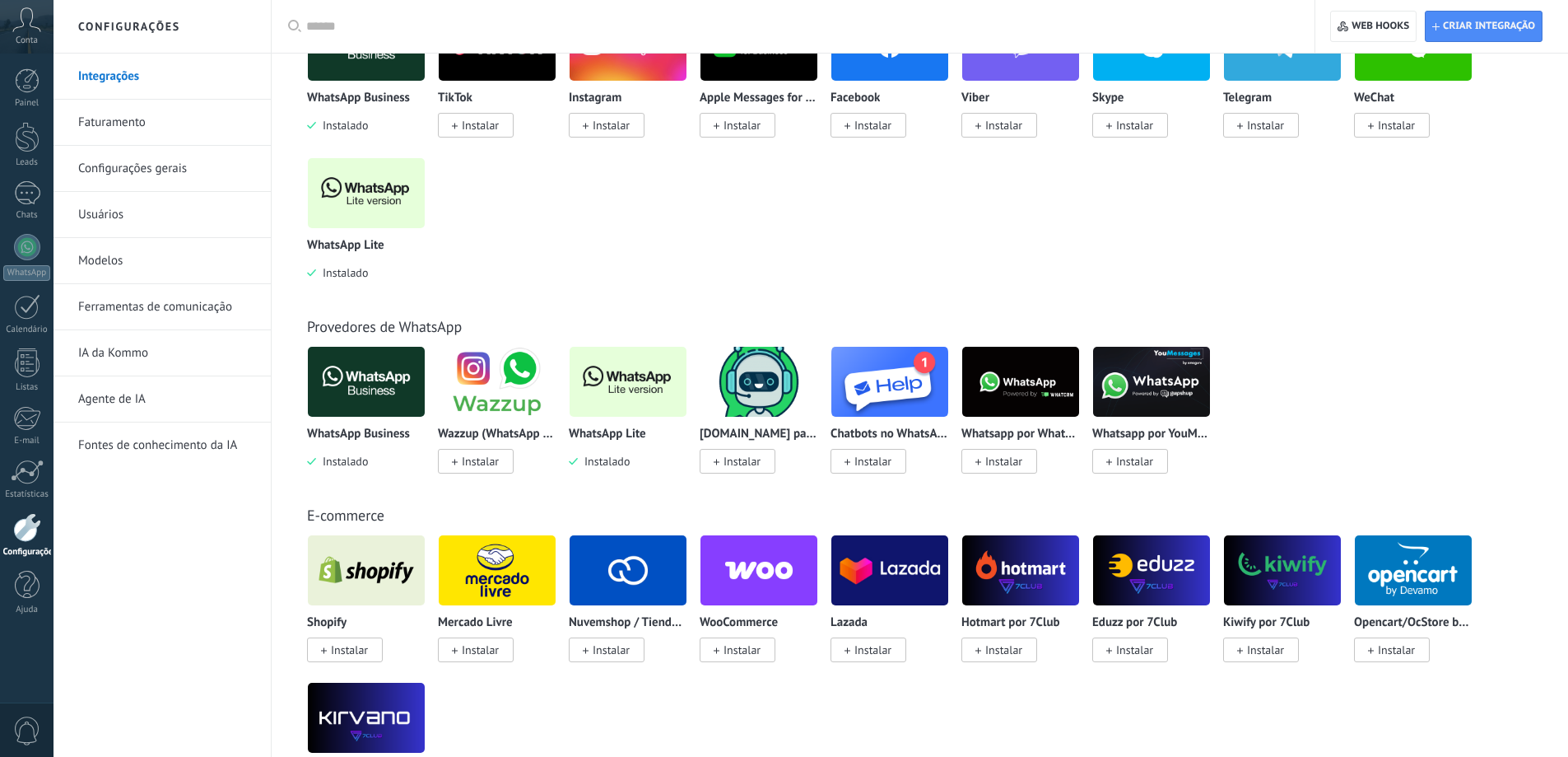
click at [385, 377] on img at bounding box center [366, 382] width 117 height 80
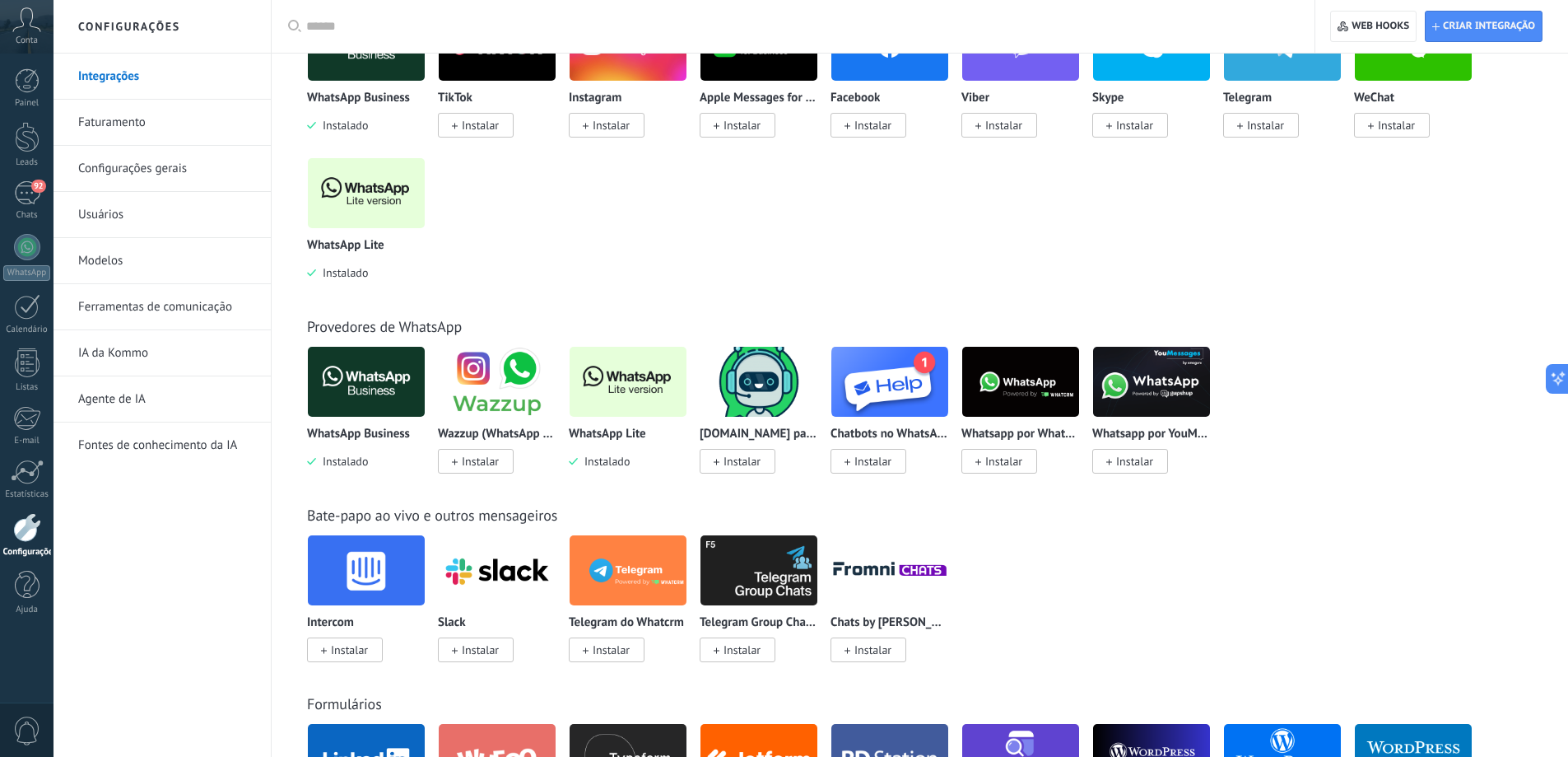
click at [374, 385] on img at bounding box center [366, 382] width 117 height 80
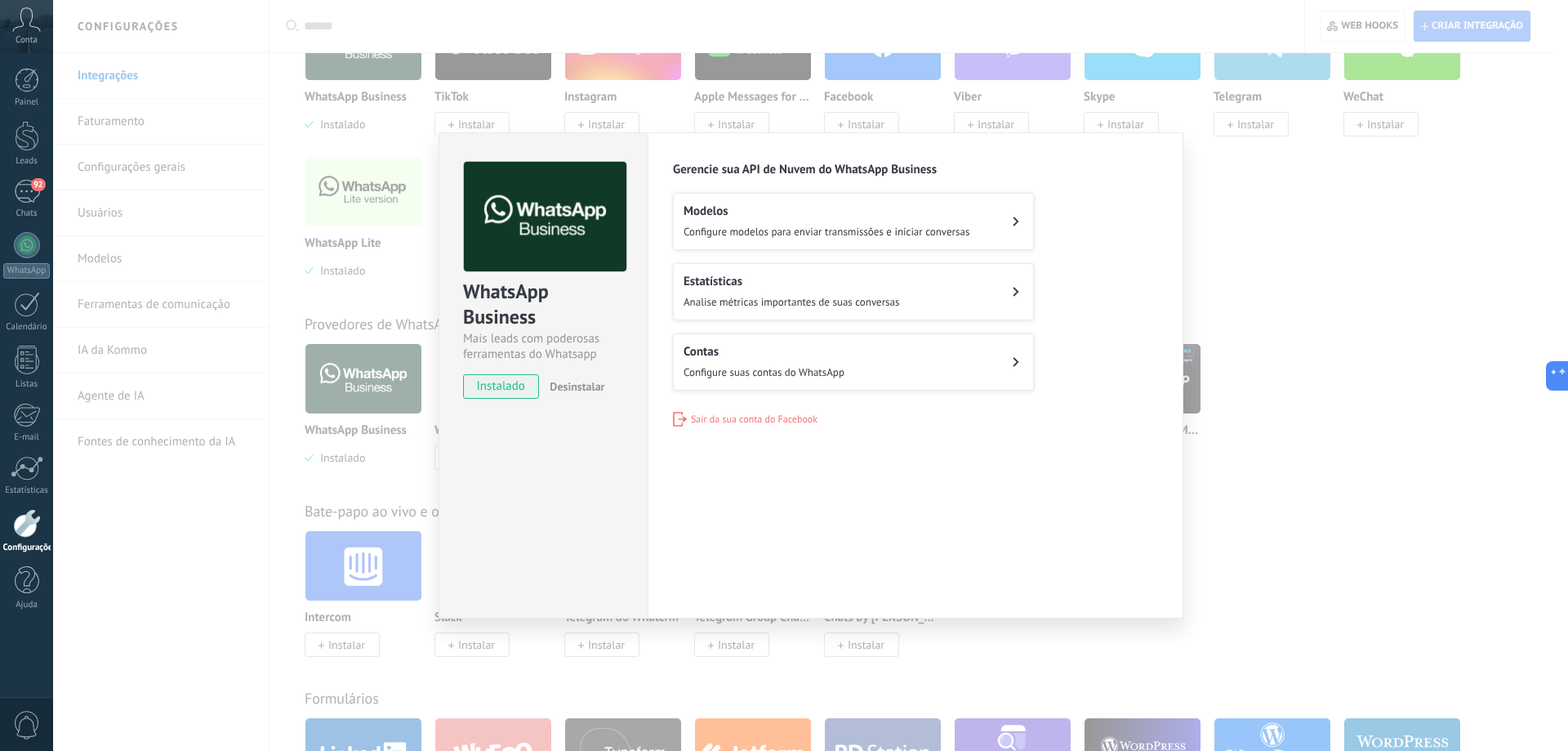
click at [963, 229] on span "Configure modelos para enviar transmissões e iniciar conversas" at bounding box center [826, 231] width 286 height 14
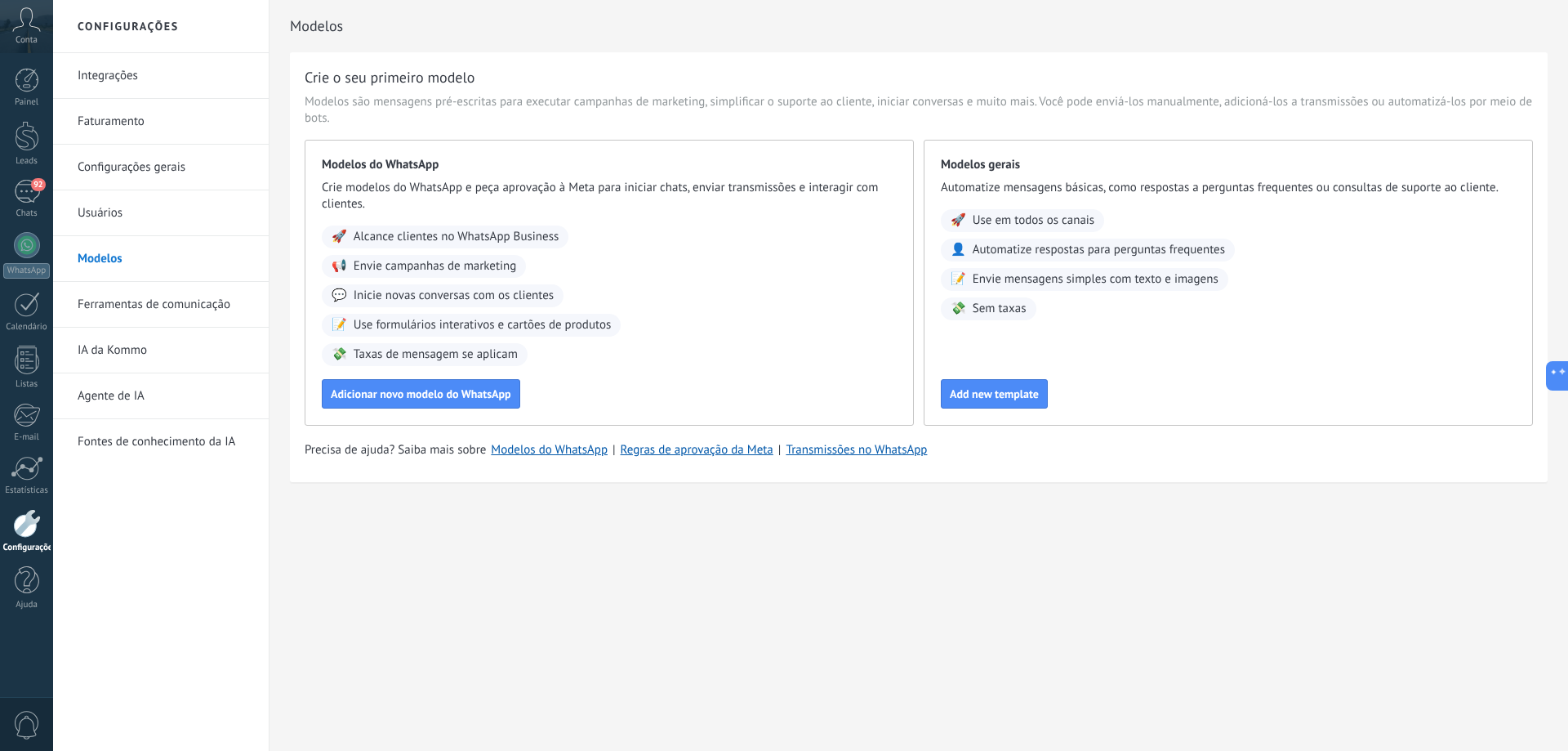
click at [143, 74] on link "Integrações" at bounding box center [165, 76] width 175 height 46
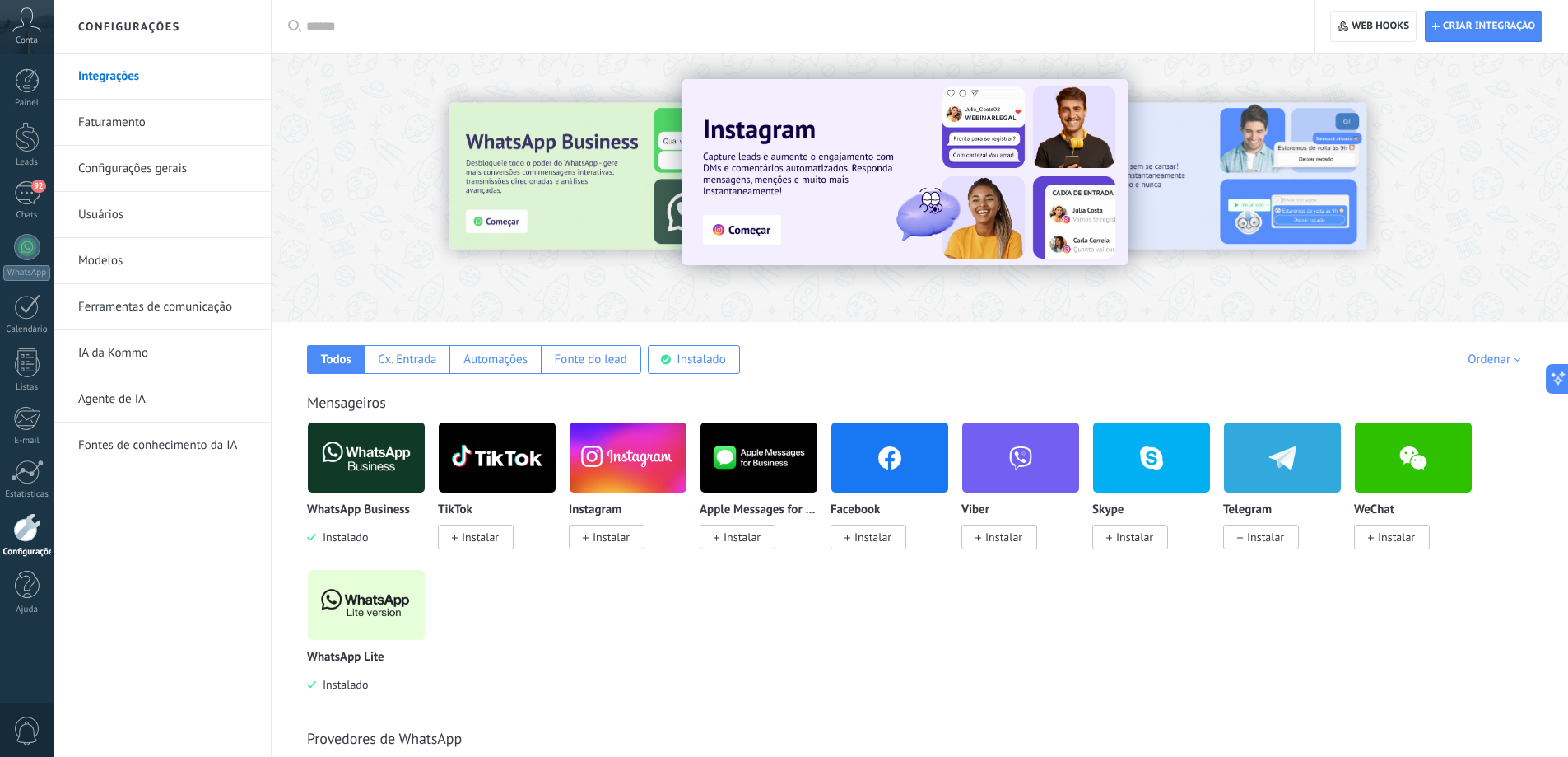
click at [136, 124] on link "Faturamento" at bounding box center [166, 123] width 176 height 46
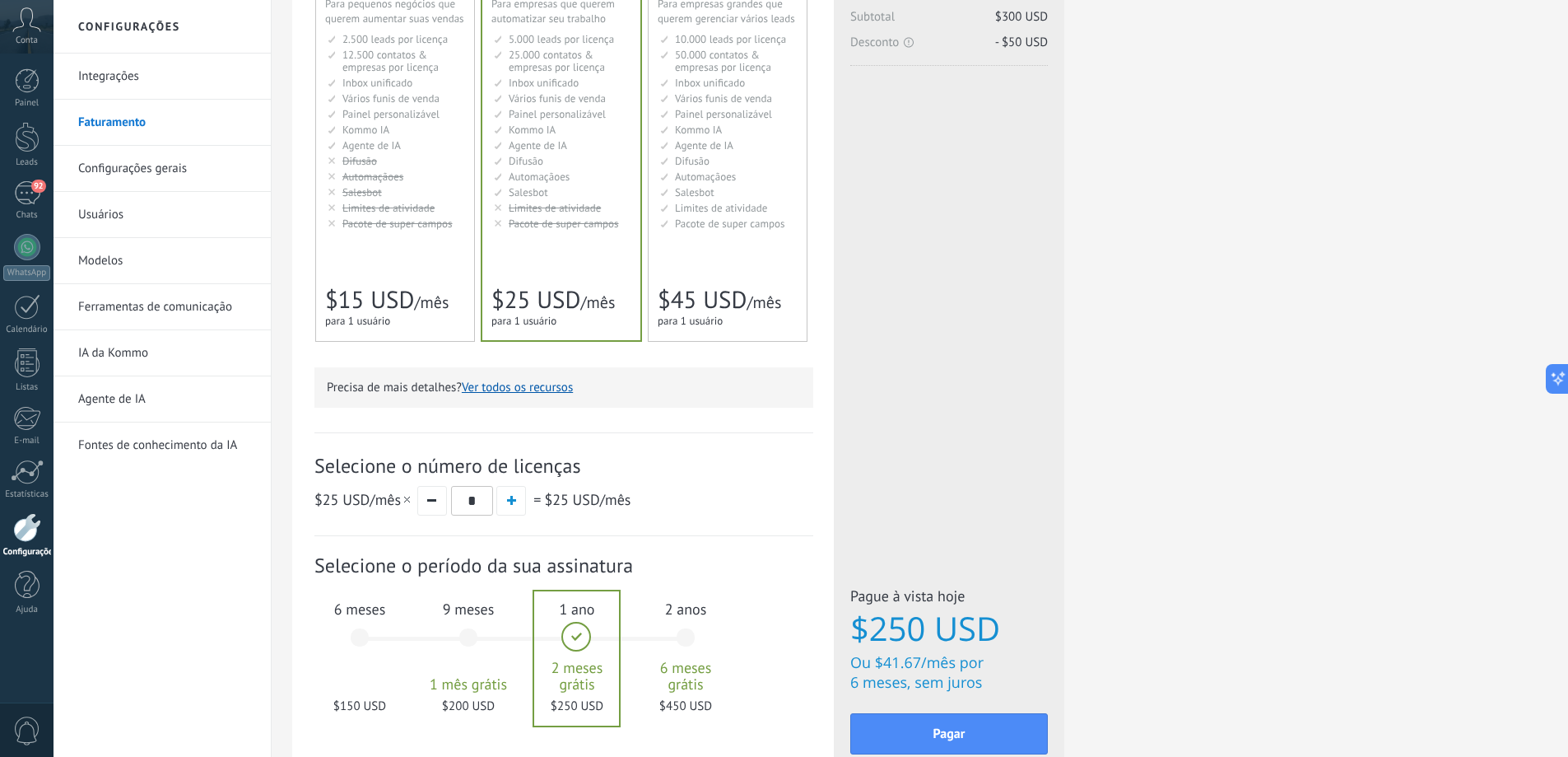
scroll to position [329, 0]
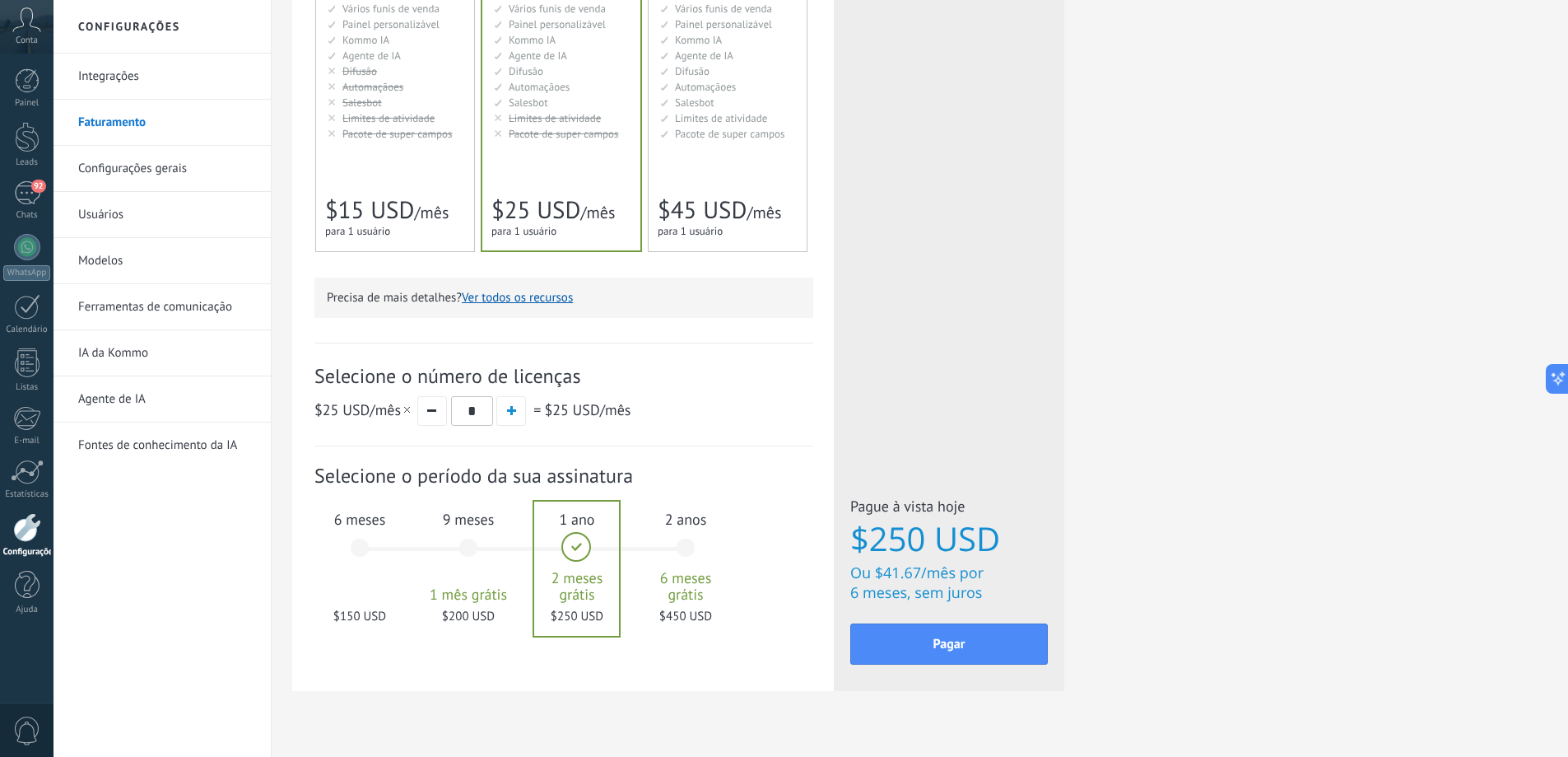
click at [364, 549] on div "6 meses $150 USD" at bounding box center [359, 555] width 89 height 116
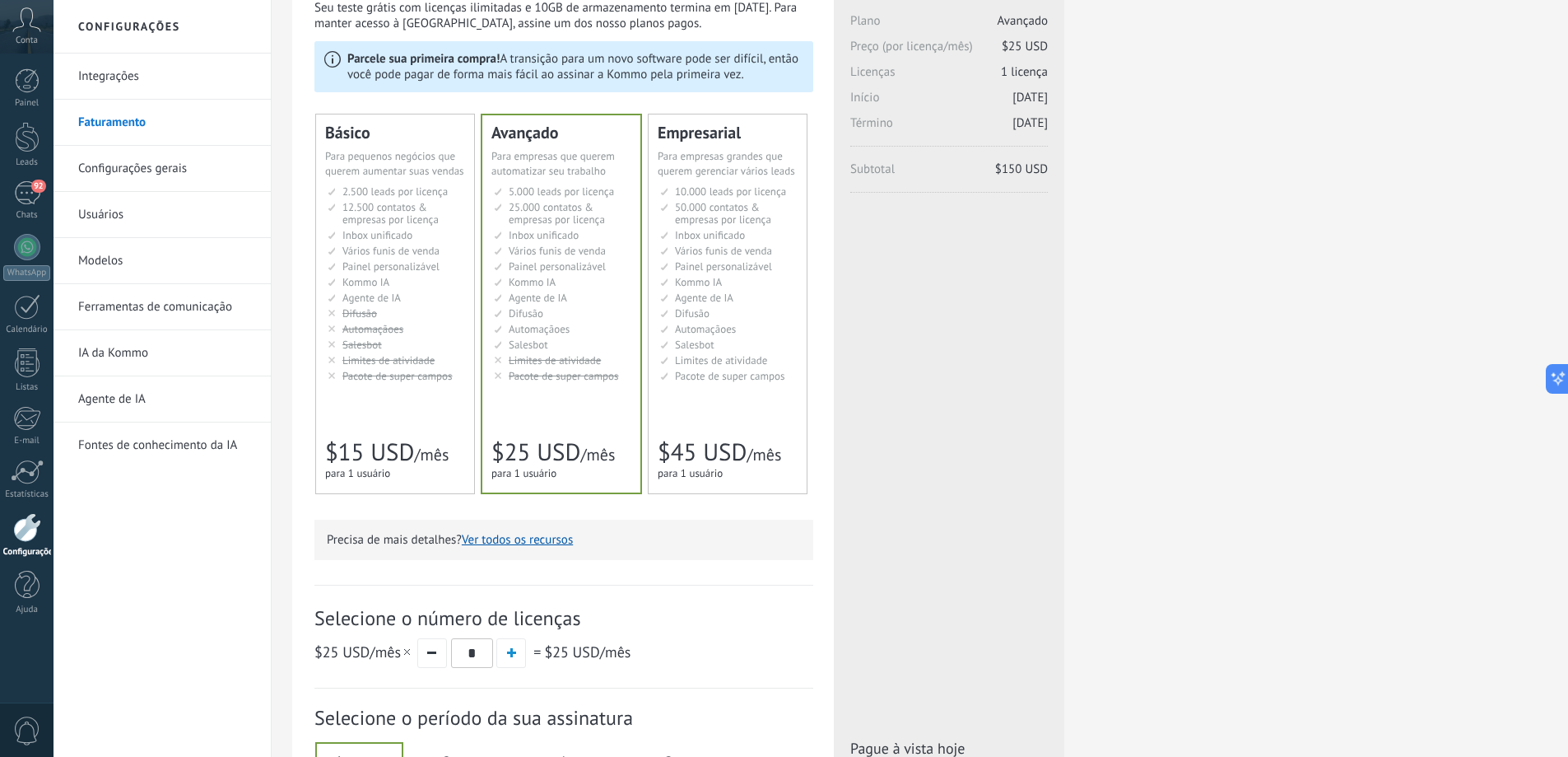
scroll to position [0, 0]
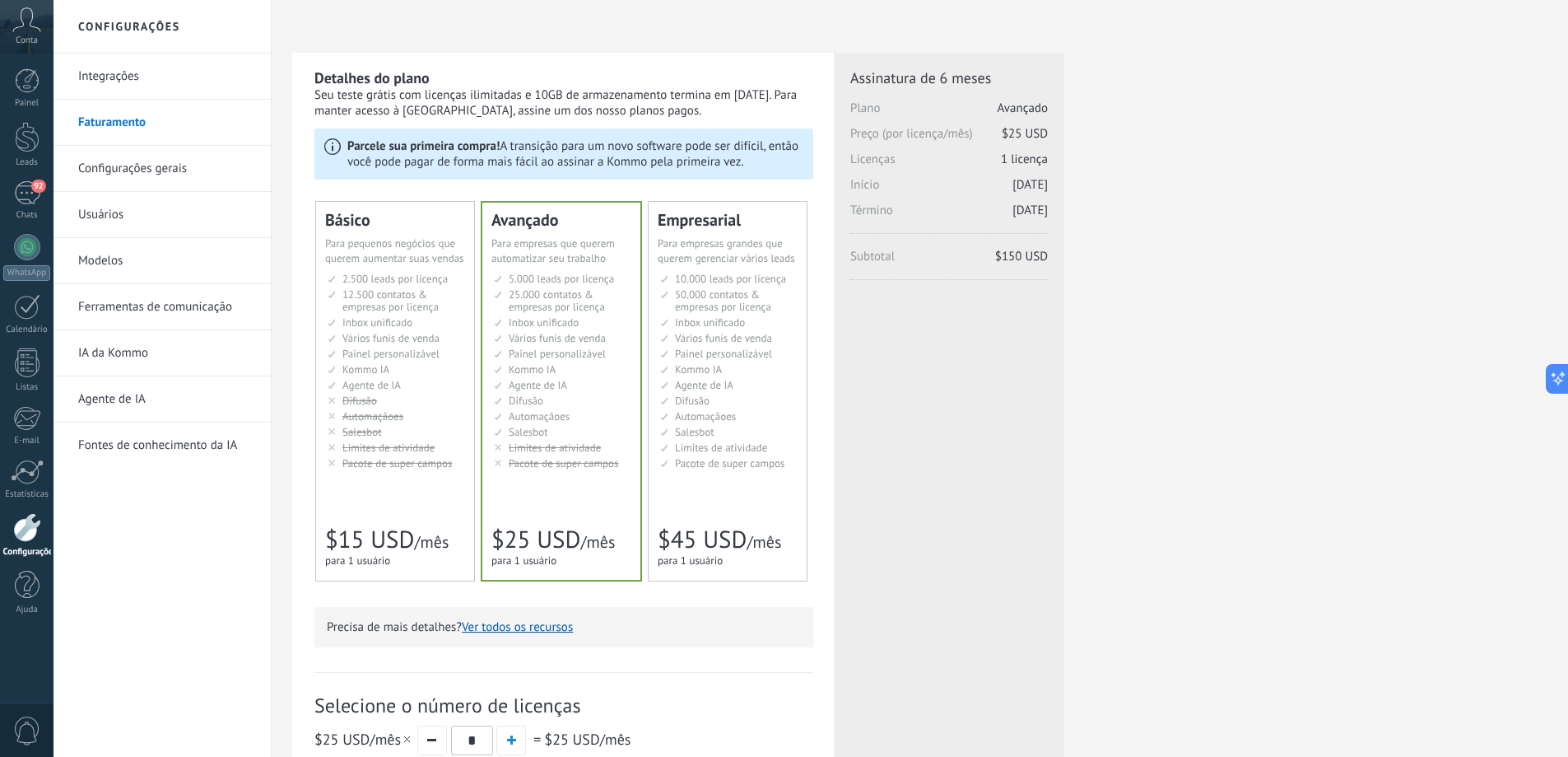
click at [385, 337] on span "Vários funis de venda" at bounding box center [391, 338] width 97 height 14
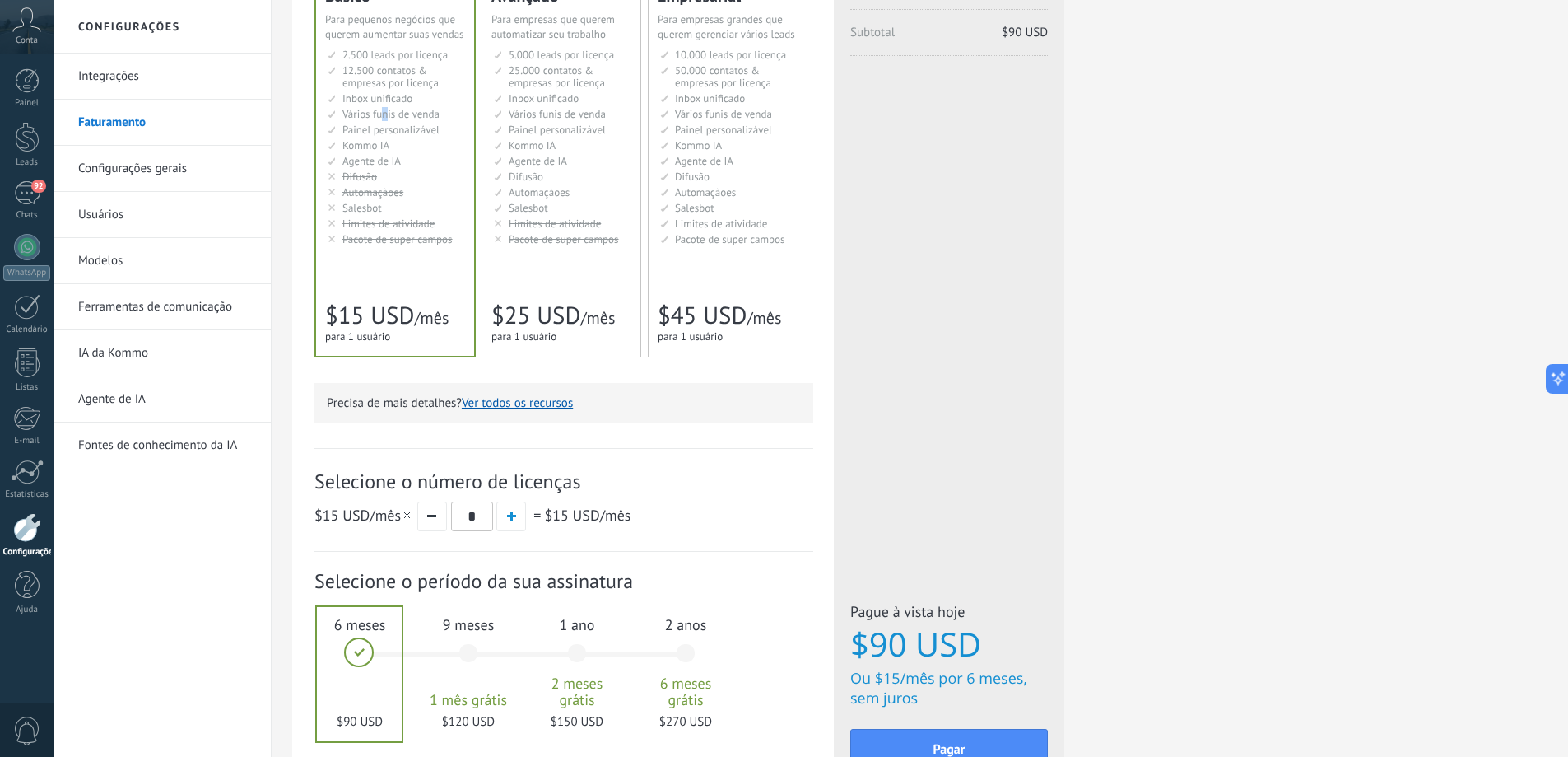
scroll to position [82, 0]
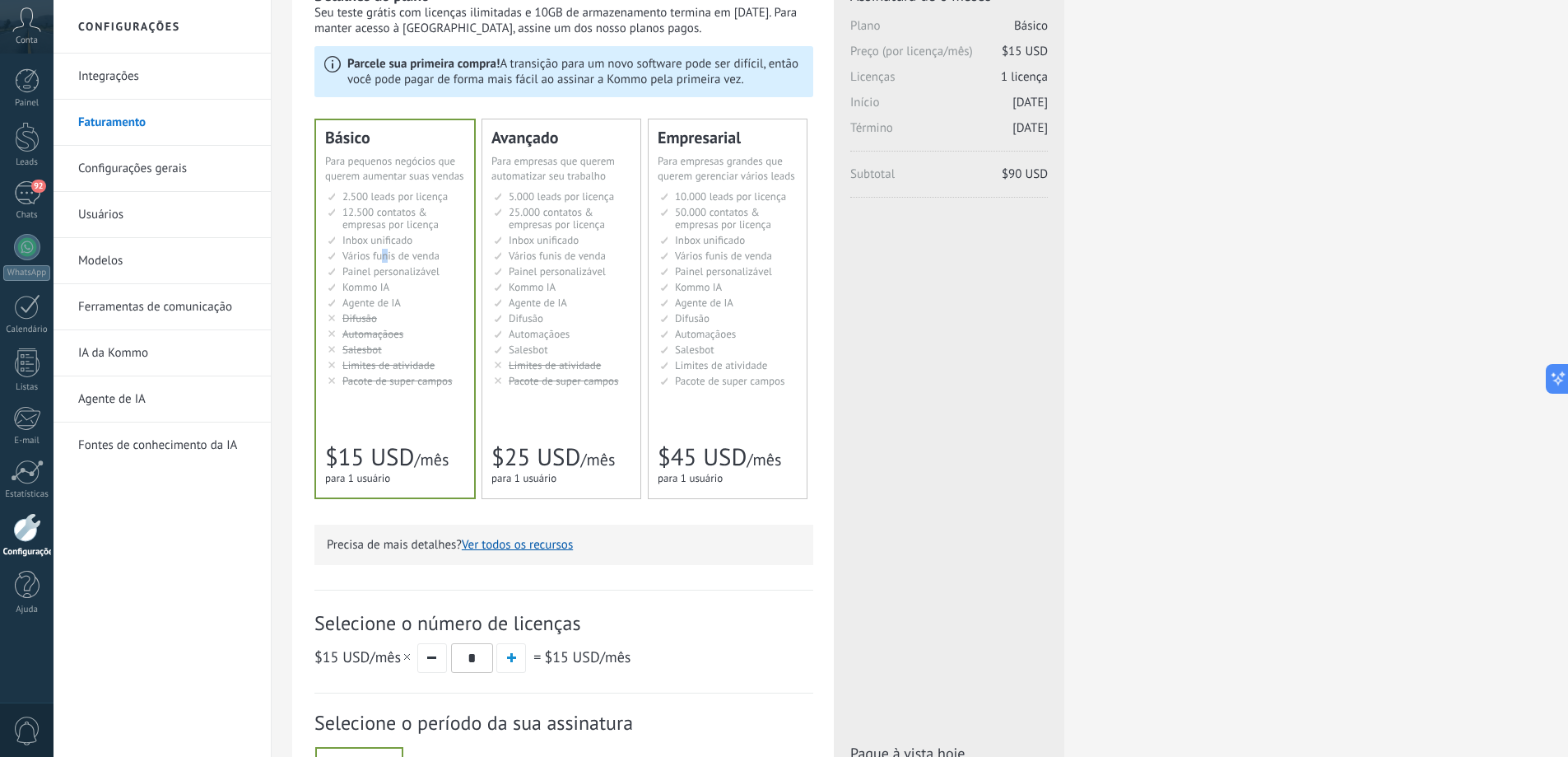
click at [139, 166] on link "Configurações gerais" at bounding box center [166, 169] width 176 height 46
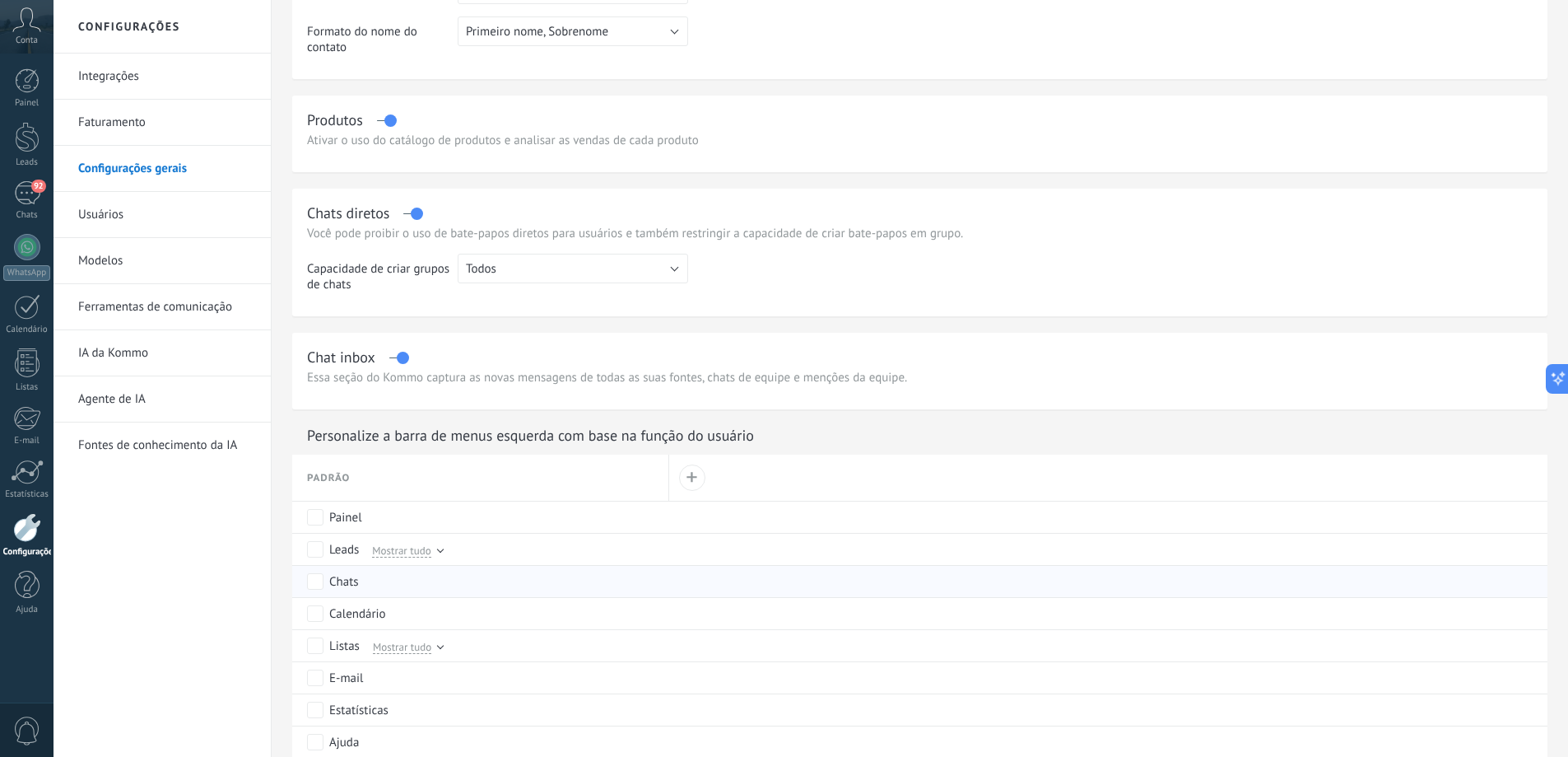
scroll to position [412, 0]
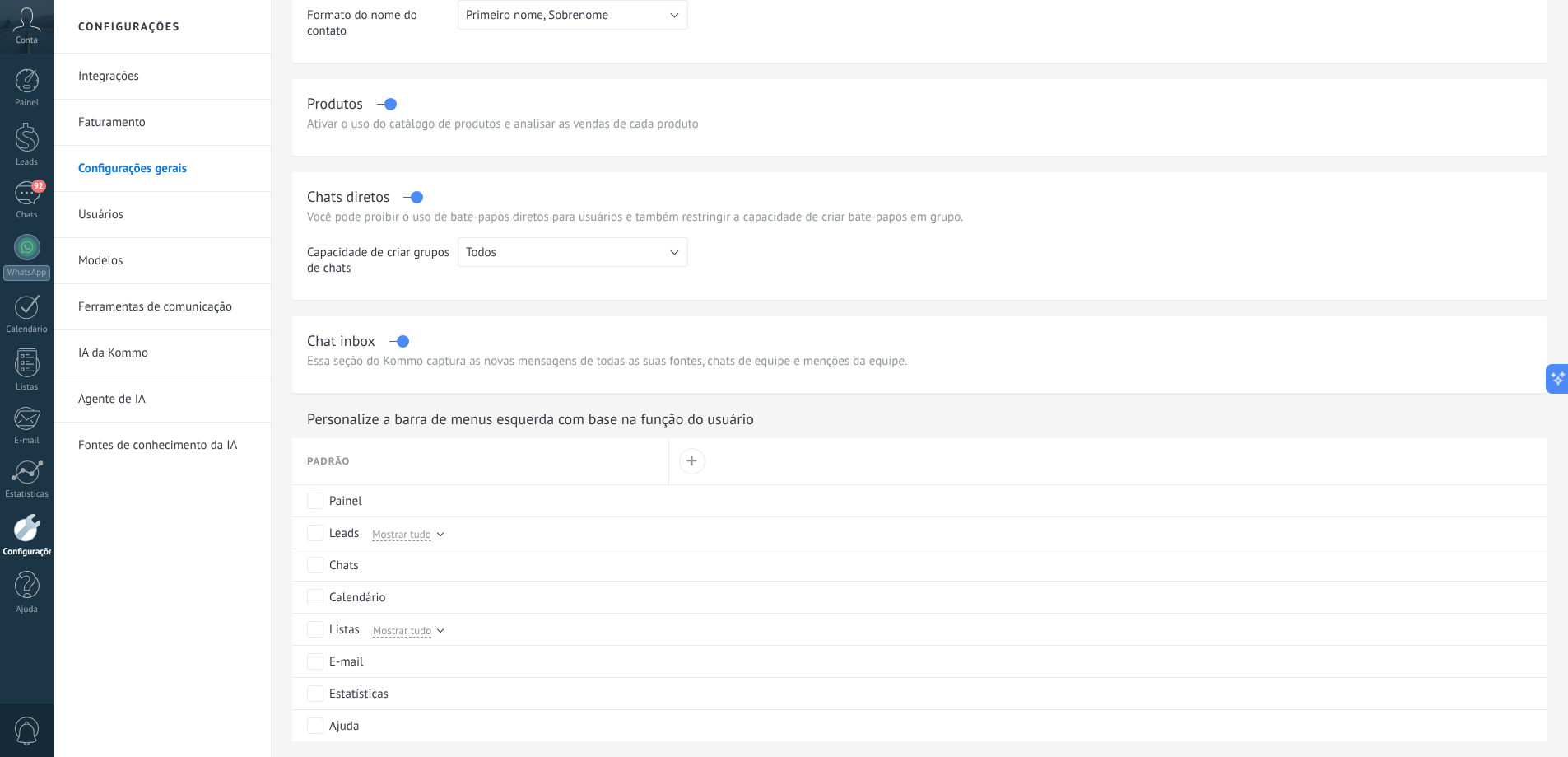
click at [181, 306] on link "Ferramentas de comunicação" at bounding box center [166, 307] width 176 height 46
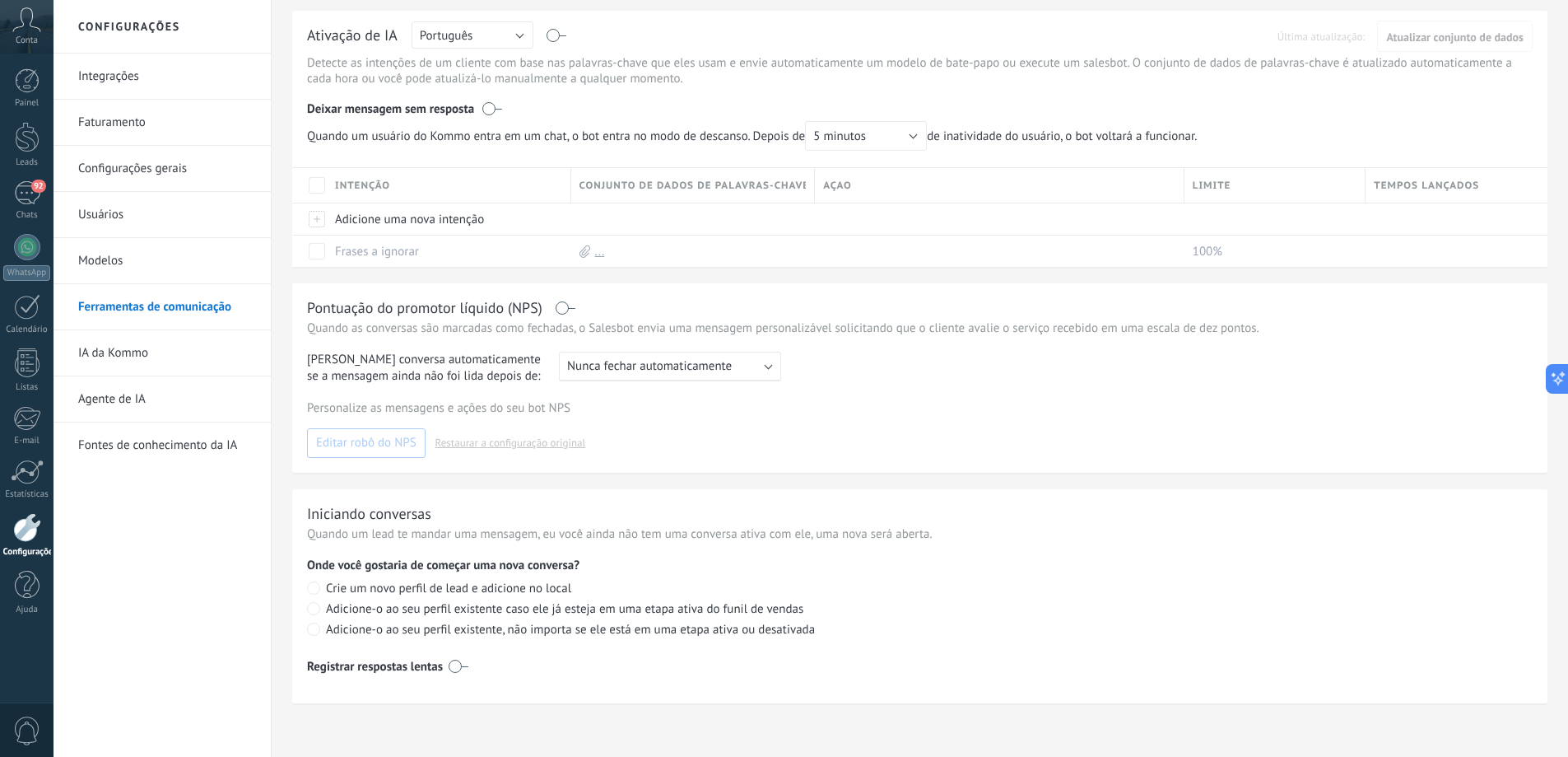
scroll to position [447, 0]
click at [110, 341] on link "IA da Kommo" at bounding box center [166, 353] width 176 height 46
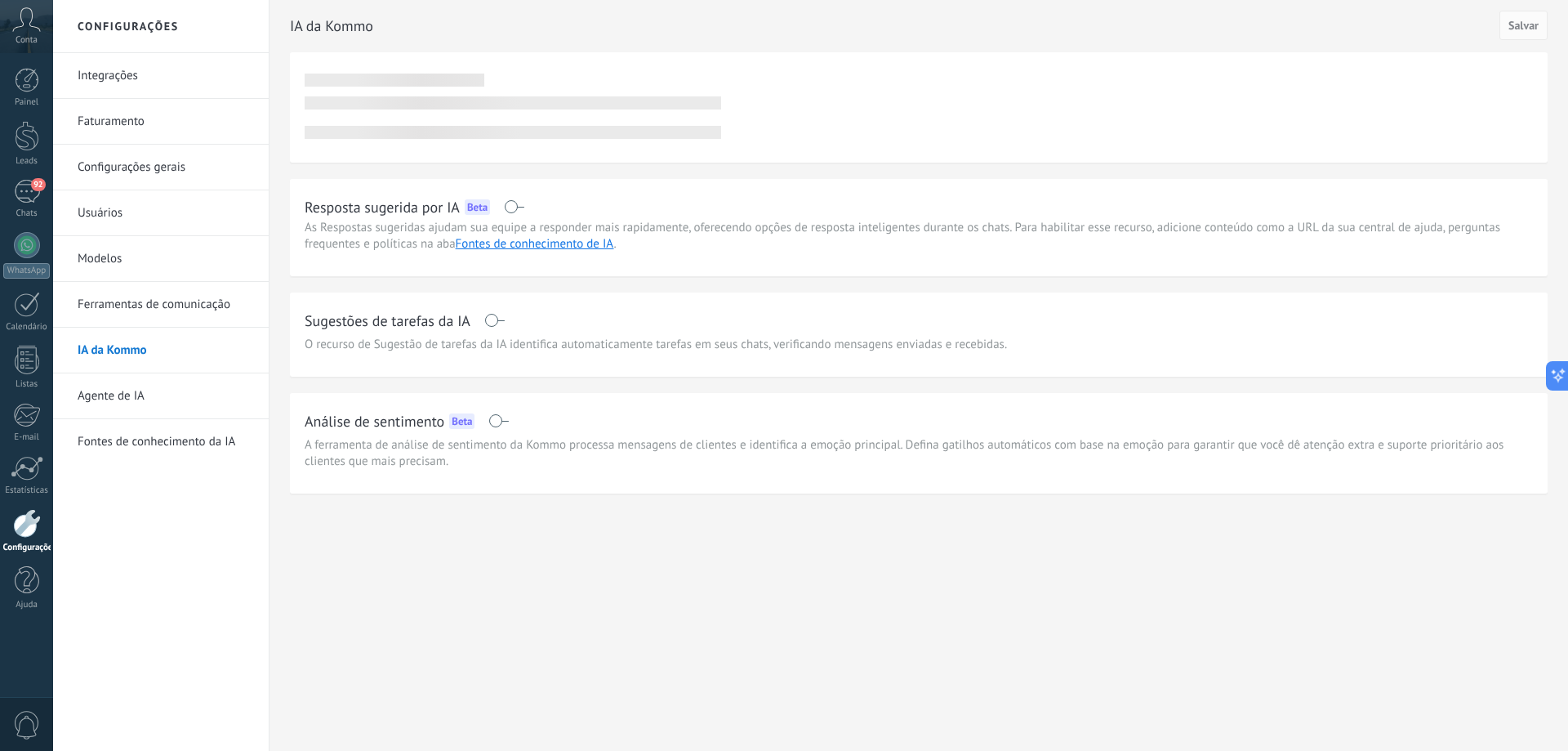
click at [148, 395] on link "Agente de IA" at bounding box center [165, 396] width 175 height 46
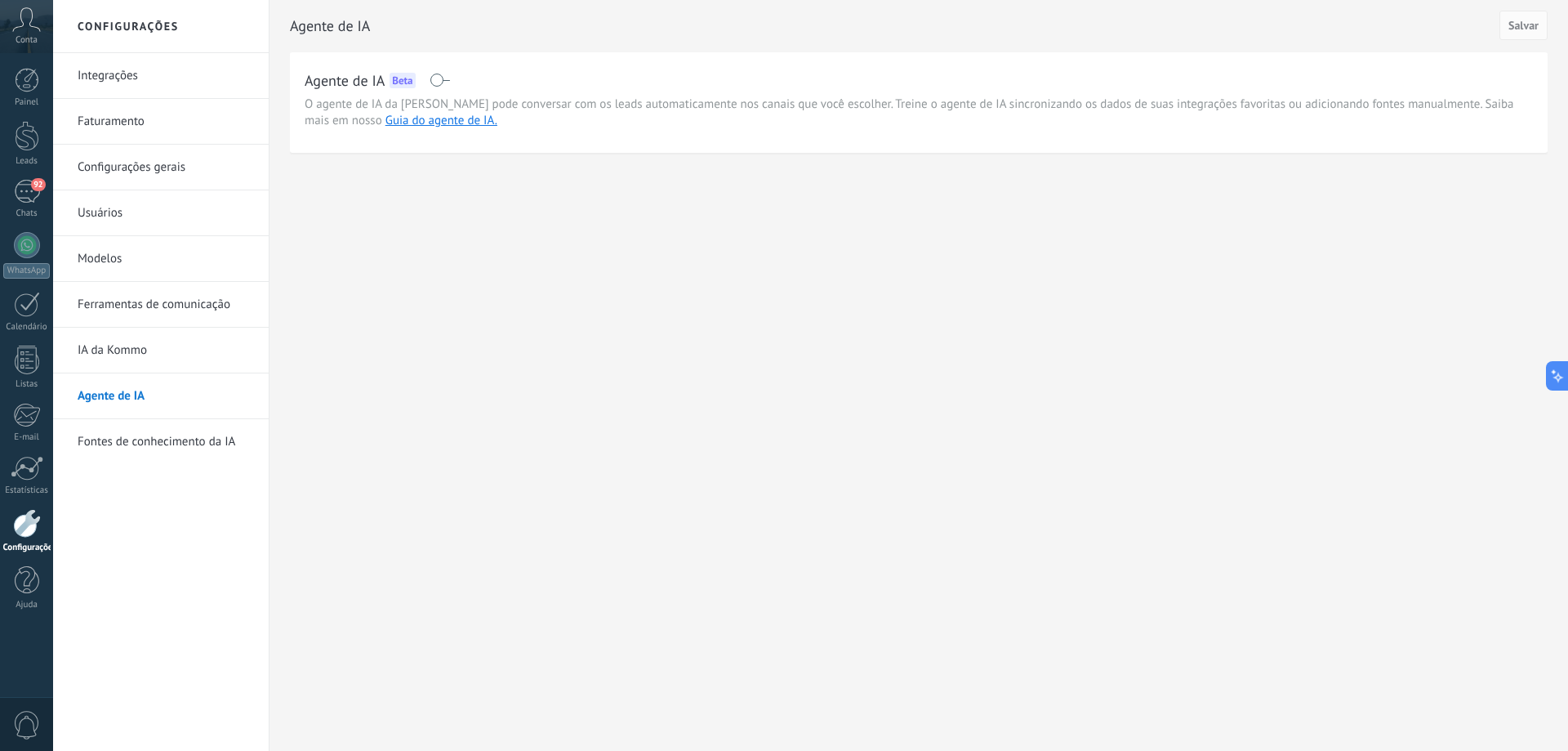
click at [165, 450] on link "Fontes de conhecimento da IA" at bounding box center [165, 441] width 175 height 46
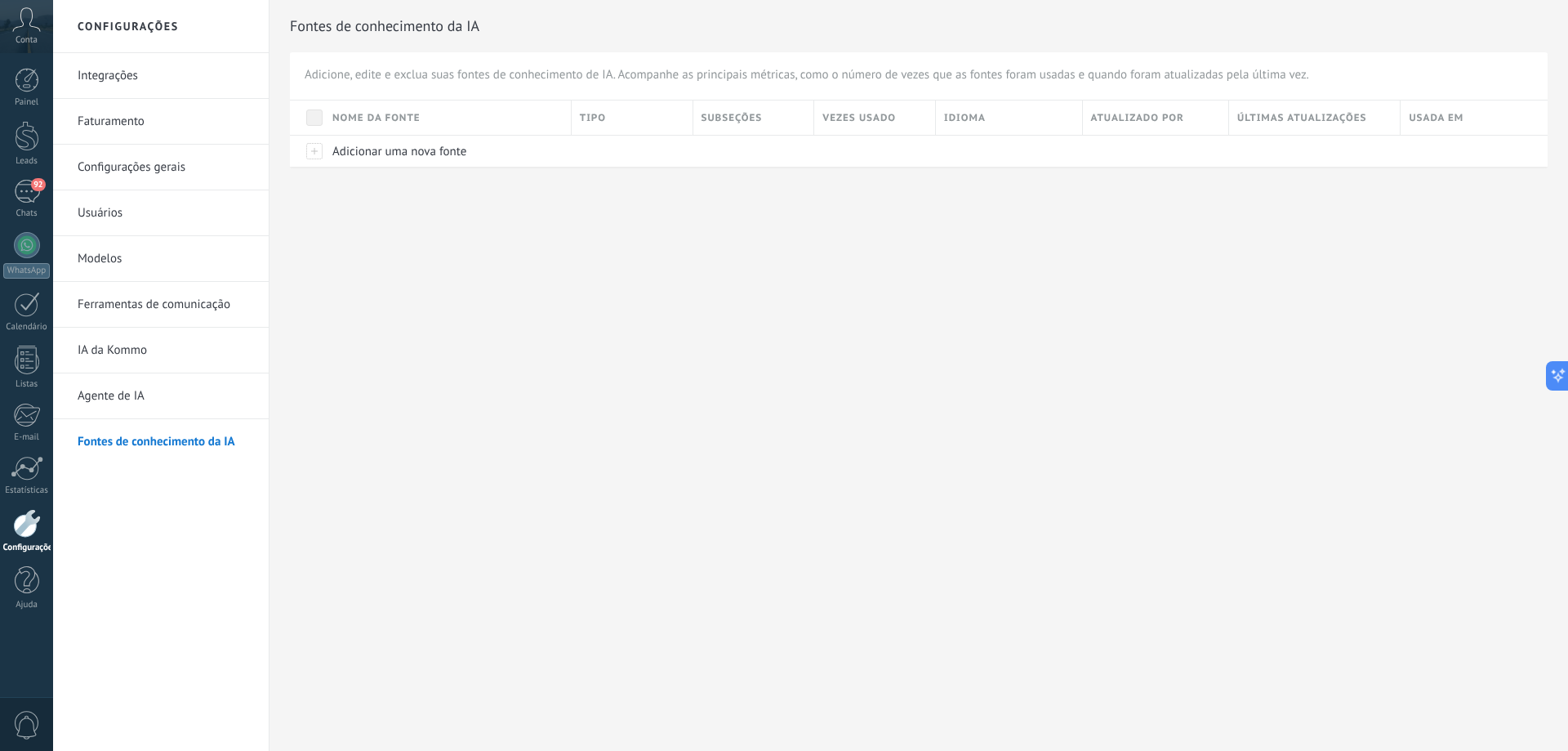
click at [163, 174] on link "Configurações gerais" at bounding box center [165, 168] width 175 height 46
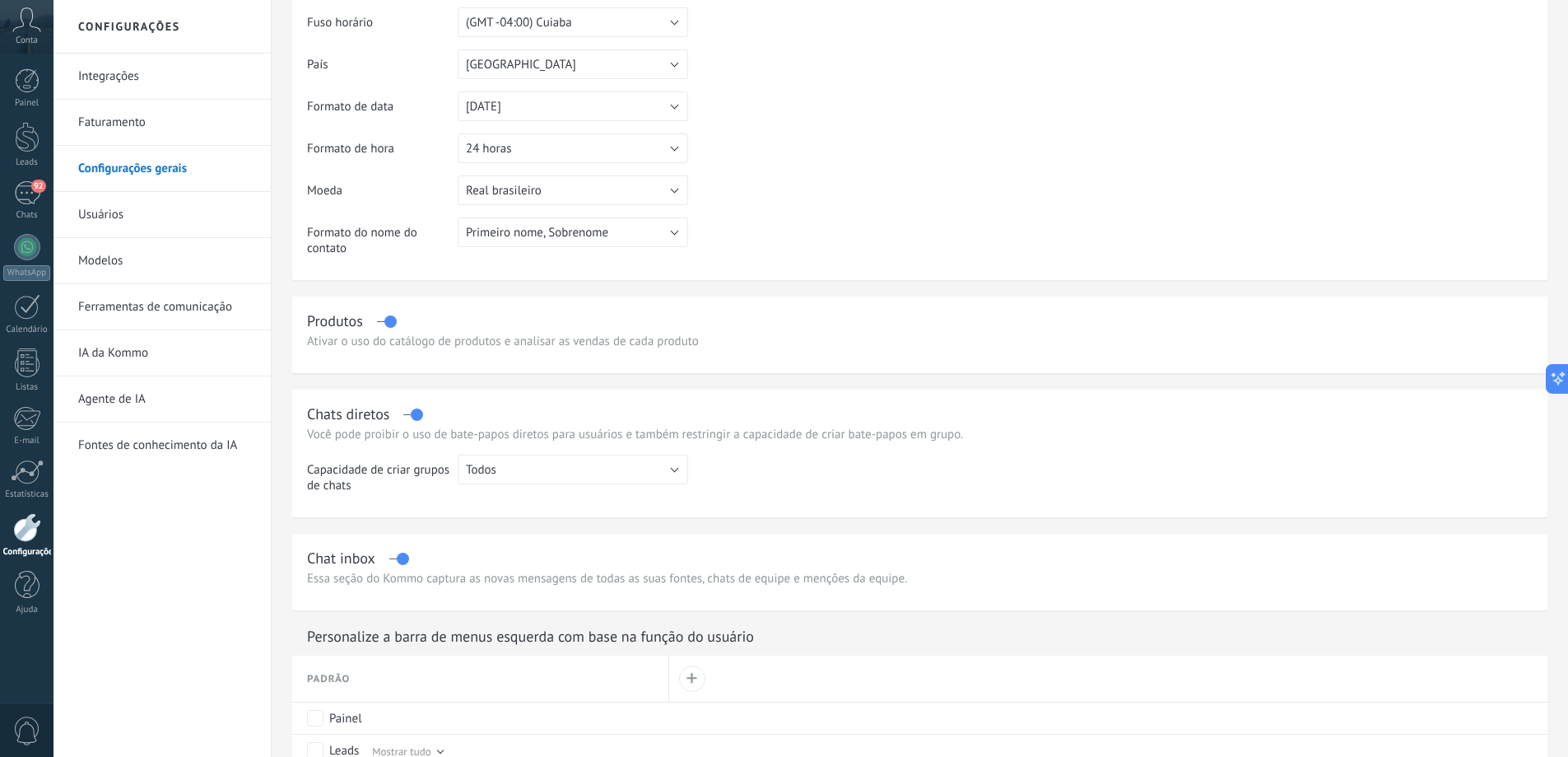
scroll to position [247, 0]
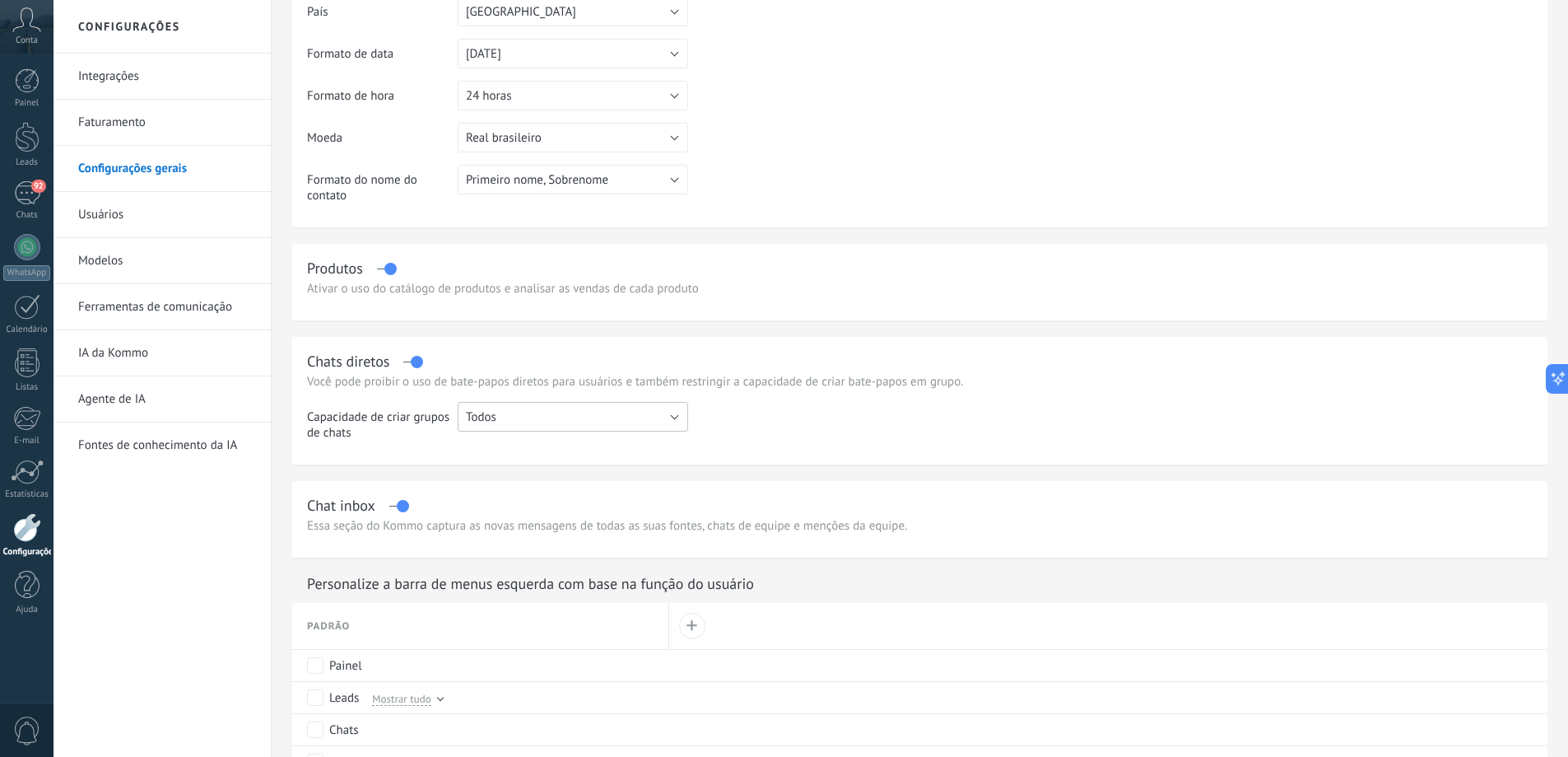
click at [563, 411] on button "Todos" at bounding box center [573, 417] width 231 height 30
click at [563, 411] on span "Todos" at bounding box center [565, 417] width 235 height 16
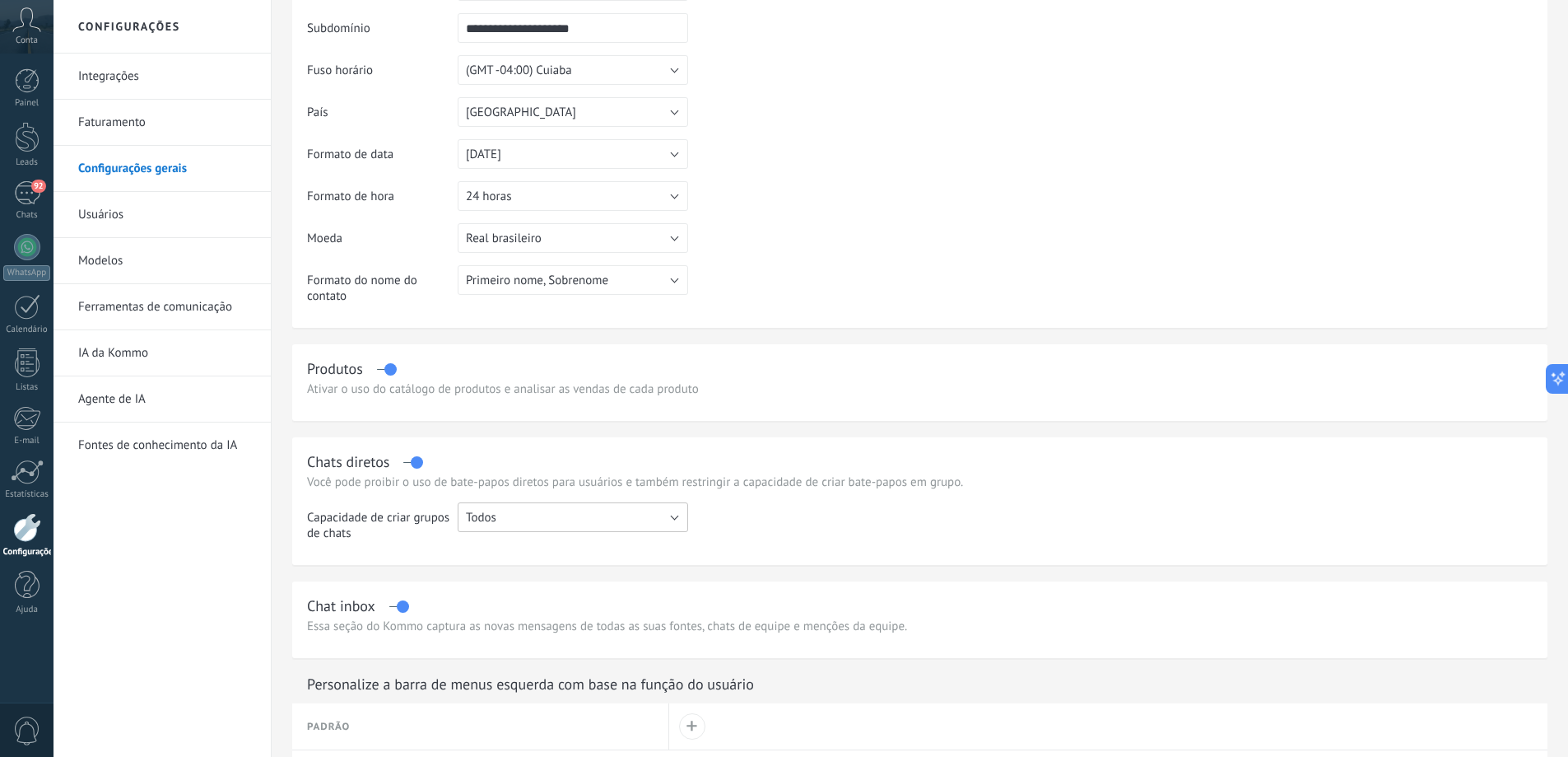
scroll to position [0, 0]
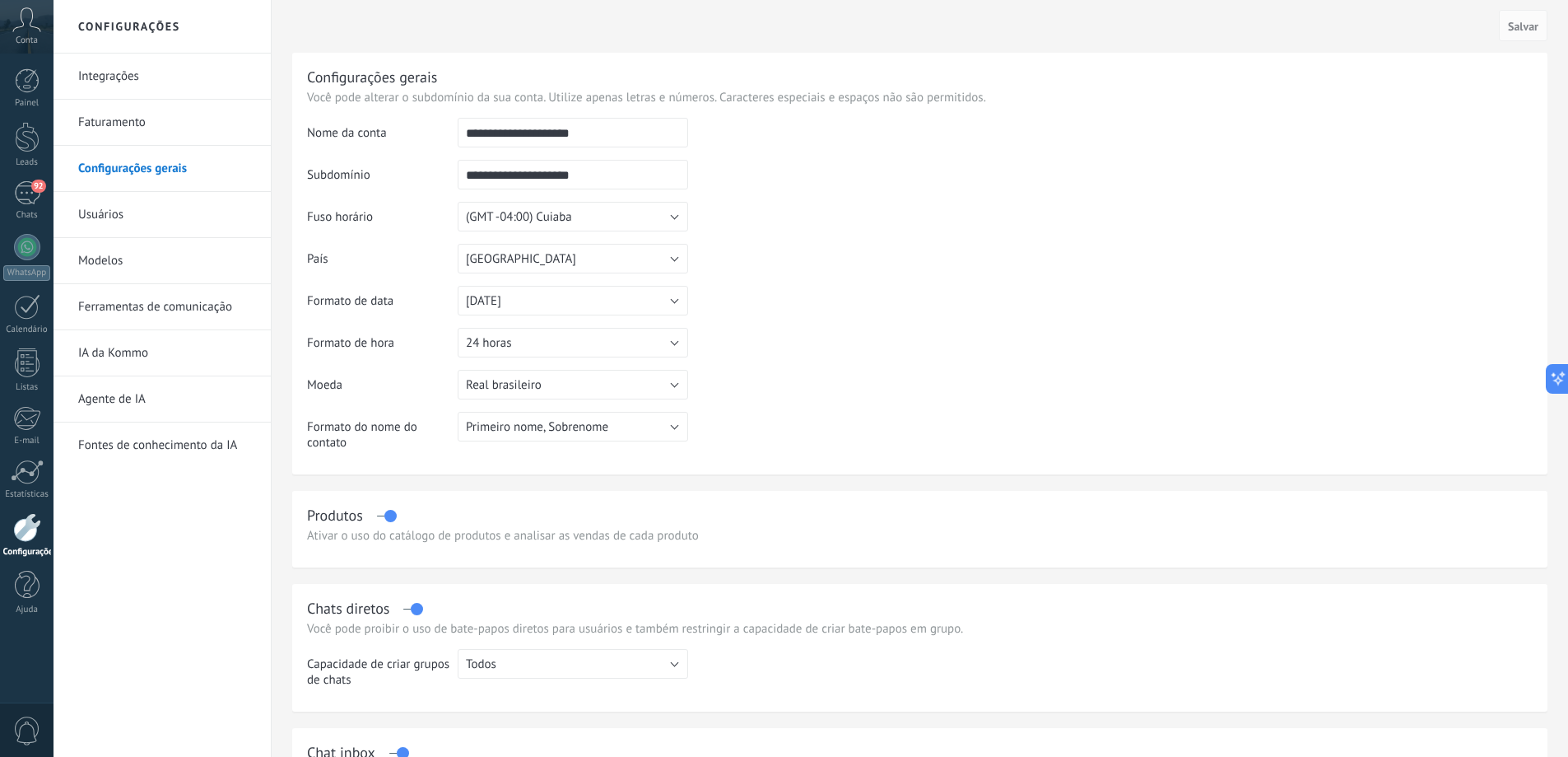
click at [187, 222] on link "Usuários" at bounding box center [166, 215] width 176 height 46
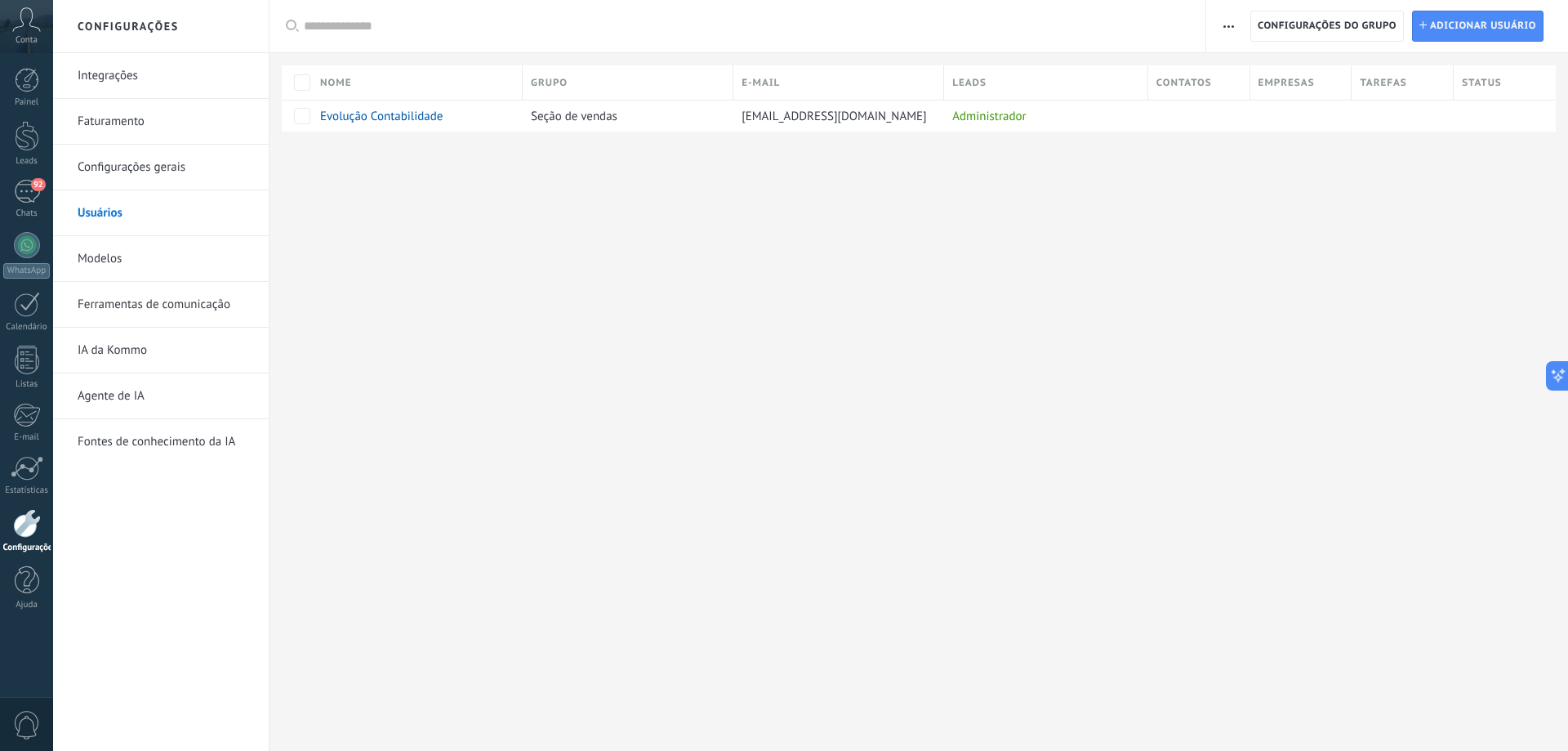
click at [146, 255] on link "Modelos" at bounding box center [165, 259] width 175 height 46
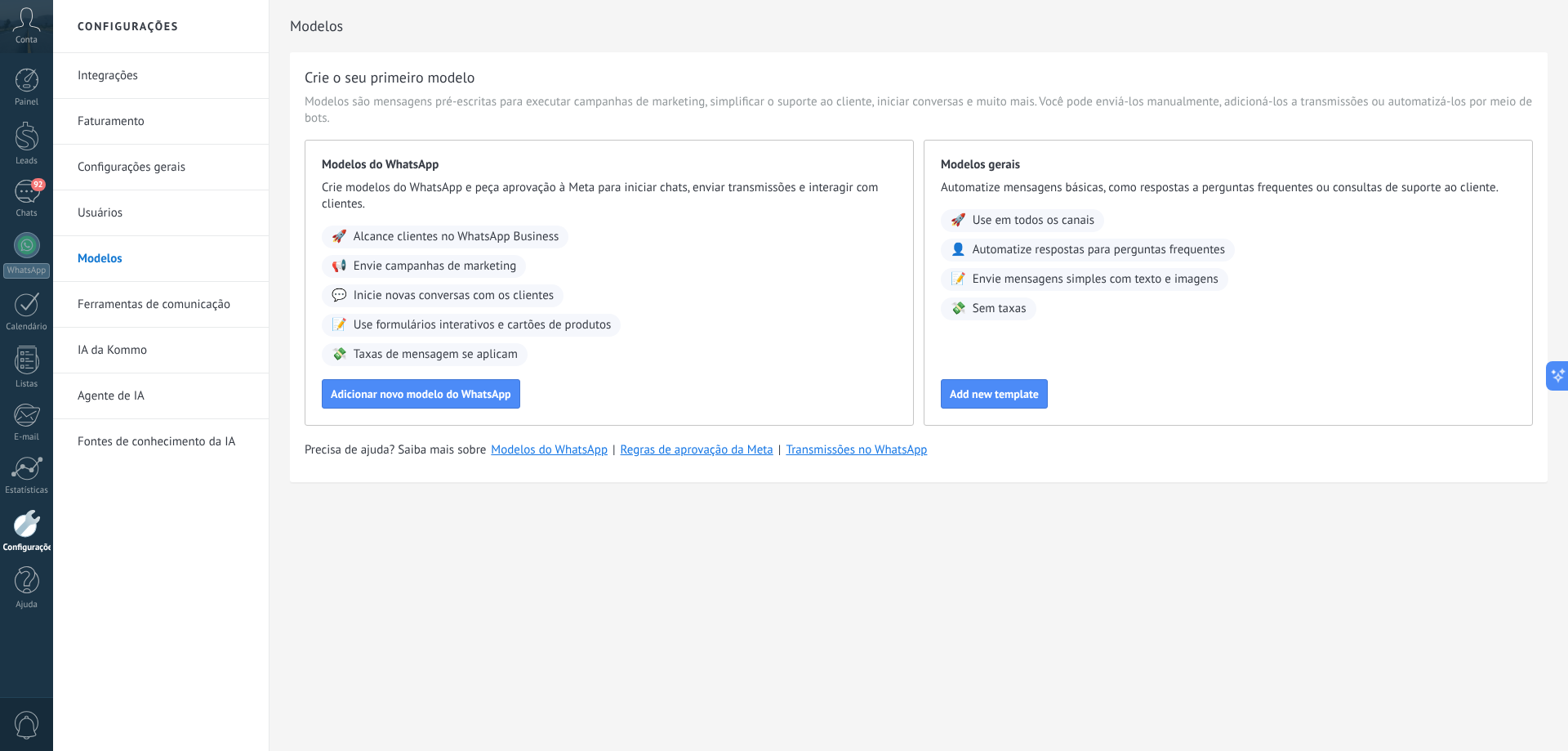
click at [137, 303] on link "Ferramentas de comunicação" at bounding box center [165, 305] width 175 height 46
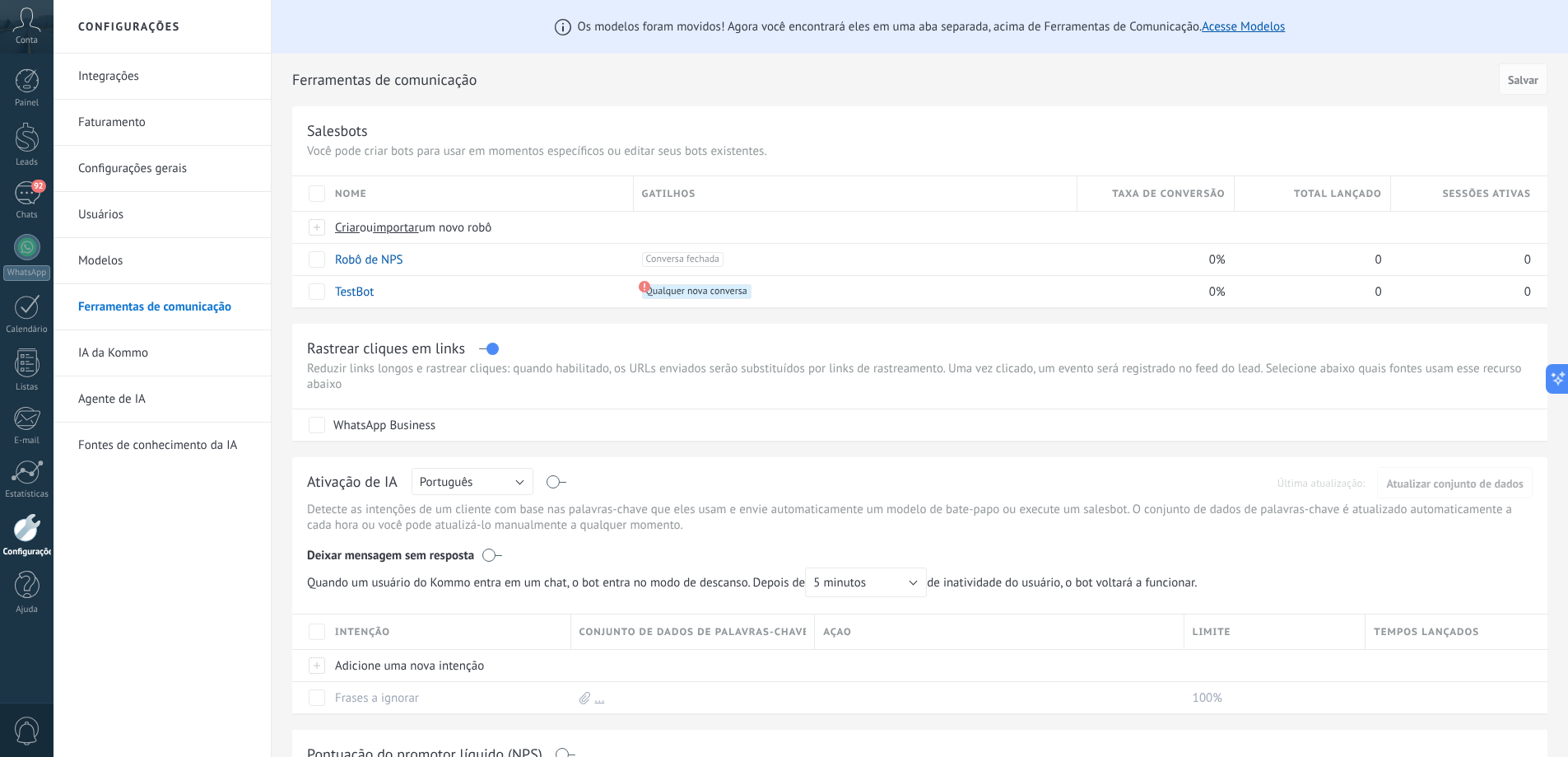
click at [121, 348] on link "IA da Kommo" at bounding box center [166, 353] width 176 height 46
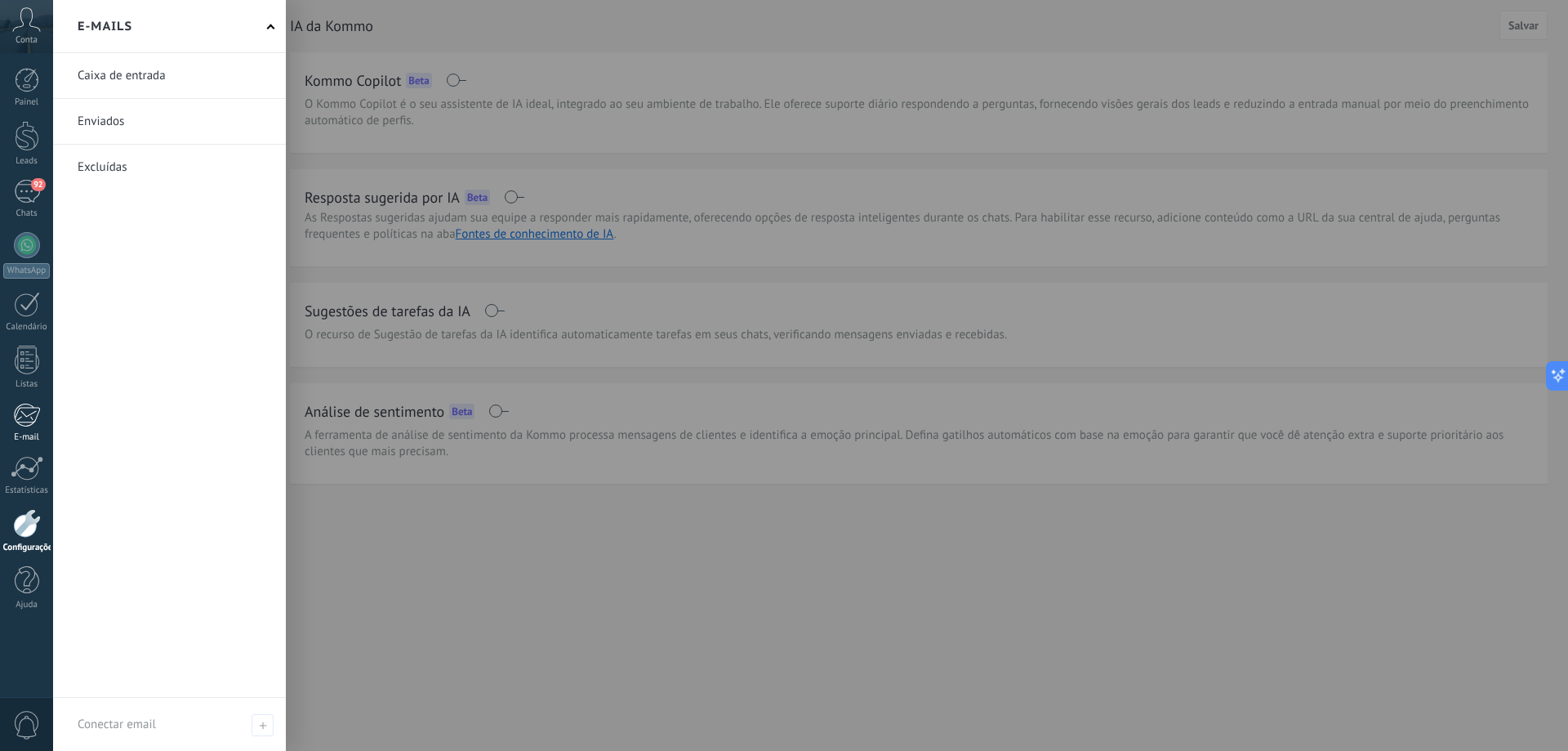
click at [23, 424] on div at bounding box center [26, 415] width 27 height 25
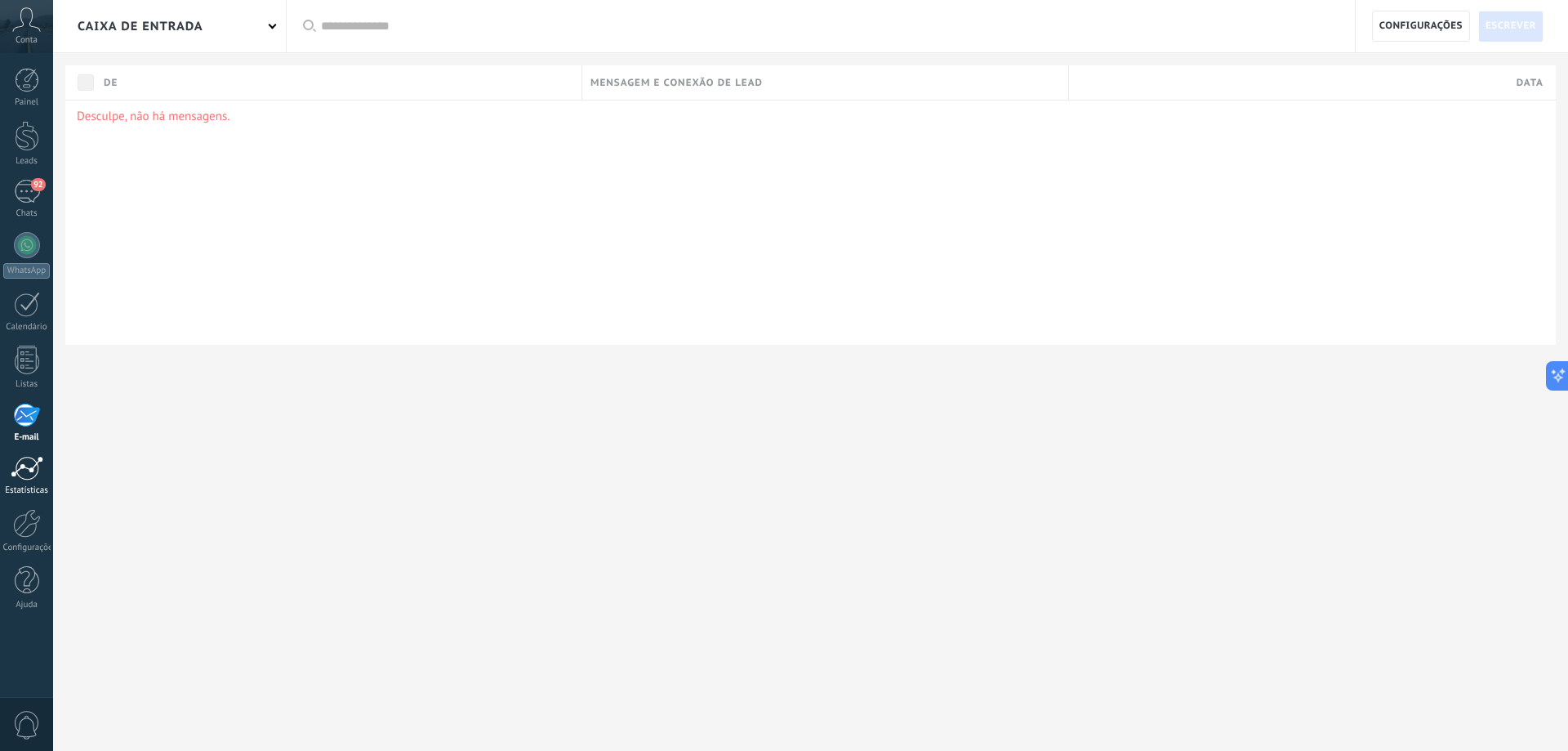
click at [19, 474] on div at bounding box center [27, 468] width 33 height 25
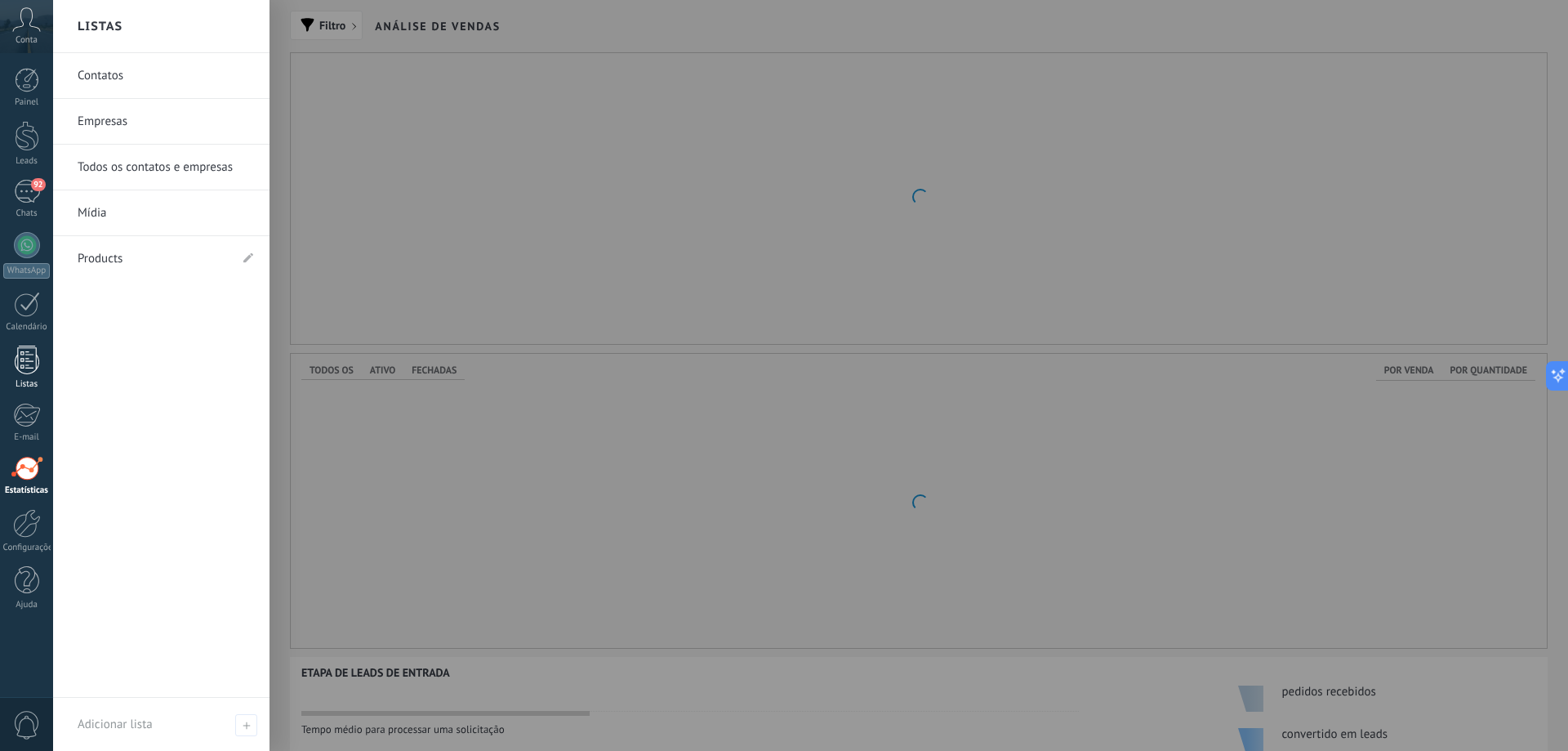
click at [33, 363] on div at bounding box center [27, 359] width 25 height 29
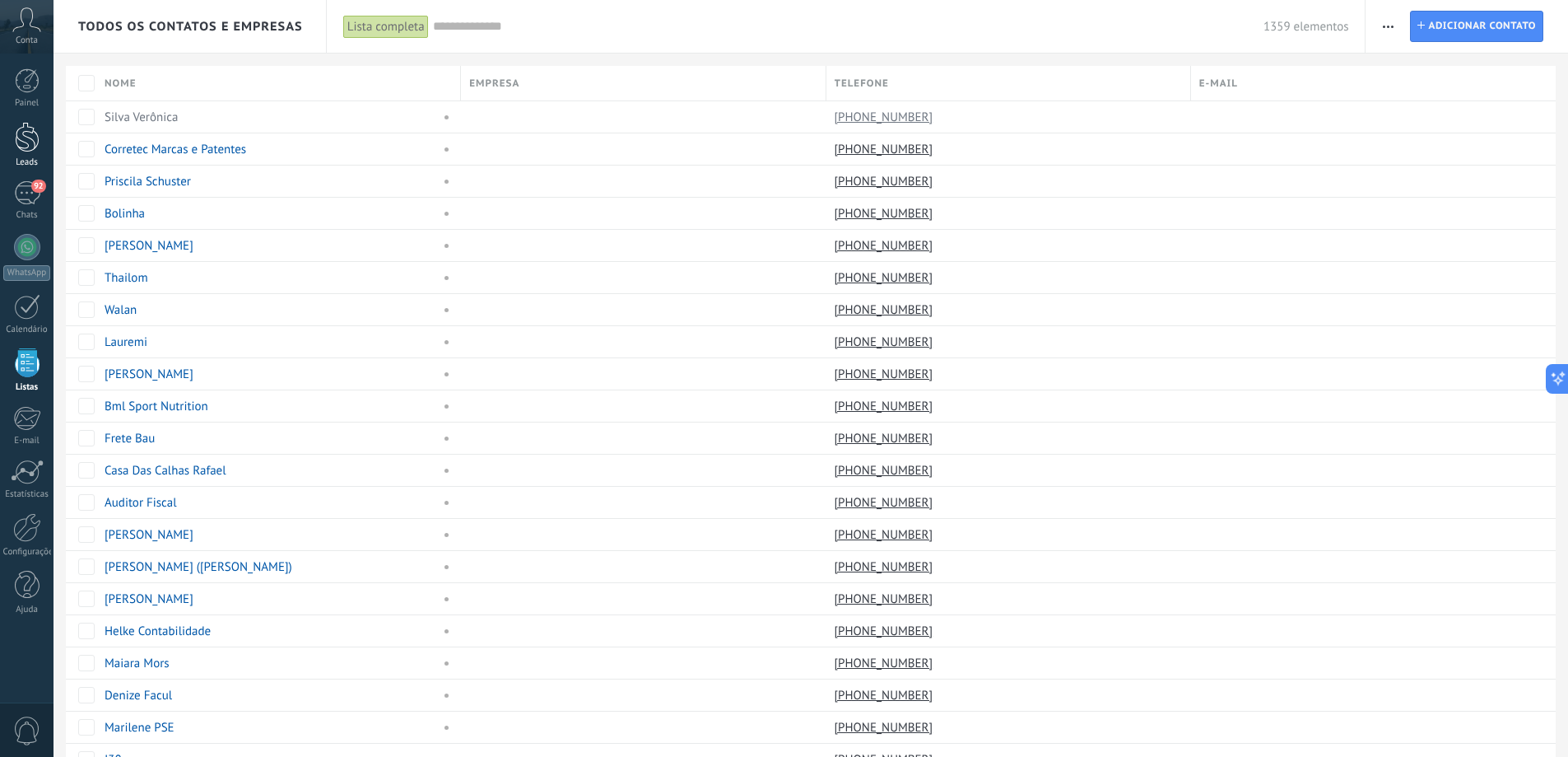
click at [29, 149] on div at bounding box center [27, 137] width 25 height 30
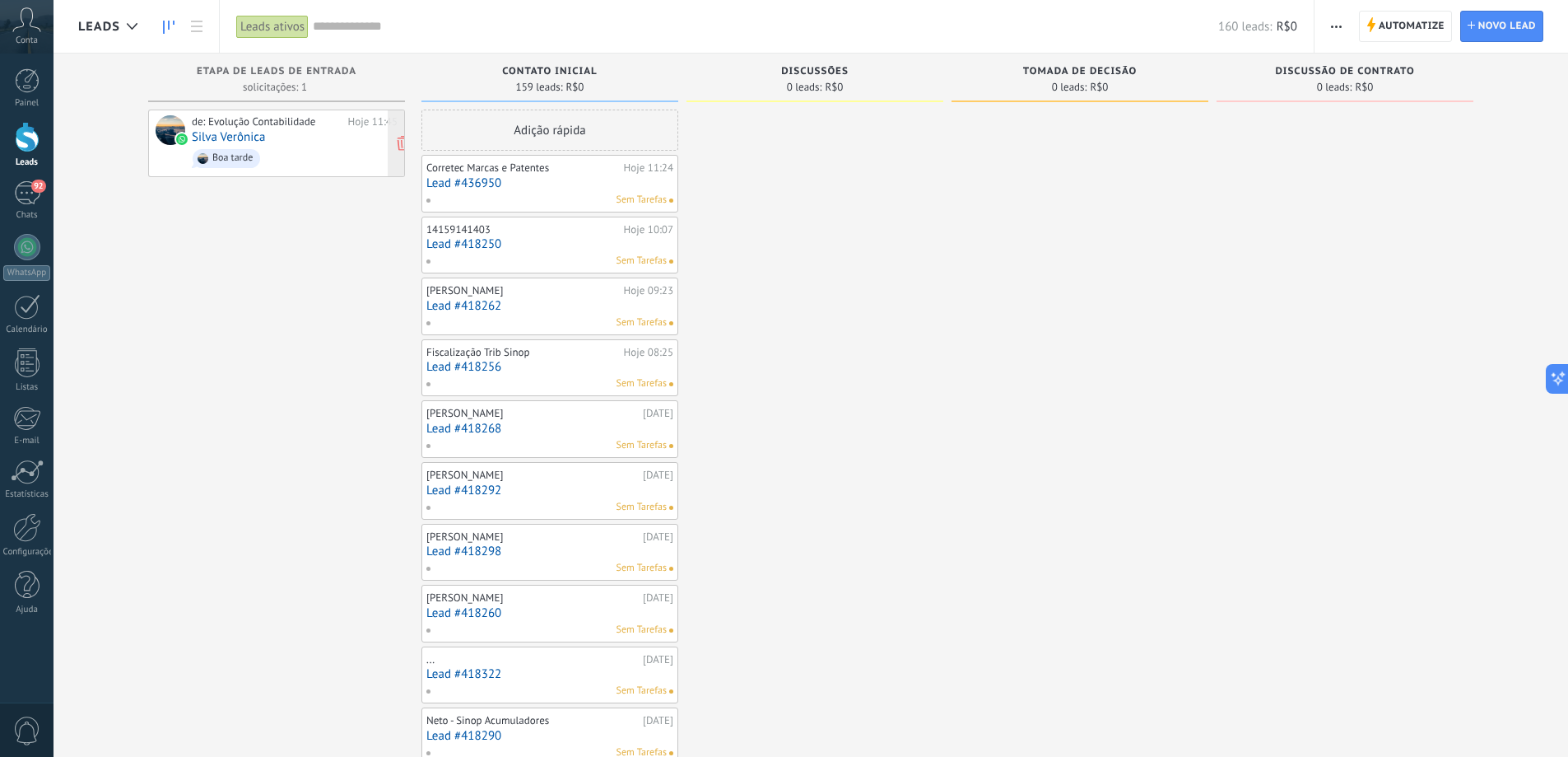
click at [327, 124] on div "de: Evolução Contabilidade" at bounding box center [267, 121] width 151 height 13
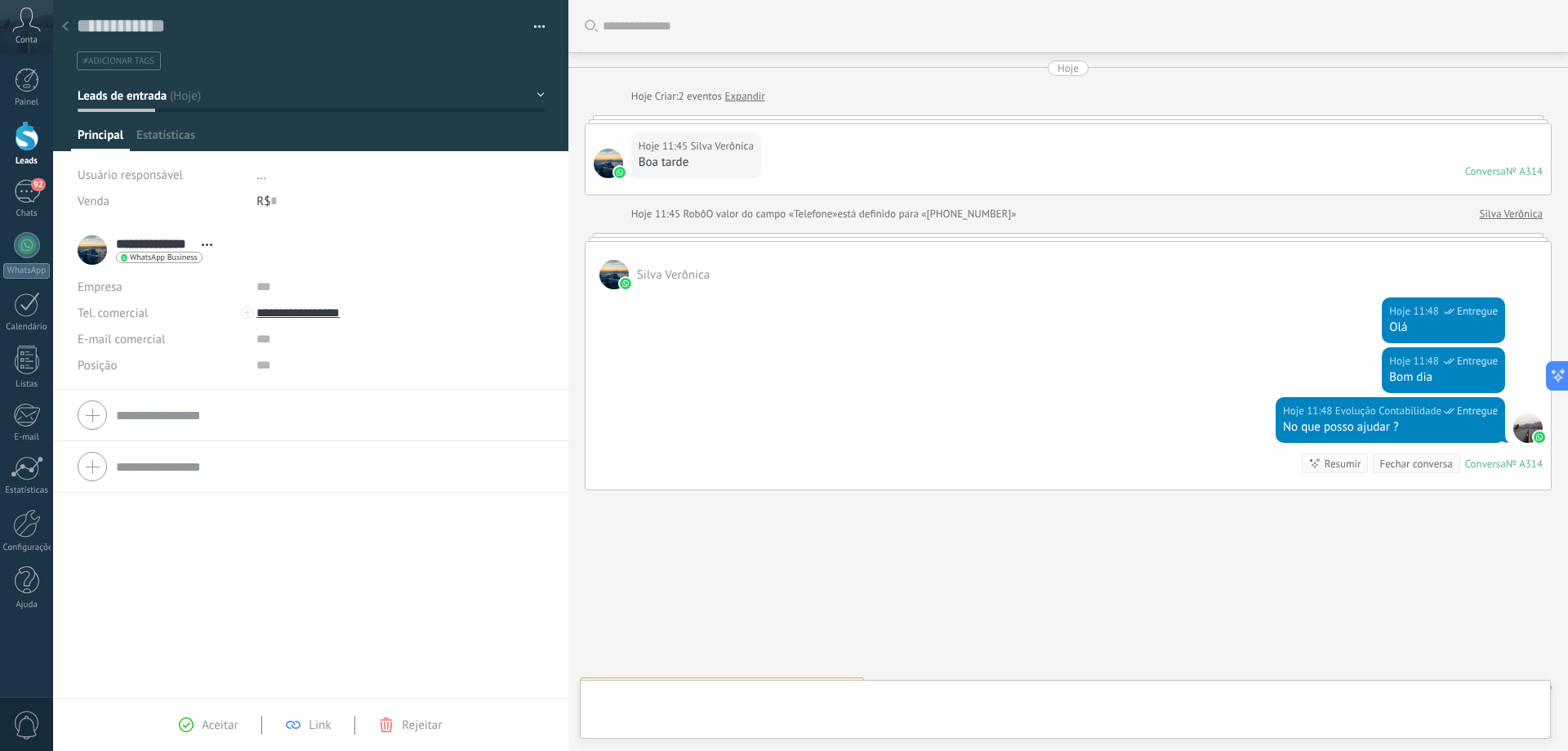
scroll to position [25, 0]
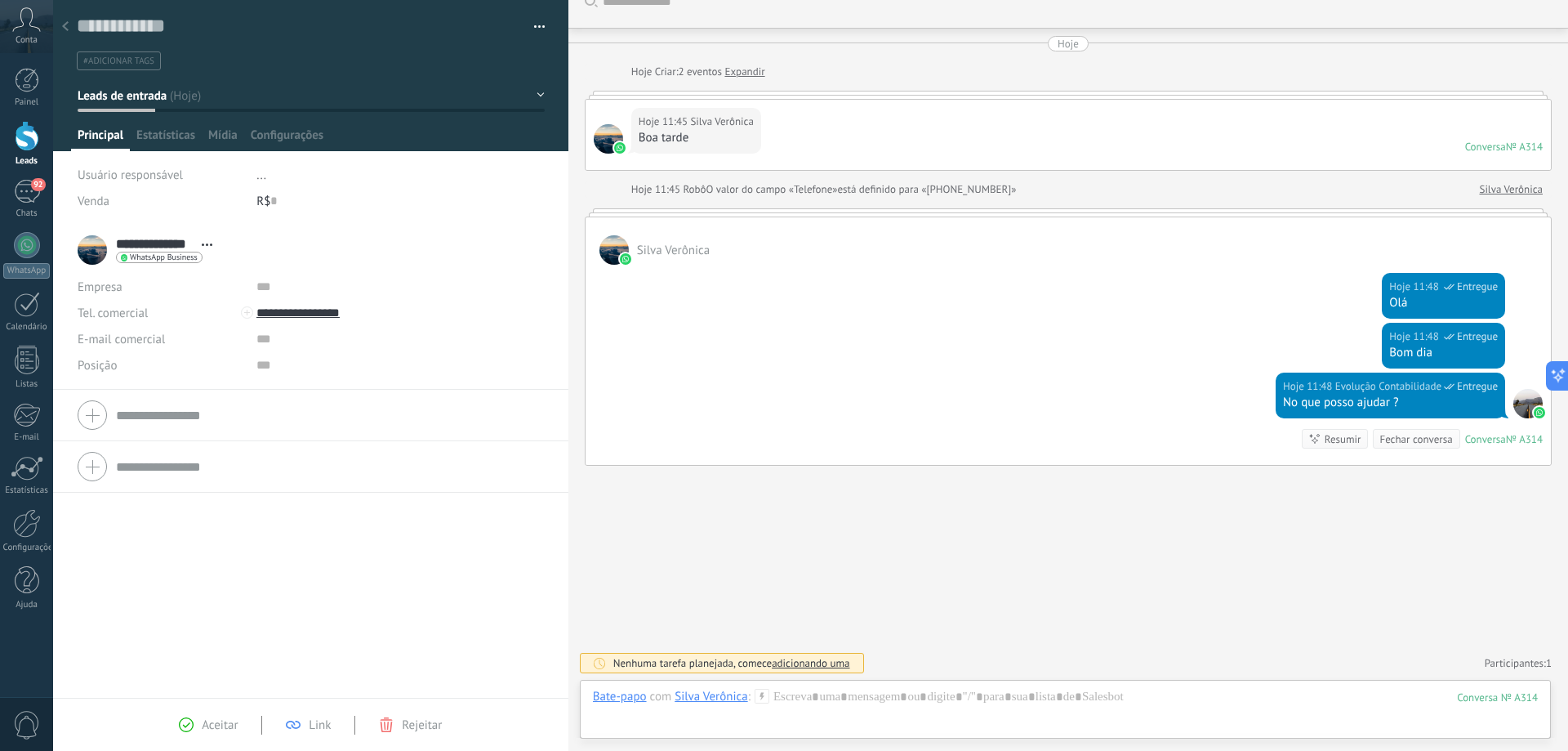
drag, startPoint x: 228, startPoint y: 717, endPoint x: 219, endPoint y: 724, distance: 11.4
click at [224, 720] on span "Aceitar" at bounding box center [219, 725] width 36 height 16
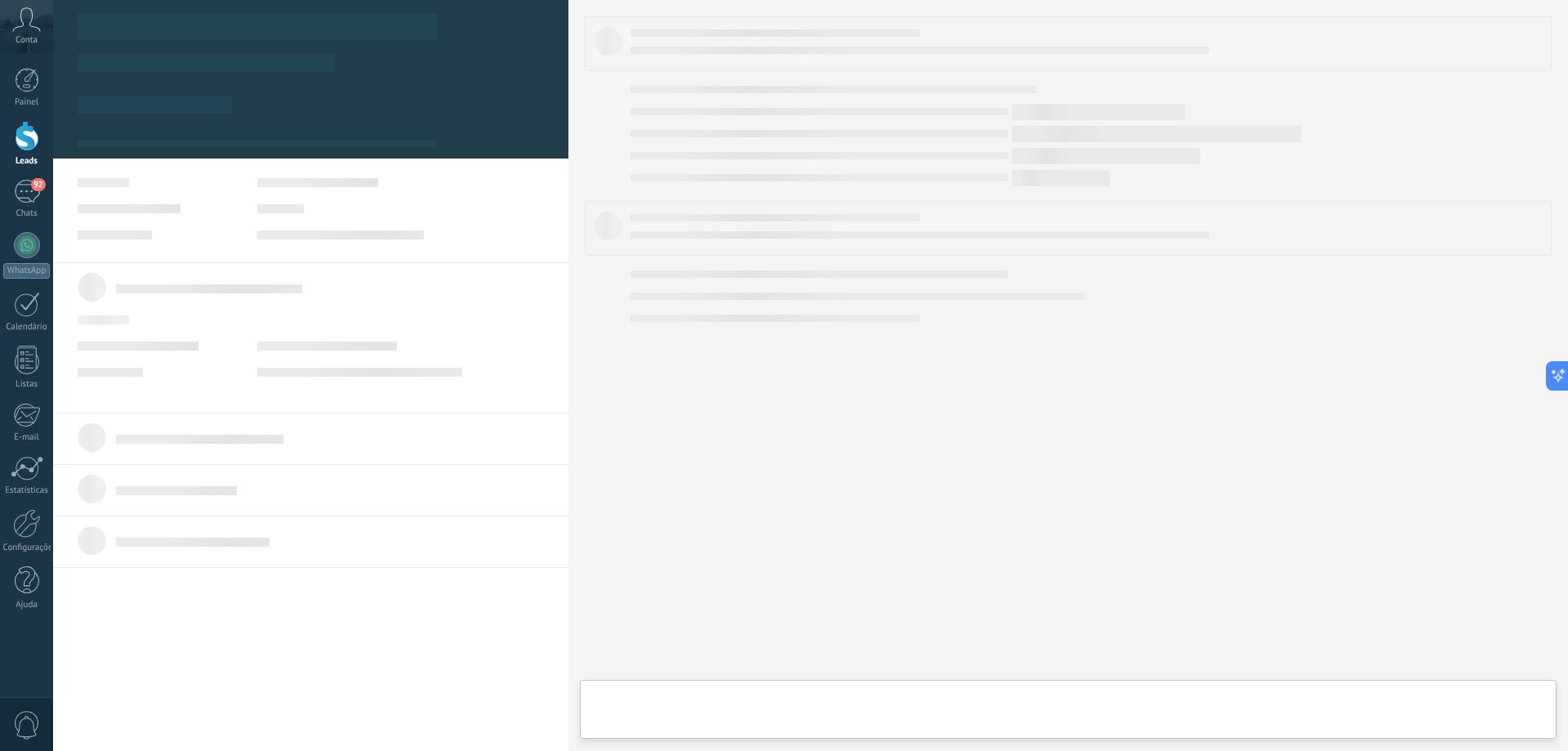
type textarea "**********"
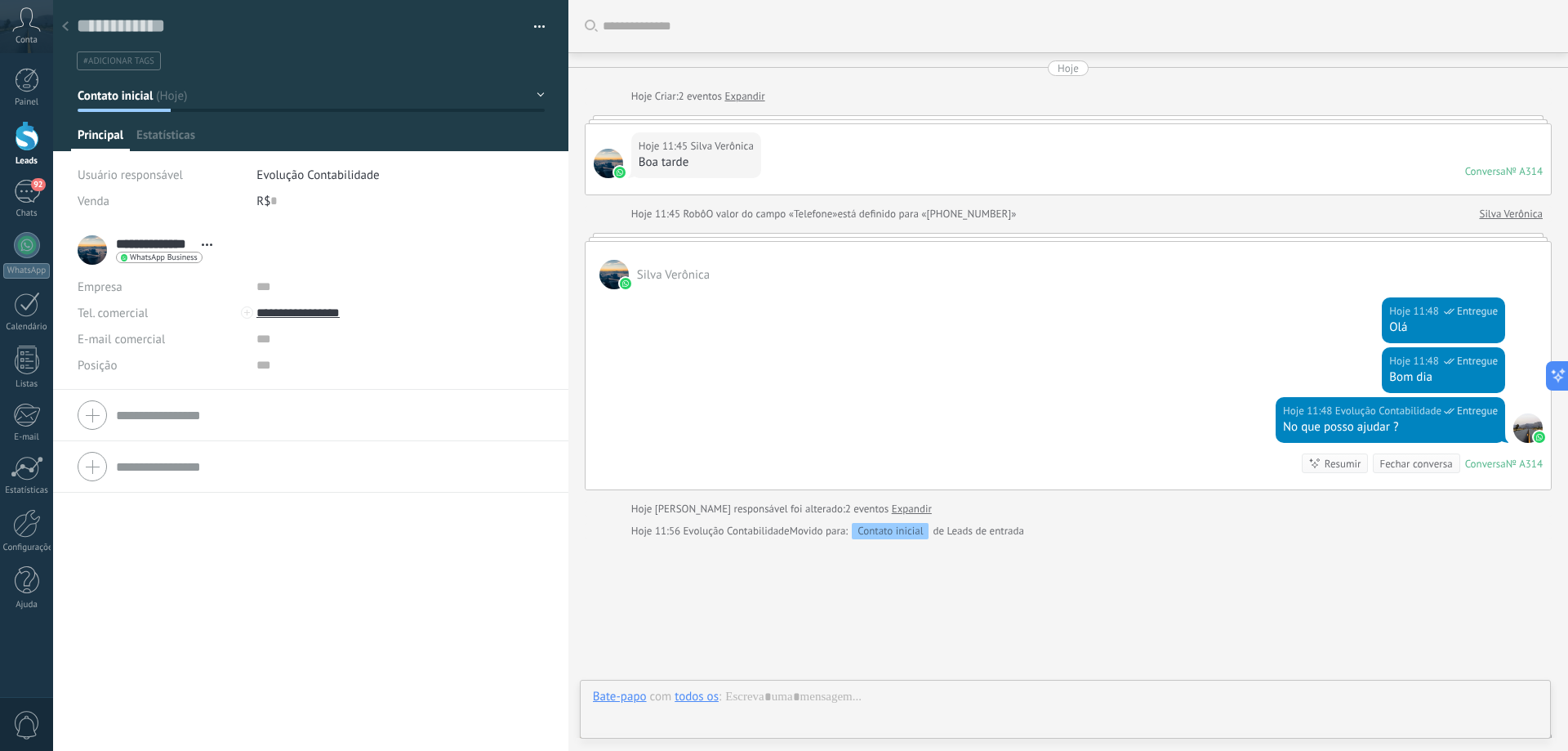
scroll to position [73, 0]
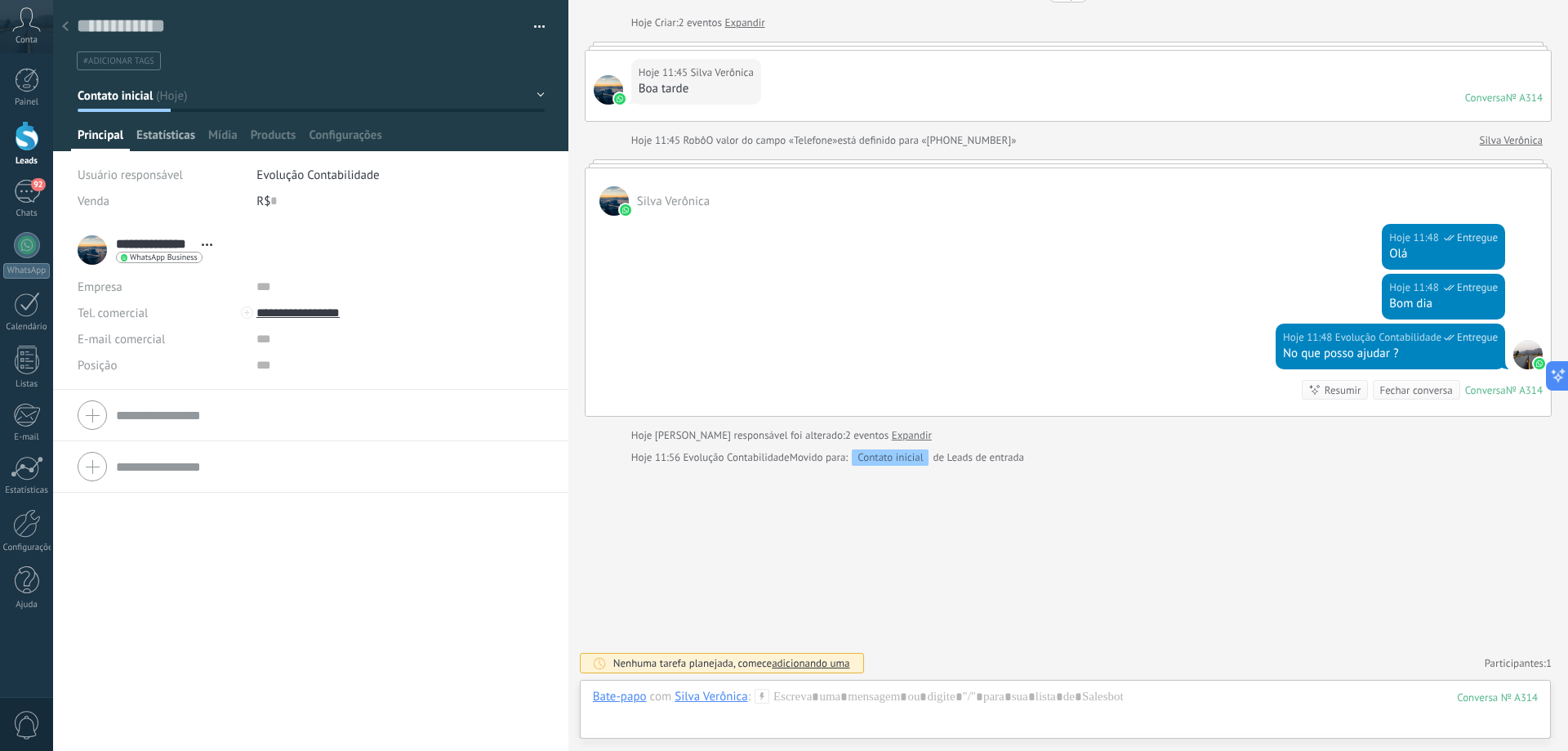
click at [151, 141] on span "Estatísticas" at bounding box center [166, 139] width 59 height 24
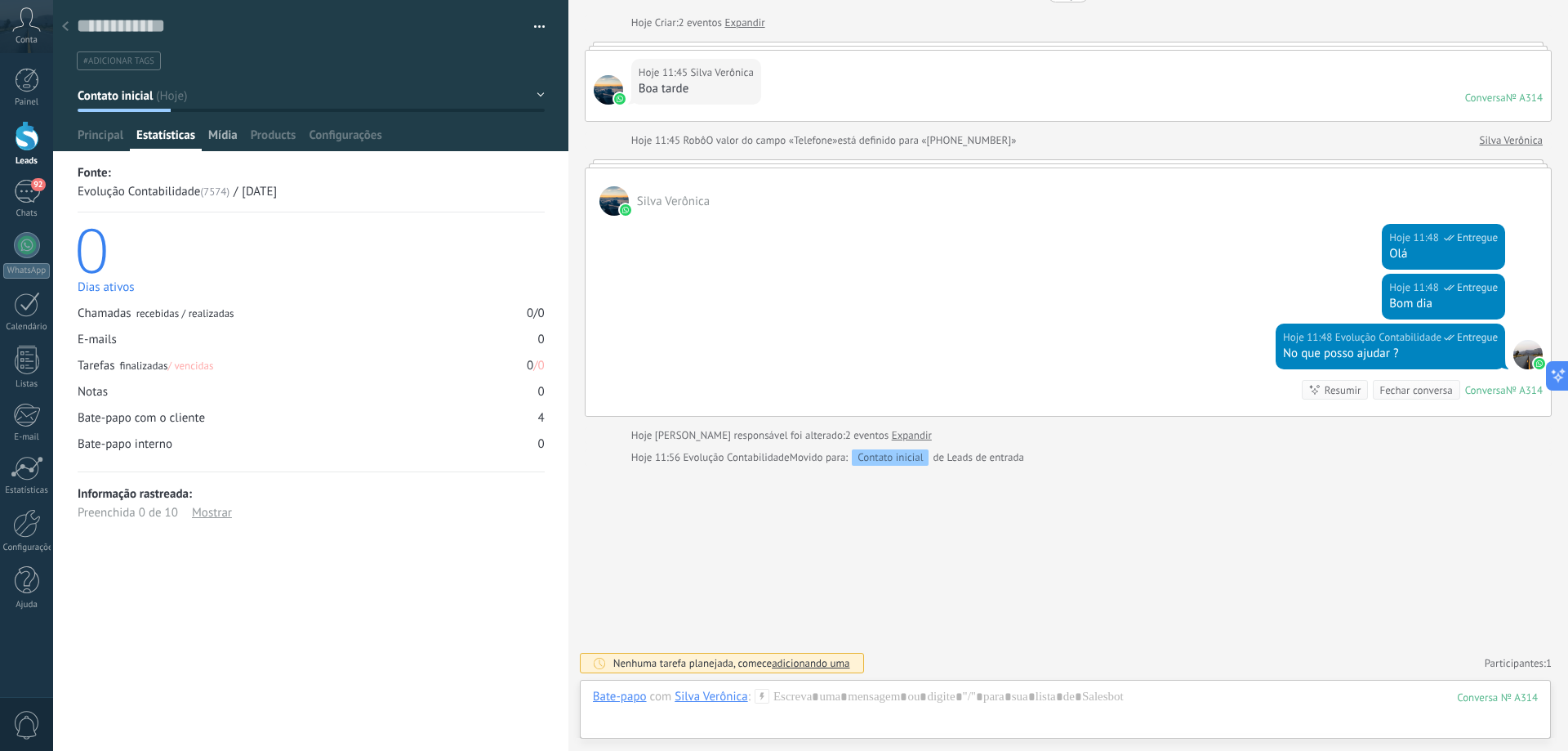
click at [216, 137] on span "Mídia" at bounding box center [223, 139] width 30 height 24
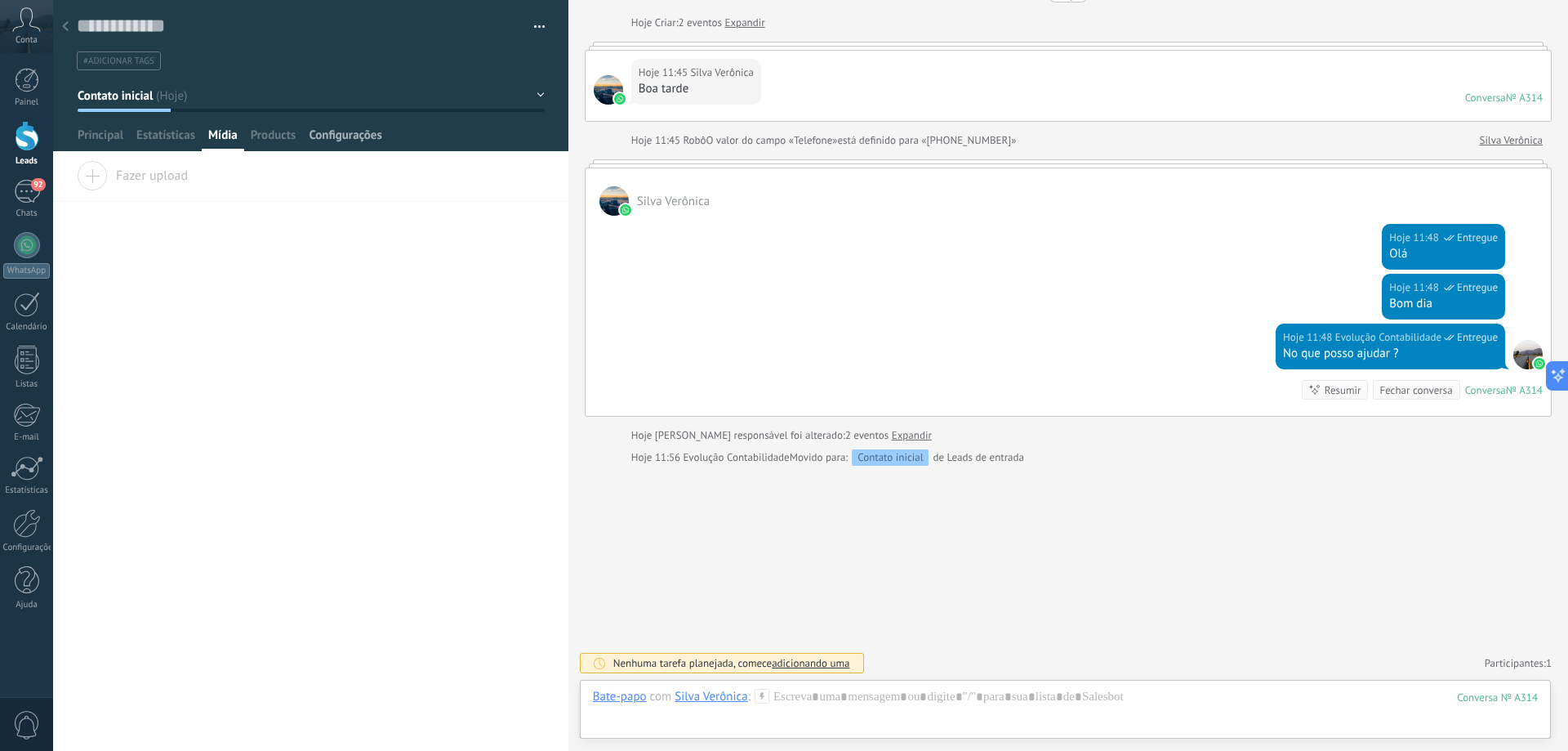
drag, startPoint x: 293, startPoint y: 133, endPoint x: 302, endPoint y: 133, distance: 9.0
click at [295, 133] on span "Products" at bounding box center [274, 139] width 46 height 24
click at [368, 133] on span "Configurações" at bounding box center [344, 139] width 72 height 24
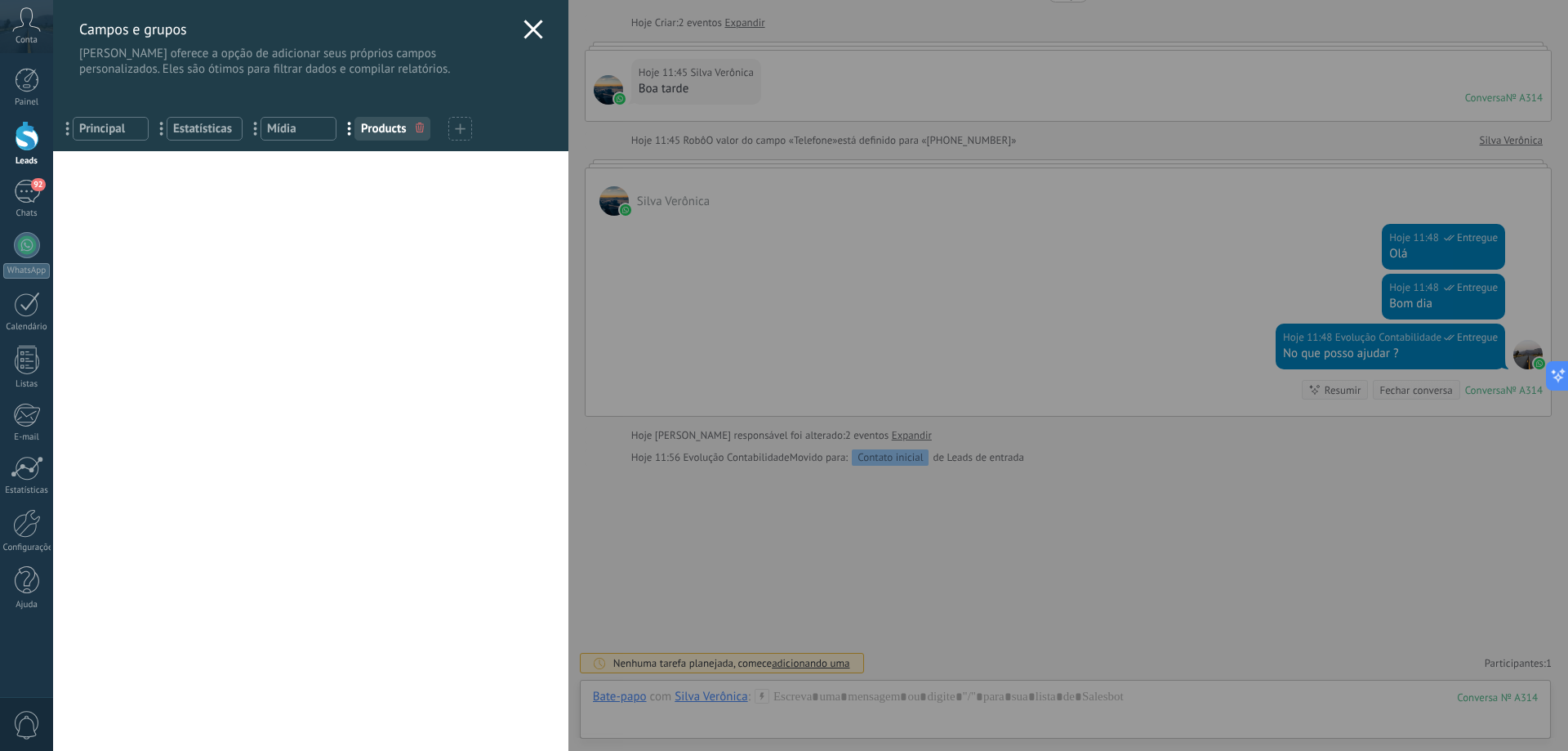
click at [54, 199] on div "[PERSON_NAME] e grupos Kommo oferece a opção de adicionar seus próprios campos …" at bounding box center [811, 375] width 1515 height 751
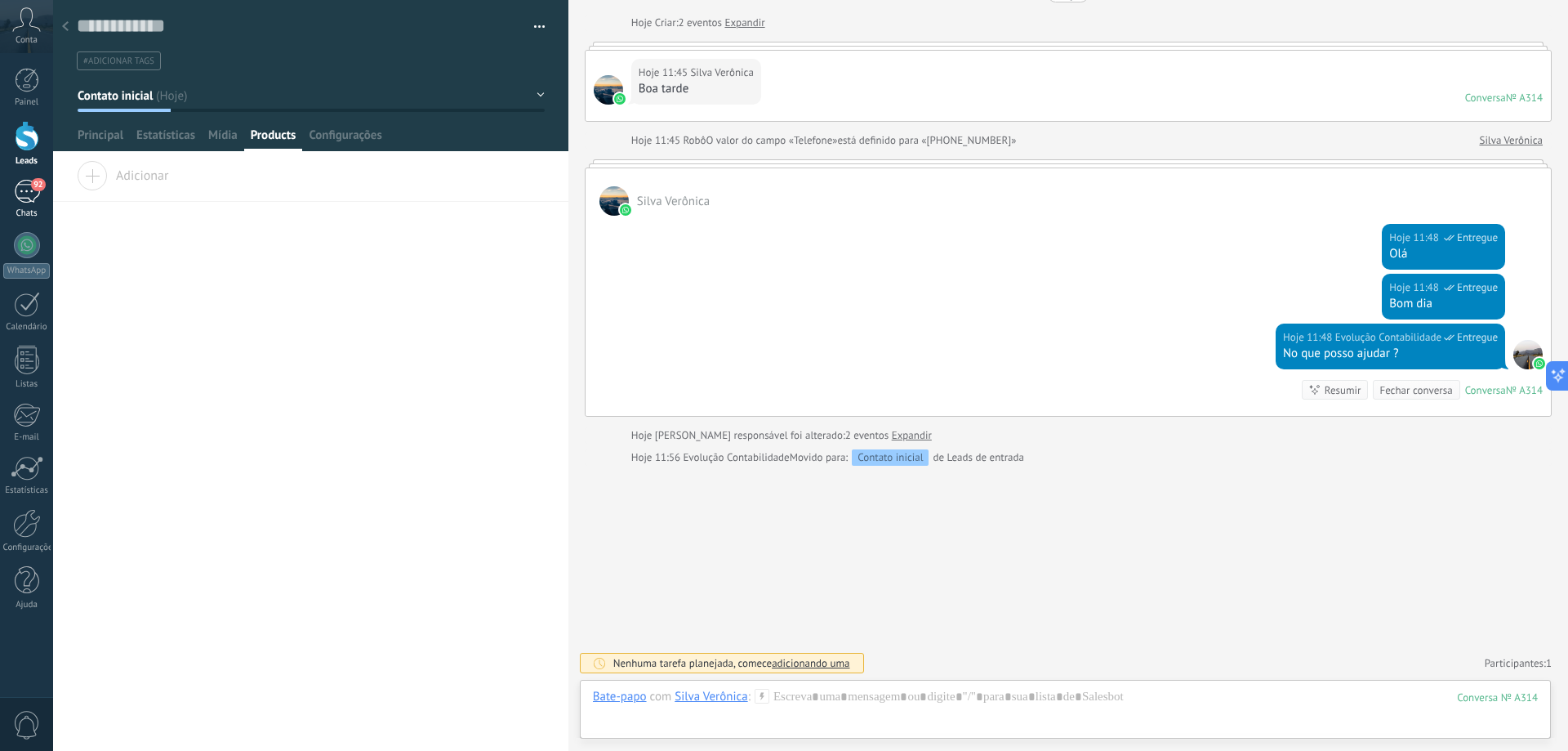
click at [24, 192] on div "92" at bounding box center [27, 191] width 26 height 24
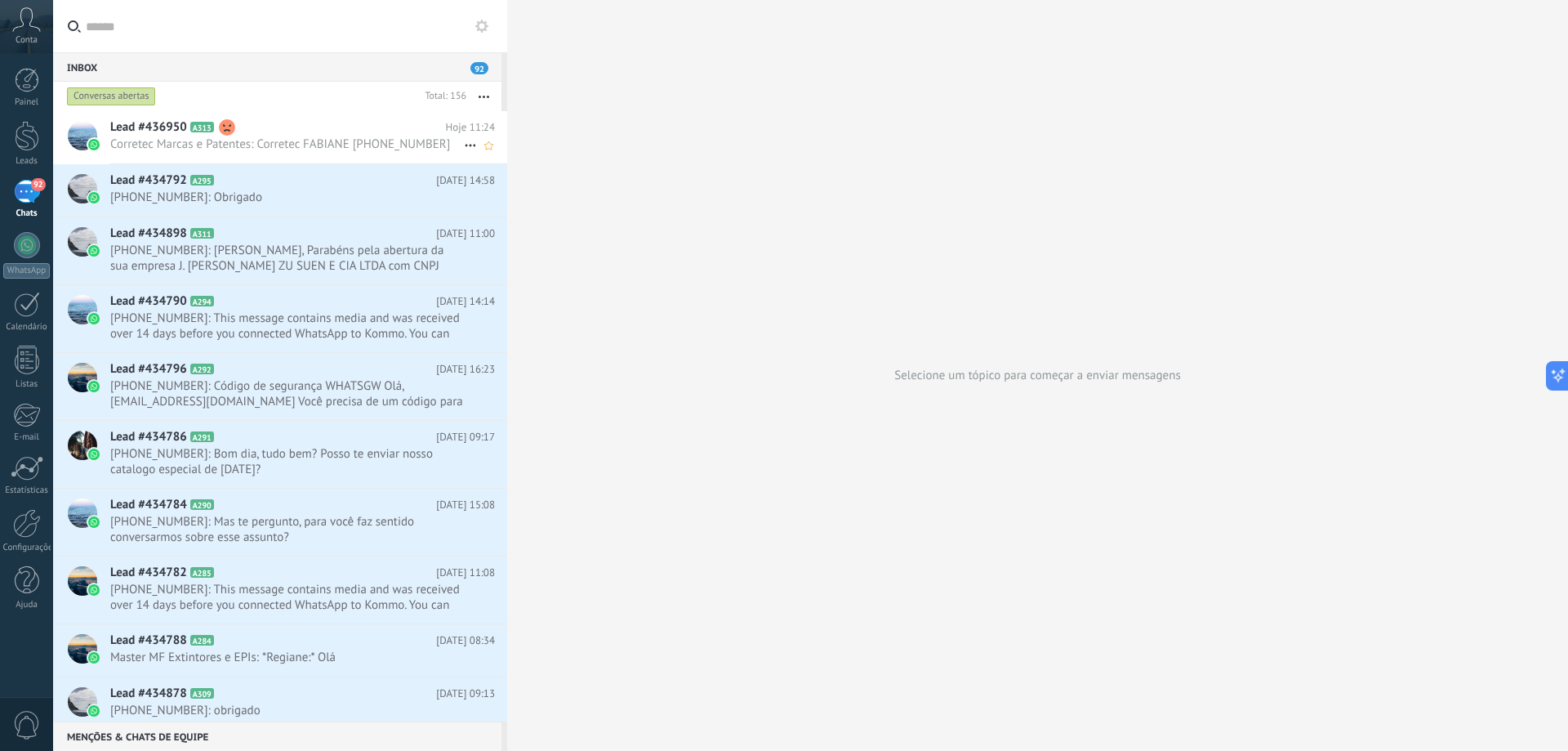
click at [304, 141] on span "Corretec Marcas e Patentes: Corretec FABIANE [PHONE_NUMBER]" at bounding box center [287, 145] width 354 height 16
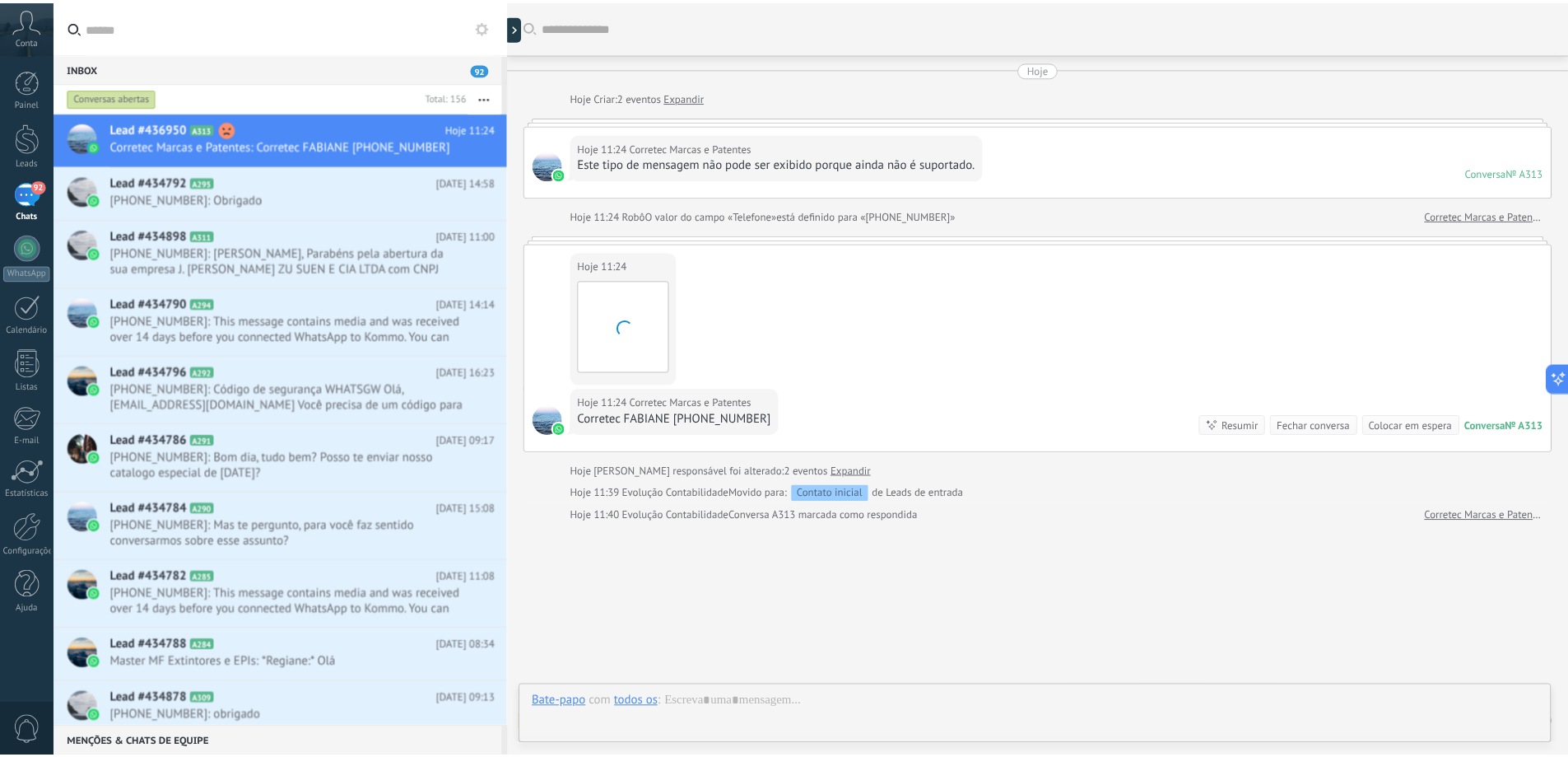
scroll to position [54, 0]
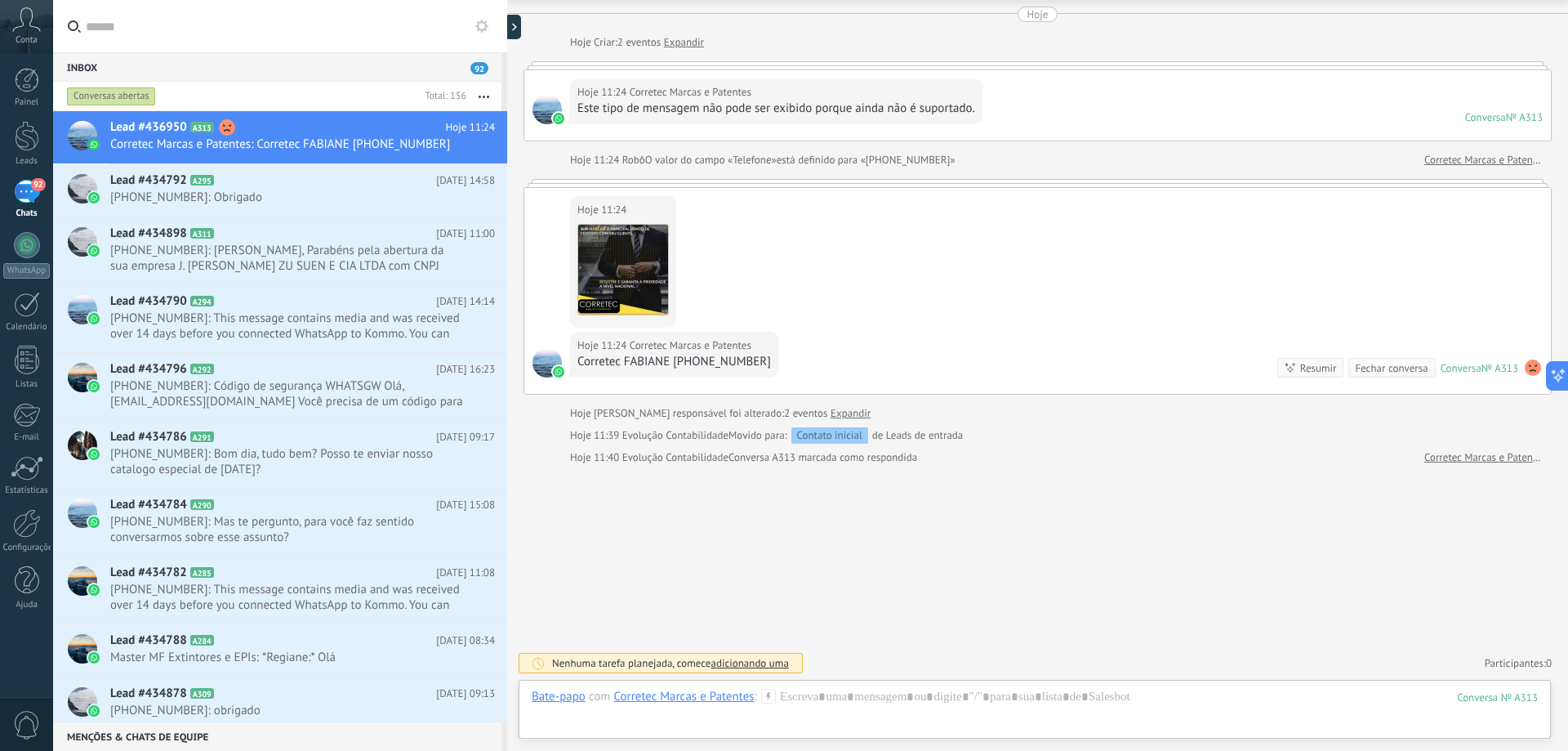
click at [17, 32] on div "Conta" at bounding box center [27, 27] width 54 height 54
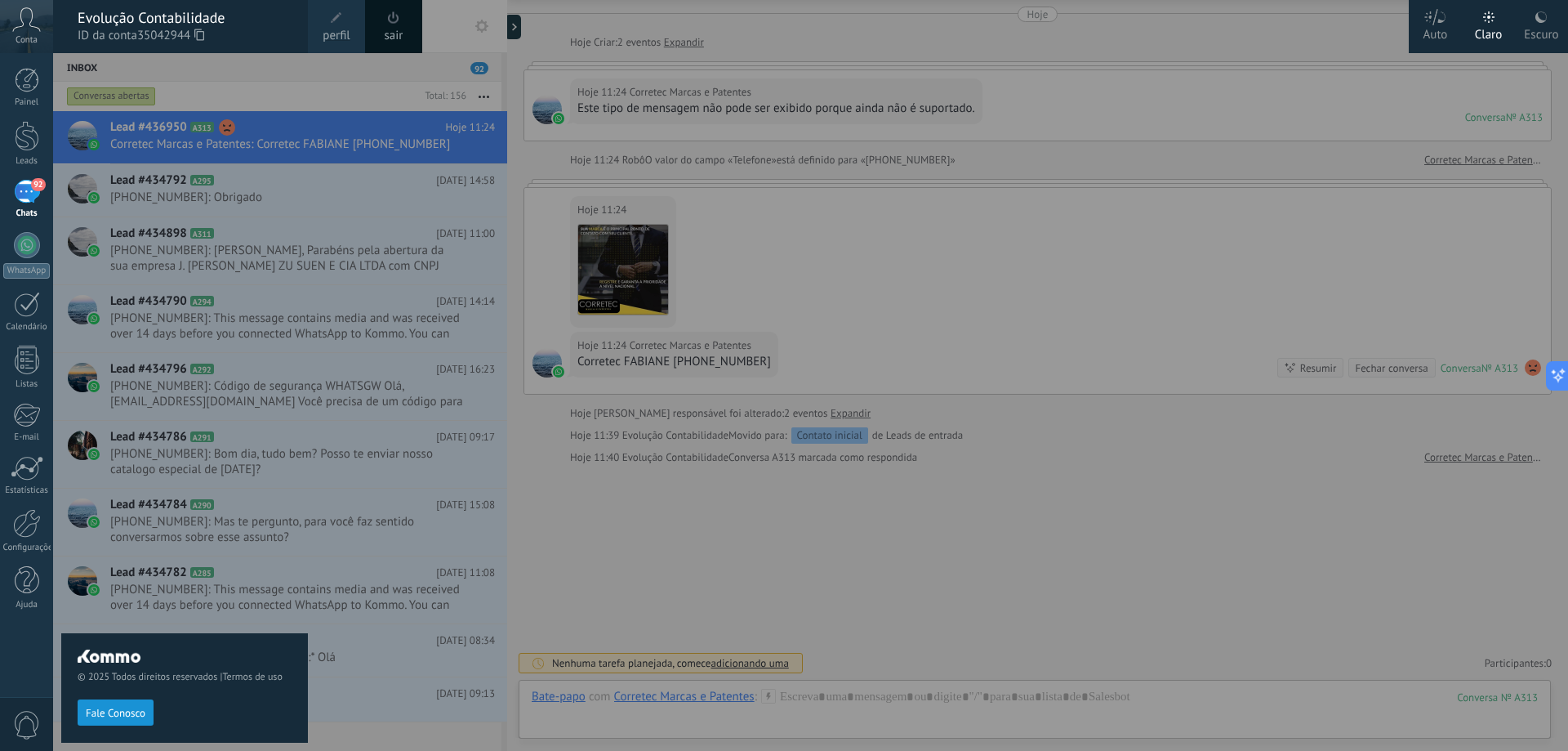
click at [95, 11] on div "Evolução Contabilidade" at bounding box center [184, 18] width 214 height 18
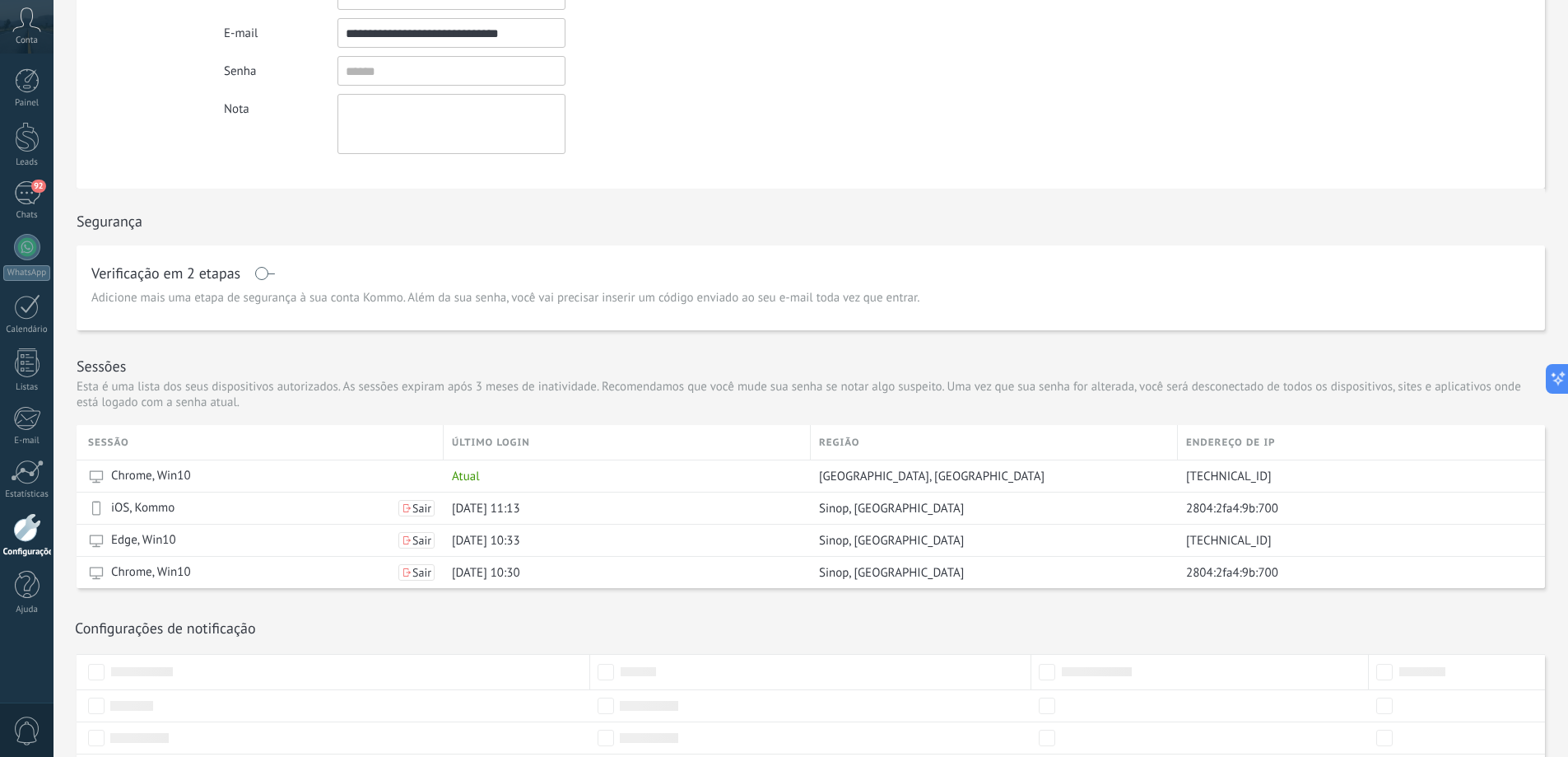
scroll to position [34, 0]
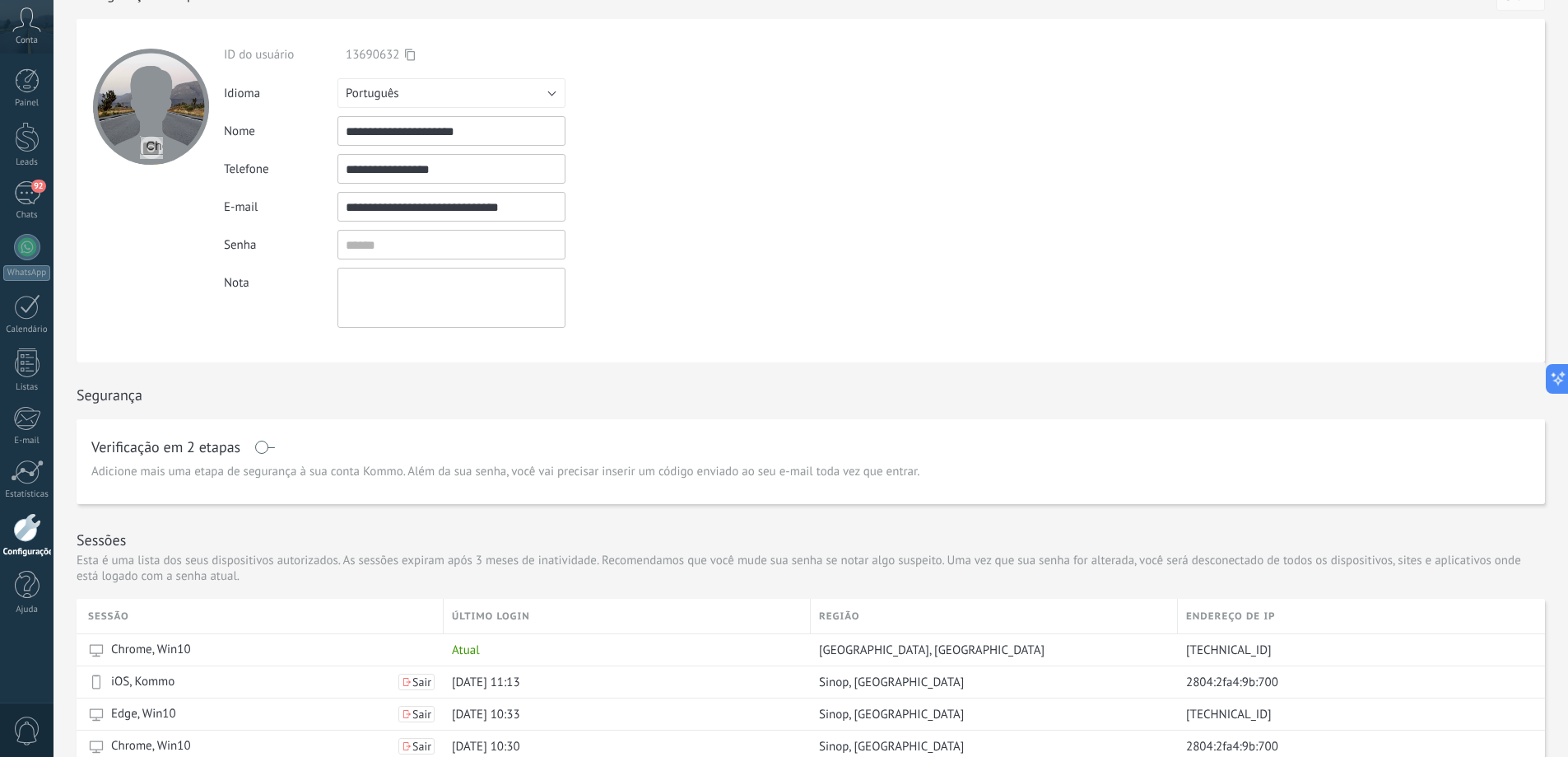
click at [160, 147] on input "file" at bounding box center [151, 147] width 23 height 23
type input "**********"
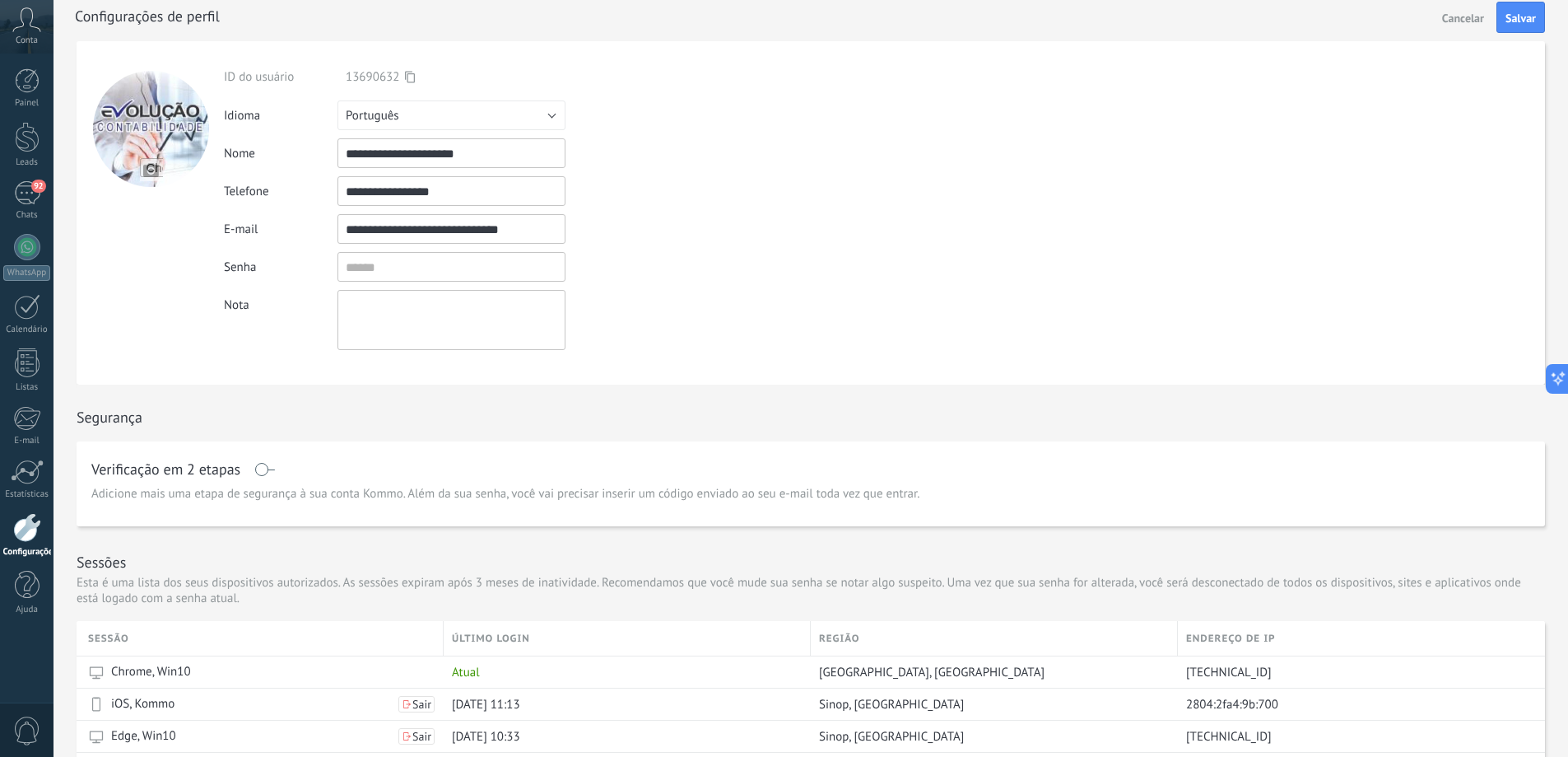
scroll to position [0, 0]
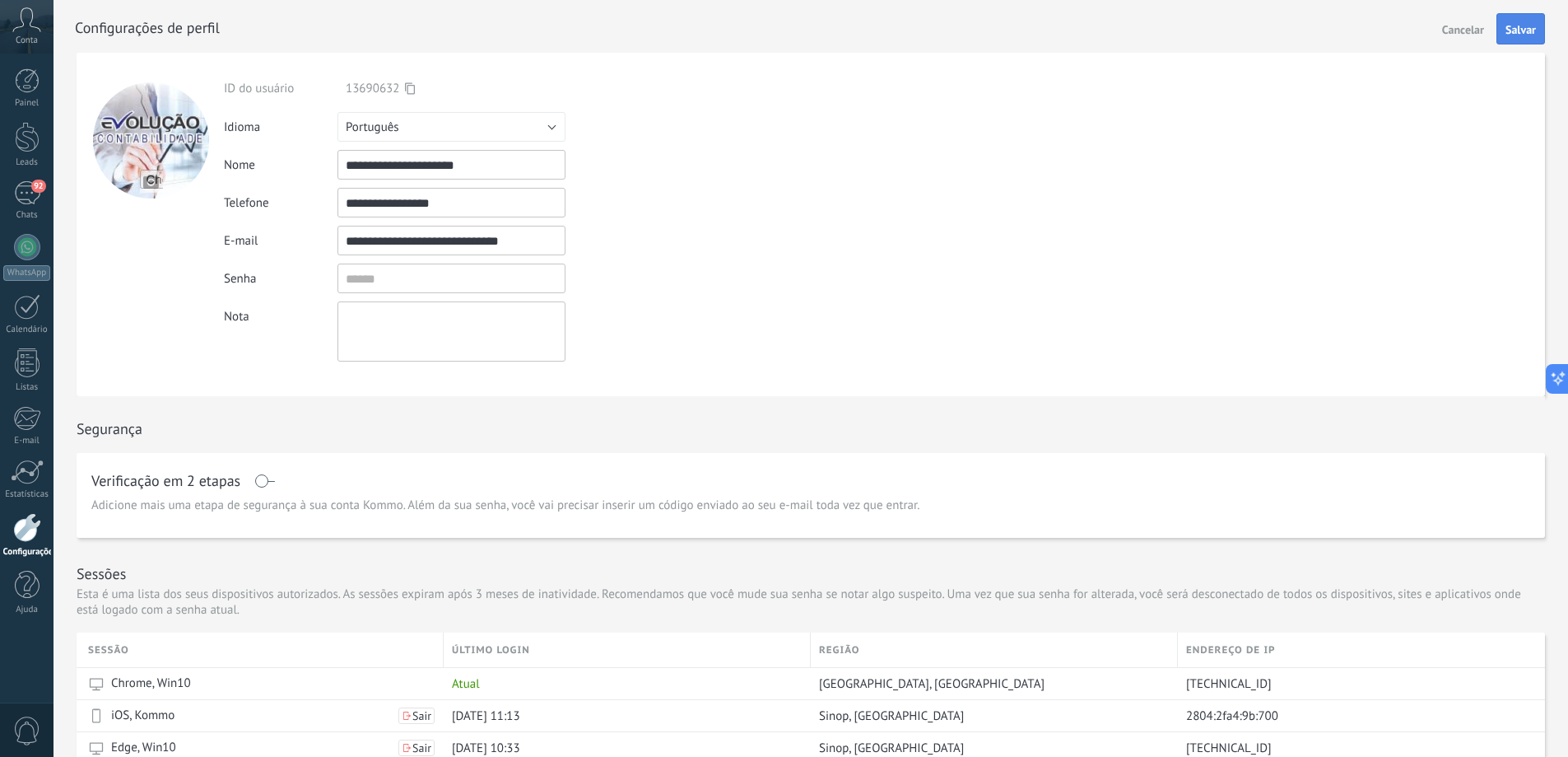
click at [1528, 32] on span "Salvar" at bounding box center [1520, 30] width 30 height 12
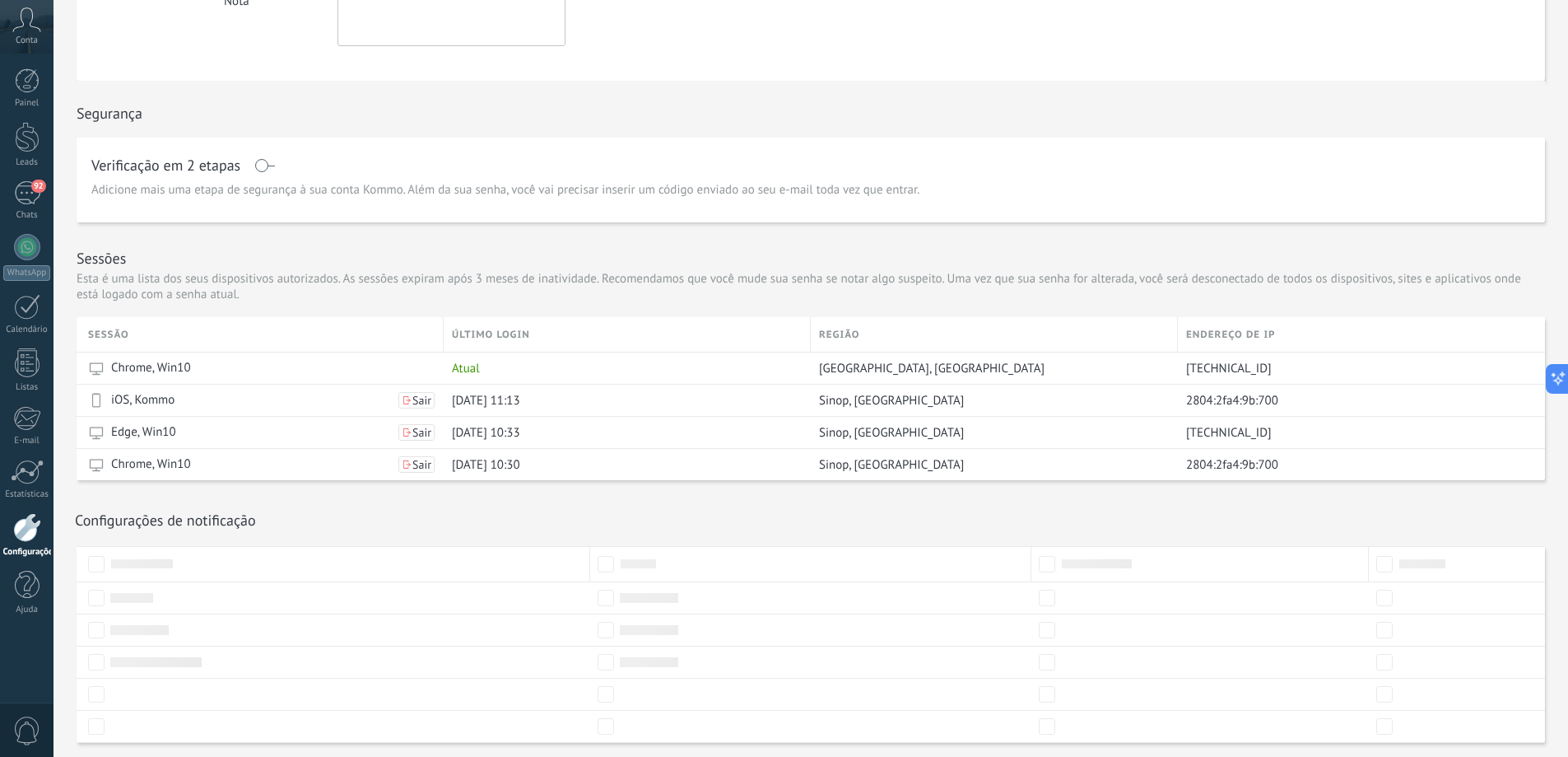
scroll to position [363, 0]
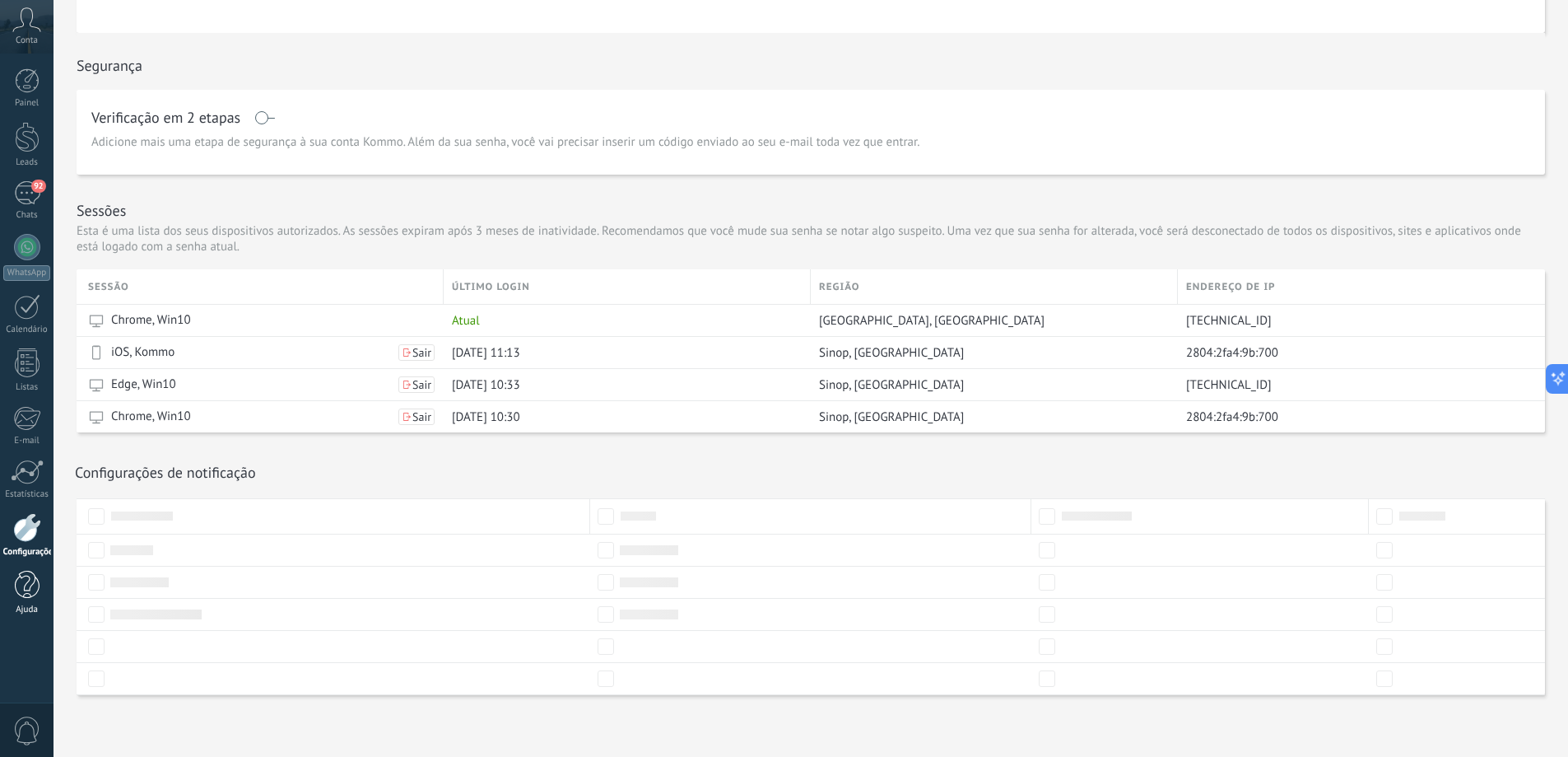
click at [29, 607] on div "Ajuda" at bounding box center [27, 609] width 48 height 11
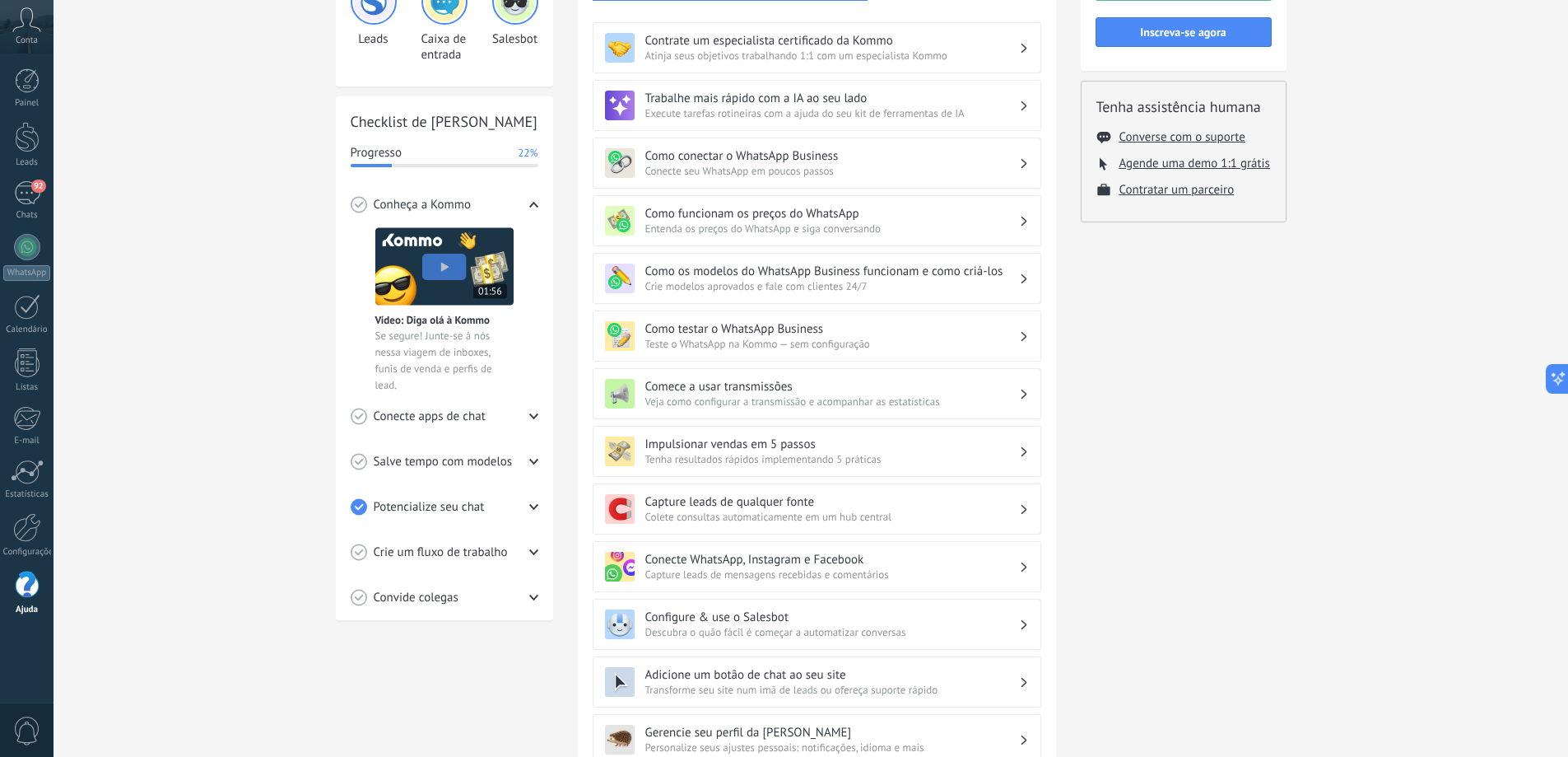
scroll to position [165, 0]
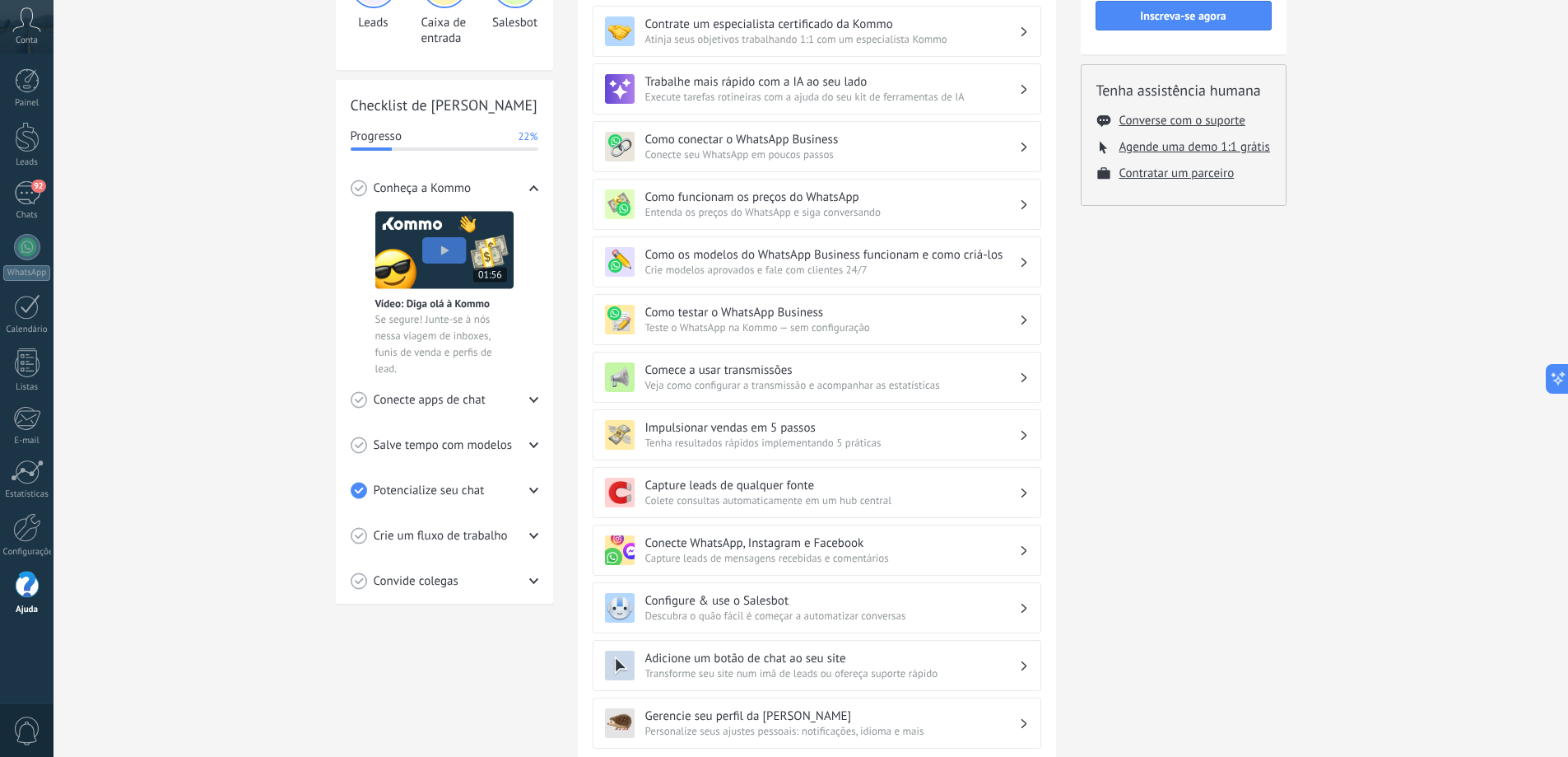
click at [520, 402] on div "Conecte apps de chat" at bounding box center [445, 399] width 188 height 45
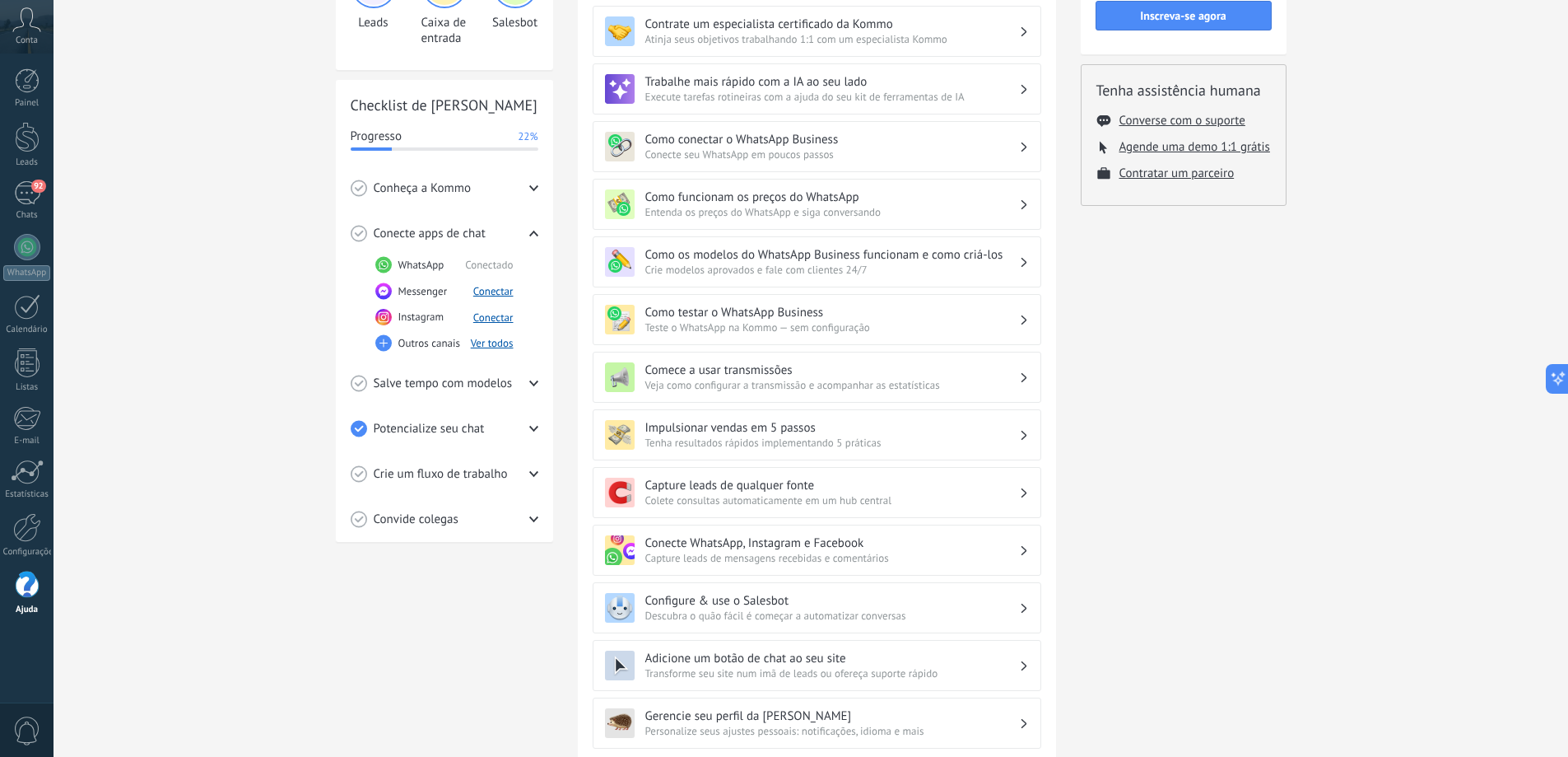
click at [514, 388] on div "Salve tempo com modelos" at bounding box center [445, 383] width 188 height 45
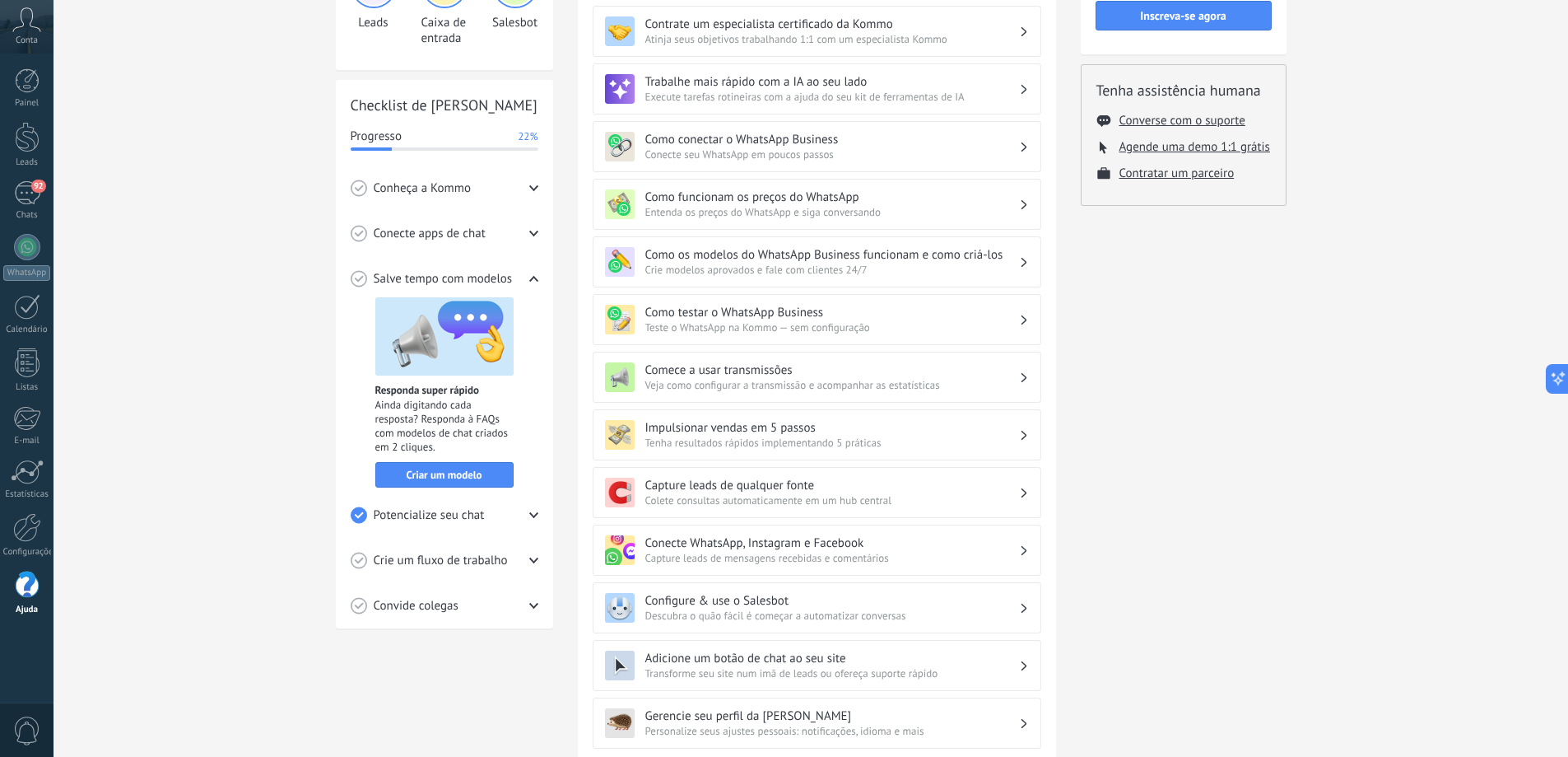
click at [535, 276] on icon at bounding box center [534, 278] width 9 height 9
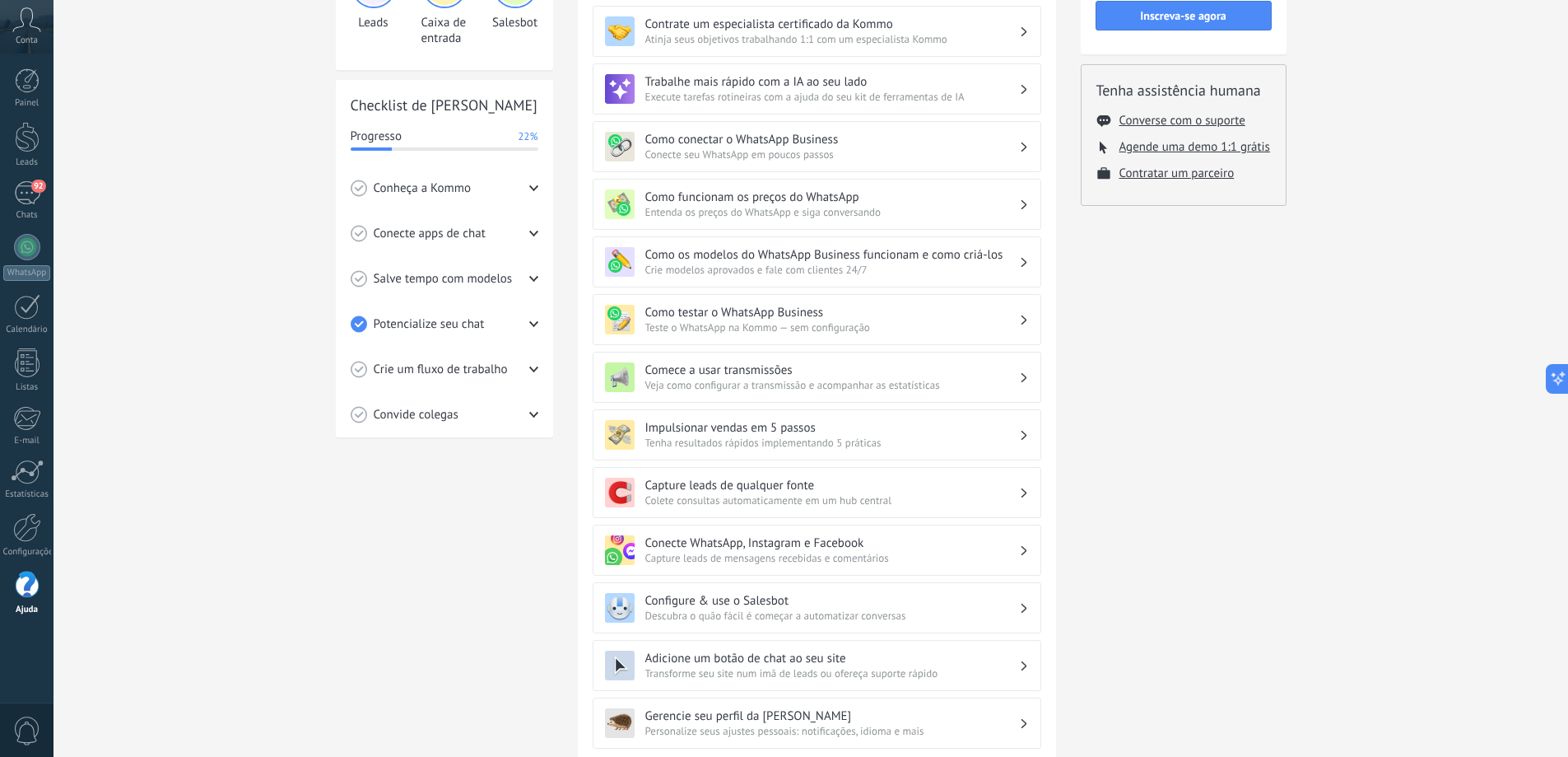
click at [532, 324] on use at bounding box center [533, 324] width 9 height 6
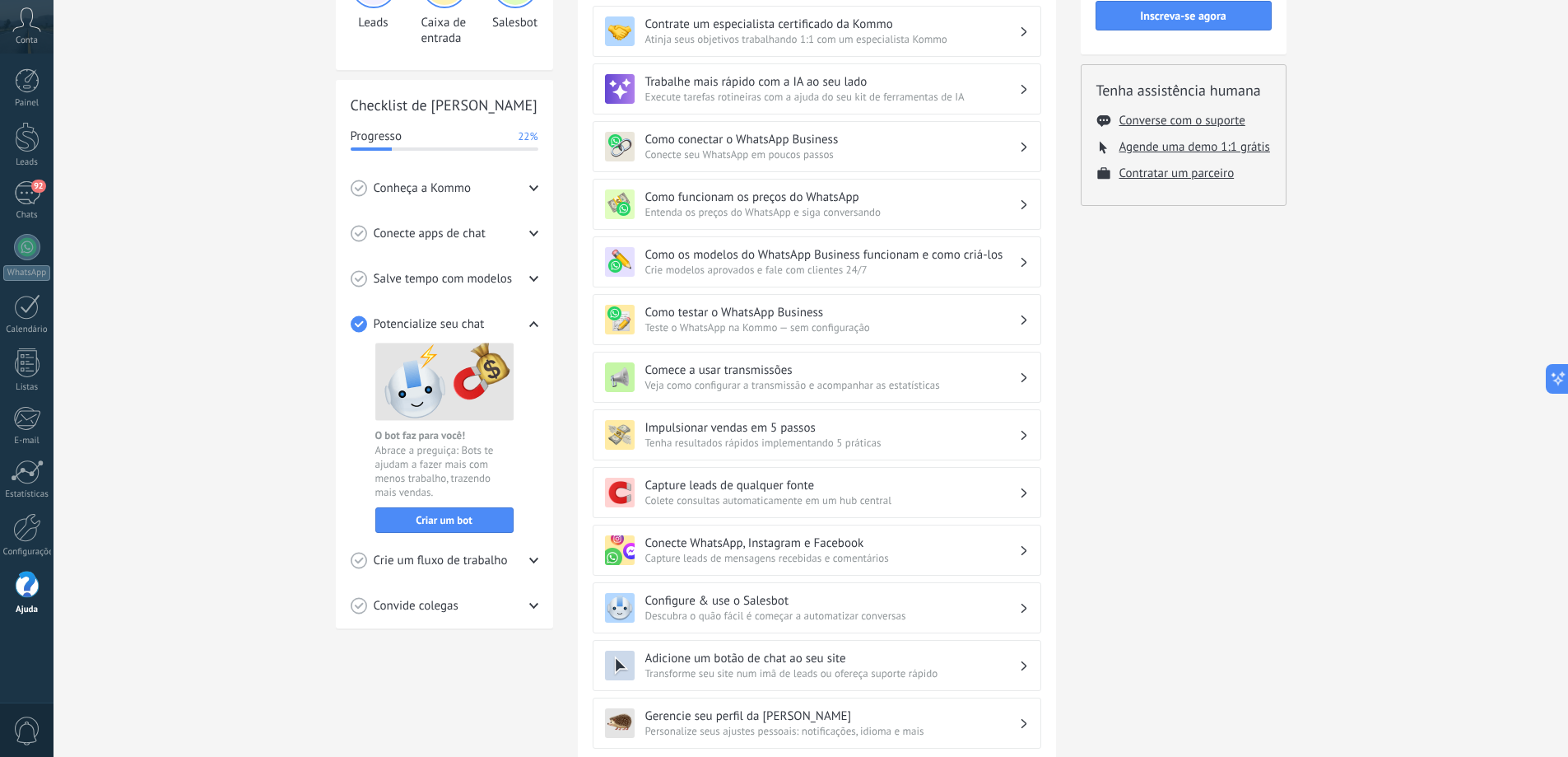
click at [534, 562] on use at bounding box center [533, 561] width 9 height 6
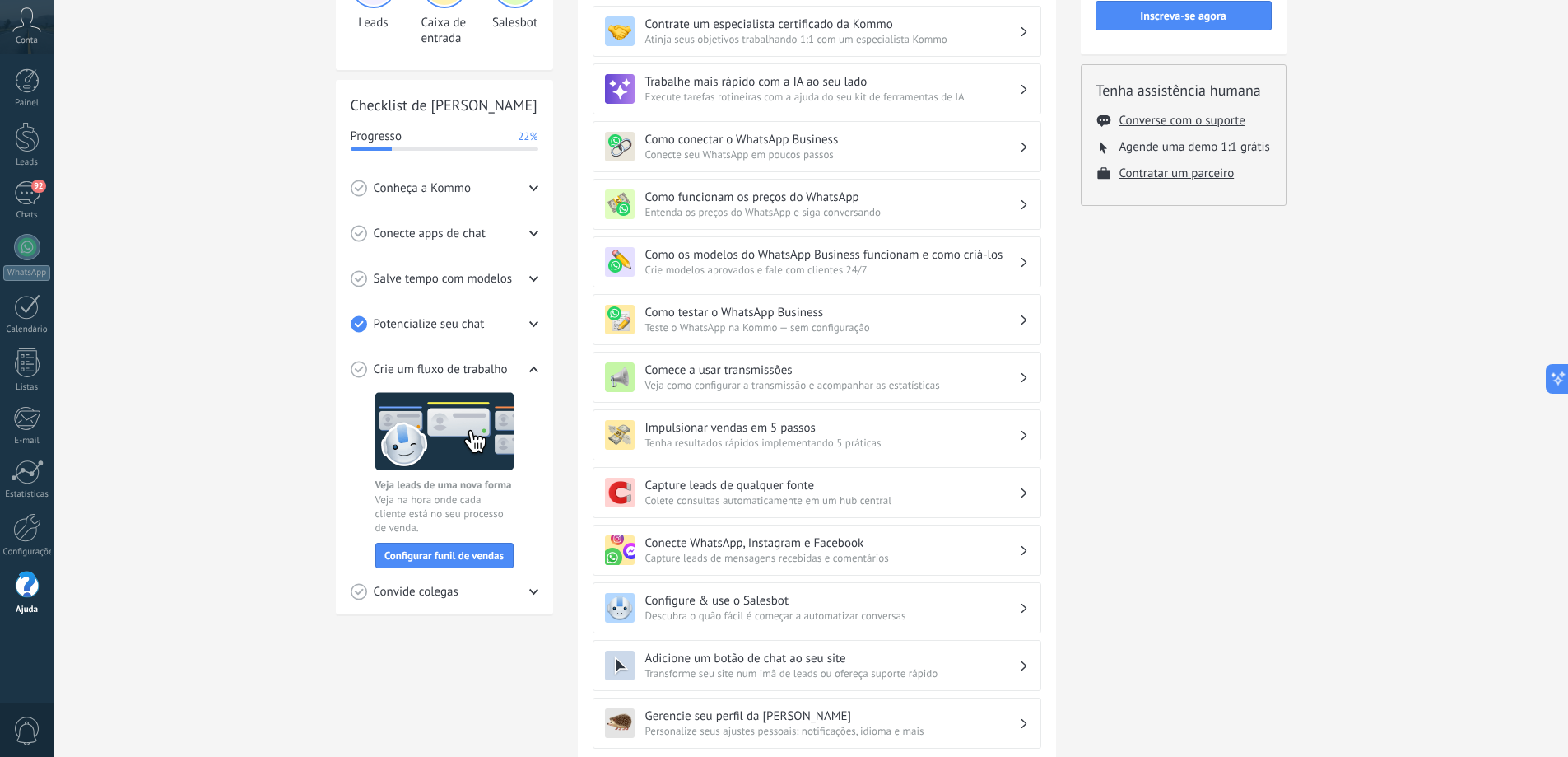
click at [528, 368] on div "Crie um fluxo de trabalho" at bounding box center [445, 369] width 188 height 45
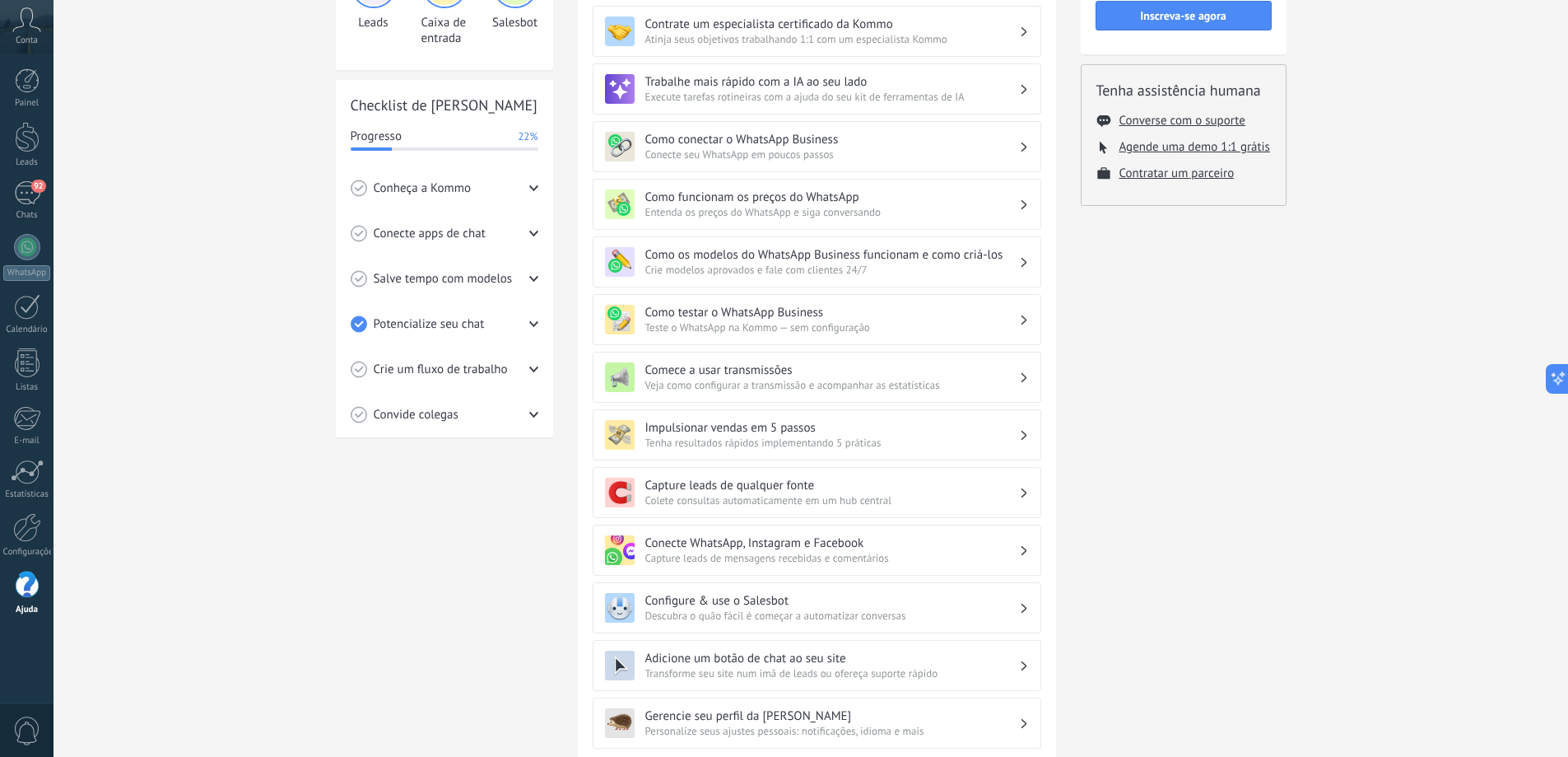
click at [523, 416] on div "Convide colegas" at bounding box center [445, 414] width 188 height 45
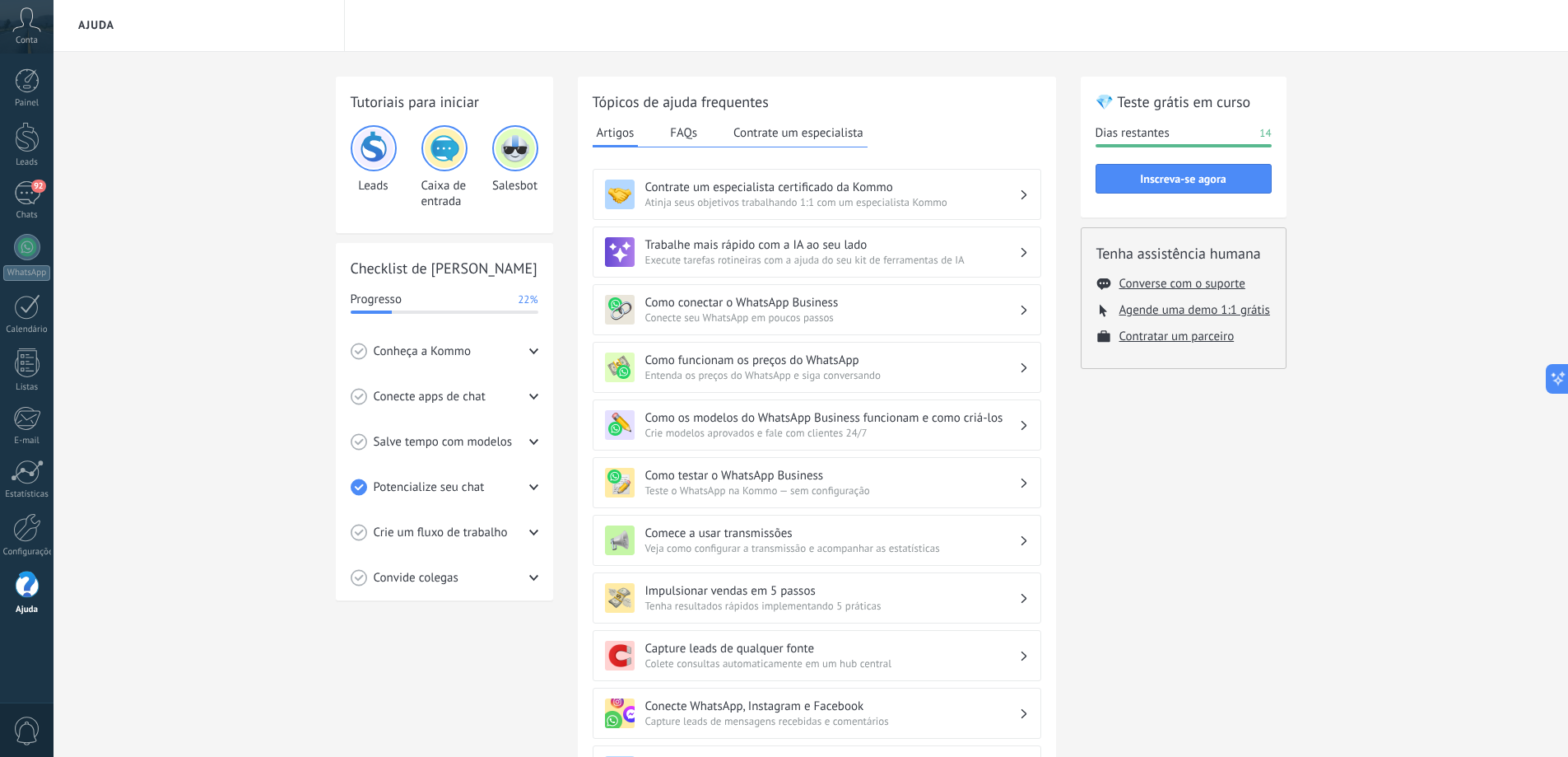
scroll to position [0, 0]
click at [941, 308] on h3 "Como conectar o WhatsApp Business" at bounding box center [832, 304] width 374 height 16
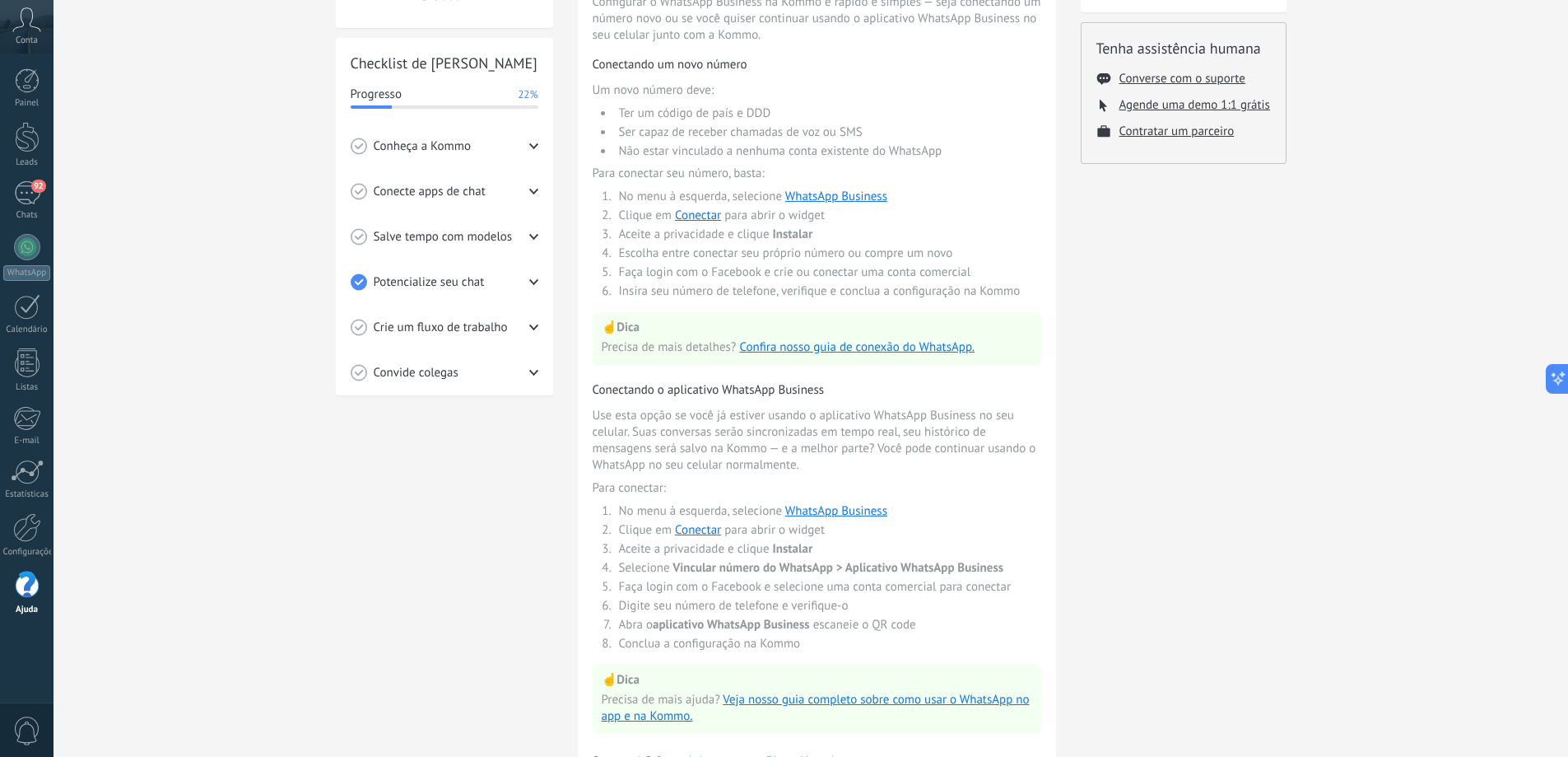
scroll to position [291, 0]
